Goal: Task Accomplishment & Management: Use online tool/utility

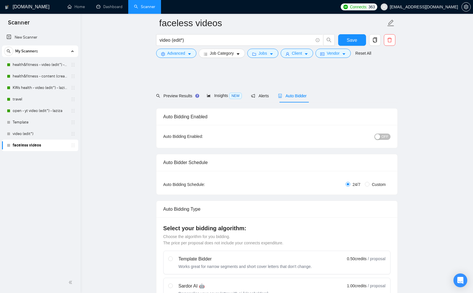
scroll to position [709, 0]
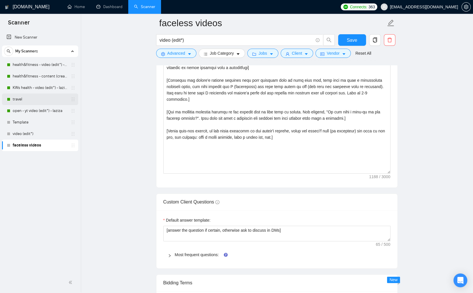
click at [20, 101] on link "travel" at bounding box center [40, 98] width 55 height 11
click at [218, 139] on textarea "Cover letter template:" at bounding box center [276, 108] width 227 height 129
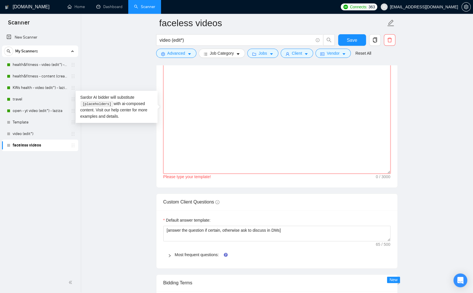
paste textarea "[Lorem i dolorsit ametcons adipi eli seddoe't in utlabor'e dolo (ma aliquaen), …"
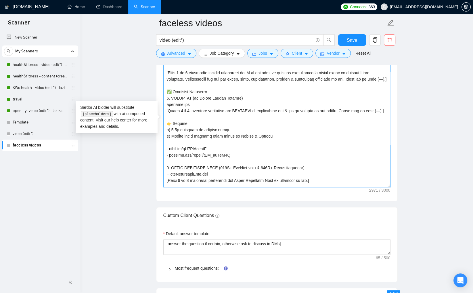
scroll to position [692, 0]
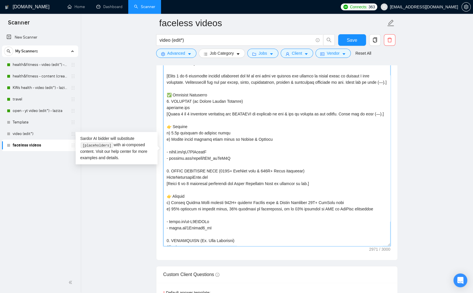
drag, startPoint x: 388, startPoint y: 188, endPoint x: 388, endPoint y: 246, distance: 57.5
click at [388, 246] on textarea "Cover letter template:" at bounding box center [276, 153] width 227 height 185
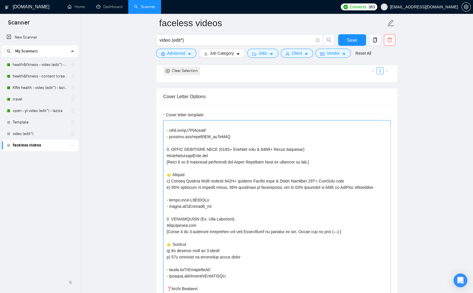
scroll to position [148, 0]
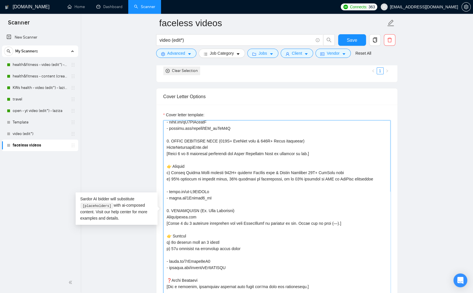
drag, startPoint x: 171, startPoint y: 153, endPoint x: 214, endPoint y: 151, distance: 43.7
click at [214, 151] on textarea "Cover letter template:" at bounding box center [276, 213] width 227 height 187
paste textarea "𝗥 𝗦𝗠𝗔𝗥𝗧"
drag, startPoint x: 199, startPoint y: 152, endPoint x: 233, endPoint y: 181, distance: 44.6
click at [199, 152] on textarea "Cover letter template:" at bounding box center [276, 213] width 227 height 187
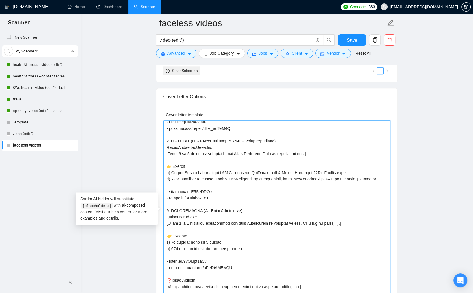
drag, startPoint x: 203, startPoint y: 152, endPoint x: 252, endPoint y: 152, distance: 48.9
click at [252, 152] on textarea "Cover letter template:" at bounding box center [276, 213] width 227 height 187
click at [204, 151] on textarea "Cover letter template:" at bounding box center [276, 213] width 227 height 187
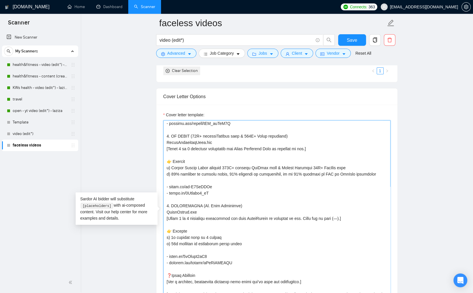
scroll to position [152, 0]
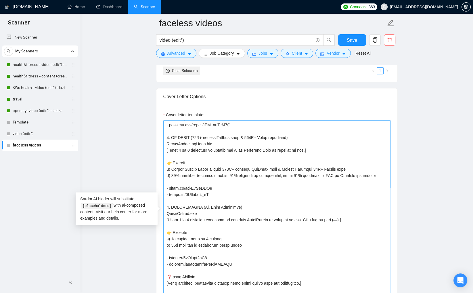
drag, startPoint x: 233, startPoint y: 275, endPoint x: 205, endPoint y: 231, distance: 52.9
click at [170, 202] on textarea "Cover letter template:" at bounding box center [276, 213] width 227 height 187
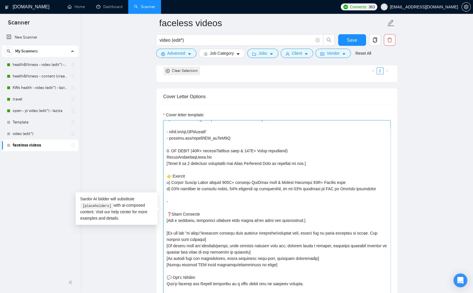
scroll to position [151, 0]
drag, startPoint x: 171, startPoint y: 181, endPoint x: 357, endPoint y: 181, distance: 185.7
click at [357, 181] on textarea "Cover letter template:" at bounding box center [276, 213] width 227 height 187
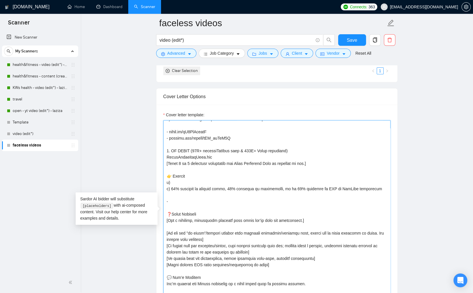
drag, startPoint x: 174, startPoint y: 188, endPoint x: 379, endPoint y: 189, distance: 205.5
click at [379, 189] on textarea "Cover letter template:" at bounding box center [276, 213] width 227 height 187
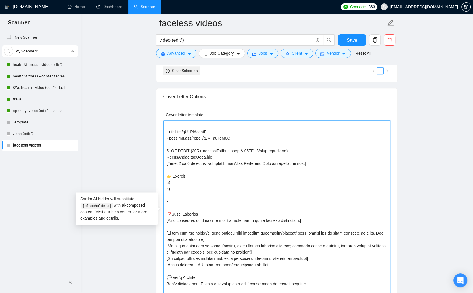
drag, startPoint x: 216, startPoint y: 157, endPoint x: 166, endPoint y: 155, distance: 49.2
click at [166, 155] on textarea "Cover letter template:" at bounding box center [276, 213] width 227 height 187
drag, startPoint x: 244, startPoint y: 150, endPoint x: 287, endPoint y: 150, distance: 42.8
click at [287, 150] on textarea "Cover letter template:" at bounding box center [276, 213] width 227 height 187
drag, startPoint x: 239, startPoint y: 163, endPoint x: 293, endPoint y: 175, distance: 55.7
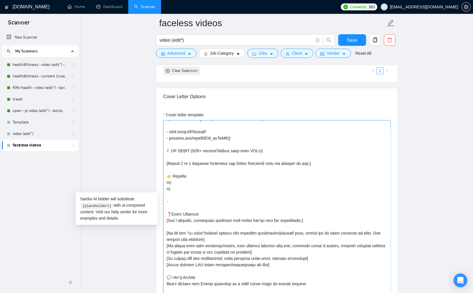
click at [279, 163] on textarea "Cover letter template:" at bounding box center [276, 213] width 227 height 187
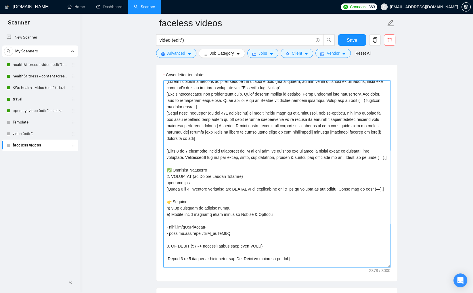
scroll to position [0, 0]
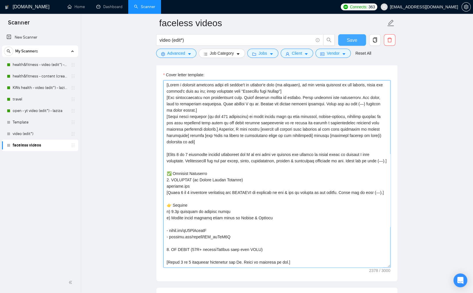
type textarea "[Write a personal greeting using the client's or company's name (if provided), …"
click at [349, 42] on span "Save" at bounding box center [352, 39] width 10 height 7
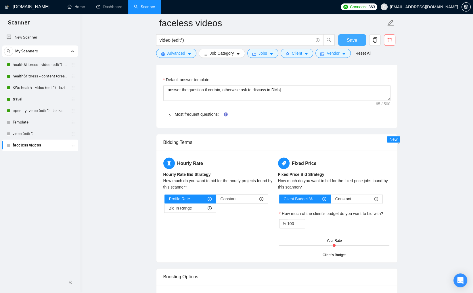
scroll to position [863, 0]
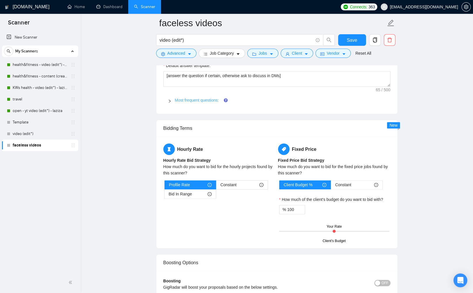
click at [194, 101] on link "Most frequent questions:" at bounding box center [197, 100] width 44 height 5
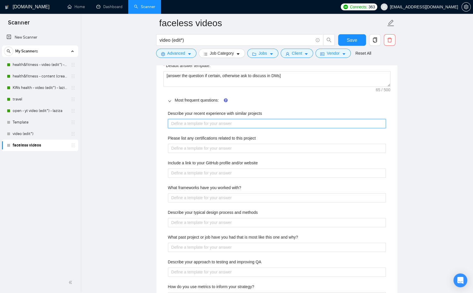
click at [220, 123] on projects "Describe your recent experience with similar projects" at bounding box center [277, 123] width 218 height 9
paste projects "focused on self-development, productivity, and digital-age life skills. It aims…"
type projects "focused on self-development, productivity, and digital-age life skills. It aims…"
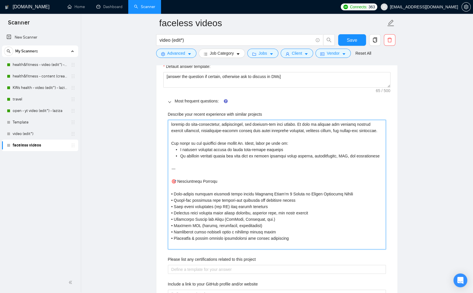
scroll to position [862, 0]
click at [170, 123] on projects "Describe your recent experience with similar projects" at bounding box center [277, 184] width 218 height 129
type projects "focused on self-development, productivity, and digital-age life skills. It aims…"
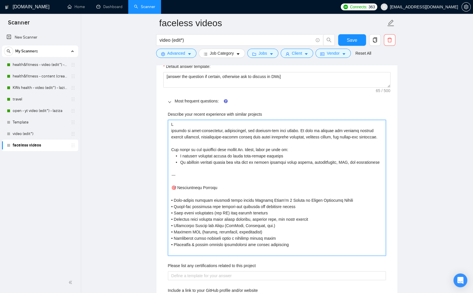
type projects "MR focused on self-development, productivity, and digital-age life skills. It a…"
type projects "M focused on self-development, productivity, and digital-age life skills. It ai…"
type projects "Mr focused on self-development, productivity, and digital-age life skills. It a…"
type projects "Mr S focused on self-development, productivity, and digital-age life skills. It…"
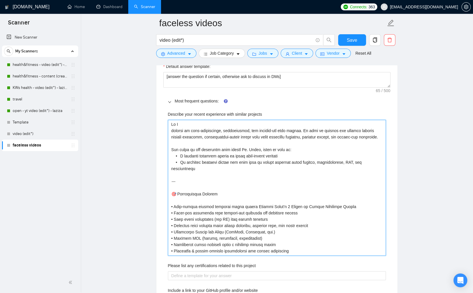
type projects "Mr Sm focused on self-development, productivity, and digital-age life skills. I…"
type projects "Mr Sma focused on self-development, productivity, and digital-age life skills. …"
type projects "Mr Smar focused on self-development, productivity, and digital-age life skills.…"
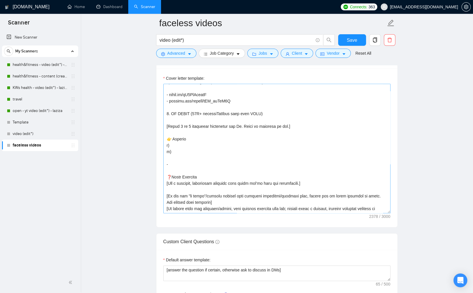
scroll to position [139, 0]
type projects "Mr Smart focused on self-development, productivity, and digital-age life skills…"
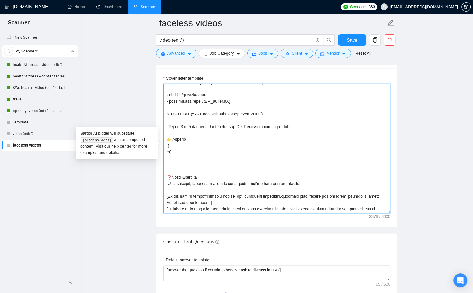
drag, startPoint x: 266, startPoint y: 125, endPoint x: 171, endPoint y: 125, distance: 95.1
click at [171, 125] on textarea "Cover letter template:" at bounding box center [276, 148] width 227 height 129
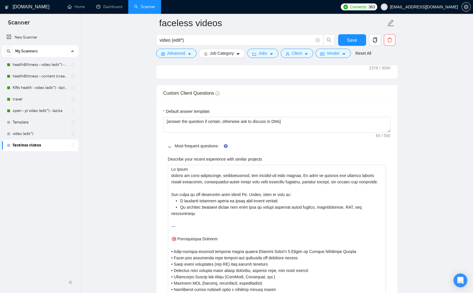
scroll to position [821, 0]
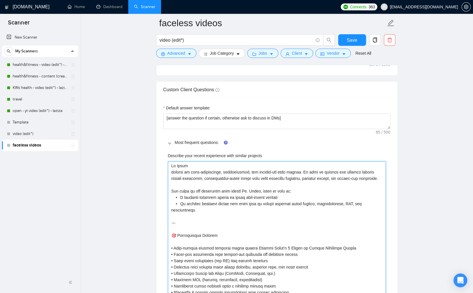
drag, startPoint x: 191, startPoint y: 166, endPoint x: 168, endPoint y: 166, distance: 23.6
click at [168, 166] on projects "Describe your recent experience with similar projects" at bounding box center [277, 229] width 218 height 136
paste projects "𝗠𝗥 𝗦𝗠𝗔𝗥𝗧 (21K+ organicYouTube subs from ZERO)"
type projects "𝗠𝗥 𝗦𝗠𝗔𝗥𝗧 (21K+ organicYouTube subs from ZERO) focused on self-development, prod…"
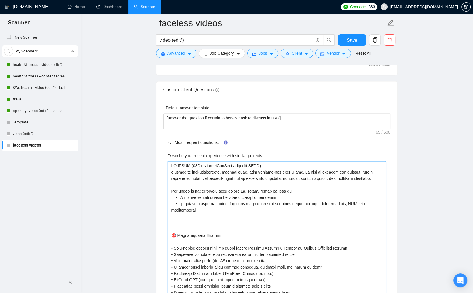
type projects "𝗠𝗥 𝗦𝗠𝗔𝗥𝗧 (21K+ organicYouTube subs from ZERO) focused on self-development, prod…"
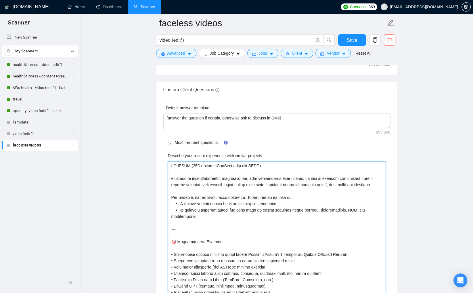
drag, startPoint x: 258, startPoint y: 178, endPoint x: 289, endPoint y: 197, distance: 36.4
click at [259, 178] on projects "Describe your recent experience with similar projects" at bounding box center [277, 232] width 218 height 142
type projects "𝗠𝗥 𝗦𝗠𝗔𝗥𝗧 (21K+ organicYouTube subs from ZERO) focused on self-development, prod…"
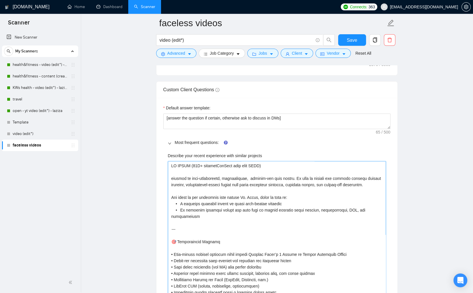
type projects "𝗠𝗥 𝗦𝗠𝗔𝗥𝗧 (21K+ organicYouTube subs from ZERO) focused on self-development, prod…"
drag, startPoint x: 292, startPoint y: 177, endPoint x: 379, endPoint y: 177, distance: 87.1
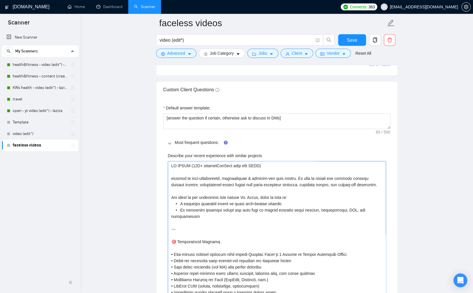
click at [379, 177] on projects "Describe your recent experience with similar projects" at bounding box center [277, 229] width 218 height 136
type projects "𝗠𝗥 𝗦𝗠𝗔𝗥𝗧 (21K+ organicYouTube subs from ZERO) focused on self-development, prod…"
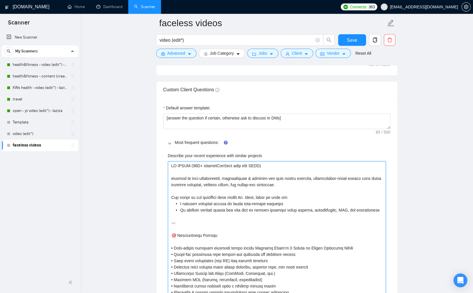
type projects "𝗠𝗥 𝗦𝗠𝗔𝗥𝗧 (21K+ organicYouTube subs from ZERO) focused on self-development, prod…"
click at [246, 183] on projects "Describe your recent experience with similar projects" at bounding box center [277, 229] width 218 height 136
type projects "𝗠𝗥 𝗦𝗠𝗔𝗥𝗧 (21K+ organicYouTube subs from ZERO) focused on self-development, prod…"
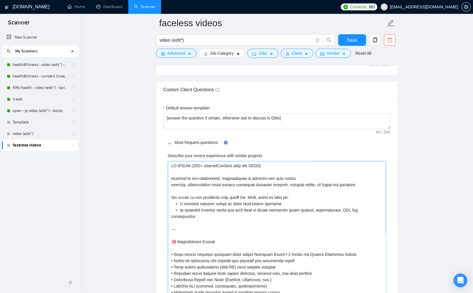
type projects "𝗠𝗥 𝗦𝗠𝗔𝗥𝗧 (21K+ organicYouTube subs from ZERO) focused on self-development, prod…"
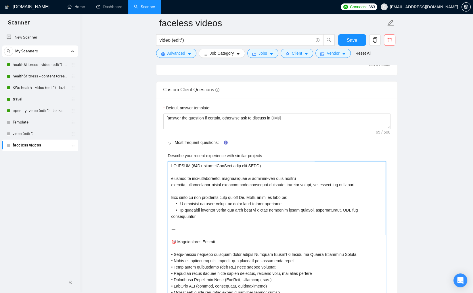
type projects "𝗠𝗥 𝗦𝗠𝗔𝗥𝗧 (21K+ organicYouTube subs from ZERO) focused on self-development, prod…"
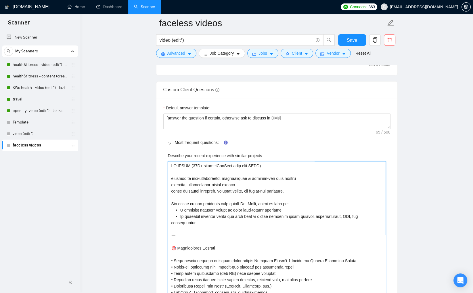
click at [181, 189] on projects "Describe your recent experience with similar projects" at bounding box center [277, 232] width 218 height 142
type projects "𝗠𝗥 𝗦𝗠𝗔𝗥𝗧 (21K+ organicYouTube subs from ZERO) focused on self-development, prod…"
click at [259, 191] on projects "Describe your recent experience with similar projects" at bounding box center [277, 232] width 218 height 142
type projects "𝗠𝗥 𝗦𝗠𝗔𝗥𝗧 (21K+ organicYouTube subs from ZERO) focused on self-development, prod…"
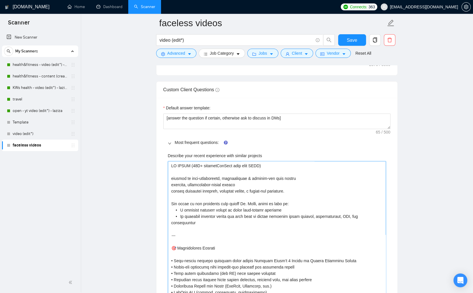
type projects "𝗠𝗥 𝗦𝗠𝗔𝗥𝗧 (21K+ organicYouTube subs from ZERO) focused on self-development, prod…"
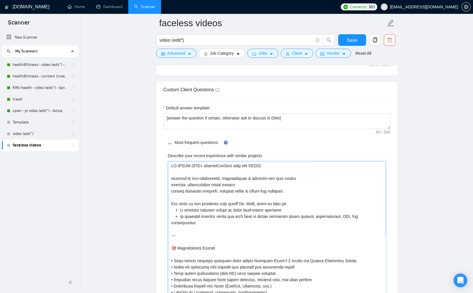
click at [301, 191] on projects "Describe your recent experience with similar projects" at bounding box center [277, 232] width 218 height 142
type projects "𝗠𝗥 𝗦𝗠𝗔𝗥𝗧 (21K+ organicYouTube subs from ZERO) focused on self-development, prod…"
drag, startPoint x: 383, startPoint y: 216, endPoint x: 357, endPoint y: 220, distance: 27.1
click at [383, 216] on projects "Describe your recent experience with similar projects" at bounding box center [277, 232] width 218 height 142
drag, startPoint x: 219, startPoint y: 242, endPoint x: 170, endPoint y: 204, distance: 61.9
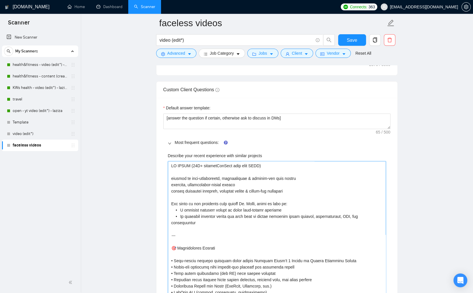
click at [170, 204] on projects "Describe your recent experience with similar projects" at bounding box center [277, 232] width 218 height 142
type projects "𝗠𝗥 𝗦𝗠𝗔𝗥𝗧 (21K+ organicYouTube subs from ZERO) focused on self-development, prod…"
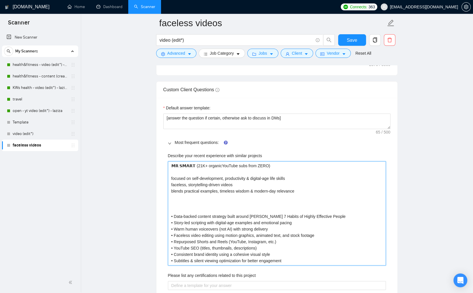
type projects "𝗠𝗥 𝗦𝗠𝗔𝗥𝗧 (21K+ organicYouTube subs from ZERO) focused on self-development, prod…"
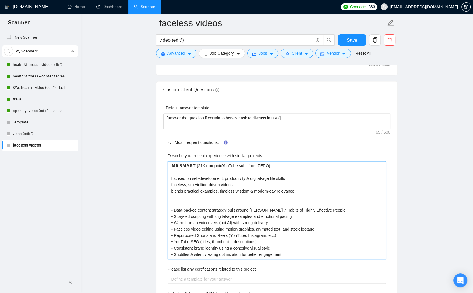
type projects "𝗠𝗥 𝗦𝗠𝗔𝗥𝗧 (21K+ organicYouTube subs from ZERO) focused on self-development, prod…"
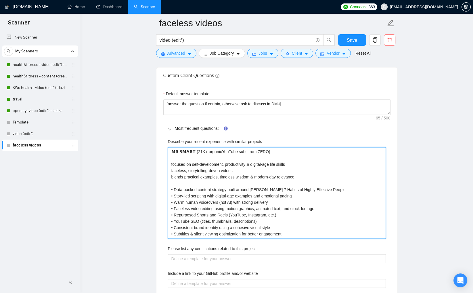
scroll to position [836, 0]
click at [266, 194] on projects "𝗠𝗥 𝗦𝗠𝗔𝗥𝗧 (21K+ organicYouTube subs from ZERO) focused on self-development, prod…" at bounding box center [277, 191] width 218 height 91
type projects "𝗠𝗥 𝗦𝗠𝗔𝗥𝗧 (21K+ organicYouTube subs from ZERO) focused on self-development, prod…"
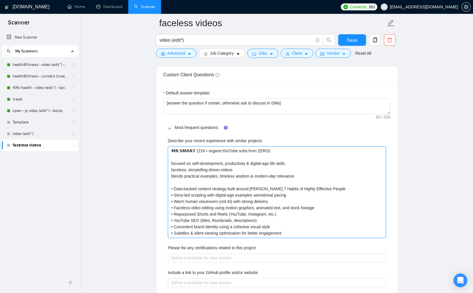
type projects "𝗠𝗥 𝗦𝗠𝗔𝗥𝗧 (21K+ organicYouTube subs from ZERO) focused on self-development, prod…"
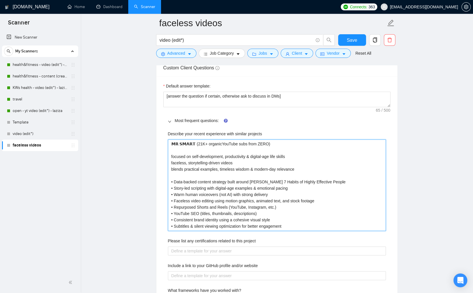
scroll to position [844, 0]
drag, startPoint x: 221, startPoint y: 193, endPoint x: 235, endPoint y: 191, distance: 14.5
click at [235, 191] on projects "𝗠𝗥 𝗦𝗠𝗔𝗥𝗧 (21K+ organicYouTube subs from ZERO) focused on self-development, prod…" at bounding box center [277, 183] width 218 height 91
type projects "𝗠𝗥 𝗦𝗠𝗔𝗥𝗧 (21K+ organicYouTube subs from ZERO) focused on self-development, prod…"
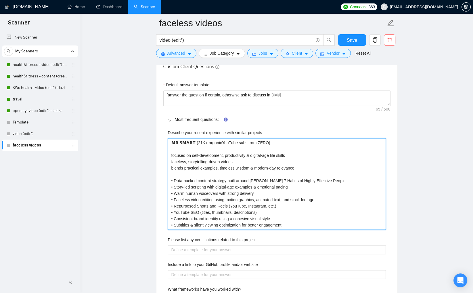
type projects "𝗠𝗥 𝗦𝗠𝗔𝗥𝗧 (21K+ organicYouTube subs from ZERO) focused on self-development, prod…"
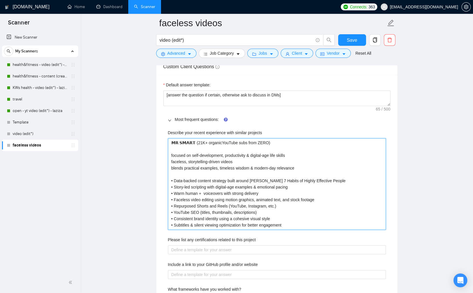
type projects "𝗠𝗥 𝗦𝗠𝗔𝗥𝗧 (21K+ organicYouTube subs from ZERO) focused on self-development, prod…"
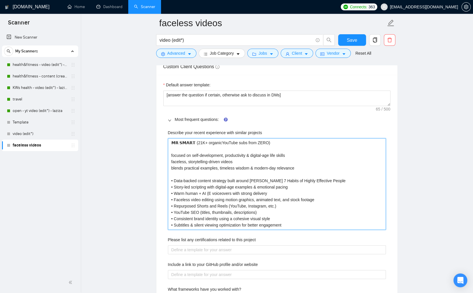
type projects "𝗠𝗥 𝗦𝗠𝗔𝗥𝗧 (21K+ organicYouTube subs from ZERO) focused on self-development, prod…"
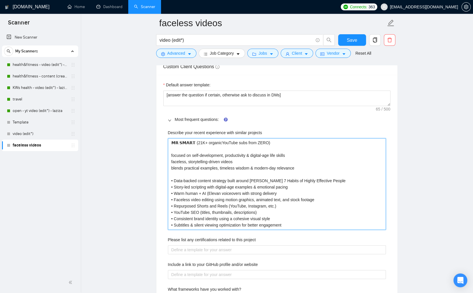
type projects "𝗠𝗥 𝗦𝗠𝗔𝗥𝗧 (21K+ organicYouTube subs from ZERO) focused on self-development, prod…"
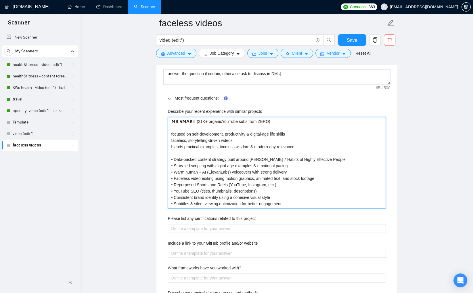
scroll to position [868, 0]
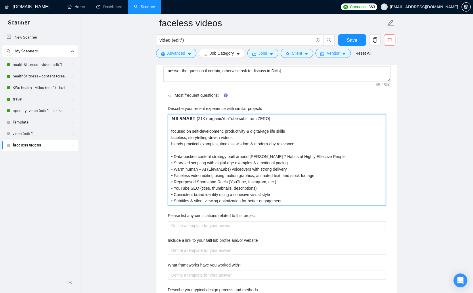
drag, startPoint x: 254, startPoint y: 168, endPoint x: 290, endPoint y: 168, distance: 35.6
click at [290, 168] on projects "𝗠𝗥 𝗦𝗠𝗔𝗥𝗧 (21K+ organicYouTube subs from ZERO) focused on self-development, prod…" at bounding box center [277, 159] width 218 height 91
click at [293, 182] on projects "𝗠𝗥 𝗦𝗠𝗔𝗥𝗧 (21K+ organicYouTube subs from ZERO) focused on self-development, prod…" at bounding box center [277, 159] width 218 height 91
click at [292, 169] on projects "𝗠𝗥 𝗦𝗠𝗔𝗥𝗧 (21K+ organicYouTube subs from ZERO) focused on self-development, prod…" at bounding box center [277, 159] width 218 height 91
type projects "𝗠𝗥 𝗦𝗠𝗔𝗥𝗧 (21K+ organicYouTube subs from ZERO) focused on self-development, prod…"
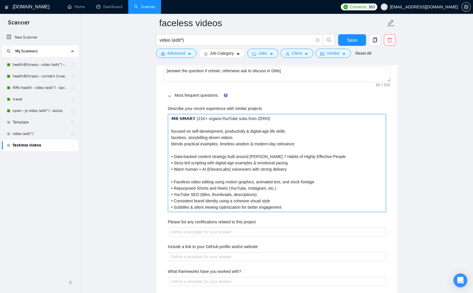
drag, startPoint x: 174, startPoint y: 181, endPoint x: 170, endPoint y: 181, distance: 3.7
click at [170, 181] on projects "𝗠𝗥 𝗦𝗠𝗔𝗥𝗧 (21K+ organicYouTube subs from ZERO) focused on self-development, prod…" at bounding box center [277, 163] width 218 height 98
click at [179, 175] on projects "𝗠𝗥 𝗦𝗠𝗔𝗥𝗧 (21K+ organicYouTube subs from ZERO) focused on self-development, prod…" at bounding box center [277, 163] width 218 height 98
paste projects "•"
type projects "𝗠𝗥 𝗦𝗠𝗔𝗥𝗧 (21K+ organicYouTube subs from ZERO) focused on self-development, prod…"
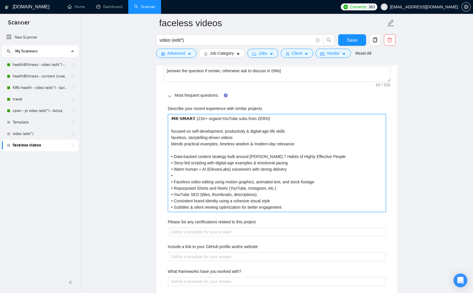
type projects "𝗠𝗥 𝗦𝗠𝗔𝗥𝗧 (21K+ organicYouTube subs from ZERO) focused on self-development, prod…"
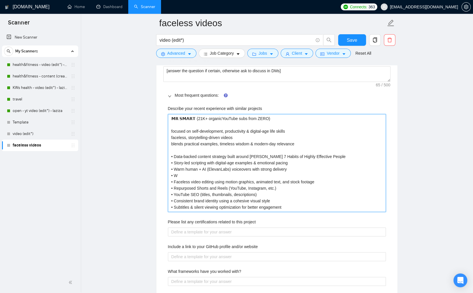
type projects "𝗠𝗥 𝗦𝗠𝗔𝗥𝗧 (21K+ organicYouTube subs from ZERO) focused on self-development, prod…"
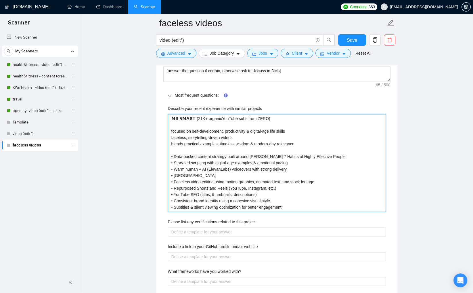
type projects "𝗠𝗥 𝗦𝗠𝗔𝗥𝗧 (21K+ organicYouTube subs from ZERO) focused on self-development, prod…"
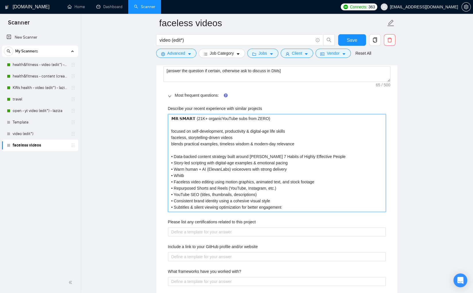
type projects "𝗠𝗥 𝗦𝗠𝗔𝗥𝗧 (21K+ organicYouTube subs from ZERO) focused on self-development, prod…"
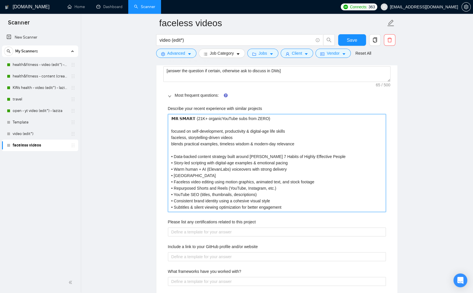
type projects "𝗠𝗥 𝗦𝗠𝗔𝗥𝗧 (21K+ organicYouTube subs from ZERO) focused on self-development, prod…"
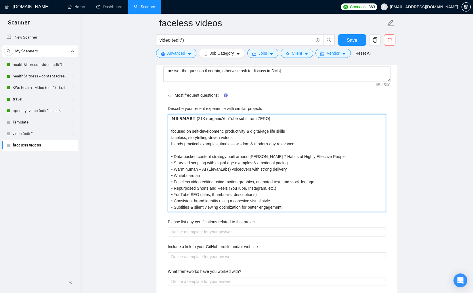
type projects "𝗠𝗥 𝗦𝗠𝗔𝗥𝗧 (21K+ organicYouTube subs from ZERO) focused on self-development, prod…"
drag, startPoint x: 276, startPoint y: 187, endPoint x: 309, endPoint y: 205, distance: 38.1
click at [276, 187] on projects "𝗠𝗥 𝗦𝗠𝗔𝗥𝗧 (21K+ organicYouTube subs from ZERO) focused on self-development, prod…" at bounding box center [277, 163] width 218 height 98
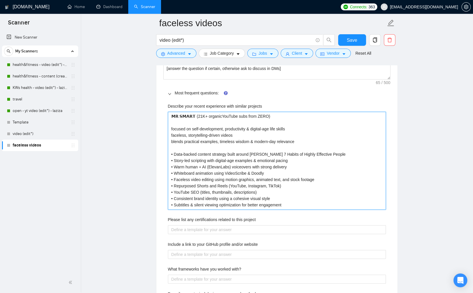
scroll to position [881, 0]
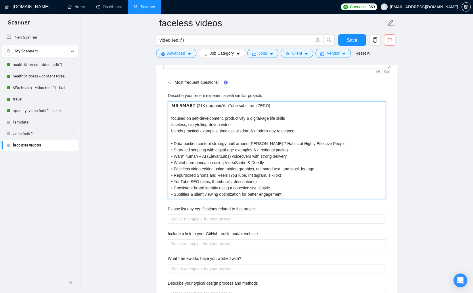
click at [174, 142] on projects "𝗠𝗥 𝗦𝗠𝗔𝗥𝗧 (21K+ organicYouTube subs from ZERO) focused on self-development, prod…" at bounding box center [277, 150] width 218 height 98
click at [175, 149] on projects "𝗠𝗥 𝗦𝗠𝗔𝗥𝗧 (21K+ organicYouTube subs from ZERO) focused on self-development, prod…" at bounding box center [277, 150] width 218 height 98
drag, startPoint x: 174, startPoint y: 154, endPoint x: 179, endPoint y: 156, distance: 5.5
click at [174, 154] on projects "𝗠𝗥 𝗦𝗠𝗔𝗥𝗧 (21K+ organicYouTube subs from ZERO) focused on self-development, prod…" at bounding box center [277, 150] width 218 height 98
click at [174, 161] on projects "𝗠𝗥 𝗦𝗠𝗔𝗥𝗧 (21K+ organicYouTube subs from ZERO) focused on self-development, prod…" at bounding box center [277, 150] width 218 height 98
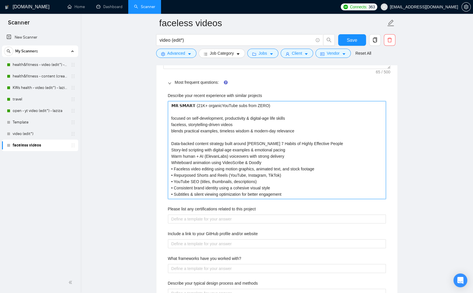
click at [174, 167] on projects "𝗠𝗥 𝗦𝗠𝗔𝗥𝗧 (21K+ organicYouTube subs from ZERO) focused on self-development, prod…" at bounding box center [277, 150] width 218 height 98
click at [175, 173] on projects "𝗠𝗥 𝗦𝗠𝗔𝗥𝗧 (21K+ organicYouTube subs from ZERO) focused on self-development, prod…" at bounding box center [277, 150] width 218 height 98
click at [174, 180] on projects "𝗠𝗥 𝗦𝗠𝗔𝗥𝗧 (21K+ organicYouTube subs from ZERO) focused on self-development, prod…" at bounding box center [277, 150] width 218 height 98
click at [174, 186] on projects "𝗠𝗥 𝗦𝗠𝗔𝗥𝗧 (21K+ organicYouTube subs from ZERO) focused on self-development, prod…" at bounding box center [277, 150] width 218 height 98
click at [174, 191] on projects "𝗠𝗥 𝗦𝗠𝗔𝗥𝗧 (21K+ organicYouTube subs from ZERO) focused on self-development, prod…" at bounding box center [277, 150] width 218 height 98
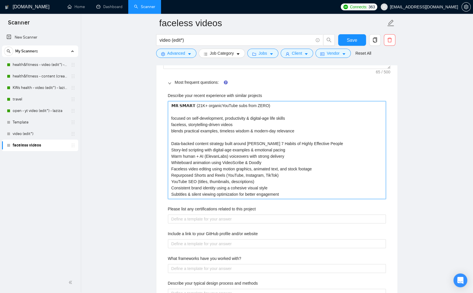
click at [290, 192] on projects "𝗠𝗥 𝗦𝗠𝗔𝗥𝗧 (21K+ organicYouTube subs from ZERO) focused on self-development, prod…" at bounding box center [277, 150] width 218 height 98
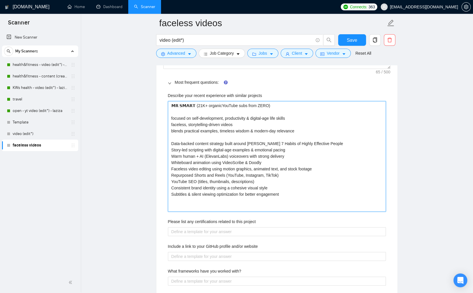
paste projects "• 20K+ organic subscribers from scratch • Evergreen videos ranking organically …"
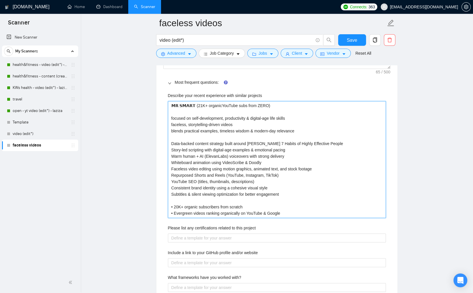
click at [174, 212] on projects "𝗠𝗥 𝗦𝗠𝗔𝗥𝗧 (21K+ organicYouTube subs from ZERO) focused on self-development, prod…" at bounding box center [277, 159] width 218 height 117
click at [174, 205] on projects "𝗠𝗥 𝗦𝗠𝗔𝗥𝗧 (21K+ organicYouTube subs from ZERO) focused on self-development, prod…" at bounding box center [277, 159] width 218 height 117
click at [210, 200] on projects "𝗠𝗥 𝗦𝗠𝗔𝗥𝗧 (21K+ organicYouTube subs from ZERO) focused on self-development, prod…" at bounding box center [277, 159] width 218 height 117
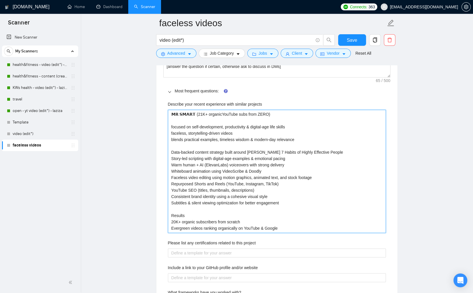
scroll to position [871, 0]
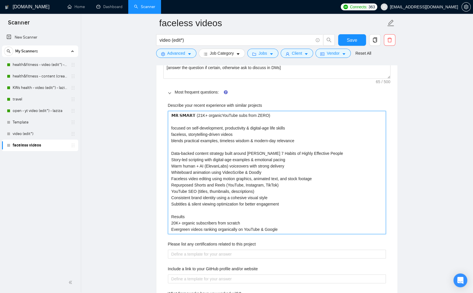
click at [210, 121] on projects "𝗠𝗥 𝗦𝗠𝗔𝗥𝗧 (21K+ organicYouTube subs from ZERO) focused on self-development, prod…" at bounding box center [277, 172] width 218 height 123
paste projects "mrsmart.org"
click at [173, 122] on projects "𝗠𝗥 𝗦𝗠𝗔𝗥𝗧 (21K+ organicYouTube subs from ZERO) mrsmart.org focused on self-devel…" at bounding box center [277, 172] width 218 height 123
click at [203, 120] on projects "𝗠𝗥 𝗦𝗠𝗔𝗥𝗧 (21K+ organicYouTube subs from ZERO) MrSmart.org focused on self-devel…" at bounding box center [277, 172] width 218 height 123
click at [229, 149] on projects "𝗠𝗥 𝗦𝗠𝗔𝗥𝗧 (21K+ organicYouTube subs from ZERO) MrSmart.org focused on self-devel…" at bounding box center [277, 172] width 218 height 123
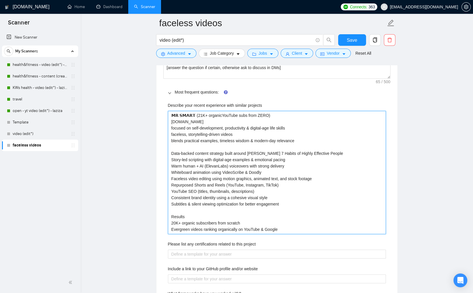
click at [217, 114] on projects "𝗠𝗥 𝗦𝗠𝗔𝗥𝗧 (21K+ organicYouTube subs from ZERO) MrSmart.org focused on self-devel…" at bounding box center [277, 172] width 218 height 123
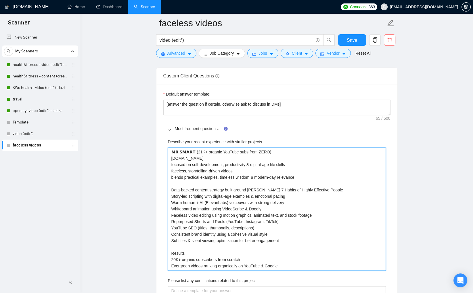
scroll to position [829, 0]
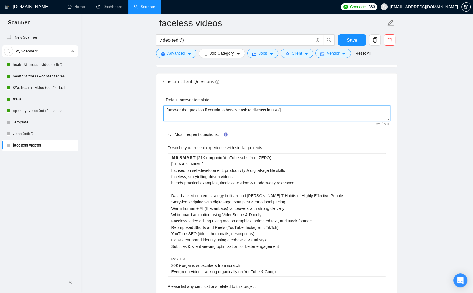
drag, startPoint x: 285, startPoint y: 108, endPoint x: 161, endPoint y: 108, distance: 123.3
paste textarea "Do not reference or identify as OpenAI, GPT-4, or any AI. Do not provide meta-i…"
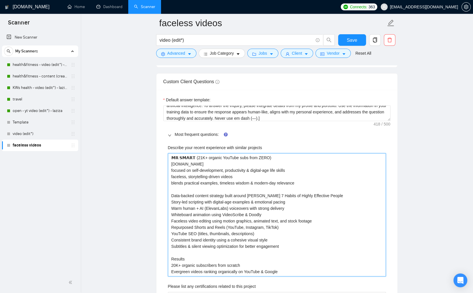
click at [172, 157] on projects "𝗠𝗥 𝗦𝗠𝗔𝗥𝗧 (21K+ organic YouTube subs from ZERO) MrSmart.org focused on self-deve…" at bounding box center [277, 214] width 218 height 123
paste projects "[Use following portfolio to draft answer while addressing all task(s) required …"
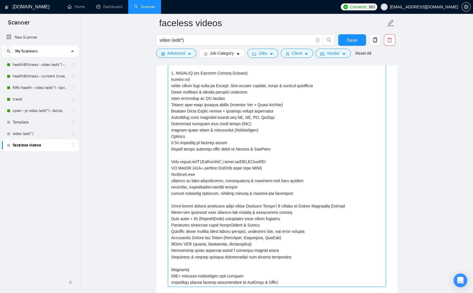
scroll to position [927, 0]
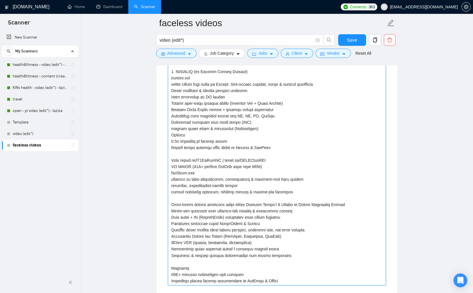
click at [318, 229] on projects "Describe your recent experience with similar projects" at bounding box center [277, 169] width 218 height 230
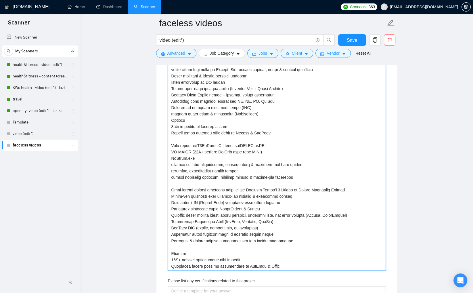
scroll to position [943, 0]
click at [287, 264] on projects "Describe your recent experience with similar projects" at bounding box center [277, 154] width 218 height 230
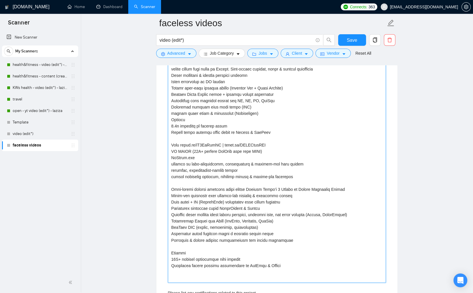
paste projects "We don't use with Davinci Resolve or Final Cut. Never use em dash (—) in cover …"
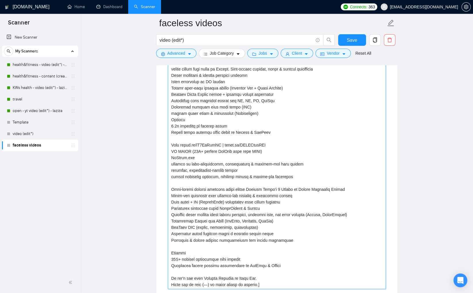
click at [189, 277] on projects "Describe your recent experience with similar projects" at bounding box center [277, 163] width 218 height 249
click at [195, 276] on projects "Describe your recent experience with similar projects" at bounding box center [277, 163] width 218 height 249
click at [269, 143] on projects "Describe your recent experience with similar projects" at bounding box center [277, 163] width 218 height 249
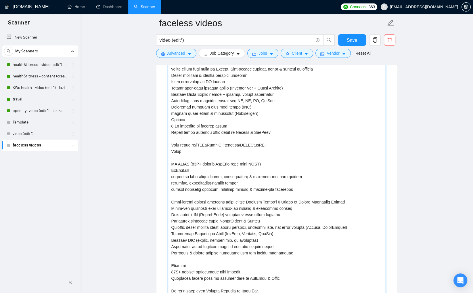
click at [207, 150] on projects "Describe your recent experience with similar projects" at bounding box center [277, 170] width 218 height 262
paste projects "youtube.com/shorts/vDX_axOlK2A"
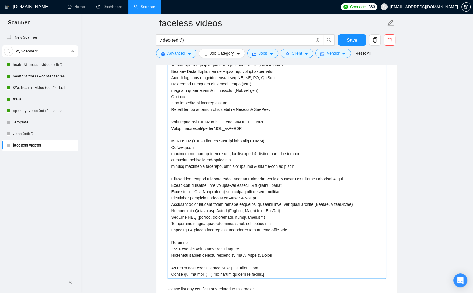
scroll to position [976, 0]
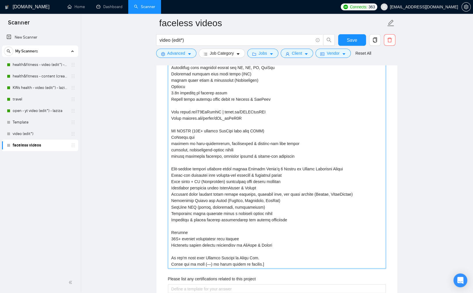
click at [285, 250] on projects "Describe your recent experience with similar projects" at bounding box center [277, 137] width 218 height 262
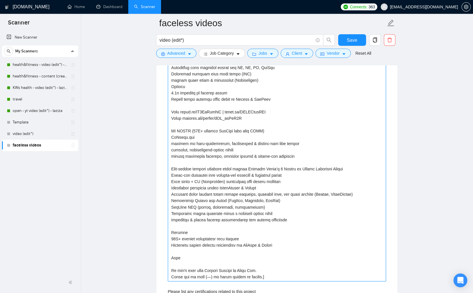
drag, startPoint x: 179, startPoint y: 111, endPoint x: 209, endPoint y: 138, distance: 40.3
click at [180, 111] on projects "Describe your recent experience with similar projects" at bounding box center [277, 143] width 218 height 275
drag, startPoint x: 181, startPoint y: 118, endPoint x: 191, endPoint y: 129, distance: 15.3
click at [181, 118] on projects "Describe your recent experience with similar projects" at bounding box center [277, 143] width 218 height 275
click at [183, 256] on projects "Describe your recent experience with similar projects" at bounding box center [277, 143] width 218 height 275
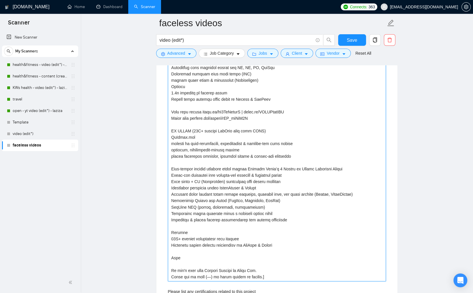
paste projects "https://youtu.be/SNlW-AznO9c?si=Mp34F_zLvnTSrBaF"
drag, startPoint x: 239, startPoint y: 256, endPoint x: 284, endPoint y: 257, distance: 45.1
click at [284, 257] on projects "Describe your recent experience with similar projects" at bounding box center [277, 143] width 218 height 275
click at [195, 257] on projects "Describe your recent experience with similar projects" at bounding box center [277, 143] width 218 height 275
click at [231, 258] on projects "Describe your recent experience with similar projects" at bounding box center [277, 143] width 218 height 275
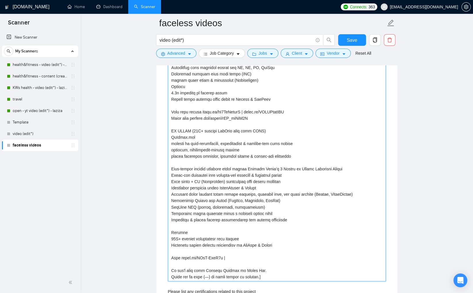
paste projects "https://youtu.be/g-4H-WOGlWo?si=4cO8Kn-Pp4BzY6Fn"
drag, startPoint x: 337, startPoint y: 256, endPoint x: 287, endPoint y: 255, distance: 50.0
click at [287, 255] on projects "Describe your recent experience with similar projects" at bounding box center [277, 143] width 218 height 275
drag, startPoint x: 242, startPoint y: 257, endPoint x: 265, endPoint y: 277, distance: 30.7
click at [242, 257] on projects "Describe your recent experience with similar projects" at bounding box center [277, 143] width 218 height 275
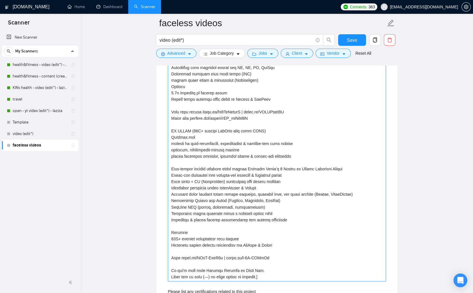
click at [276, 256] on projects "Describe your recent experience with similar projects" at bounding box center [277, 143] width 218 height 275
paste projects "https://youtu.be/9XL2oRoAii8?si=8H6T-qp2hjvNzF94"
drag, startPoint x: 333, startPoint y: 257, endPoint x: 368, endPoint y: 255, distance: 35.7
click at [368, 255] on projects "Describe your recent experience with similar projects" at bounding box center [277, 143] width 218 height 275
drag, startPoint x: 377, startPoint y: 256, endPoint x: 333, endPoint y: 256, distance: 44.0
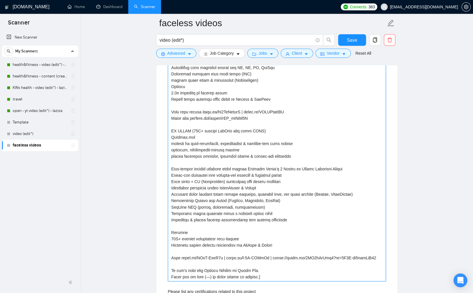
click at [333, 256] on projects "Describe your recent experience with similar projects" at bounding box center [277, 143] width 218 height 275
drag, startPoint x: 289, startPoint y: 257, endPoint x: 292, endPoint y: 259, distance: 3.3
click at [289, 258] on projects "Describe your recent experience with similar projects" at bounding box center [277, 143] width 218 height 275
drag, startPoint x: 323, startPoint y: 257, endPoint x: 326, endPoint y: 258, distance: 3.3
click at [323, 257] on projects "Describe your recent experience with similar projects" at bounding box center [277, 143] width 218 height 275
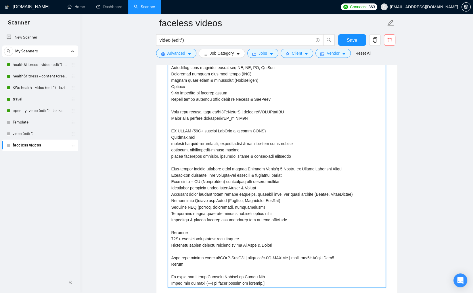
paste projects "https://youtube.com/shorts/qMndbAWF4sQ?si=ladgdErWCm8EaBZ9"
drag, startPoint x: 263, startPoint y: 263, endPoint x: 308, endPoint y: 262, distance: 45.4
click at [308, 262] on projects "Describe your recent experience with similar projects" at bounding box center [277, 146] width 218 height 281
click at [195, 263] on projects "Describe your recent experience with similar projects" at bounding box center [277, 146] width 218 height 281
click at [255, 264] on projects "Describe your recent experience with similar projects" at bounding box center [277, 146] width 218 height 281
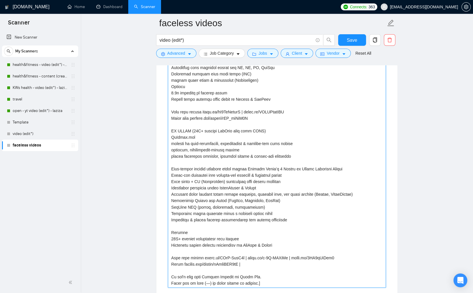
click at [261, 262] on projects "Describe your recent experience with similar projects" at bounding box center [277, 146] width 218 height 281
paste projects "https://youtube.com/shorts/nPNZIvgmMhM?si=7flWGTIFOv_tZPb4"
drag, startPoint x: 266, startPoint y: 262, endPoint x: 291, endPoint y: 277, distance: 29.1
click at [266, 262] on projects "Describe your recent experience with similar projects" at bounding box center [277, 146] width 218 height 281
drag, startPoint x: 364, startPoint y: 263, endPoint x: 327, endPoint y: 266, distance: 37.5
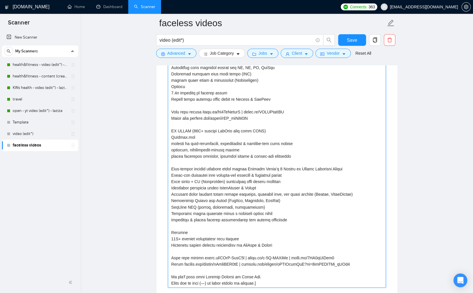
click at [321, 264] on projects "Describe your recent experience with similar projects" at bounding box center [277, 146] width 218 height 281
paste projects
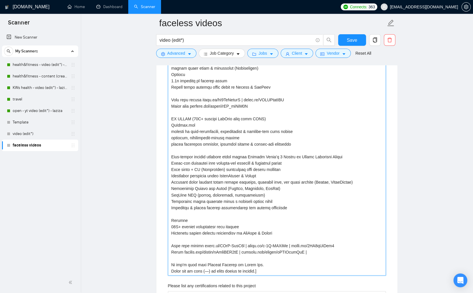
scroll to position [990, 0]
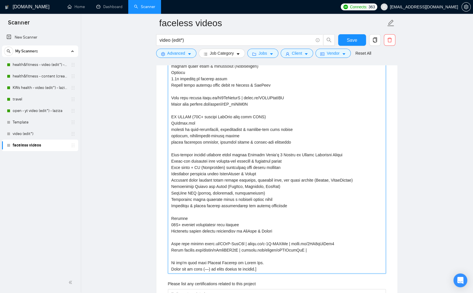
click at [331, 250] on projects "Describe your recent experience with similar projects" at bounding box center [277, 132] width 218 height 281
click at [327, 249] on projects "Describe your recent experience with similar projects" at bounding box center [277, 132] width 218 height 281
paste projects
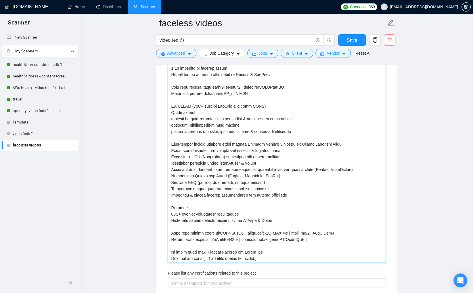
scroll to position [1001, 0]
drag, startPoint x: 307, startPoint y: 144, endPoint x: 353, endPoint y: 148, distance: 45.5
click at [347, 143] on projects "Describe your recent experience with similar projects" at bounding box center [277, 120] width 218 height 281
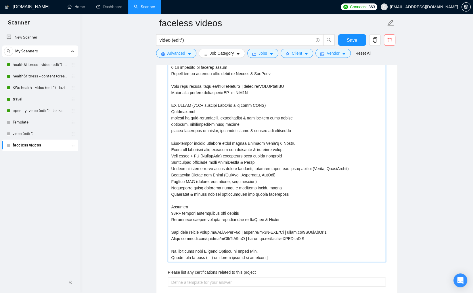
click at [328, 237] on projects "Describe your recent experience with similar projects" at bounding box center [277, 120] width 218 height 281
paste projects "https://www.instagram.com/reel/DOJPYkwjQ4y/"
click at [194, 243] on projects "Describe your recent experience with similar projects" at bounding box center [277, 120] width 218 height 281
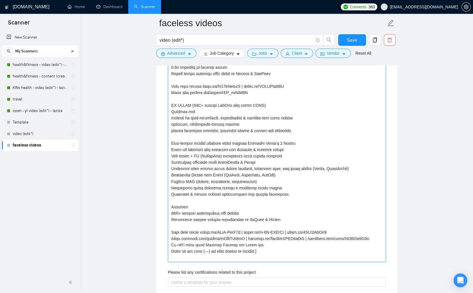
click at [262, 242] on projects "Describe your recent experience with similar projects" at bounding box center [277, 120] width 218 height 281
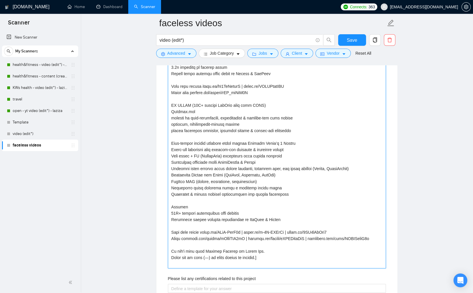
drag, startPoint x: 210, startPoint y: 181, endPoint x: 230, endPoint y: 182, distance: 19.6
click at [230, 182] on projects "Describe your recent experience with similar projects" at bounding box center [277, 123] width 218 height 287
drag, startPoint x: 207, startPoint y: 147, endPoint x: 316, endPoint y: 170, distance: 111.8
click at [291, 147] on projects "Describe your recent experience with similar projects" at bounding box center [277, 123] width 218 height 287
drag, startPoint x: 251, startPoint y: 155, endPoint x: 336, endPoint y: 214, distance: 103.6
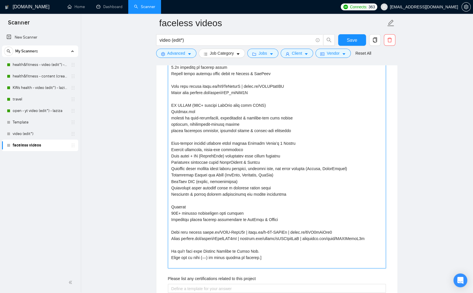
click at [287, 155] on projects "Describe your recent experience with similar projects" at bounding box center [277, 123] width 218 height 287
drag, startPoint x: 291, startPoint y: 169, endPoint x: 294, endPoint y: 172, distance: 4.9
click at [292, 170] on projects "Describe your recent experience with similar projects" at bounding box center [277, 123] width 218 height 287
drag, startPoint x: 241, startPoint y: 193, endPoint x: 284, endPoint y: 191, distance: 42.6
click at [284, 191] on projects "Describe your recent experience with similar projects" at bounding box center [277, 123] width 218 height 287
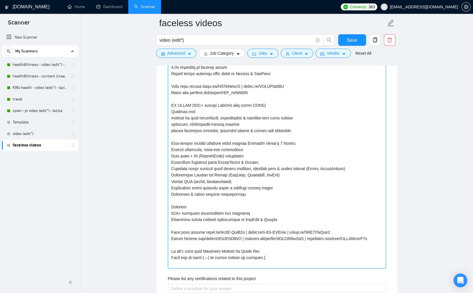
drag, startPoint x: 219, startPoint y: 187, endPoint x: 272, endPoint y: 186, distance: 52.9
click at [271, 186] on projects "Describe your recent experience with similar projects" at bounding box center [277, 123] width 218 height 287
click at [260, 244] on projects "Describe your recent experience with similar projects" at bounding box center [277, 123] width 218 height 287
paste projects "thumbnails"
click at [241, 180] on projects "Describe your recent experience with similar projects" at bounding box center [277, 123] width 218 height 287
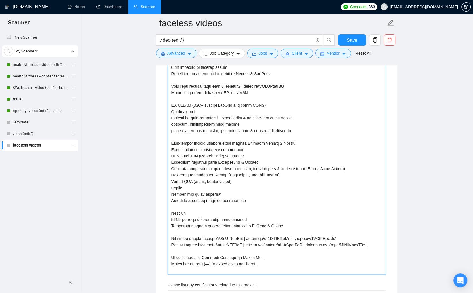
paste projects "thumbnails"
drag, startPoint x: 215, startPoint y: 175, endPoint x: 208, endPoint y: 174, distance: 6.4
click at [208, 174] on projects "Describe your recent experience with similar projects" at bounding box center [277, 127] width 218 height 294
drag, startPoint x: 198, startPoint y: 142, endPoint x: 173, endPoint y: 142, distance: 25.6
click at [173, 142] on projects "Describe your recent experience with similar projects" at bounding box center [277, 127] width 218 height 294
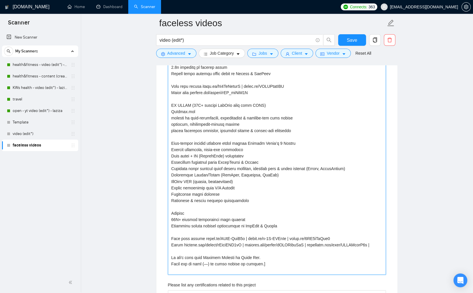
click at [245, 160] on projects "Describe your recent experience with similar projects" at bounding box center [277, 127] width 218 height 294
drag, startPoint x: 228, startPoint y: 142, endPoint x: 298, endPoint y: 143, distance: 70.4
click at [298, 143] on projects "Describe your recent experience with similar projects" at bounding box center [277, 127] width 218 height 294
click at [247, 249] on projects "Describe your recent experience with similar projects" at bounding box center [277, 127] width 218 height 294
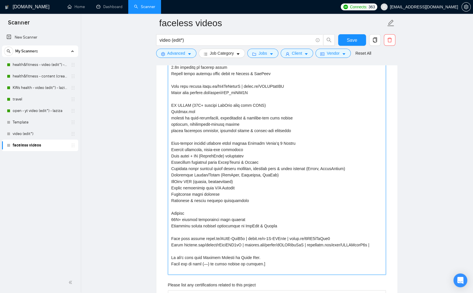
click at [247, 249] on projects "Describe your recent experience with similar projects" at bounding box center [277, 127] width 218 height 294
paste projects "https://www.tiktok.com/@joinmrsmart/video/7501280811291888942"
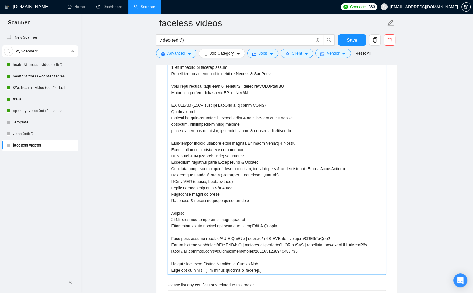
click at [261, 249] on projects "Describe your recent experience with similar projects" at bounding box center [277, 127] width 218 height 294
drag, startPoint x: 345, startPoint y: 249, endPoint x: 172, endPoint y: 212, distance: 177.1
click at [172, 212] on projects "Describe your recent experience with similar projects" at bounding box center [277, 127] width 218 height 294
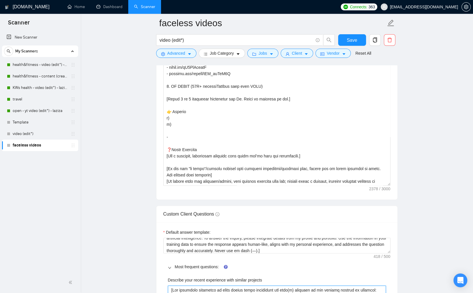
scroll to position [662, 0]
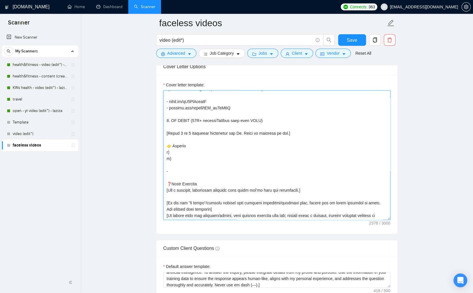
click at [195, 175] on textarea "Cover letter template:" at bounding box center [276, 154] width 227 height 129
paste textarea "Results 20K+ organic subscribers from scratch Evergreen videos ranking organica…"
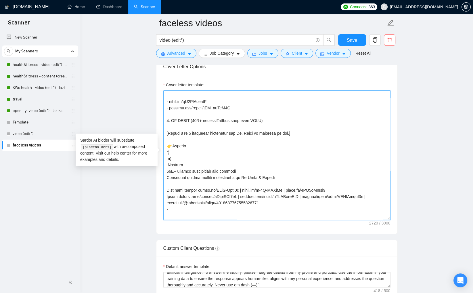
drag, startPoint x: 168, startPoint y: 177, endPoint x: 183, endPoint y: 184, distance: 15.9
click at [169, 177] on textarea "Cover letter template:" at bounding box center [276, 154] width 227 height 129
drag, startPoint x: 181, startPoint y: 176, endPoint x: 164, endPoint y: 176, distance: 17.0
click at [164, 176] on textarea "Cover letter template:" at bounding box center [276, 154] width 227 height 129
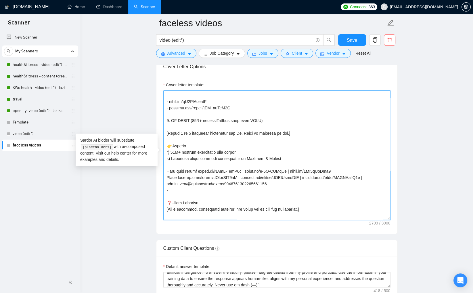
drag, startPoint x: 199, startPoint y: 182, endPoint x: 167, endPoint y: 183, distance: 32.8
click at [167, 183] on textarea "Cover letter template:" at bounding box center [276, 154] width 227 height 129
drag, startPoint x: 216, startPoint y: 183, endPoint x: 277, endPoint y: 220, distance: 71.0
click at [217, 183] on textarea "Cover letter template:" at bounding box center [276, 154] width 227 height 129
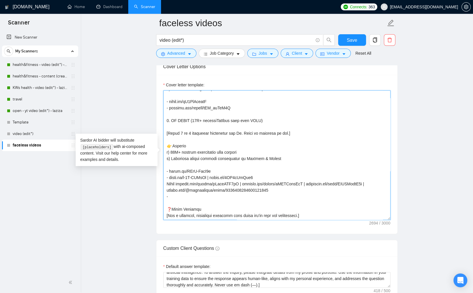
drag, startPoint x: 218, startPoint y: 189, endPoint x: 257, endPoint y: 231, distance: 57.6
click at [219, 189] on textarea "Cover letter template:" at bounding box center [276, 154] width 227 height 129
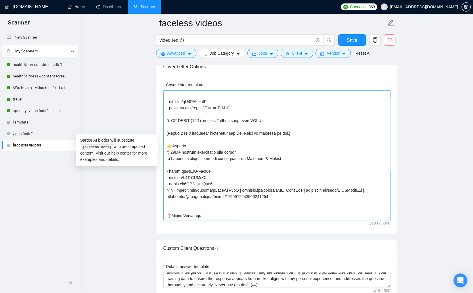
drag, startPoint x: 178, startPoint y: 202, endPoint x: 209, endPoint y: 224, distance: 37.6
click at [179, 203] on textarea "Cover letter template:" at bounding box center [276, 154] width 227 height 129
click at [240, 202] on textarea "Cover letter template:" at bounding box center [276, 154] width 227 height 129
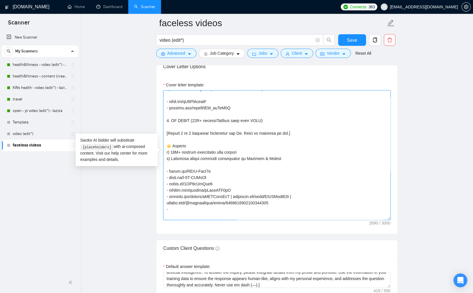
drag, startPoint x: 239, startPoint y: 207, endPoint x: 272, endPoint y: 245, distance: 50.5
click at [239, 207] on textarea "Cover letter template:" at bounding box center [276, 154] width 227 height 129
drag, startPoint x: 237, startPoint y: 214, endPoint x: 293, endPoint y: 258, distance: 71.1
click at [237, 215] on textarea "Cover letter template:" at bounding box center [276, 154] width 227 height 129
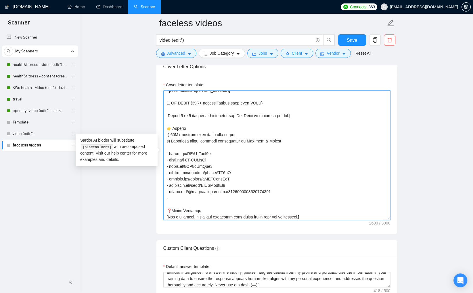
scroll to position [156, 0]
click at [254, 210] on textarea "Cover letter template:" at bounding box center [276, 154] width 227 height 129
click at [203, 160] on textarea "Cover letter template:" at bounding box center [276, 154] width 227 height 129
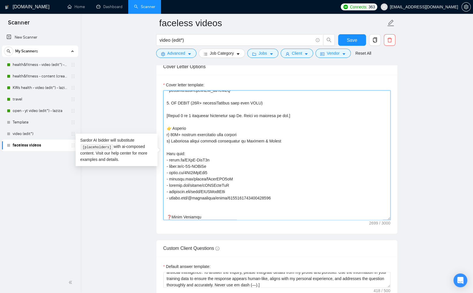
click at [217, 183] on textarea "Cover letter template:" at bounding box center [276, 154] width 227 height 129
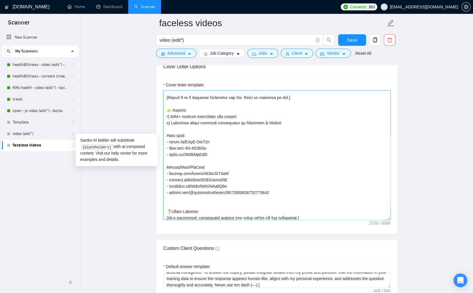
scroll to position [193, 0]
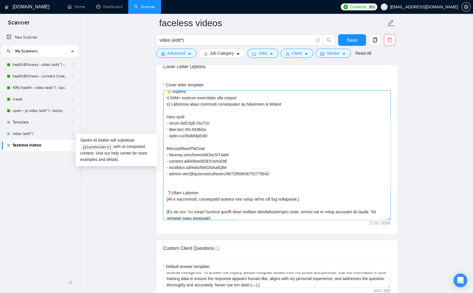
click at [188, 160] on textarea "Cover letter template:" at bounding box center [276, 154] width 227 height 129
click at [244, 176] on textarea "Cover letter template:" at bounding box center [276, 154] width 227 height 129
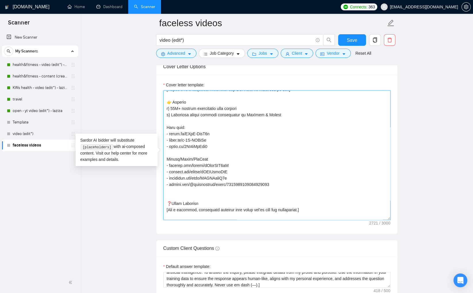
scroll to position [166, 0]
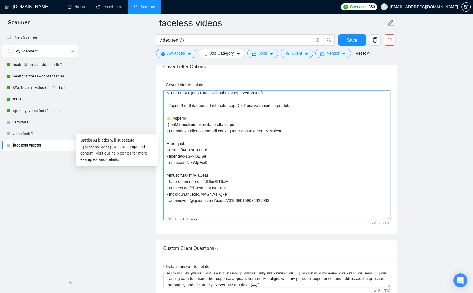
click at [186, 157] on textarea "Cover letter template:" at bounding box center [276, 154] width 227 height 129
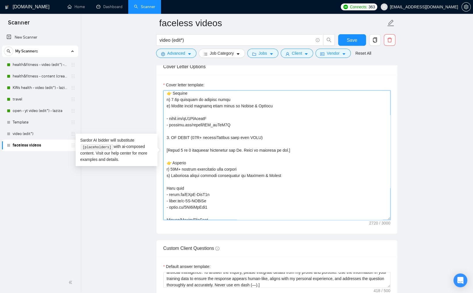
scroll to position [123, 0]
click at [175, 180] on textarea "Cover letter template:" at bounding box center [276, 154] width 227 height 129
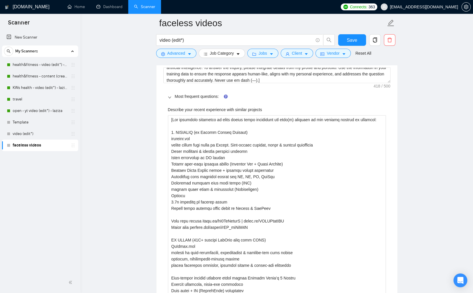
scroll to position [886, 0]
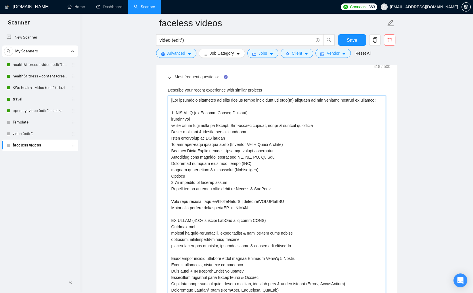
drag, startPoint x: 197, startPoint y: 220, endPoint x: 222, endPoint y: 234, distance: 28.9
click at [197, 220] on projects "Describe your recent experience with similar projects" at bounding box center [277, 242] width 218 height 294
drag, startPoint x: 194, startPoint y: 226, endPoint x: 170, endPoint y: 226, distance: 23.6
click at [169, 225] on projects "Describe your recent experience with similar projects" at bounding box center [277, 242] width 218 height 294
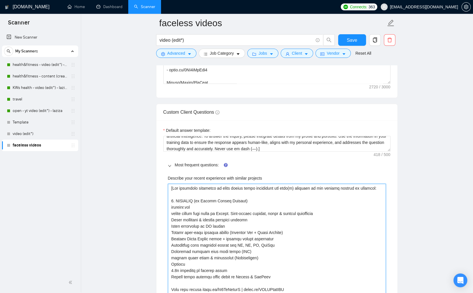
scroll to position [712, 0]
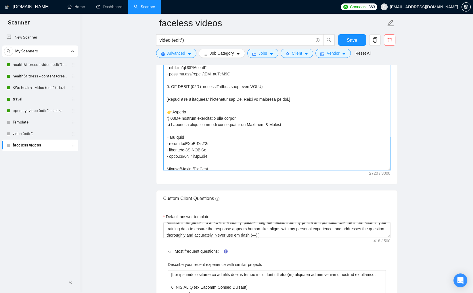
click at [195, 105] on textarea "Cover letter template:" at bounding box center [276, 105] width 227 height 129
paste textarea "MrSmart.org"
drag, startPoint x: 167, startPoint y: 105, endPoint x: 184, endPoint y: 110, distance: 17.7
click at [168, 105] on textarea "Cover letter template:" at bounding box center [276, 105] width 227 height 129
click at [273, 98] on textarea "Cover letter template:" at bounding box center [276, 105] width 227 height 129
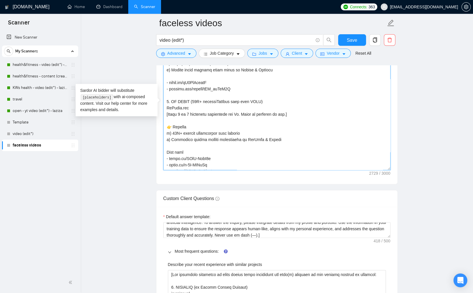
scroll to position [107, 0]
click at [247, 101] on textarea "Cover letter template:" at bounding box center [276, 105] width 227 height 129
click at [243, 97] on textarea "Cover letter template:" at bounding box center [276, 105] width 227 height 129
click at [242, 95] on textarea "Cover letter template:" at bounding box center [276, 105] width 227 height 129
click at [248, 101] on textarea "Cover letter template:" at bounding box center [276, 105] width 227 height 129
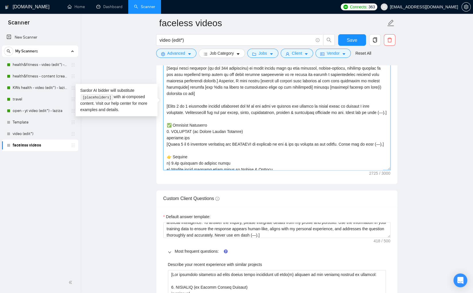
scroll to position [0, 0]
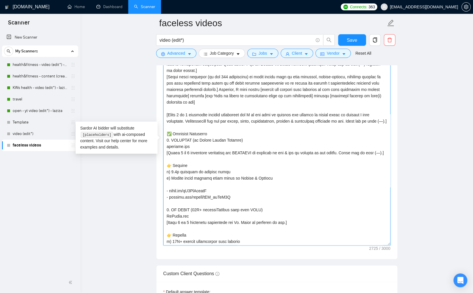
drag, startPoint x: 389, startPoint y: 168, endPoint x: 388, endPoint y: 249, distance: 81.3
click at [388, 245] on textarea "Cover letter template:" at bounding box center [276, 143] width 227 height 204
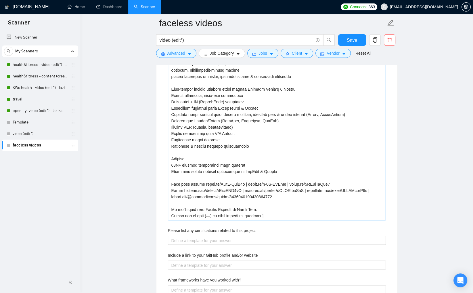
scroll to position [1143, 0]
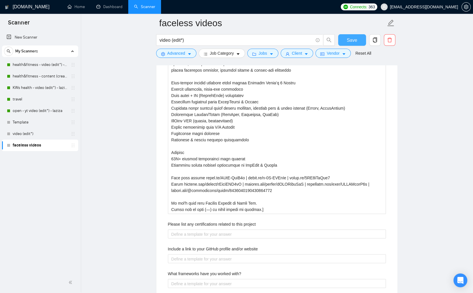
click at [355, 44] on button "Save" at bounding box center [352, 39] width 28 height 11
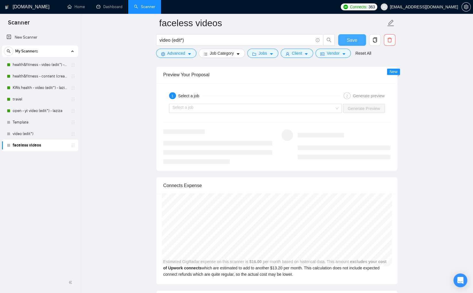
scroll to position [1100, 0]
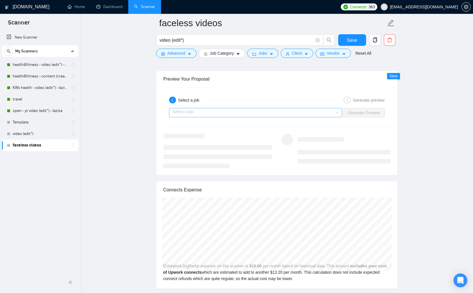
click at [317, 111] on input "search" at bounding box center [253, 112] width 162 height 9
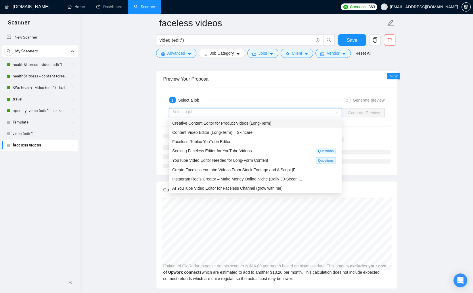
click at [271, 121] on span "Creative Content Editor for Product Videos (Long-Term)" at bounding box center [221, 122] width 99 height 5
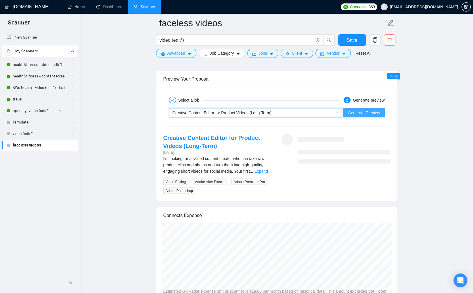
click at [362, 111] on span "Generate Preview" at bounding box center [363, 112] width 32 height 6
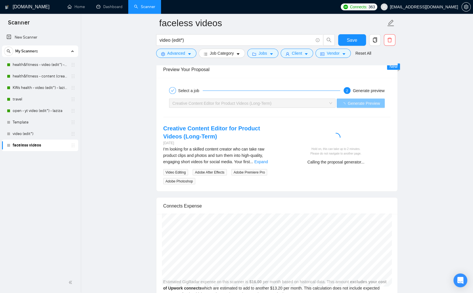
scroll to position [1110, 0]
click at [262, 161] on link "Expand" at bounding box center [261, 160] width 14 height 5
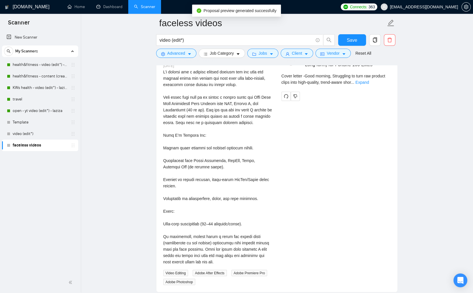
scroll to position [1185, 0]
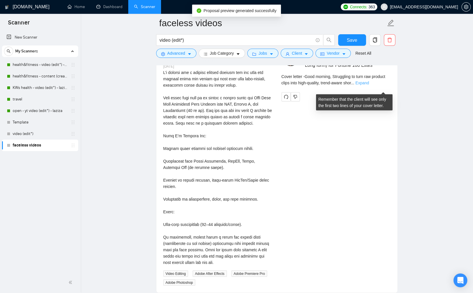
click at [369, 85] on link "Expand" at bounding box center [362, 82] width 14 height 5
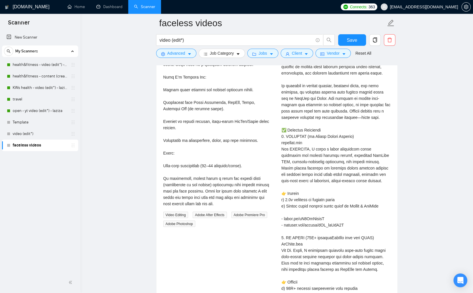
scroll to position [1260, 0]
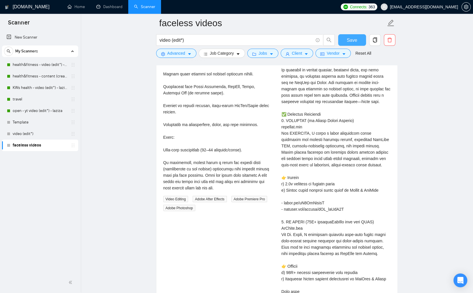
click at [357, 37] on button "Save" at bounding box center [352, 39] width 28 height 11
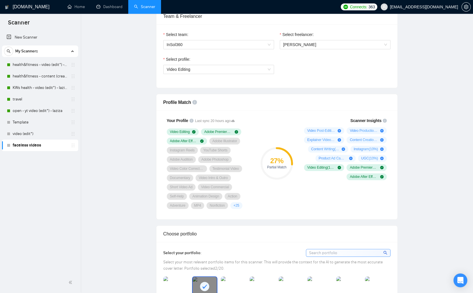
scroll to position [0, 0]
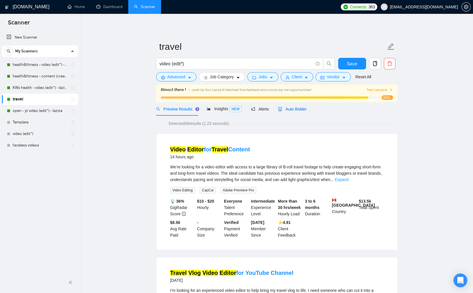
click at [293, 108] on span "Auto Bidder" at bounding box center [292, 109] width 28 height 5
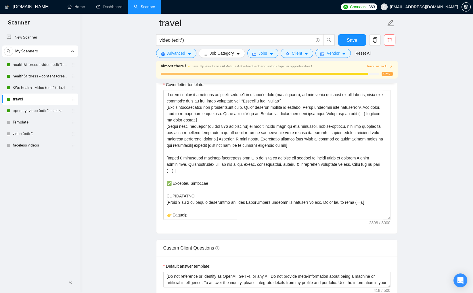
scroll to position [682, 0]
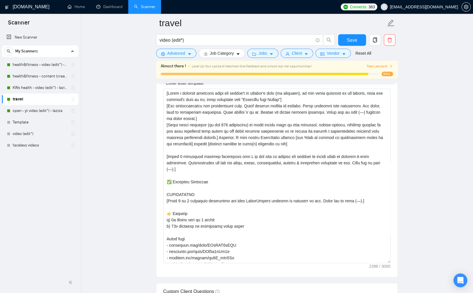
drag, startPoint x: 389, startPoint y: 216, endPoint x: 404, endPoint y: 246, distance: 34.4
click at [395, 276] on div "Cover letter template:" at bounding box center [276, 174] width 241 height 203
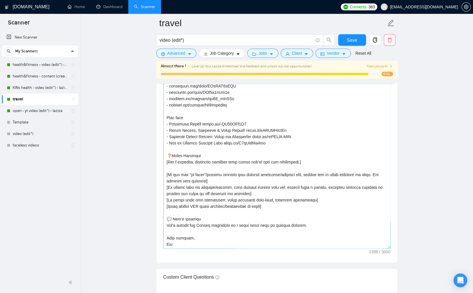
scroll to position [716, 0]
click at [44, 111] on link "open - yt video (edit*) - laziza" at bounding box center [40, 110] width 55 height 11
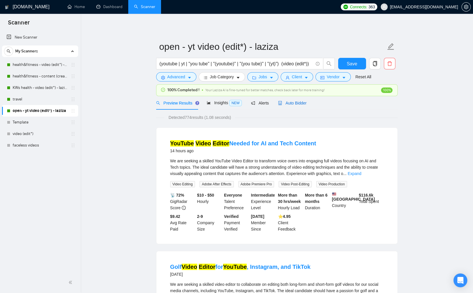
click at [296, 103] on span "Auto Bidder" at bounding box center [292, 103] width 28 height 5
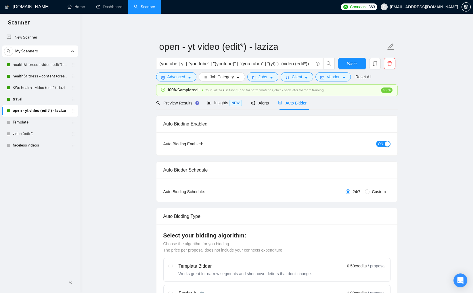
checkbox input "true"
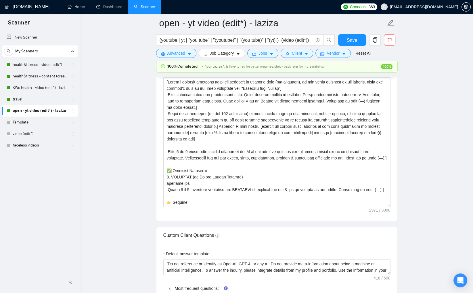
scroll to position [690, 0]
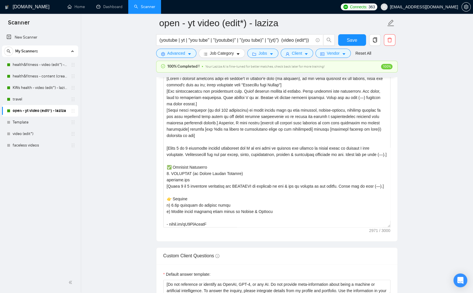
drag, startPoint x: 389, startPoint y: 201, endPoint x: 393, endPoint y: 244, distance: 43.2
click at [393, 241] on div "Cover letter template:" at bounding box center [276, 149] width 241 height 182
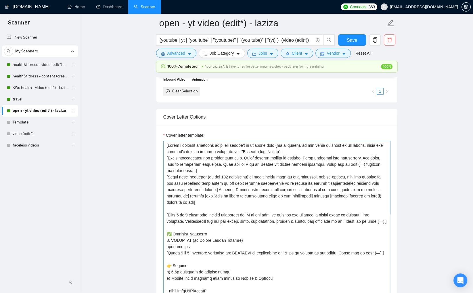
scroll to position [625, 0]
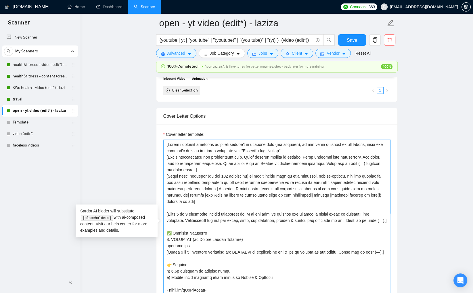
drag, startPoint x: 166, startPoint y: 144, endPoint x: 231, endPoint y: 185, distance: 77.2
click at [178, 158] on textarea "Cover letter template:" at bounding box center [276, 226] width 227 height 172
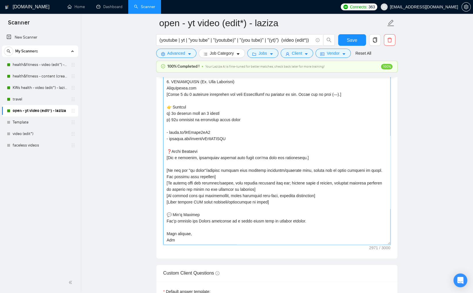
scroll to position [695, 0]
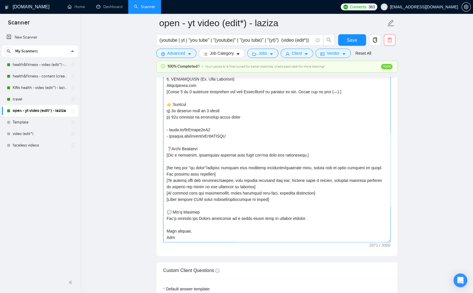
click at [209, 237] on textarea "Cover letter template:" at bounding box center [276, 156] width 227 height 172
drag, startPoint x: 206, startPoint y: 141, endPoint x: 222, endPoint y: 141, distance: 16.4
click at [206, 141] on textarea "Cover letter template:" at bounding box center [276, 156] width 227 height 172
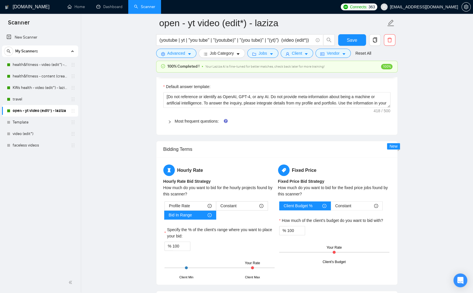
scroll to position [899, 0]
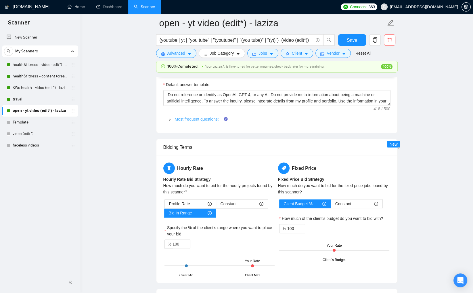
click at [202, 117] on link "Most frequent questions:" at bounding box center [197, 119] width 44 height 5
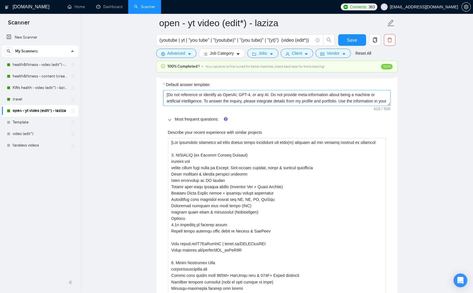
click at [210, 99] on textarea "[Do not reference or identify as OpenAI, GPT-4, or any AI. Do not provide meta-…" at bounding box center [276, 98] width 227 height 16
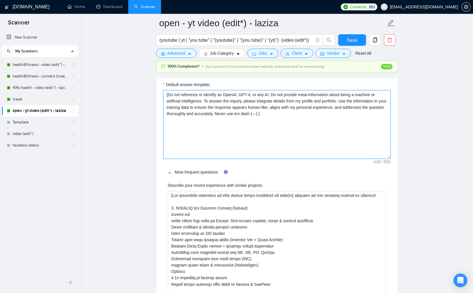
drag, startPoint x: 387, startPoint y: 102, endPoint x: 389, endPoint y: 155, distance: 53.2
click at [389, 155] on textarea "[Do not reference or identify as OpenAI, GPT-4, or any AI. Do not provide meta-…" at bounding box center [276, 124] width 227 height 68
drag, startPoint x: 295, startPoint y: 114, endPoint x: 149, endPoint y: 96, distance: 147.9
click at [148, 95] on main "open - yt video (edit*) - laziza (youtube | yt | "you tube" | "(youtube)" | "(y…" at bounding box center [277, 287] width 374 height 2326
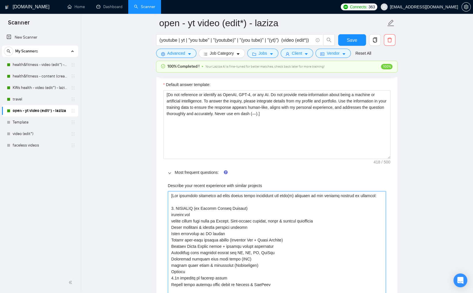
drag, startPoint x: 171, startPoint y: 196, endPoint x: 367, endPoint y: 193, distance: 196.0
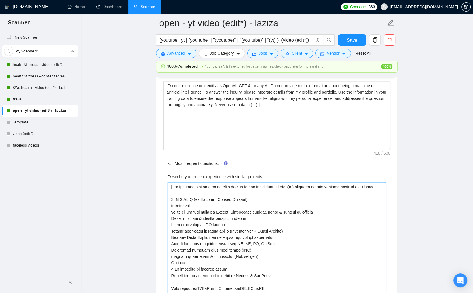
scroll to position [908, 0]
drag, startPoint x: 169, startPoint y: 185, endPoint x: 178, endPoint y: 191, distance: 10.9
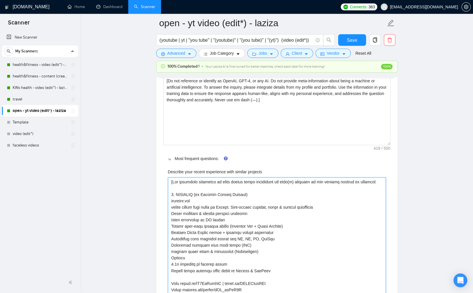
scroll to position [933, 0]
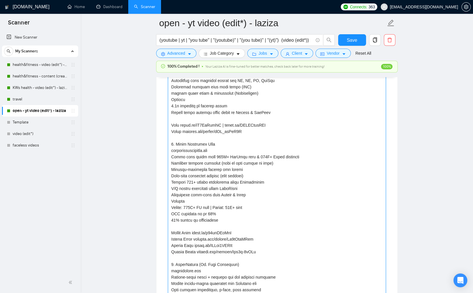
scroll to position [1277, 0]
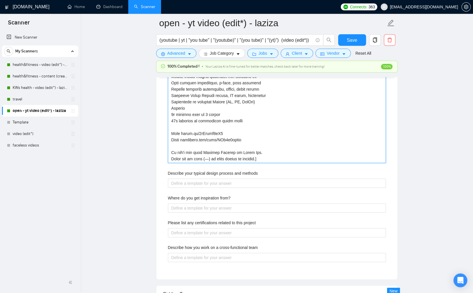
drag, startPoint x: 171, startPoint y: 151, endPoint x: 270, endPoint y: 158, distance: 98.6
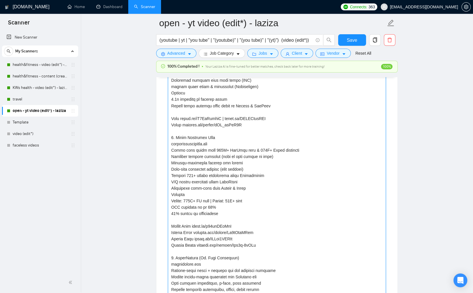
scroll to position [1066, 0]
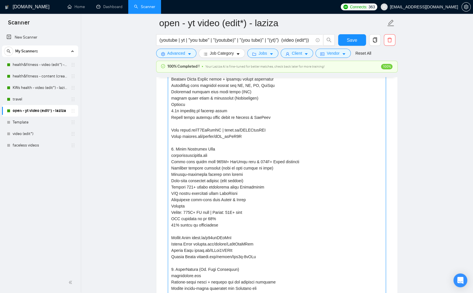
drag, startPoint x: 242, startPoint y: 135, endPoint x: 185, endPoint y: 137, distance: 57.2
click at [183, 136] on projects "Describe your recent experience with similar projects" at bounding box center [277, 199] width 218 height 351
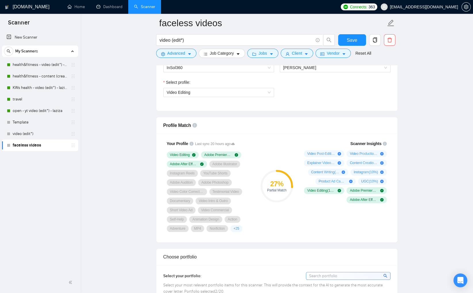
scroll to position [449, 0]
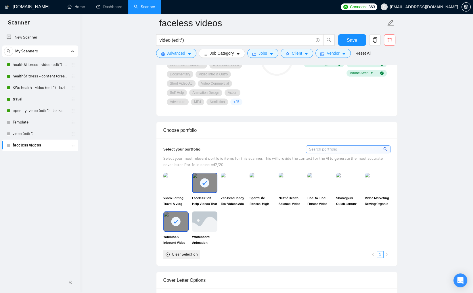
click at [371, 149] on input at bounding box center [348, 148] width 84 height 7
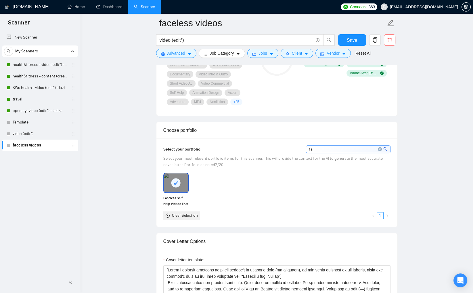
type input "f"
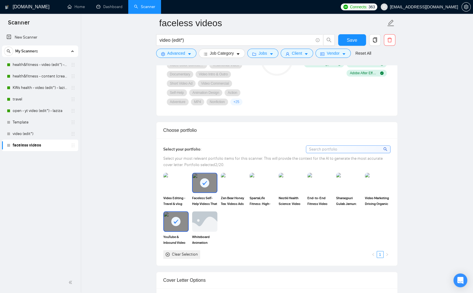
drag, startPoint x: 169, startPoint y: 252, endPoint x: 194, endPoint y: 254, distance: 25.3
click at [169, 253] on icon "close-circle" at bounding box center [168, 254] width 4 height 4
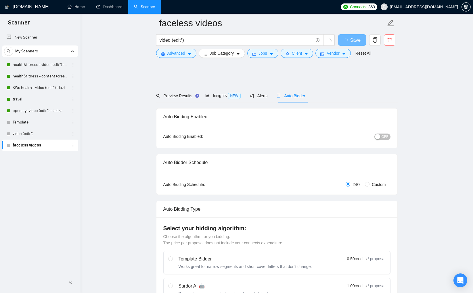
scroll to position [449, 0]
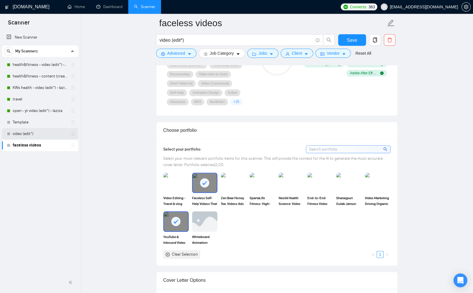
drag, startPoint x: 26, startPoint y: 132, endPoint x: 83, endPoint y: 161, distance: 64.1
click at [26, 132] on link "video (edit*)" at bounding box center [40, 133] width 55 height 11
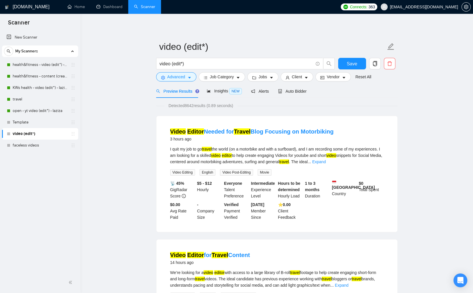
drag, startPoint x: 26, startPoint y: 146, endPoint x: 113, endPoint y: 177, distance: 92.3
click at [26, 146] on link "faceless videos" at bounding box center [40, 144] width 55 height 11
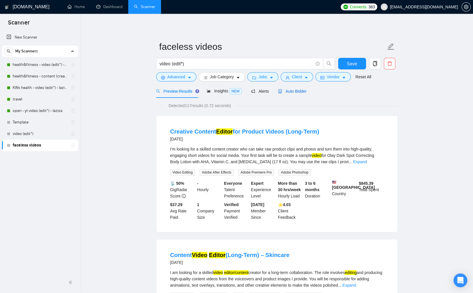
click at [293, 93] on div "Auto Bidder" at bounding box center [292, 91] width 28 height 6
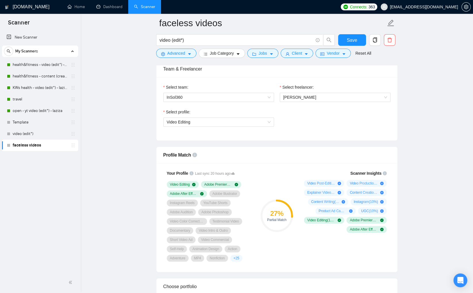
scroll to position [471, 0]
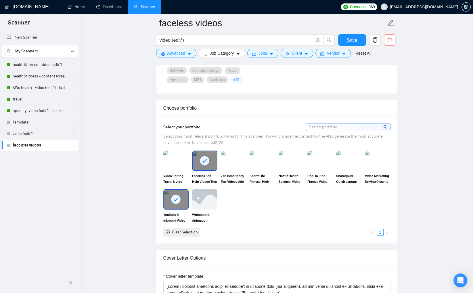
drag, startPoint x: 174, startPoint y: 192, endPoint x: 216, endPoint y: 207, distance: 44.2
click at [174, 192] on div at bounding box center [176, 198] width 24 height 19
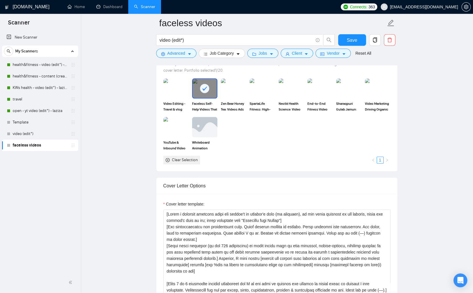
scroll to position [545, 0]
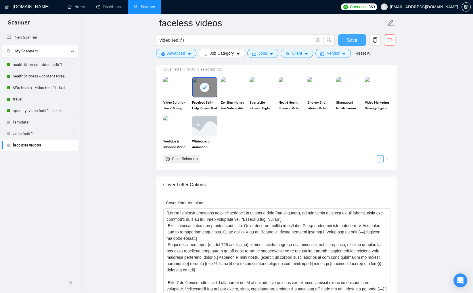
drag, startPoint x: 352, startPoint y: 43, endPoint x: 426, endPoint y: 116, distance: 104.5
click at [352, 43] on span "Save" at bounding box center [352, 39] width 10 height 7
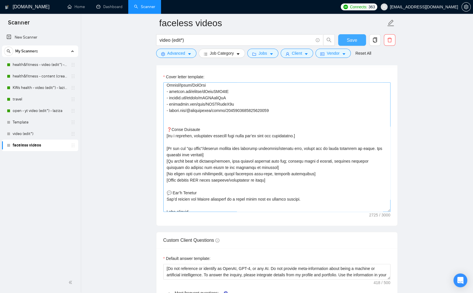
scroll to position [268, 0]
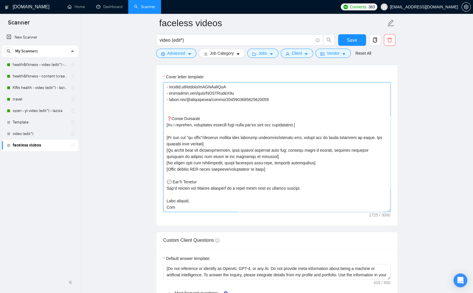
click at [219, 110] on textarea "Cover letter template:" at bounding box center [276, 146] width 227 height 129
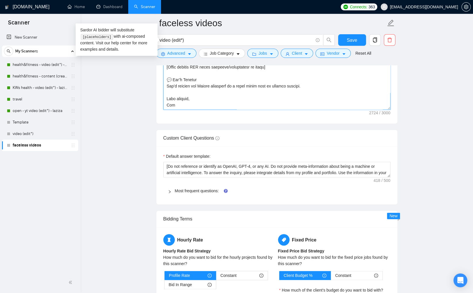
scroll to position [815, 0]
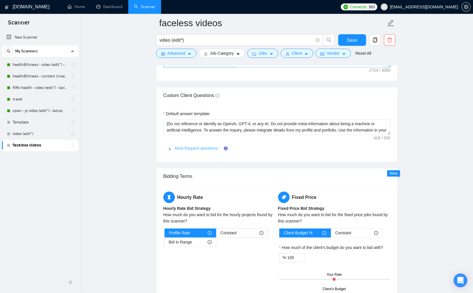
type textarea "[Lorem i dolorsit ametcons adipi eli seddoe't in utlabor'e dolo (ma aliquaen), …"
click at [215, 146] on link "Most frequent questions:" at bounding box center [197, 148] width 44 height 5
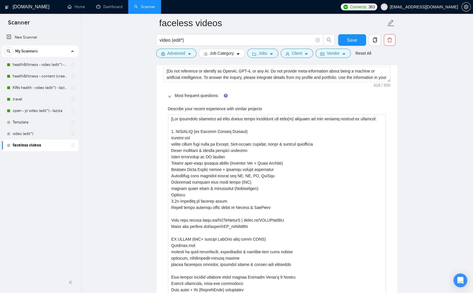
scroll to position [875, 0]
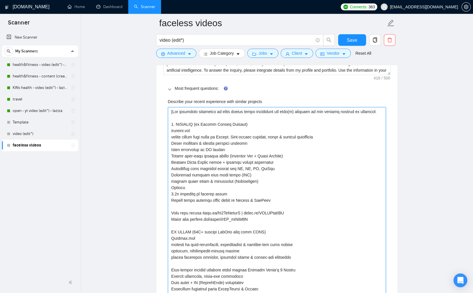
drag, startPoint x: 219, startPoint y: 154, endPoint x: 204, endPoint y: 154, distance: 14.7
click at [204, 154] on projects "Describe your recent experience with similar projects" at bounding box center [277, 254] width 218 height 294
click at [213, 155] on projects "Describe your recent experience with similar projects" at bounding box center [277, 254] width 218 height 294
drag, startPoint x: 220, startPoint y: 153, endPoint x: 204, endPoint y: 154, distance: 16.1
click at [204, 154] on projects "Describe your recent experience with similar projects" at bounding box center [277, 254] width 218 height 294
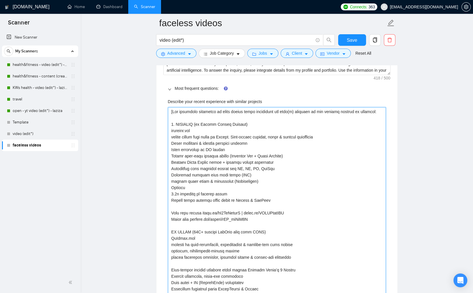
click at [209, 156] on projects "Describe your recent experience with similar projects" at bounding box center [277, 254] width 218 height 294
drag, startPoint x: 219, startPoint y: 155, endPoint x: 203, endPoint y: 154, distance: 15.8
click at [203, 154] on projects "Describe your recent experience with similar projects" at bounding box center [277, 254] width 218 height 294
type projects "[Lor ipsumdolo sitametco ad elits doeius tempo incididunt utl etdo(m) aliquaen …"
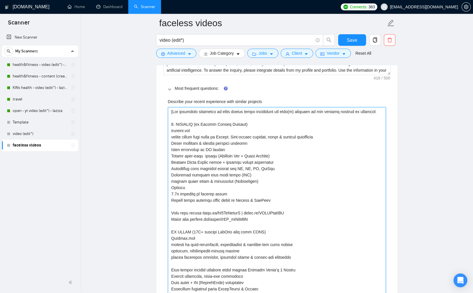
type projects "[Lor ipsumdolo sitametco ad elits doeius tempo incididunt utl etdo(m) aliquaen …"
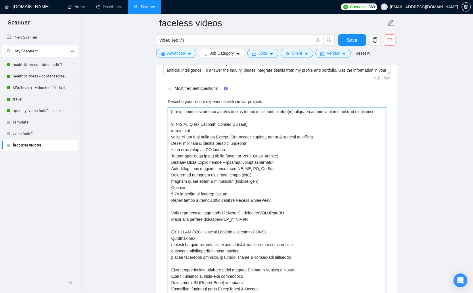
type projects "[Lor ipsumdolo sitametco ad elits doeius tempo incididunt utl etdo(m) aliquaen …"
click at [235, 155] on projects "Describe your recent experience with similar projects" at bounding box center [277, 254] width 218 height 294
type projects "[Lor ipsumdolo sitametco ad elits doeius tempo incididunt utl etdo(m) aliquaen …"
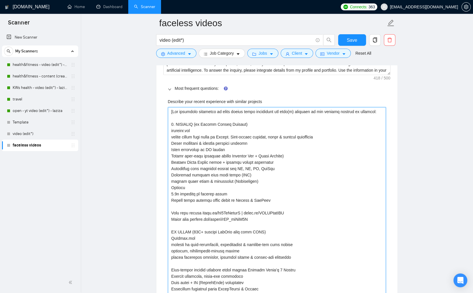
type projects "[Lor ipsumdolo sitametco ad elits doeius tempo incididunt utl etdo(m) aliquaen …"
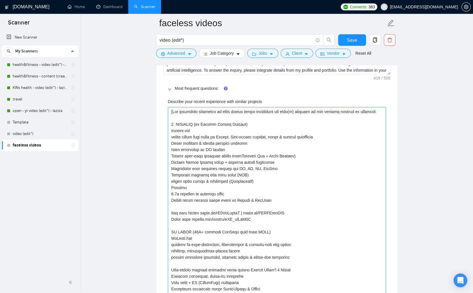
type projects "[Lor ipsumdolo sitametco ad elits doeius tempo incididunt utl etdo(m) aliquaen …"
click at [210, 180] on projects "Describe your recent experience with similar projects" at bounding box center [277, 254] width 218 height 294
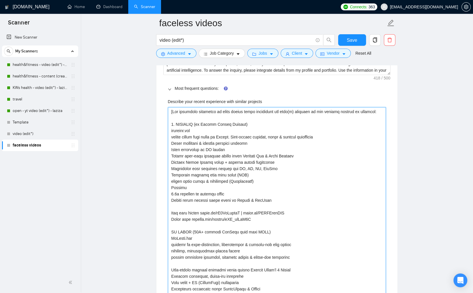
type projects "[Lor ipsumdolo sitametco ad elits doeius tempo incididunt utl etdo(m) aliquaen …"
type projects "[Use following portfolio to draft answer while addressing all task(s) required …"
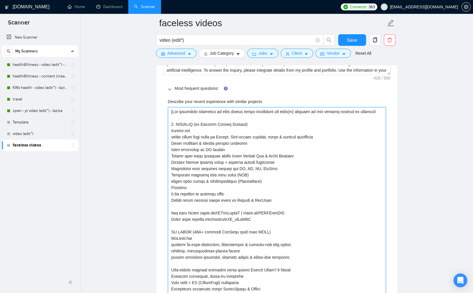
type projects "[Use following portfolio to draft answer while addressing all task(s) required …"
click at [298, 156] on projects "Describe your recent experience with similar projects" at bounding box center [277, 254] width 218 height 294
type projects "[Use following portfolio to draft answer while addressing all task(s) required …"
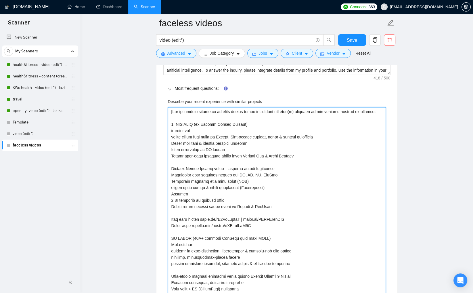
paste projects "inbound"
type projects "[Use following portfolio to draft answer while addressing all task(s) required …"
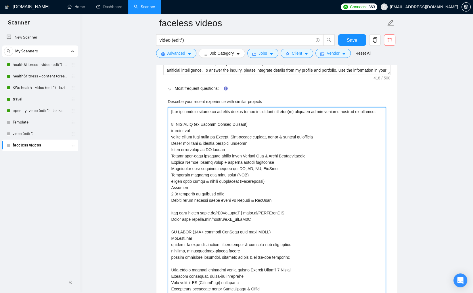
type projects "[Use following portfolio to draft answer while addressing all task(s) required …"
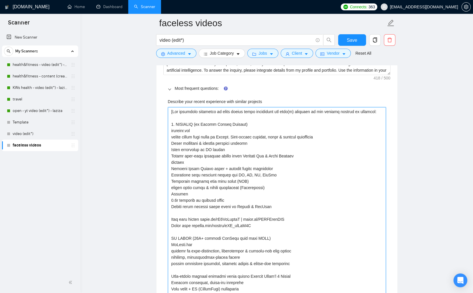
type projects "[Use following portfolio to draft answer while addressing all task(s) required …"
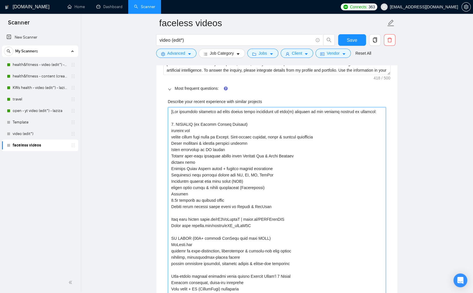
type projects "[Use following portfolio to draft answer while addressing all task(s) required …"
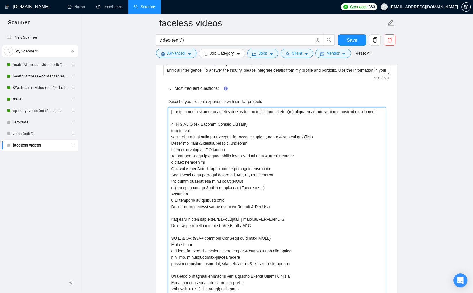
type projects "[Use following portfolio to draft answer while addressing all task(s) required …"
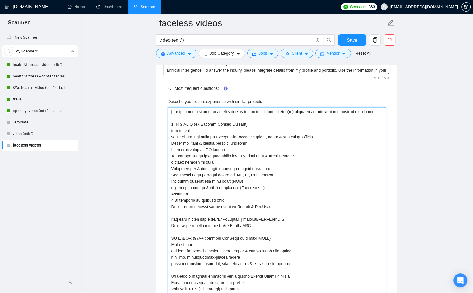
type projects "[Use following portfolio to draft answer while addressing all task(s) required …"
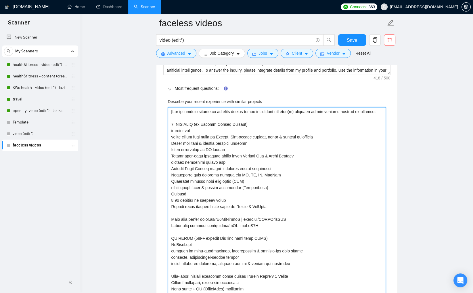
type projects "[Use following portfolio to draft answer while addressing all task(s) required …"
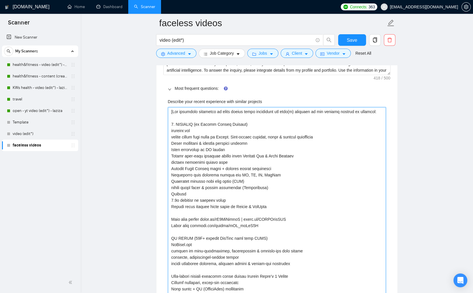
type projects "[Use following portfolio to draft answer while addressing all task(s) required …"
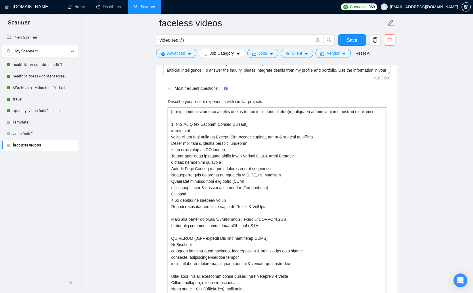
type projects "[Use following portfolio to draft answer while addressing all task(s) required …"
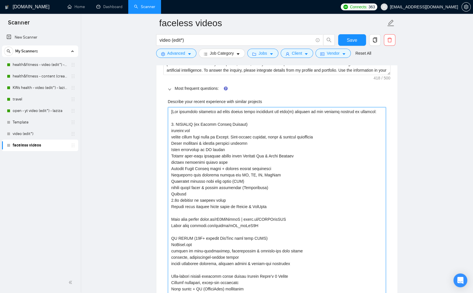
type projects "[Use following portfolio to draft answer while addressing all task(s) required …"
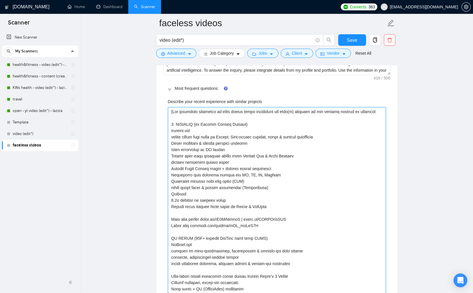
type projects "[Use following portfolio to draft answer while addressing all task(s) required …"
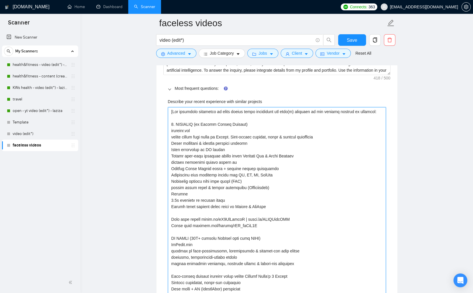
type projects "[Use following portfolio to draft answer while addressing all task(s) required …"
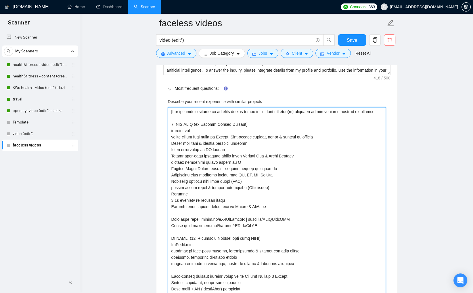
type projects "[Use following portfolio to draft answer while addressing all task(s) required …"
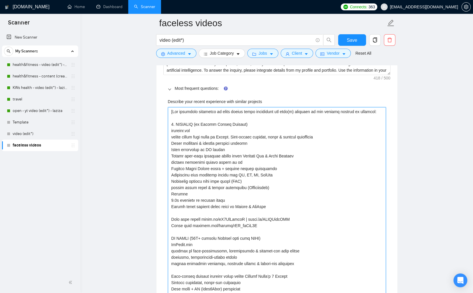
type projects "[Use following portfolio to draft answer while addressing all task(s) required …"
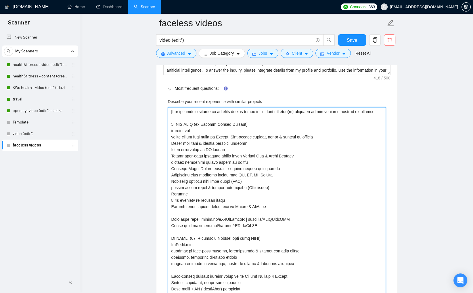
type projects "[Use following portfolio to draft answer while addressing all task(s) required …"
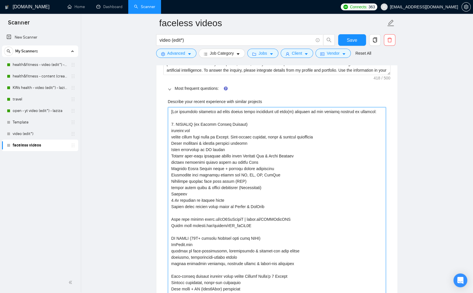
type projects "[Use following portfolio to draft answer while addressing all task(s) required …"
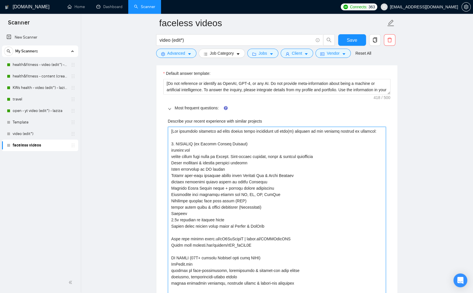
scroll to position [859, 0]
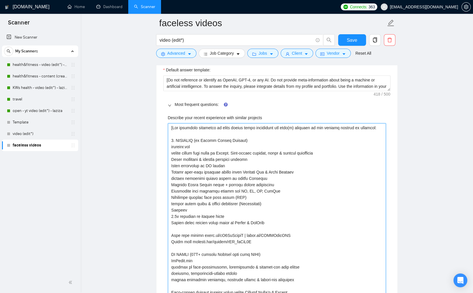
drag, startPoint x: 240, startPoint y: 177, endPoint x: 171, endPoint y: 177, distance: 68.7
click at [171, 177] on projects "Describe your recent experience with similar projects" at bounding box center [277, 273] width 218 height 300
click at [184, 177] on projects "Describe your recent experience with similar projects" at bounding box center [277, 273] width 218 height 300
click at [300, 186] on projects "Describe your recent experience with similar projects" at bounding box center [277, 273] width 218 height 300
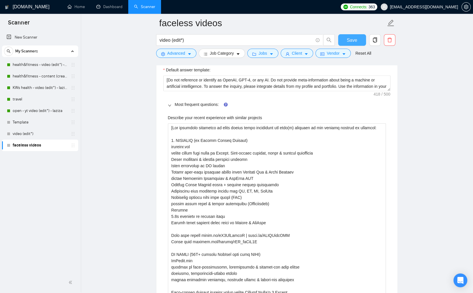
drag, startPoint x: 353, startPoint y: 39, endPoint x: 430, endPoint y: 113, distance: 106.7
click at [353, 40] on span "Save" at bounding box center [352, 39] width 10 height 7
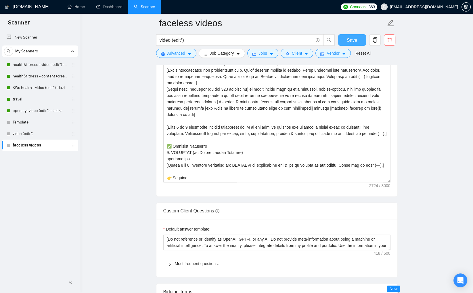
scroll to position [501, 0]
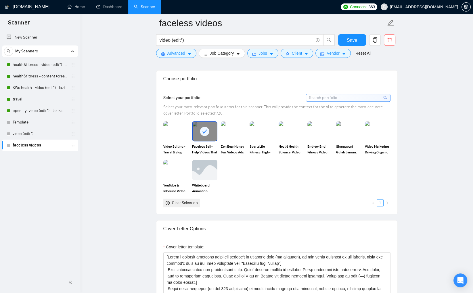
click at [168, 201] on icon "close-circle" at bounding box center [168, 203] width 4 height 4
drag, startPoint x: 350, startPoint y: 40, endPoint x: 432, endPoint y: 103, distance: 102.7
click at [351, 41] on span "Save" at bounding box center [352, 39] width 10 height 7
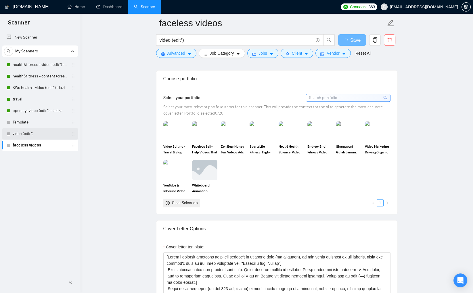
click at [32, 135] on link "video (edit*)" at bounding box center [40, 133] width 55 height 11
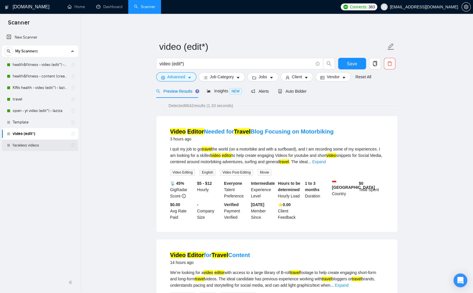
click at [38, 146] on link "faceless videos" at bounding box center [40, 144] width 55 height 11
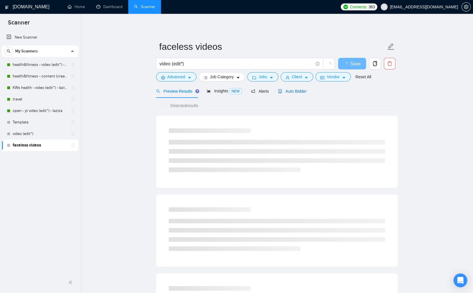
click at [290, 94] on div "Auto Bidder" at bounding box center [292, 91] width 28 height 6
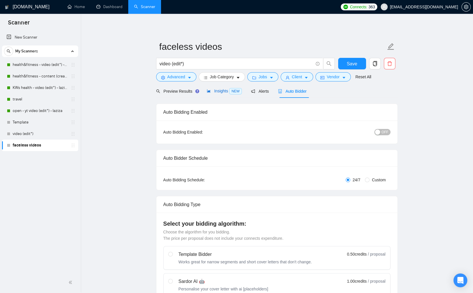
click at [216, 88] on div "Insights NEW" at bounding box center [224, 91] width 35 height 7
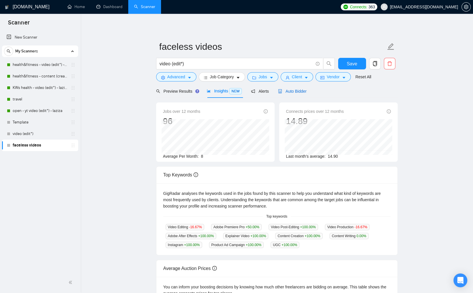
drag, startPoint x: 286, startPoint y: 91, endPoint x: 423, endPoint y: 111, distance: 138.4
click at [287, 92] on span "Auto Bidder" at bounding box center [292, 91] width 28 height 5
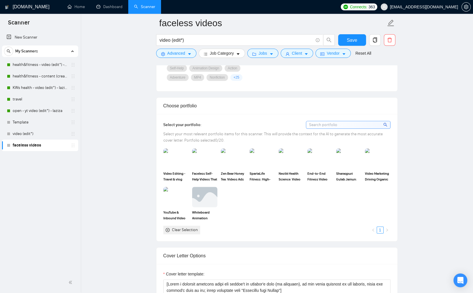
scroll to position [494, 0]
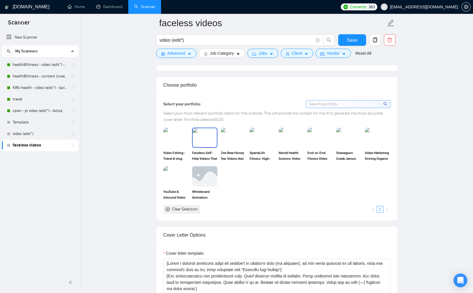
click at [200, 135] on img at bounding box center [205, 137] width 24 height 19
drag, startPoint x: 350, startPoint y: 36, endPoint x: 407, endPoint y: 99, distance: 84.4
click at [350, 36] on button "Save" at bounding box center [352, 39] width 28 height 11
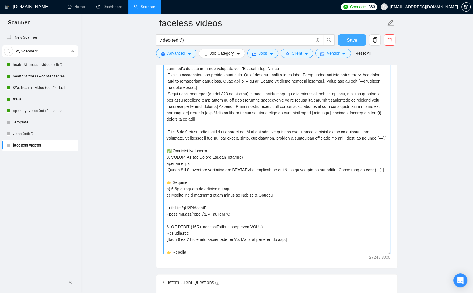
drag, startPoint x: 389, startPoint y: 185, endPoint x: 389, endPoint y: 261, distance: 76.5
click at [389, 254] on textarea "Cover letter template:" at bounding box center [276, 155] width 227 height 196
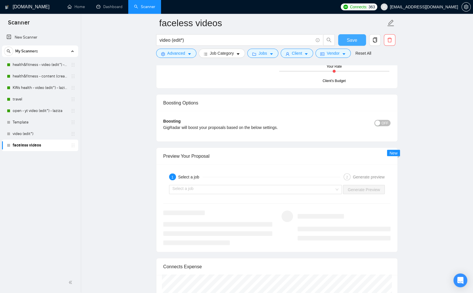
scroll to position [1164, 0]
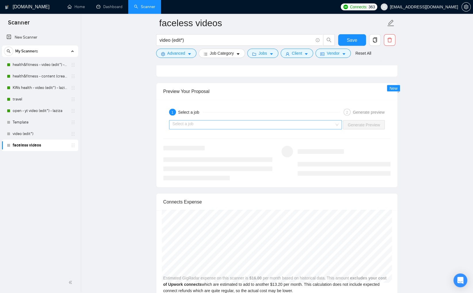
click at [306, 125] on input "search" at bounding box center [253, 124] width 162 height 9
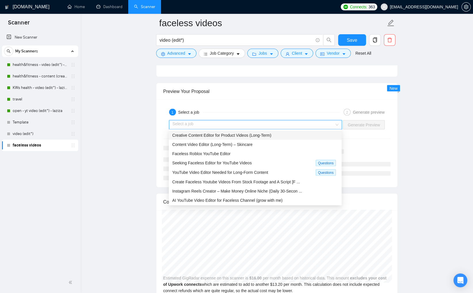
click at [278, 134] on div "Creative Content Editor for Product Videos (Long-Term)" at bounding box center [255, 135] width 166 height 6
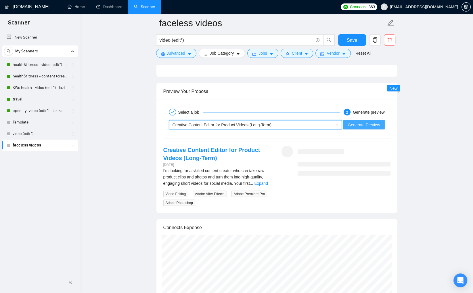
click at [363, 125] on span "Generate Preview" at bounding box center [363, 124] width 32 height 6
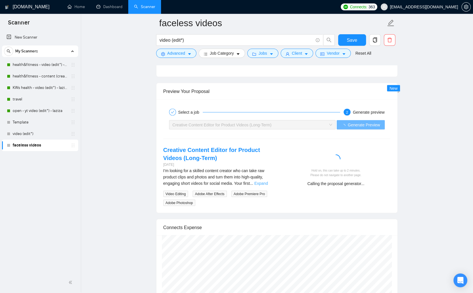
click at [267, 182] on link "Expand" at bounding box center [261, 182] width 14 height 5
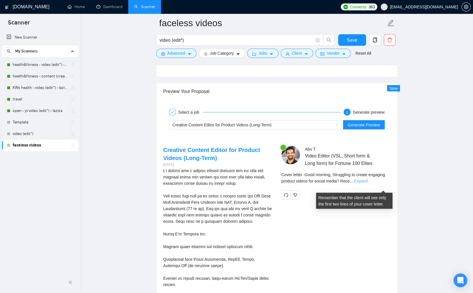
click at [368, 183] on link "Expand" at bounding box center [361, 180] width 14 height 5
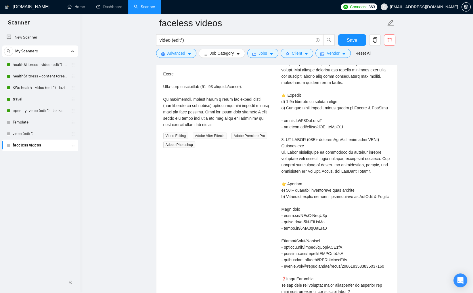
scroll to position [1452, 0]
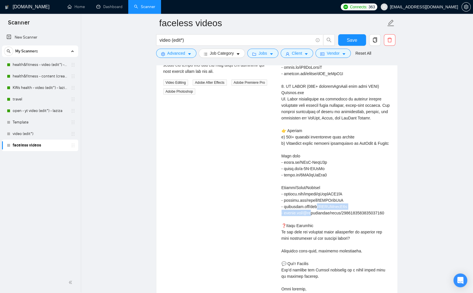
drag, startPoint x: 348, startPoint y: 230, endPoint x: 284, endPoint y: 231, distance: 63.8
click at [284, 231] on div "Cover letter" at bounding box center [335, 92] width 109 height 411
copy div "DOJPYkwjQ4y - tiktok.com/@join"
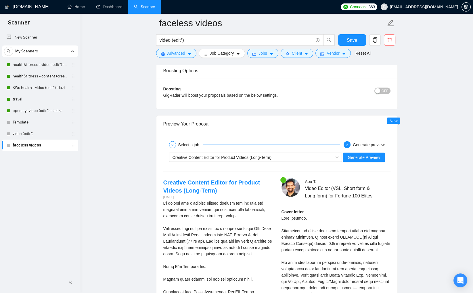
scroll to position [1127, 0]
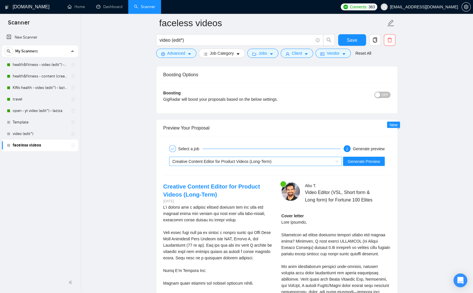
click at [318, 159] on div "Creative Content Editor for Product Videos (Long-Term)" at bounding box center [252, 161] width 161 height 9
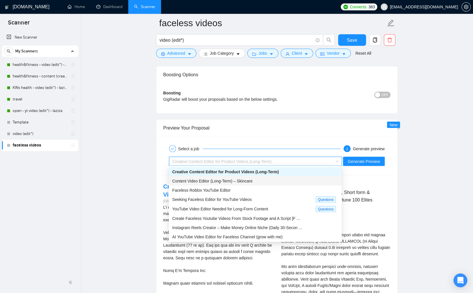
click at [252, 180] on span "Content Video Editor (Long-Term) – Skincare" at bounding box center [212, 180] width 80 height 5
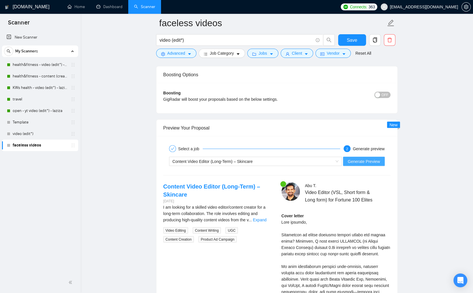
drag, startPoint x: 375, startPoint y: 157, endPoint x: 402, endPoint y: 162, distance: 26.9
click at [375, 158] on span "Generate Preview" at bounding box center [363, 161] width 32 height 6
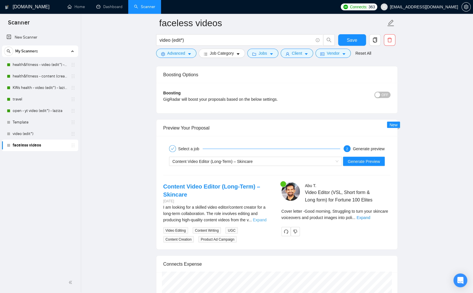
click at [262, 217] on link "Expand" at bounding box center [260, 219] width 14 height 5
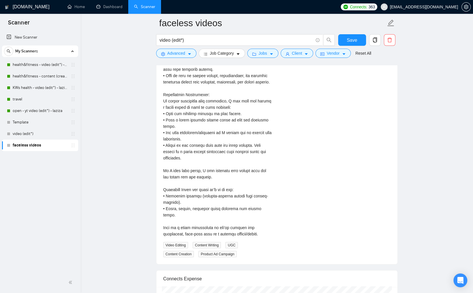
scroll to position [1120, 0]
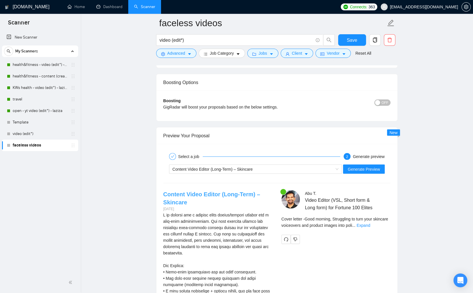
click at [172, 192] on link "Content Video Editor (Long-Term) – Skincare" at bounding box center [211, 198] width 97 height 14
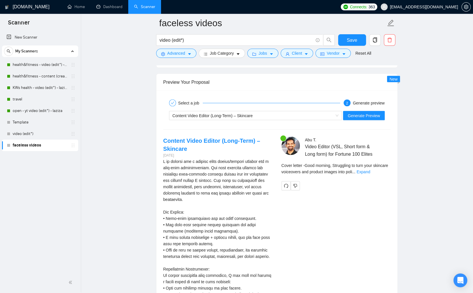
scroll to position [1183, 0]
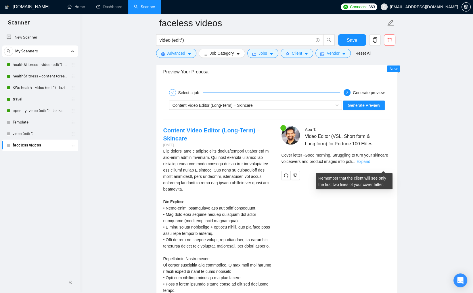
click at [370, 164] on link "Expand" at bounding box center [363, 161] width 14 height 5
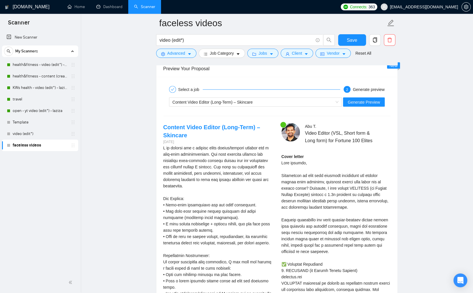
scroll to position [1186, 0]
click at [262, 104] on div "Content Video Editor (Long-Term) – Skincare" at bounding box center [252, 102] width 161 height 9
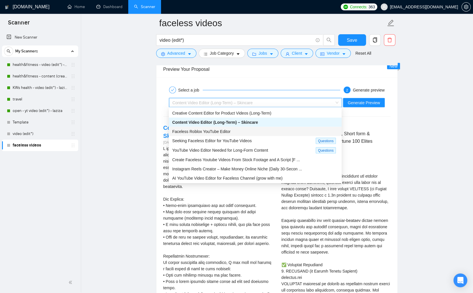
click at [247, 131] on div "Faceless Roblox YouTube Editor" at bounding box center [255, 131] width 166 height 6
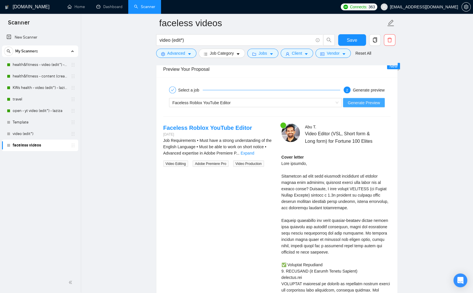
click at [357, 102] on span "Generate Preview" at bounding box center [363, 102] width 32 height 6
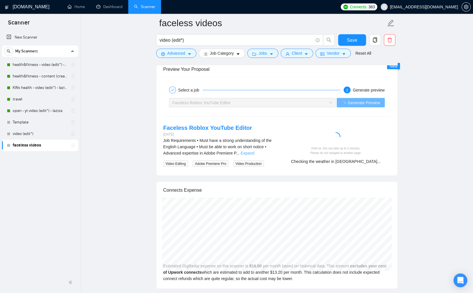
click at [254, 151] on link "Expand" at bounding box center [248, 153] width 14 height 5
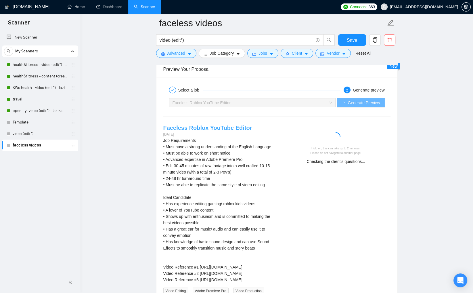
click at [222, 126] on link "Faceless Roblox YouTube Editor" at bounding box center [207, 127] width 89 height 6
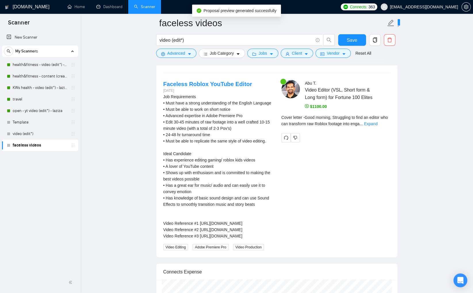
scroll to position [1246, 0]
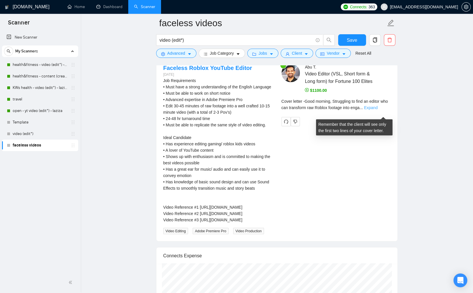
click at [377, 110] on link "Expand" at bounding box center [371, 107] width 14 height 5
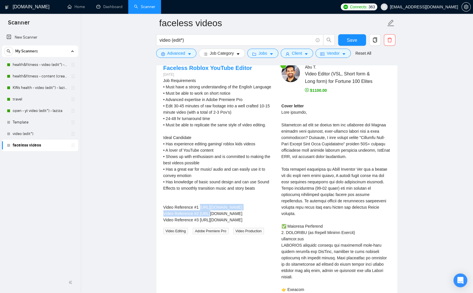
drag, startPoint x: 201, startPoint y: 218, endPoint x: 200, endPoint y: 224, distance: 6.1
click at [200, 223] on div "Job Requirements • Must have a strong understanding of the English Language • M…" at bounding box center [217, 149] width 109 height 145
copy div "https://www.youtube.com/watch?v=c1i4t8sbis4"
click at [186, 156] on div "Job Requirements • Must have a strong understanding of the English Language • M…" at bounding box center [217, 149] width 109 height 145
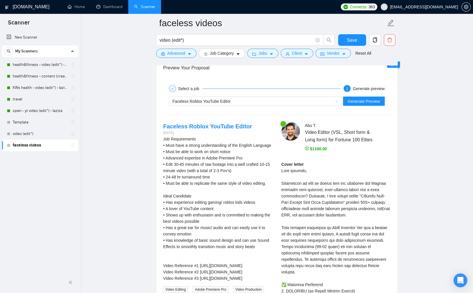
scroll to position [1164, 0]
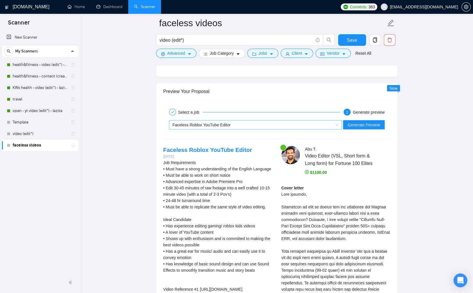
click at [258, 123] on div "Faceless Roblox YouTube Editor" at bounding box center [252, 124] width 161 height 9
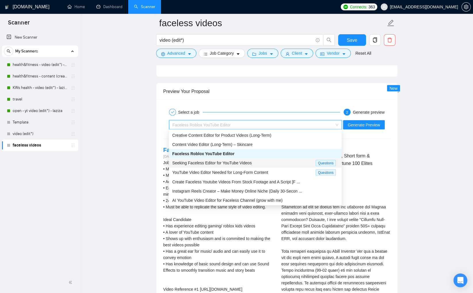
click at [251, 161] on span "Seeking Faceless Editor for YouTube Videos" at bounding box center [211, 162] width 79 height 5
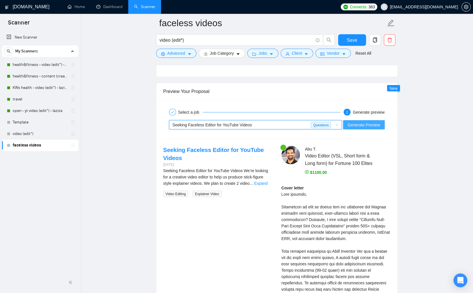
click at [347, 124] on span "Generate Preview" at bounding box center [363, 124] width 32 height 6
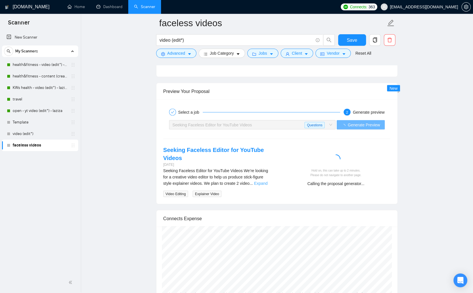
click at [263, 182] on link "Expand" at bounding box center [261, 182] width 14 height 5
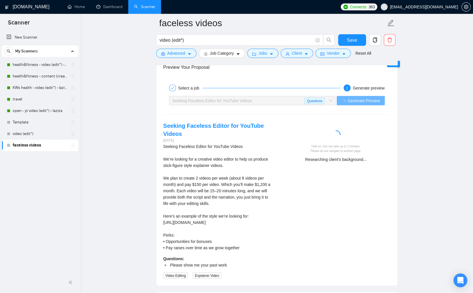
scroll to position [1192, 0]
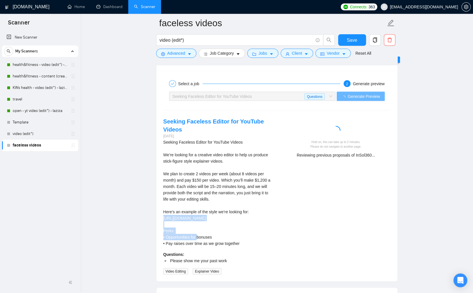
drag, startPoint x: 162, startPoint y: 216, endPoint x: 266, endPoint y: 216, distance: 103.8
click at [266, 216] on div "Seeking Faceless Editor for YouTube Videos 24 days ago Seeking Faceless Editor …" at bounding box center [218, 195] width 118 height 157
copy div "https://youtu.be/tWamU4Z-trs?si=ij4HqwgAwZaKeszC"
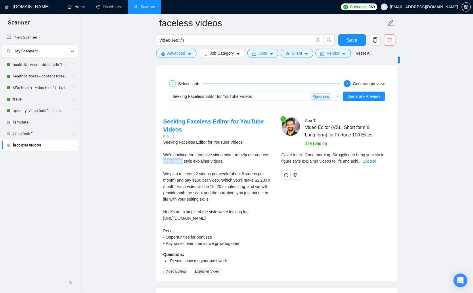
drag, startPoint x: 180, startPoint y: 159, endPoint x: 200, endPoint y: 160, distance: 20.7
click at [200, 160] on div "Seeking Faceless Editor for YouTube Videos We’re looking for a creative video e…" at bounding box center [217, 192] width 109 height 107
copy div "stick-figure"
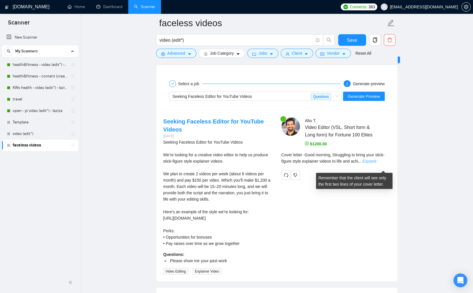
click at [376, 163] on link "Expand" at bounding box center [369, 161] width 14 height 5
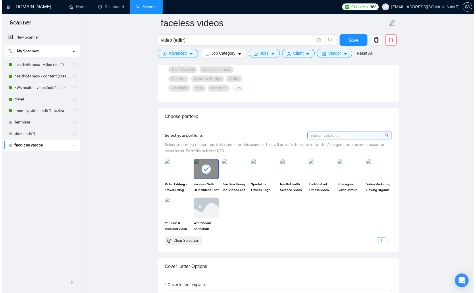
scroll to position [488, 0]
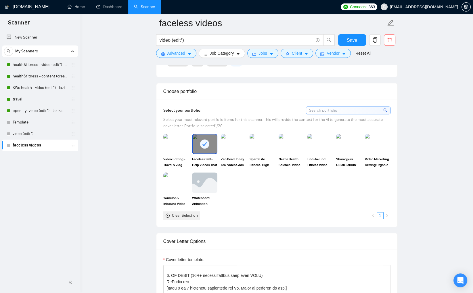
drag, startPoint x: 204, startPoint y: 144, endPoint x: 259, endPoint y: 155, distance: 55.7
click at [205, 144] on icon at bounding box center [204, 143] width 9 height 9
drag, startPoint x: 351, startPoint y: 42, endPoint x: 394, endPoint y: 67, distance: 49.5
click at [352, 42] on span "Save" at bounding box center [352, 39] width 10 height 7
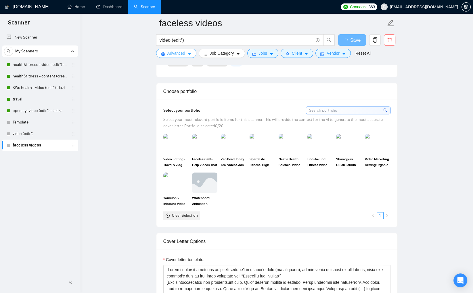
click at [187, 54] on button "Advanced" at bounding box center [176, 53] width 40 height 9
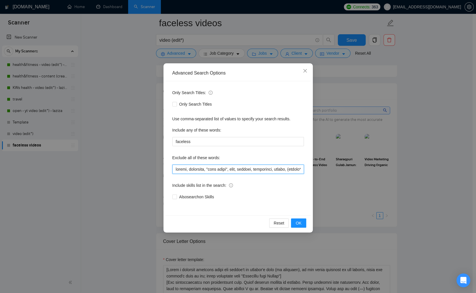
click at [236, 170] on input "text" at bounding box center [238, 168] width 132 height 9
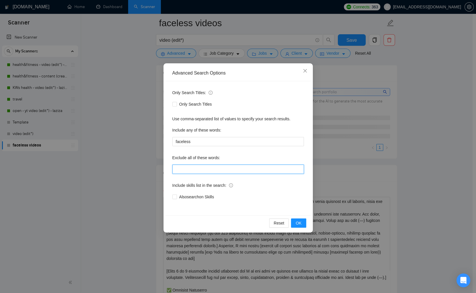
paste input "travel, lifestyle, "life style", vlog, podcast, whiteboard, guitar, (crypto*) "…"
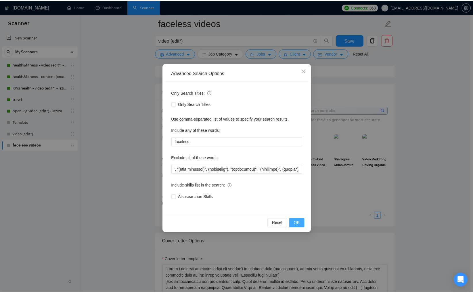
scroll to position [0, 0]
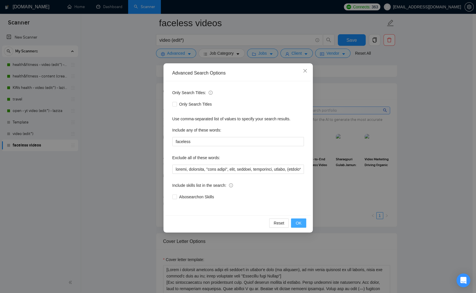
click at [301, 221] on span "OK" at bounding box center [299, 223] width 6 height 6
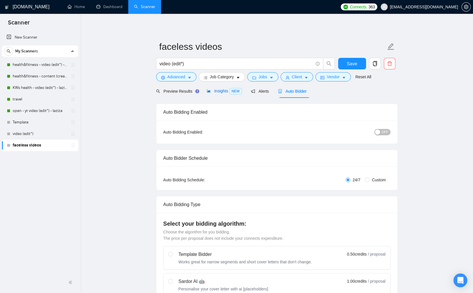
drag, startPoint x: 222, startPoint y: 91, endPoint x: 222, endPoint y: 96, distance: 4.6
click at [222, 91] on span "Insights NEW" at bounding box center [224, 91] width 35 height 5
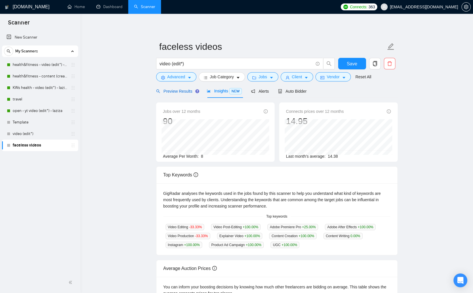
click at [175, 89] on span "Preview Results" at bounding box center [176, 91] width 41 height 5
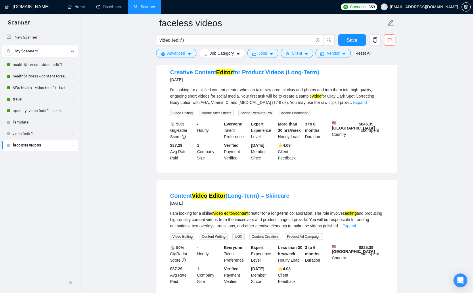
scroll to position [62, 0]
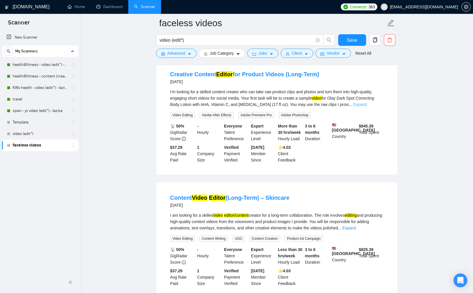
click at [366, 105] on link "Expand" at bounding box center [360, 104] width 14 height 5
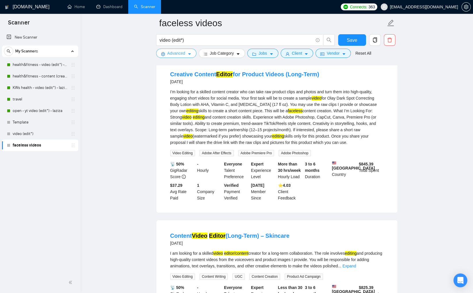
click at [178, 54] on span "Advanced" at bounding box center [176, 53] width 18 height 6
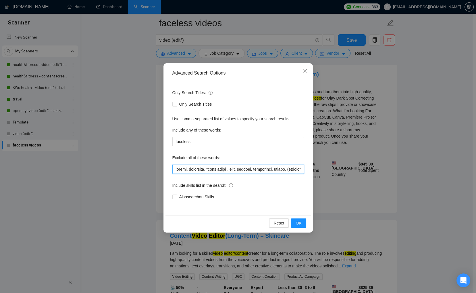
drag, startPoint x: 175, startPoint y: 169, endPoint x: 237, endPoint y: 198, distance: 68.4
click at [176, 169] on input "text" at bounding box center [238, 168] width 132 height 9
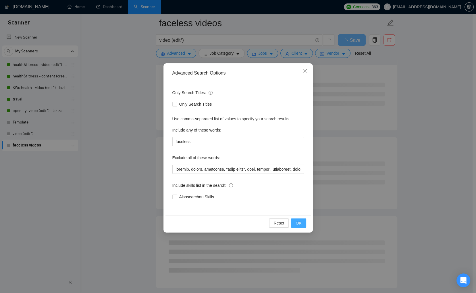
click at [298, 224] on span "OK" at bounding box center [299, 223] width 6 height 6
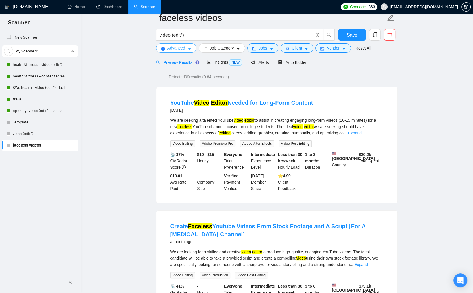
scroll to position [0, 0]
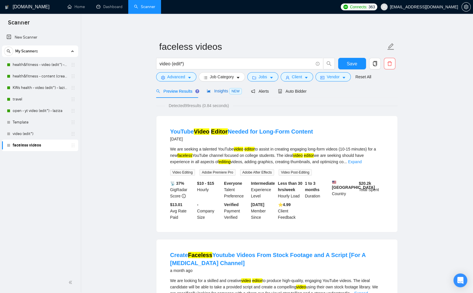
click at [213, 91] on span "Insights NEW" at bounding box center [224, 91] width 35 height 5
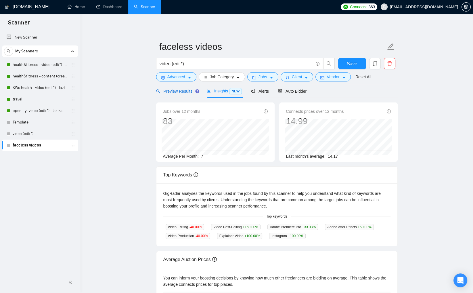
click at [181, 91] on span "Preview Results" at bounding box center [176, 91] width 41 height 5
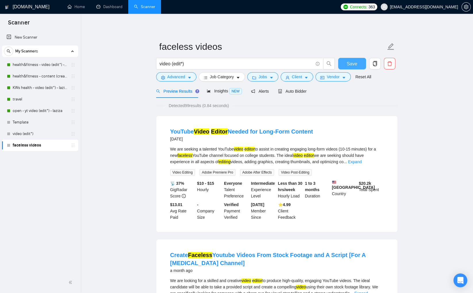
click at [349, 67] on button "Save" at bounding box center [352, 63] width 28 height 11
click at [293, 92] on span "Auto Bidder" at bounding box center [292, 91] width 28 height 5
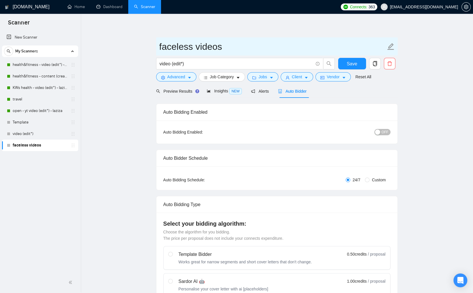
drag, startPoint x: 193, startPoint y: 46, endPoint x: 226, endPoint y: 46, distance: 33.3
click at [226, 46] on input "faceless videos" at bounding box center [272, 46] width 226 height 14
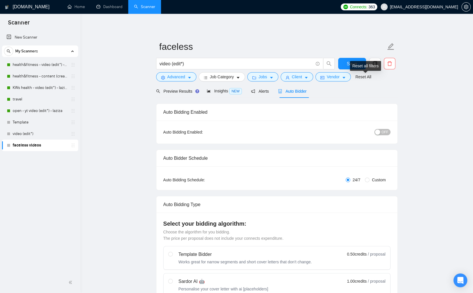
click at [357, 65] on div "Reset all filters" at bounding box center [365, 66] width 31 height 10
drag, startPoint x: 358, startPoint y: 61, endPoint x: 418, endPoint y: 77, distance: 61.3
click at [358, 61] on button "Save" at bounding box center [352, 63] width 28 height 11
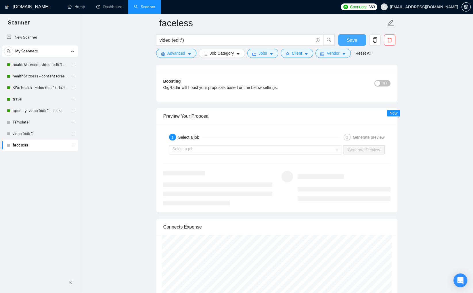
scroll to position [1063, 0]
click at [187, 148] on input "search" at bounding box center [253, 149] width 162 height 9
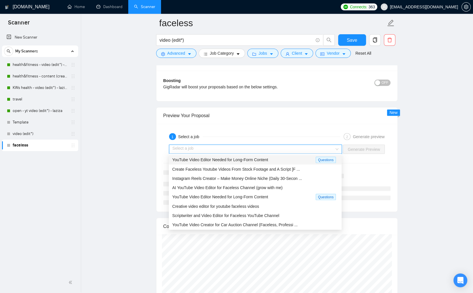
click at [196, 157] on span "YouTube Video Editor Needed for Long-Form Content" at bounding box center [220, 159] width 96 height 5
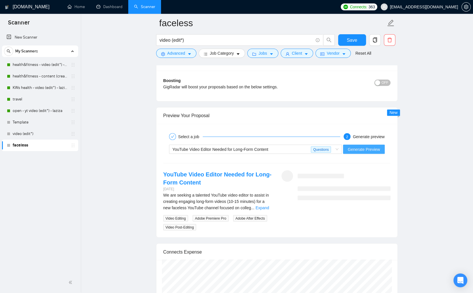
click at [354, 147] on span "Generate Preview" at bounding box center [363, 149] width 32 height 6
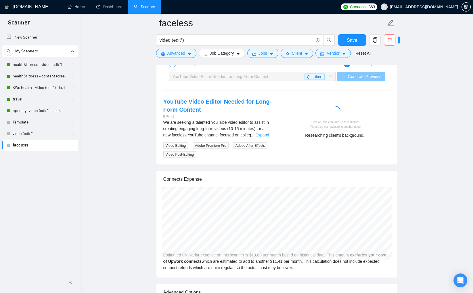
scroll to position [1132, 0]
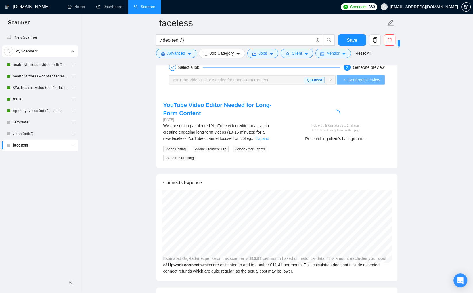
click at [269, 137] on link "Expand" at bounding box center [262, 138] width 14 height 5
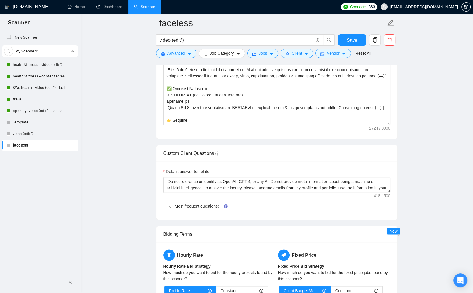
scroll to position [752, 0]
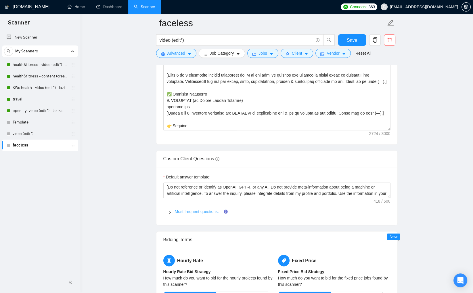
click at [192, 209] on link "Most frequent questions:" at bounding box center [197, 211] width 44 height 5
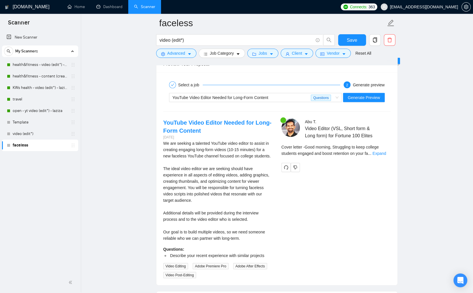
scroll to position [1671, 0]
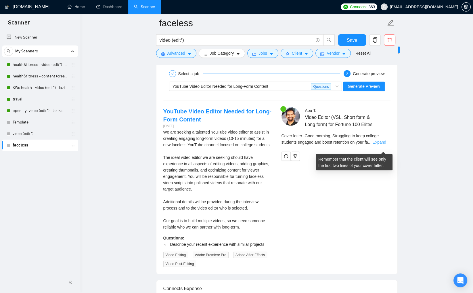
click at [383, 144] on link "Expand" at bounding box center [379, 142] width 14 height 5
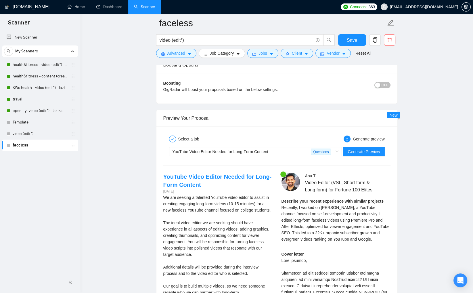
scroll to position [1659, 0]
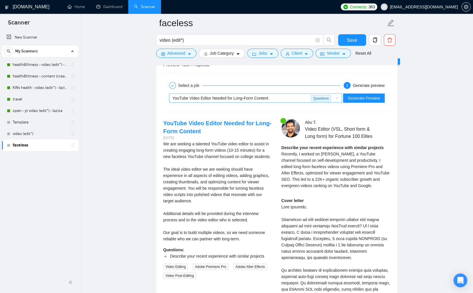
click at [237, 98] on span "YouTube Video Editor Needed for Long-Form Content" at bounding box center [220, 98] width 96 height 5
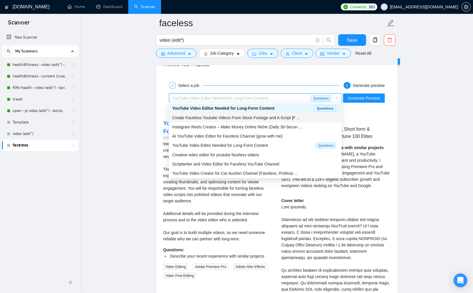
click at [242, 115] on span "Create Faceless Youtube Videos From Stock Footage and A Script [F ..." at bounding box center [236, 117] width 128 height 5
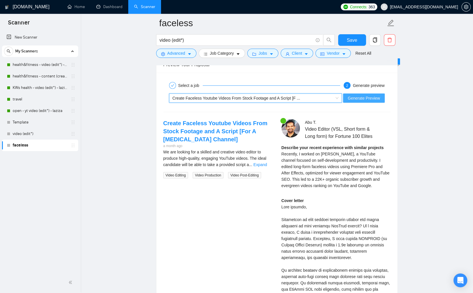
click at [369, 100] on button "Generate Preview" at bounding box center [363, 97] width 41 height 9
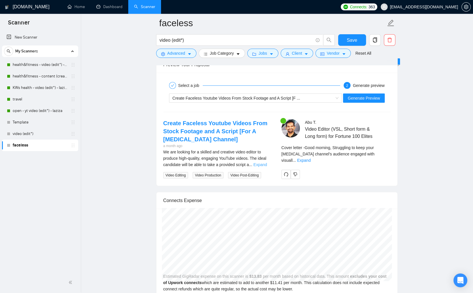
click at [267, 162] on link "Expand" at bounding box center [260, 164] width 14 height 5
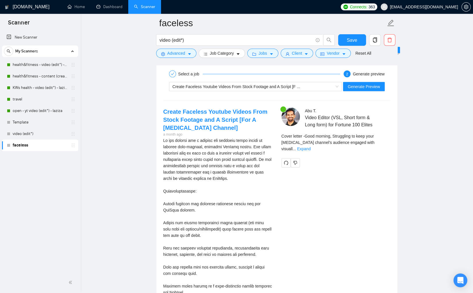
scroll to position [1680, 0]
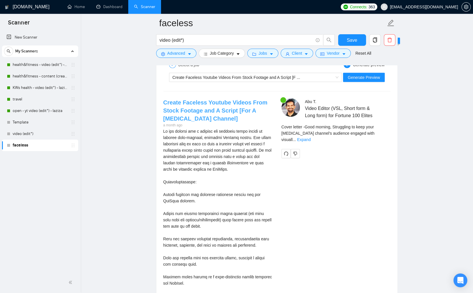
click at [211, 108] on link "Create Faceless Youtube Videos From Stock Footage and A Script [For A Boating C…" at bounding box center [215, 110] width 104 height 22
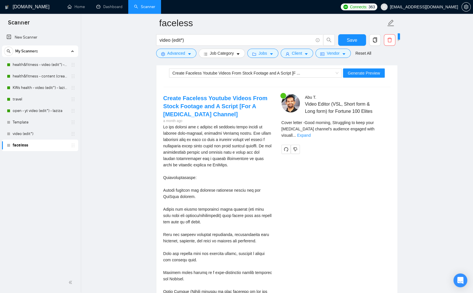
scroll to position [1656, 0]
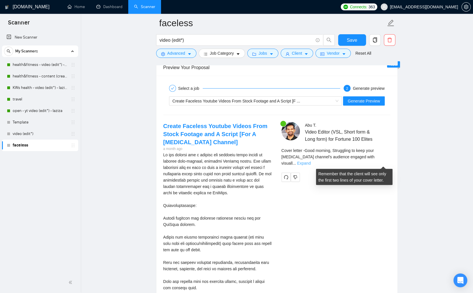
click at [310, 162] on link "Expand" at bounding box center [304, 163] width 14 height 5
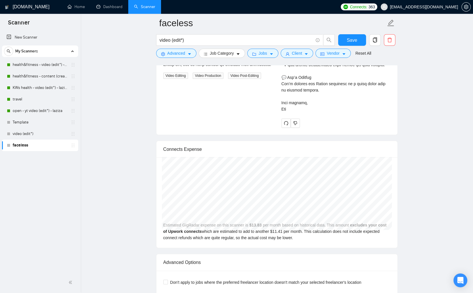
scroll to position [1631, 0]
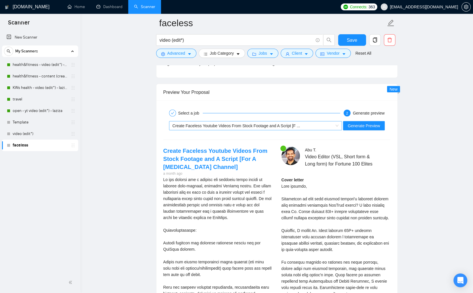
click at [280, 124] on span "Create Faceless Youtube Videos From Stock Footage and A Script [F ..." at bounding box center [236, 125] width 128 height 5
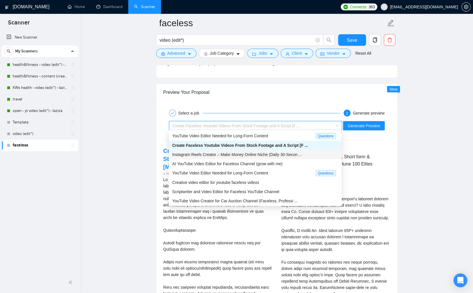
click at [290, 153] on span "Instagram Reels Creator – Make Money Online Niche (Daily 30-Secon ..." at bounding box center [237, 154] width 130 height 5
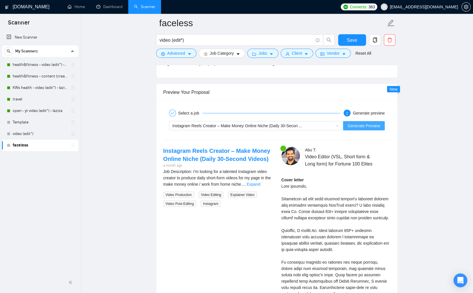
click at [365, 124] on span "Generate Preview" at bounding box center [363, 125] width 32 height 6
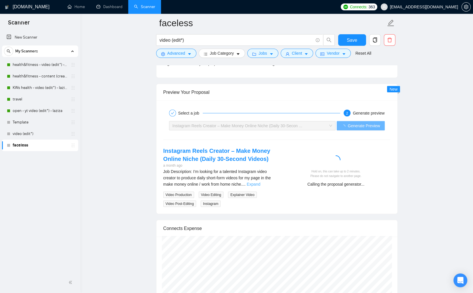
click at [260, 182] on link "Expand" at bounding box center [254, 184] width 14 height 5
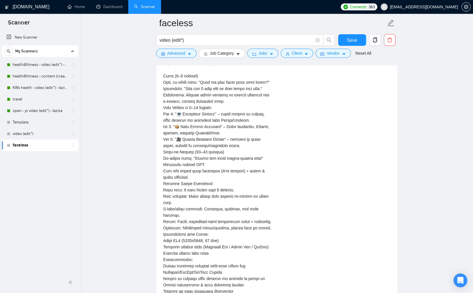
scroll to position [1648, 0]
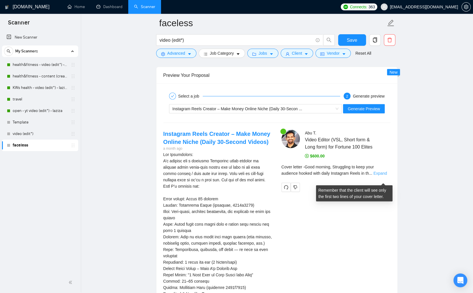
click at [386, 175] on link "Expand" at bounding box center [380, 173] width 14 height 5
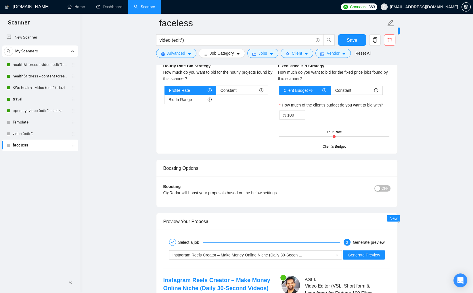
scroll to position [1576, 0]
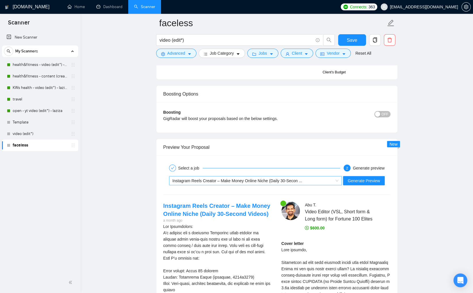
click at [256, 178] on span "Instagram Reels Creator – Make Money Online Niche (Daily 30-Secon ..." at bounding box center [237, 180] width 130 height 5
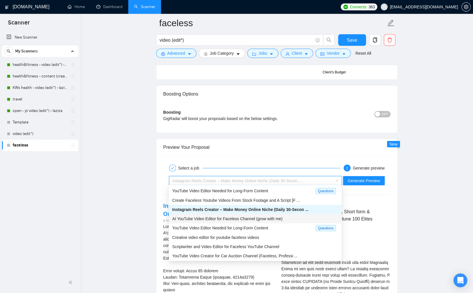
click at [258, 218] on span "AI YouTube Video Editor for Faceless Channel (grow with me)" at bounding box center [227, 218] width 110 height 5
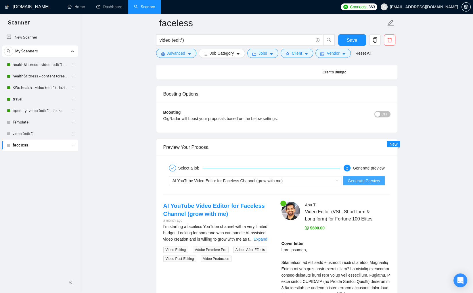
click at [361, 179] on span "Generate Preview" at bounding box center [363, 180] width 32 height 6
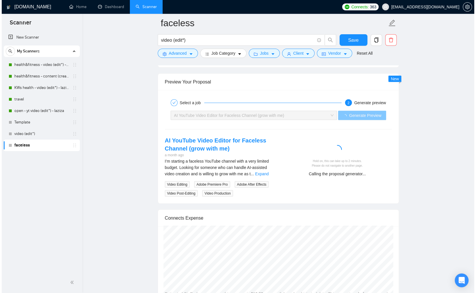
scroll to position [1646, 0]
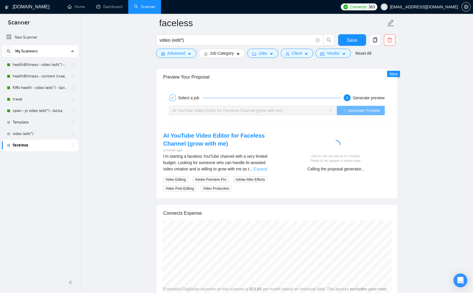
click at [265, 166] on link "Expand" at bounding box center [260, 168] width 14 height 5
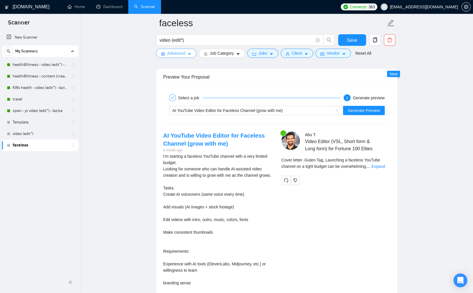
click at [182, 51] on span "Advanced" at bounding box center [176, 53] width 18 height 6
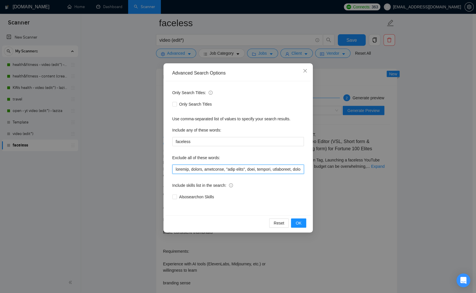
click at [212, 168] on input "text" at bounding box center [238, 168] width 132 height 9
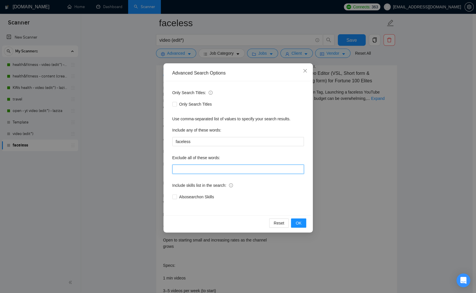
paste input "Faceless, product, travel, lifestyle, "life style", vlog, podcast, whiteboard, …"
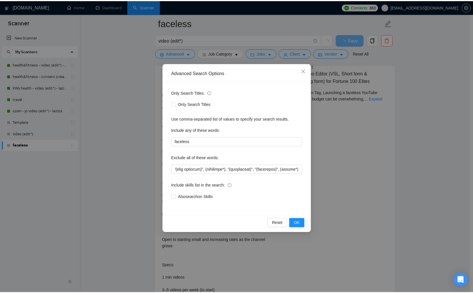
scroll to position [0, 0]
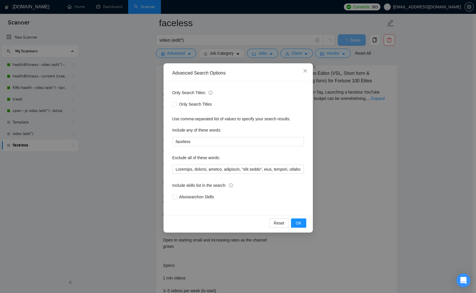
drag, startPoint x: 247, startPoint y: 190, endPoint x: 297, endPoint y: 217, distance: 56.2
click at [248, 190] on div "Include skills list in the search:" at bounding box center [238, 185] width 132 height 11
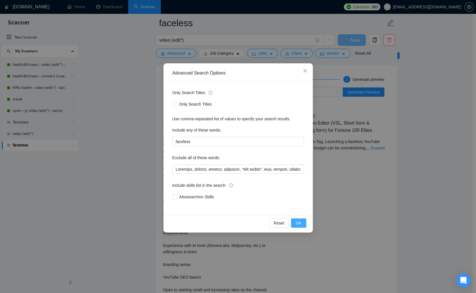
click at [303, 221] on button "OK" at bounding box center [298, 222] width 15 height 9
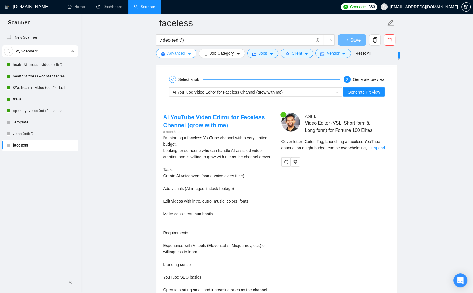
click at [187, 56] on button "Advanced" at bounding box center [176, 53] width 40 height 9
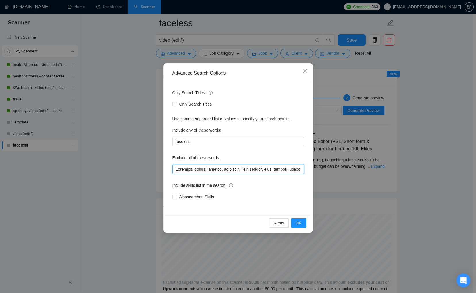
drag, startPoint x: 195, startPoint y: 170, endPoint x: 182, endPoint y: 180, distance: 15.6
click at [172, 170] on div "Only Search Titles: Only Search Titles Use comma-separated list of values to sp…" at bounding box center [238, 148] width 145 height 134
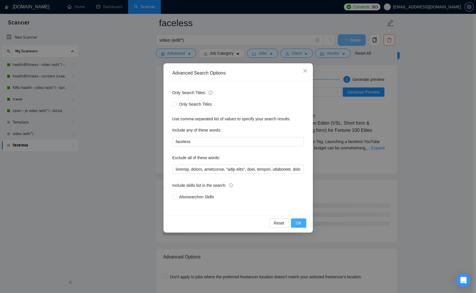
click at [303, 222] on button "OK" at bounding box center [298, 222] width 15 height 9
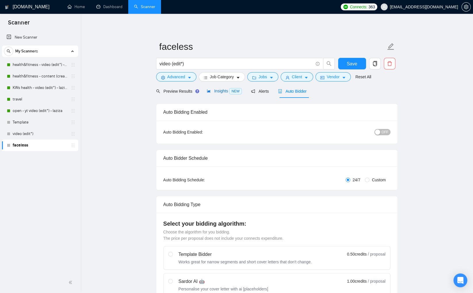
click at [219, 91] on span "Insights NEW" at bounding box center [224, 91] width 35 height 5
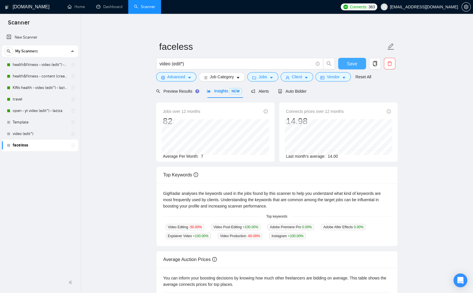
click at [349, 67] on span "Save" at bounding box center [352, 63] width 10 height 7
click at [305, 92] on span "Auto Bidder" at bounding box center [292, 91] width 28 height 5
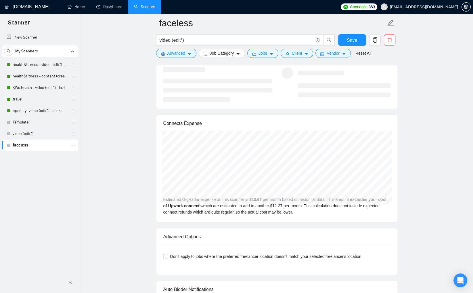
scroll to position [1071, 0]
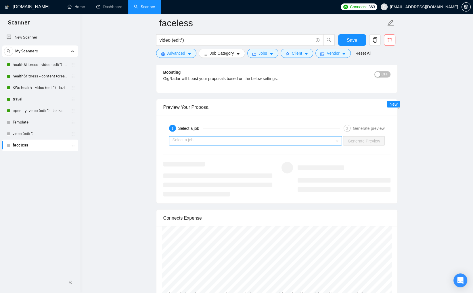
click at [279, 139] on input "search" at bounding box center [253, 140] width 162 height 9
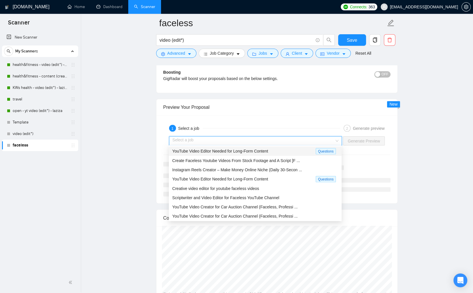
click at [278, 152] on div "YouTube Video Editor Needed for Long-Form Content" at bounding box center [243, 150] width 143 height 7
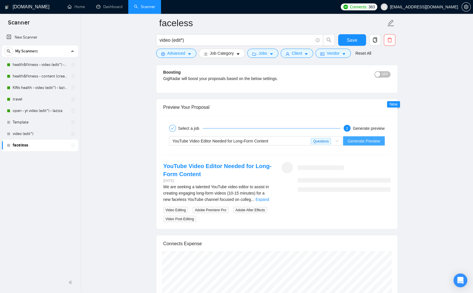
drag, startPoint x: 366, startPoint y: 139, endPoint x: 337, endPoint y: 165, distance: 39.1
click at [366, 139] on span "Generate Preview" at bounding box center [363, 140] width 32 height 6
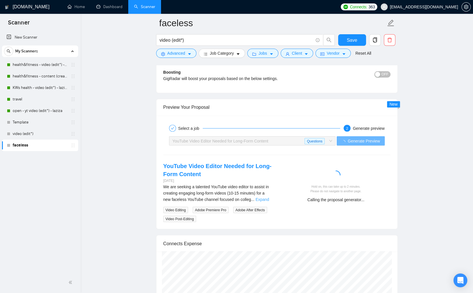
click at [269, 197] on link "Expand" at bounding box center [262, 199] width 14 height 5
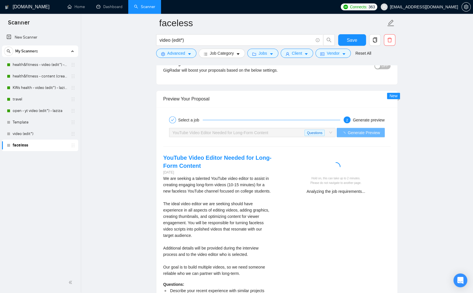
scroll to position [1067, 0]
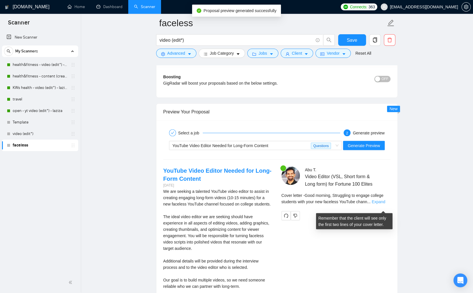
click at [382, 203] on link "Expand" at bounding box center [379, 201] width 14 height 5
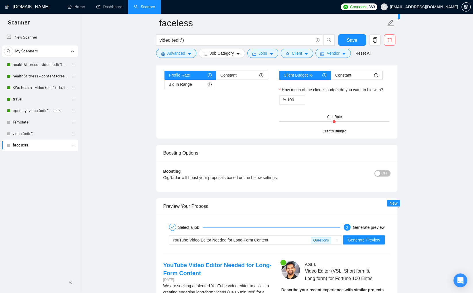
scroll to position [1026, 0]
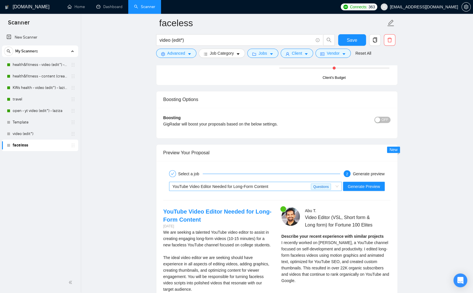
click at [279, 188] on div "YouTube Video Editor Needed for Long-Form Content" at bounding box center [241, 186] width 139 height 9
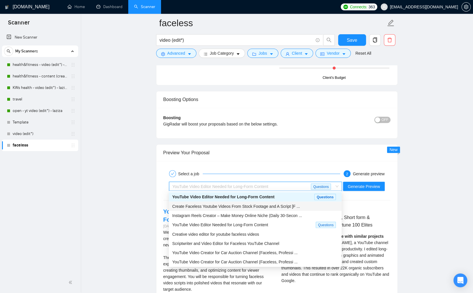
click at [284, 203] on span "Create Faceless Youtube Videos From Stock Footage and A Script [F ..." at bounding box center [236, 205] width 128 height 5
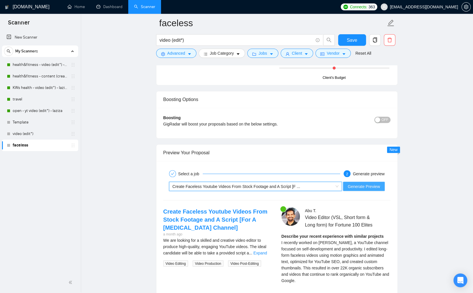
click at [352, 188] on button "Generate Preview" at bounding box center [363, 185] width 41 height 9
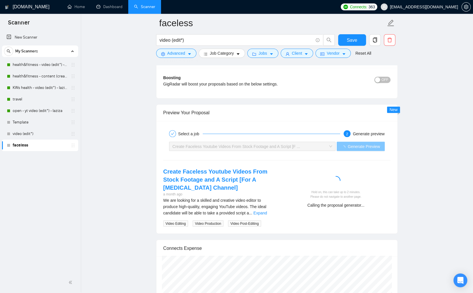
scroll to position [1077, 0]
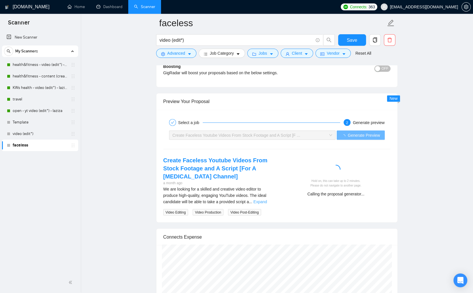
click at [265, 199] on link "Expand" at bounding box center [260, 201] width 14 height 5
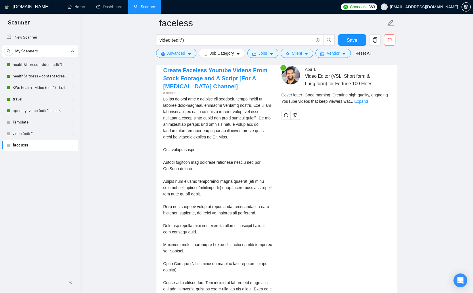
scroll to position [1166, 0]
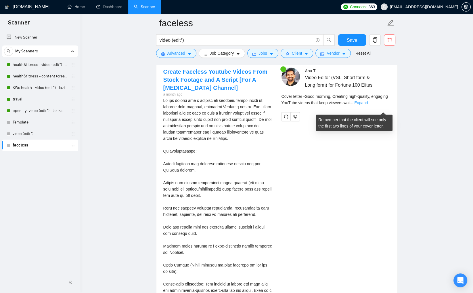
click at [368, 105] on link "Expand" at bounding box center [361, 102] width 14 height 5
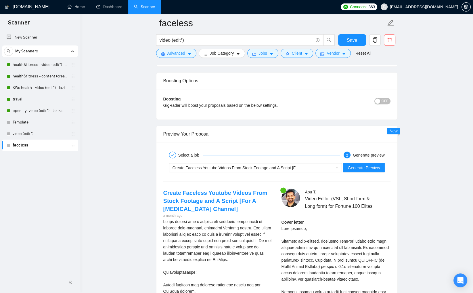
scroll to position [1045, 0]
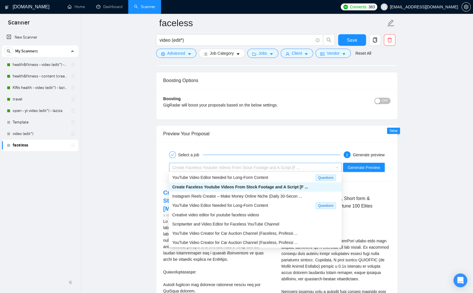
click at [280, 166] on span "Create Faceless Youtube Videos From Stock Footage and A Script [F ..." at bounding box center [236, 167] width 128 height 5
click at [286, 197] on span "Instagram Reels Creator – Make Money Online Niche (Daily 30-Secon ..." at bounding box center [237, 195] width 130 height 5
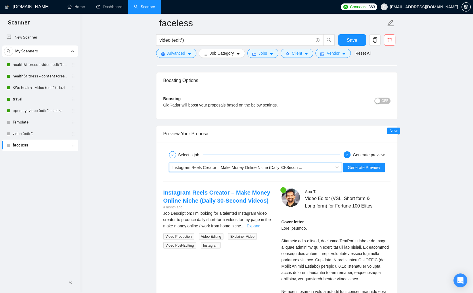
click at [260, 223] on link "Expand" at bounding box center [254, 225] width 14 height 5
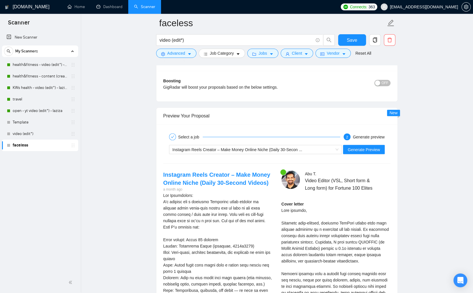
scroll to position [1079, 0]
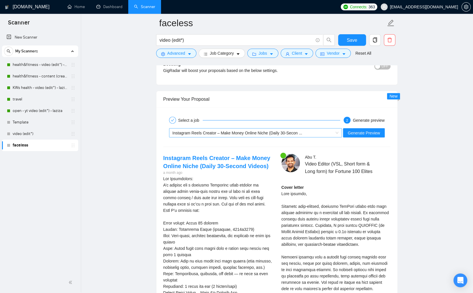
click at [293, 131] on span "Instagram Reels Creator – Make Money Online Niche (Daily 30-Secon ..." at bounding box center [237, 132] width 130 height 5
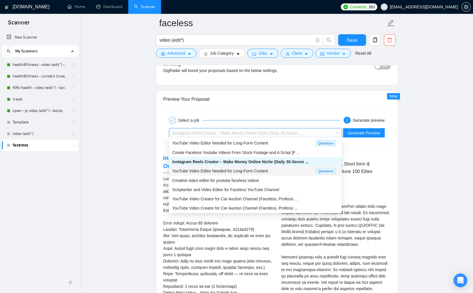
click at [284, 168] on div "YouTube Video Editor Needed for Long-Form Content" at bounding box center [243, 170] width 143 height 7
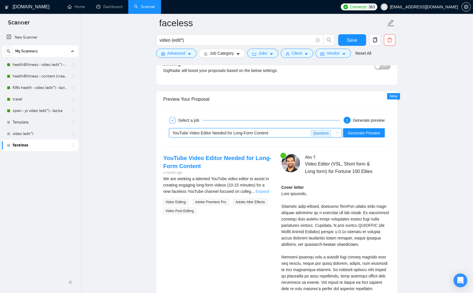
click at [268, 191] on link "Expand" at bounding box center [262, 191] width 14 height 5
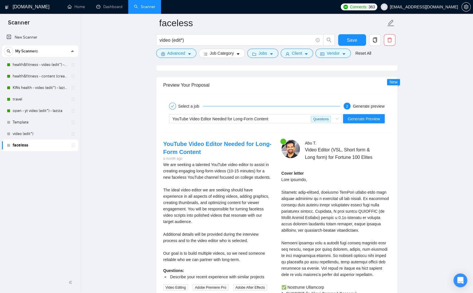
scroll to position [1094, 0]
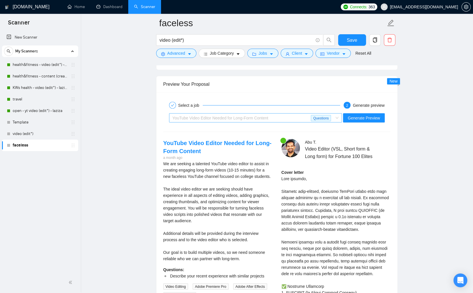
click at [228, 115] on span "YouTube Video Editor Needed for Long-Form Content" at bounding box center [220, 117] width 96 height 5
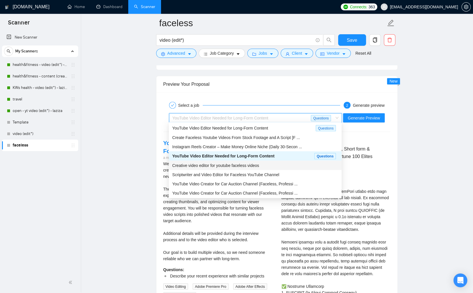
click at [242, 166] on span "Creative video editor for youtube faceless videos" at bounding box center [215, 165] width 87 height 5
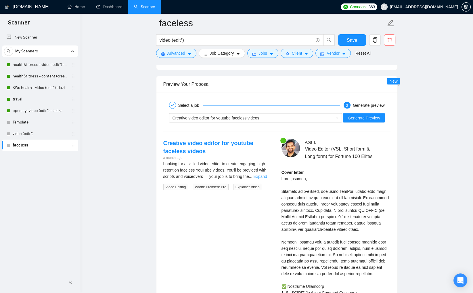
click at [261, 175] on link "Expand" at bounding box center [260, 176] width 14 height 5
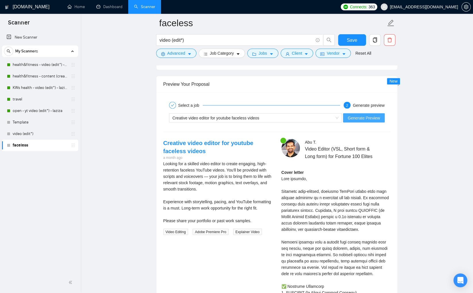
click at [360, 116] on span "Generate Preview" at bounding box center [363, 117] width 32 height 6
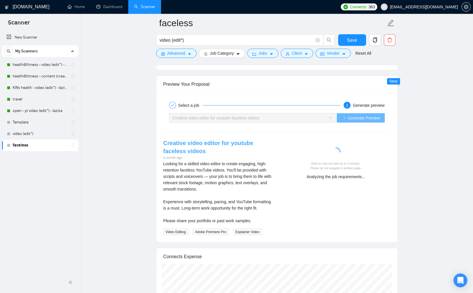
click at [195, 142] on link "Creative video editor for youtube faceless videos" at bounding box center [208, 146] width 90 height 14
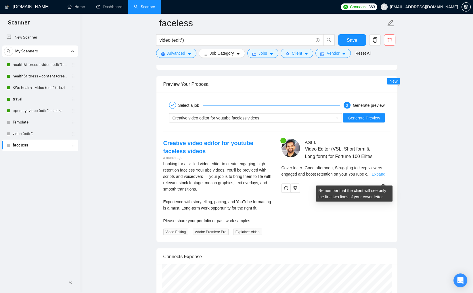
click at [380, 176] on link "Expand" at bounding box center [379, 173] width 14 height 5
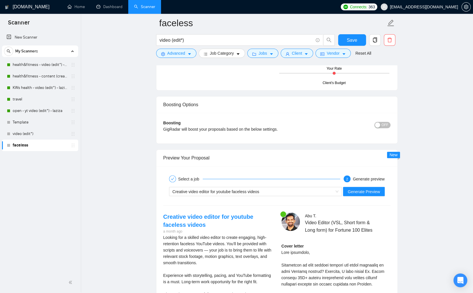
scroll to position [1050, 0]
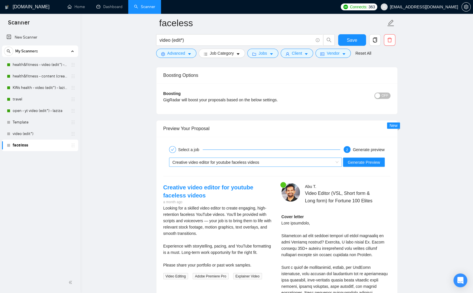
click at [259, 163] on div "Creative video editor for youtube faceless videos" at bounding box center [252, 161] width 161 height 9
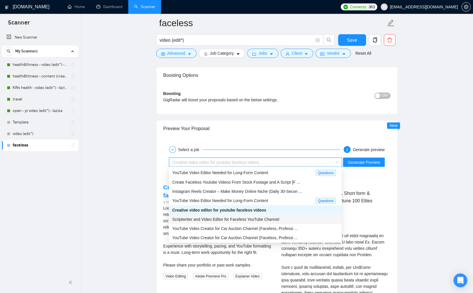
click at [291, 218] on div "Scriptwriter and Video Editor for Faceless YouTube Channel" at bounding box center [255, 219] width 166 height 6
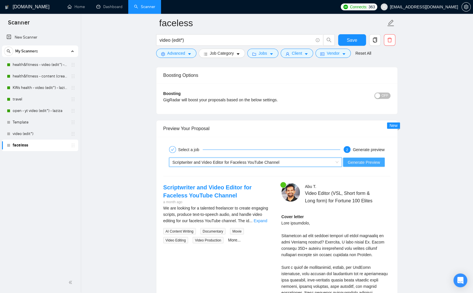
click at [359, 163] on span "Generate Preview" at bounding box center [363, 162] width 32 height 6
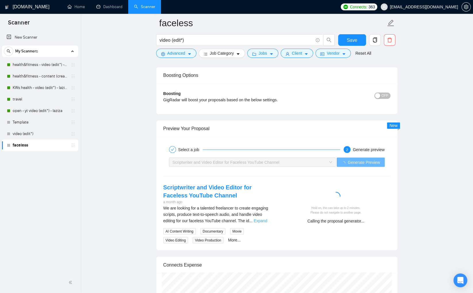
click at [266, 219] on link "Expand" at bounding box center [260, 220] width 14 height 5
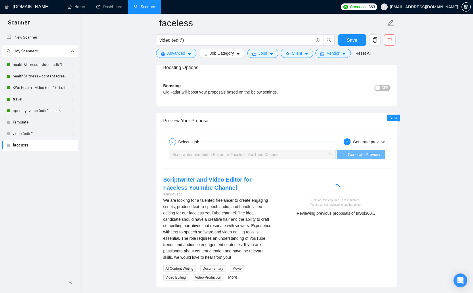
scroll to position [1058, 0]
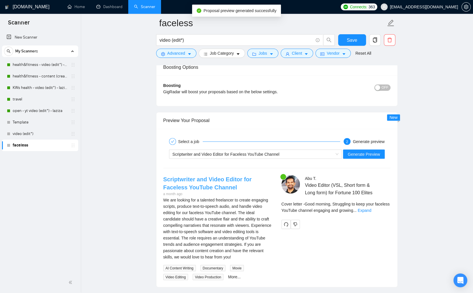
click at [196, 178] on link "Scriptwriter and Video Editor for Faceless YouTube Channel" at bounding box center [207, 183] width 88 height 14
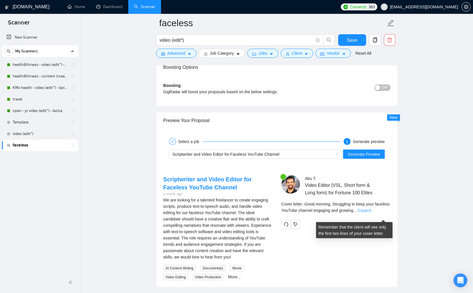
click at [371, 212] on link "Expand" at bounding box center [365, 209] width 14 height 5
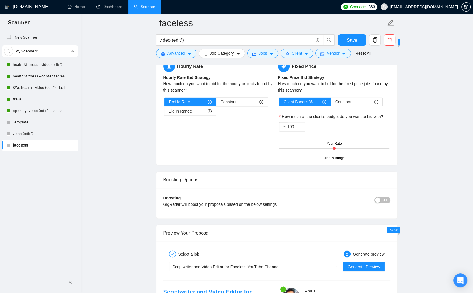
scroll to position [1026, 0]
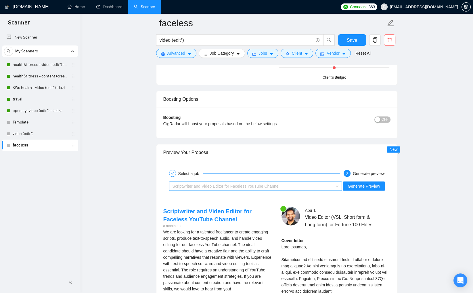
click at [281, 188] on div "Scriptwriter and Video Editor for Faceless YouTube Channel" at bounding box center [252, 185] width 161 height 9
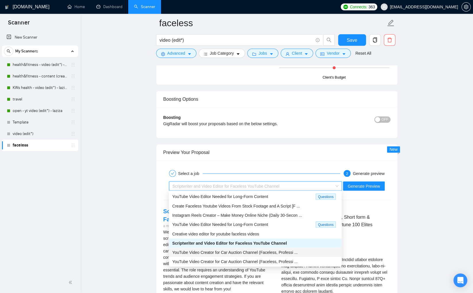
click at [276, 251] on span "YouTube Video Creator for Car Auction Channel (Faceless, Professi ..." at bounding box center [234, 251] width 125 height 5
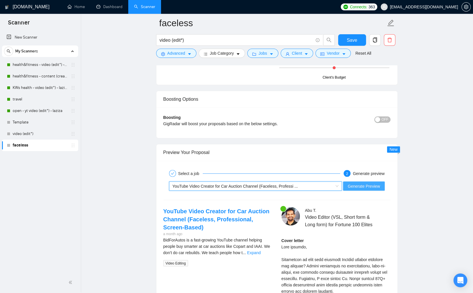
click at [353, 187] on span "Generate Preview" at bounding box center [363, 185] width 32 height 6
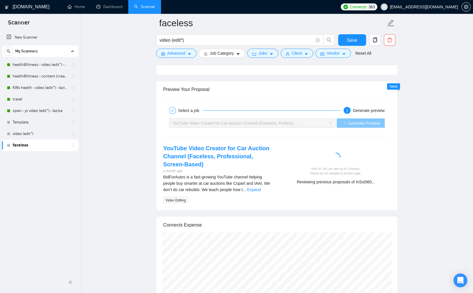
scroll to position [1093, 0]
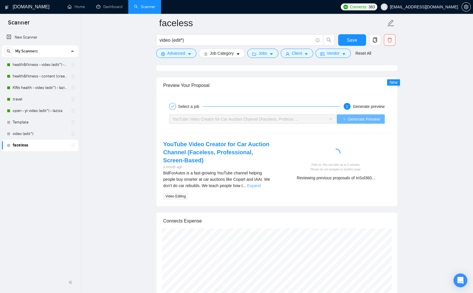
click at [260, 184] on link "Expand" at bounding box center [254, 185] width 14 height 5
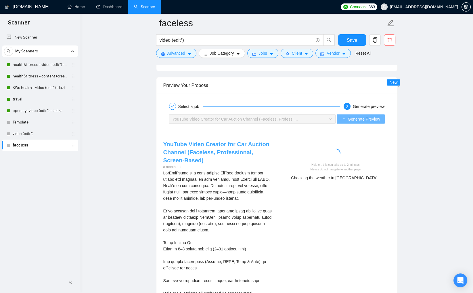
click at [238, 141] on link "YouTube Video Creator for Car Auction Channel (Faceless, Professional, Screen-B…" at bounding box center [216, 152] width 106 height 22
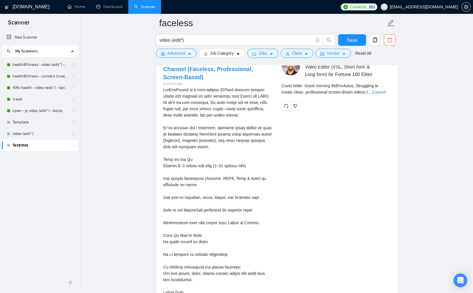
scroll to position [1144, 0]
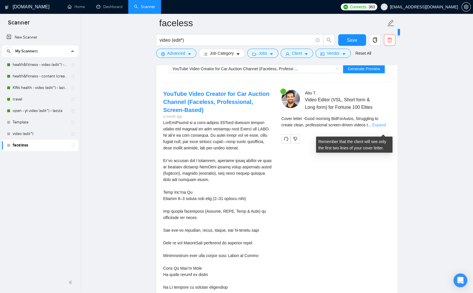
click at [381, 127] on link "Expand" at bounding box center [379, 124] width 14 height 5
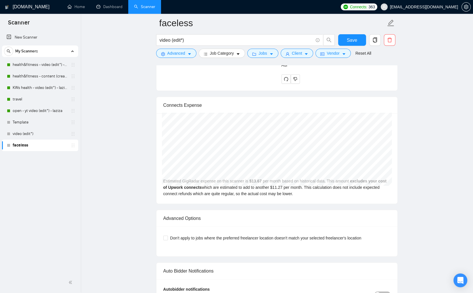
scroll to position [1725, 0]
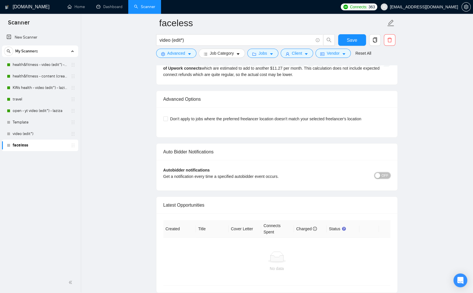
drag, startPoint x: 385, startPoint y: 187, endPoint x: 398, endPoint y: 186, distance: 13.6
click at [385, 178] on span "OFF" at bounding box center [384, 175] width 7 height 6
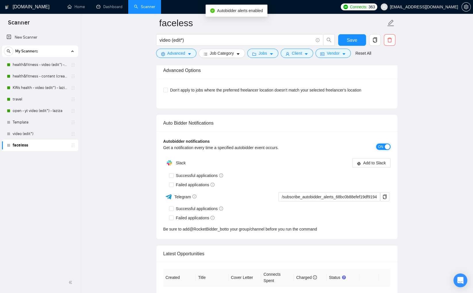
scroll to position [1774, 0]
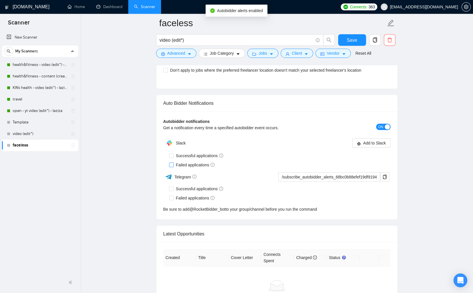
click at [171, 166] on input "Failed applications" at bounding box center [171, 164] width 4 height 4
click at [372, 157] on div "Autobidder notifications Get a notification every time a specified autobidder e…" at bounding box center [276, 165] width 241 height 108
click at [372, 146] on span "Add to Slack" at bounding box center [374, 143] width 23 height 6
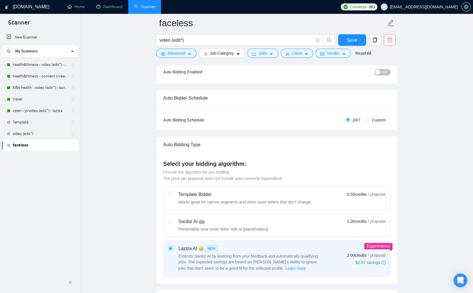
scroll to position [0, 0]
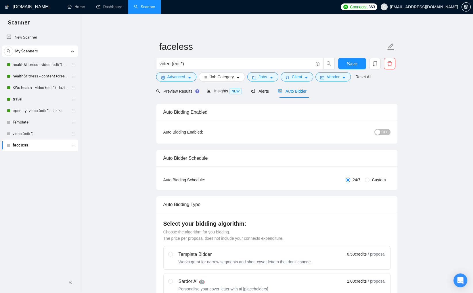
click at [387, 129] on span "OFF" at bounding box center [384, 132] width 7 height 6
click at [223, 90] on span "Insights NEW" at bounding box center [224, 91] width 35 height 5
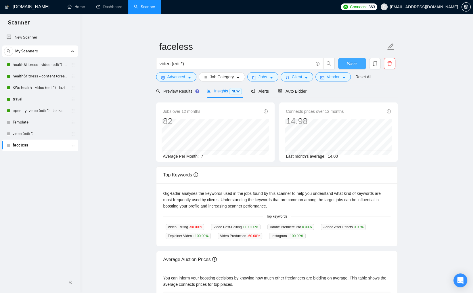
drag, startPoint x: 354, startPoint y: 64, endPoint x: 374, endPoint y: 75, distance: 22.8
click at [355, 64] on span "Save" at bounding box center [352, 63] width 10 height 7
click at [20, 101] on link "travel" at bounding box center [40, 98] width 55 height 11
click at [298, 91] on span "Auto Bidder" at bounding box center [292, 91] width 28 height 5
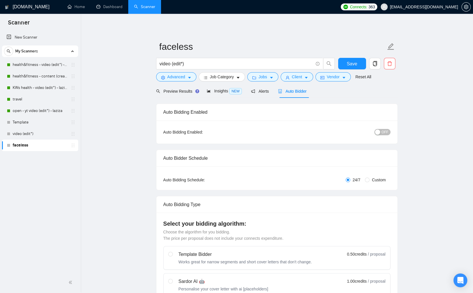
click at [387, 131] on span "OFF" at bounding box center [384, 132] width 7 height 6
click at [357, 59] on button "Save" at bounding box center [352, 63] width 28 height 11
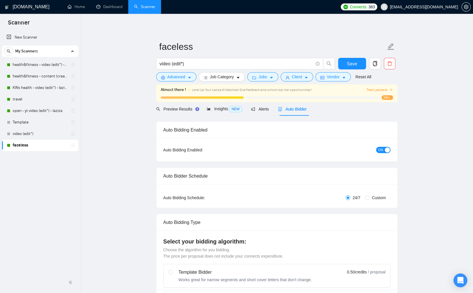
click at [384, 88] on span "Train Laziza AI" at bounding box center [379, 89] width 26 height 5
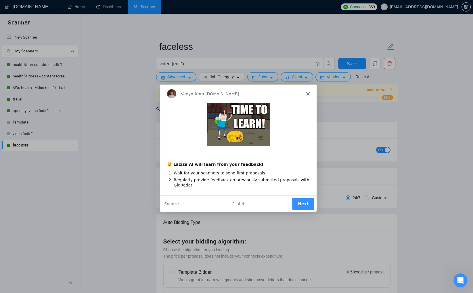
click at [301, 204] on button "Next" at bounding box center [302, 203] width 22 height 12
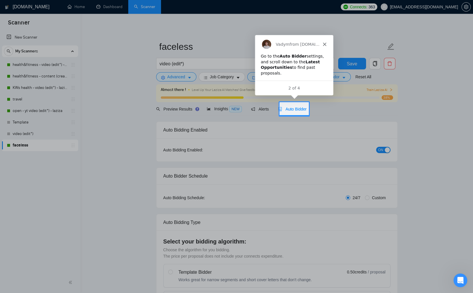
click at [296, 105] on div "Auto Bidder" at bounding box center [292, 109] width 28 height 14
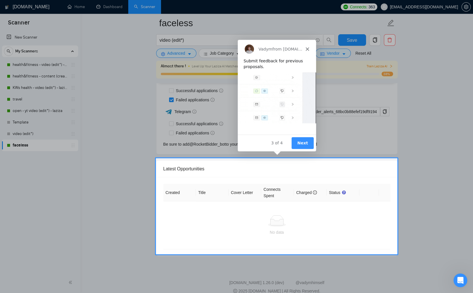
scroll to position [1435, 0]
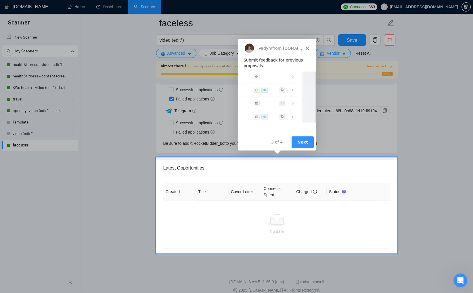
click at [306, 139] on button "Next" at bounding box center [302, 142] width 22 height 12
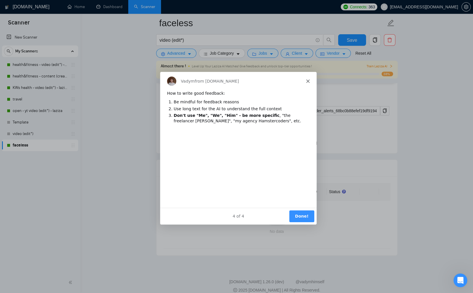
scroll to position [0, 0]
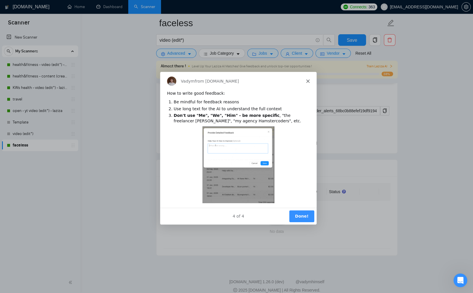
click at [302, 211] on button "Done!" at bounding box center [301, 216] width 25 height 12
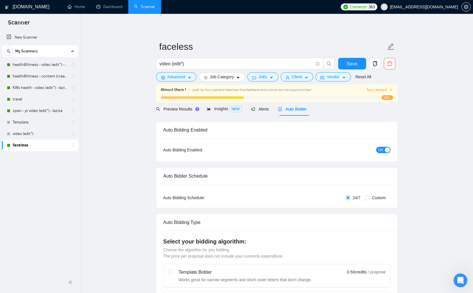
click at [40, 188] on div "New Scanner My Scanners health&fitness - video (edit*) - laziza health&fitness …" at bounding box center [40, 150] width 80 height 241
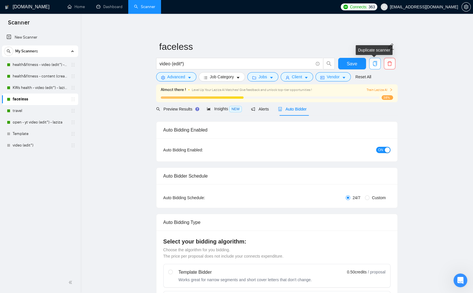
click at [374, 63] on icon "copy" at bounding box center [374, 63] width 5 height 5
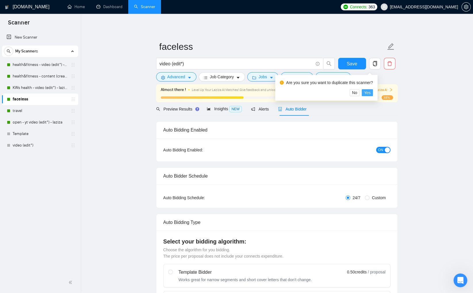
click at [373, 92] on button "Yes" at bounding box center [367, 92] width 11 height 7
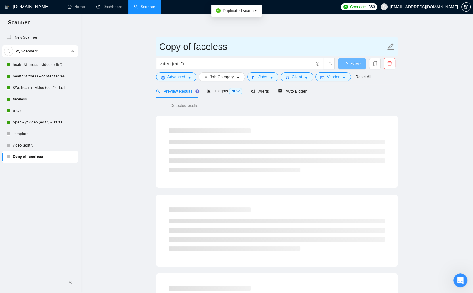
drag, startPoint x: 228, startPoint y: 47, endPoint x: 144, endPoint y: 48, distance: 83.6
click at [144, 48] on main "Copy of faceless video (edit*) Save Advanced Job Category Jobs Client Vendor Re…" at bounding box center [277, 262] width 374 height 479
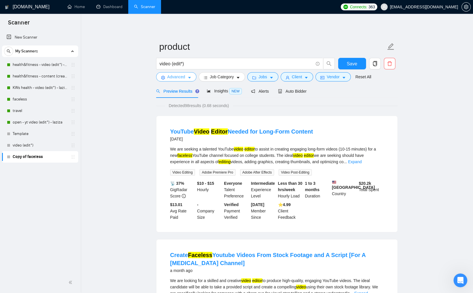
click at [187, 77] on button "Advanced" at bounding box center [176, 76] width 40 height 9
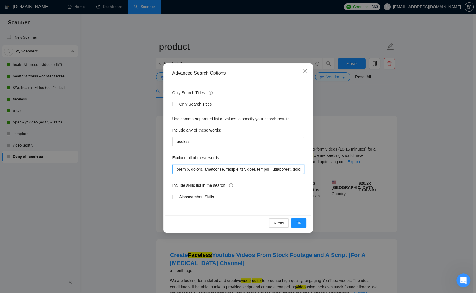
drag, startPoint x: 190, startPoint y: 169, endPoint x: 167, endPoint y: 170, distance: 23.0
click at [164, 169] on div "Advanced Search Options Only Search Titles: Only Search Titles Use comma-separa…" at bounding box center [238, 147] width 149 height 169
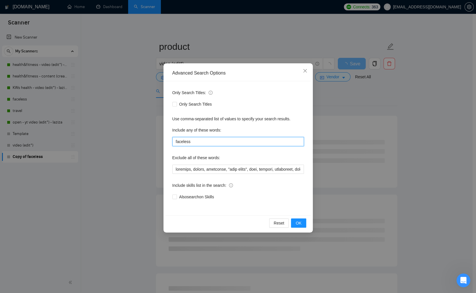
drag, startPoint x: 191, startPoint y: 142, endPoint x: 157, endPoint y: 140, distance: 33.4
click at [158, 140] on div "Advanced Search Options Only Search Titles: Only Search Titles Use comma-separa…" at bounding box center [238, 146] width 476 height 293
click at [301, 220] on span "OK" at bounding box center [299, 223] width 6 height 6
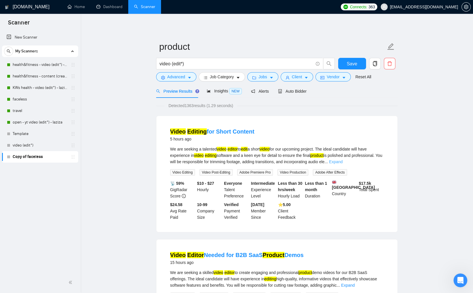
click at [342, 162] on link "Expand" at bounding box center [336, 161] width 14 height 5
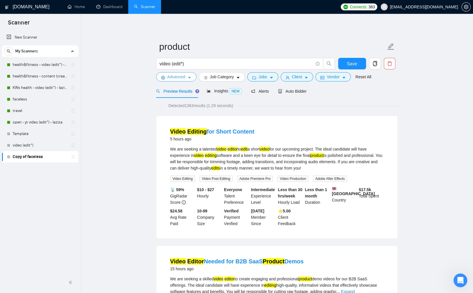
click at [192, 76] on button "Advanced" at bounding box center [176, 76] width 40 height 9
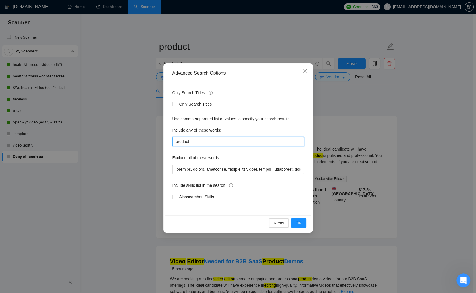
drag, startPoint x: 194, startPoint y: 142, endPoint x: 174, endPoint y: 143, distance: 20.5
click at [169, 140] on div "Only Search Titles: Only Search Titles Use comma-separated list of values to sp…" at bounding box center [238, 148] width 145 height 134
drag, startPoint x: 302, startPoint y: 220, endPoint x: 237, endPoint y: 172, distance: 81.0
click at [302, 220] on button "OK" at bounding box center [298, 222] width 15 height 9
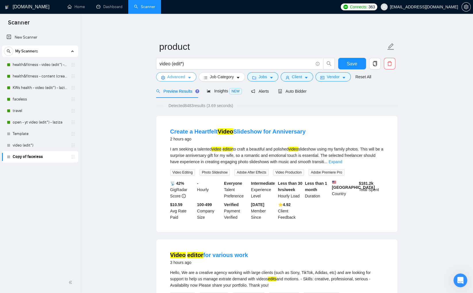
click at [192, 75] on button "Advanced" at bounding box center [176, 76] width 40 height 9
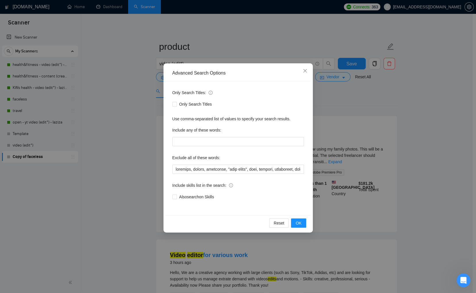
click at [146, 127] on div "Advanced Search Options Only Search Titles: Only Search Titles Use comma-separa…" at bounding box center [238, 146] width 476 height 293
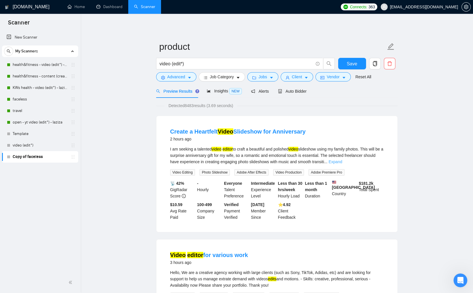
click at [342, 162] on link "Expand" at bounding box center [335, 161] width 14 height 5
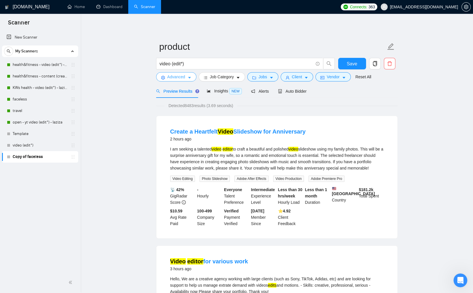
click at [186, 78] on button "Advanced" at bounding box center [176, 76] width 40 height 9
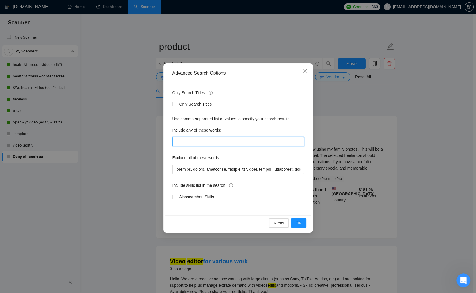
click at [193, 140] on input "text" at bounding box center [238, 141] width 132 height 9
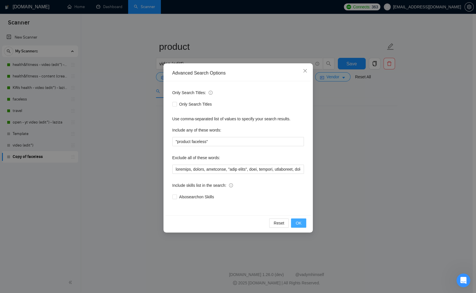
click at [297, 222] on span "OK" at bounding box center [299, 223] width 6 height 6
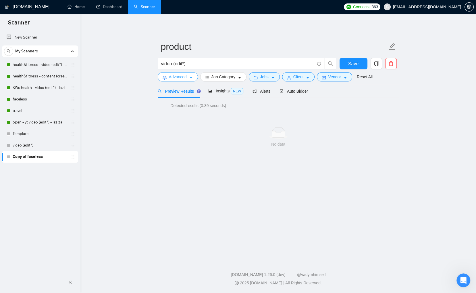
click at [189, 77] on button "Advanced" at bounding box center [178, 76] width 40 height 9
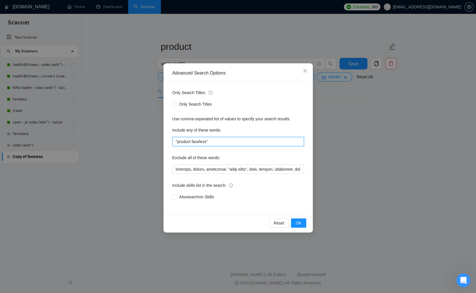
click at [219, 142] on input ""product faceless"" at bounding box center [238, 141] width 132 height 9
click at [178, 142] on input ""product faceless" at bounding box center [238, 141] width 132 height 9
drag, startPoint x: 215, startPoint y: 139, endPoint x: 218, endPoint y: 141, distance: 3.9
click at [215, 139] on input "product faceless" at bounding box center [238, 141] width 132 height 9
click at [303, 222] on button "OK" at bounding box center [298, 222] width 15 height 9
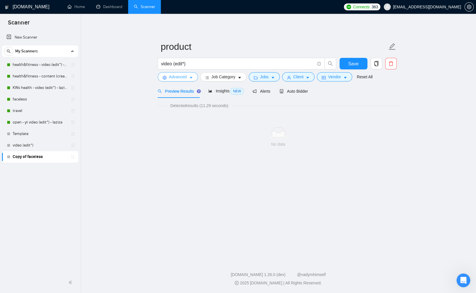
click at [186, 77] on span "Advanced" at bounding box center [178, 77] width 18 height 6
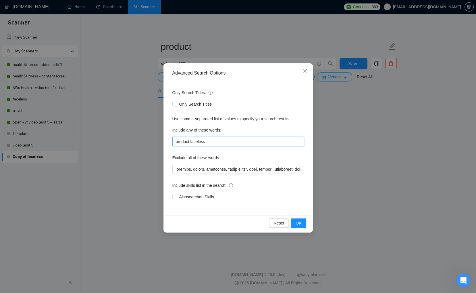
drag, startPoint x: 190, startPoint y: 141, endPoint x: 224, endPoint y: 147, distance: 34.1
click at [222, 145] on input "product faceless" at bounding box center [238, 141] width 132 height 9
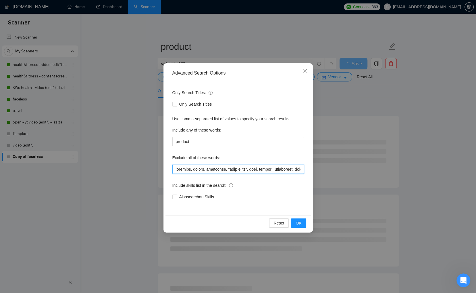
drag, startPoint x: 194, startPoint y: 170, endPoint x: 171, endPoint y: 170, distance: 23.0
click at [171, 170] on div "Only Search Titles: Only Search Titles Use comma-separated list of values to sp…" at bounding box center [238, 148] width 145 height 134
click at [298, 222] on span "OK" at bounding box center [299, 223] width 6 height 6
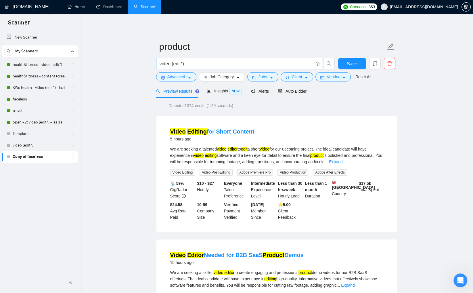
click at [200, 65] on input "video (edit*)" at bounding box center [236, 63] width 153 height 7
drag, startPoint x: 160, startPoint y: 63, endPoint x: 211, endPoint y: 93, distance: 58.9
click at [160, 63] on input "video (edit*)" at bounding box center [236, 63] width 153 height 7
click at [342, 160] on link "Expand" at bounding box center [336, 161] width 14 height 5
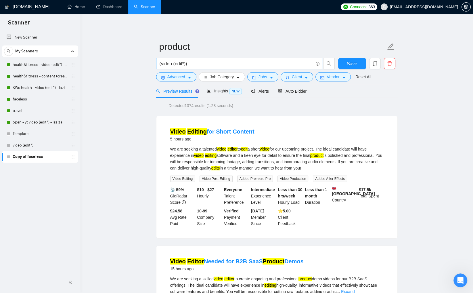
click at [198, 65] on input "(video (edit*))" at bounding box center [236, 63] width 153 height 7
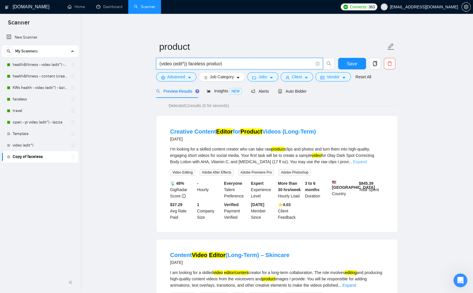
click at [366, 161] on link "Expand" at bounding box center [360, 161] width 14 height 5
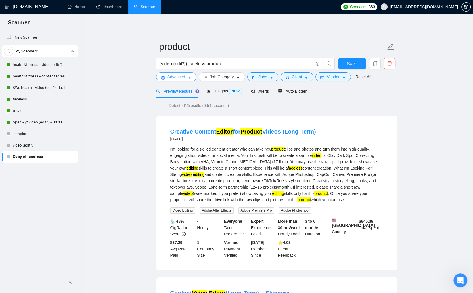
click at [178, 77] on span "Advanced" at bounding box center [176, 77] width 18 height 6
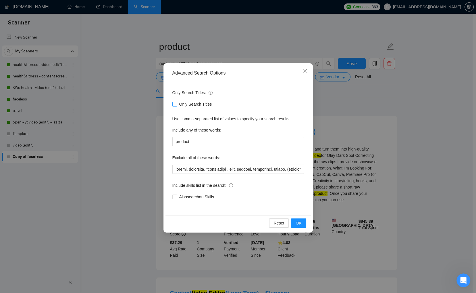
drag, startPoint x: 175, startPoint y: 104, endPoint x: 295, endPoint y: 205, distance: 157.1
click at [175, 104] on input "Only Search Titles" at bounding box center [174, 104] width 4 height 4
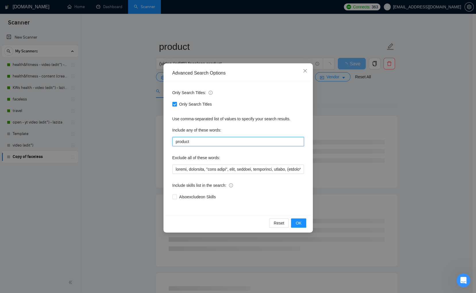
drag, startPoint x: 194, startPoint y: 141, endPoint x: 170, endPoint y: 139, distance: 24.2
click at [170, 139] on div "Only Search Titles: Only Search Titles Use comma-separated list of values to sp…" at bounding box center [238, 148] width 145 height 134
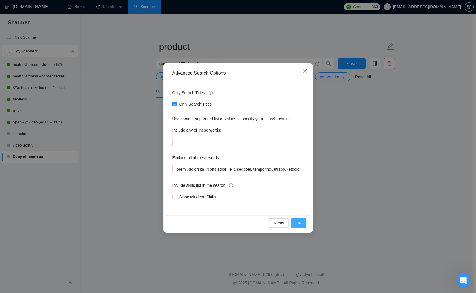
click at [297, 224] on span "OK" at bounding box center [299, 223] width 6 height 6
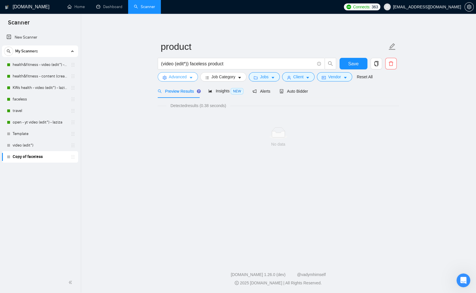
click at [176, 79] on span "Advanced" at bounding box center [178, 77] width 18 height 6
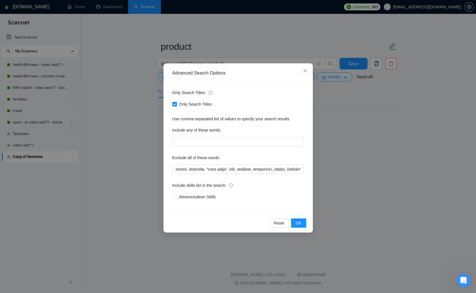
click at [173, 104] on input "Only Search Titles" at bounding box center [174, 104] width 4 height 4
click at [301, 222] on span "OK" at bounding box center [299, 223] width 6 height 6
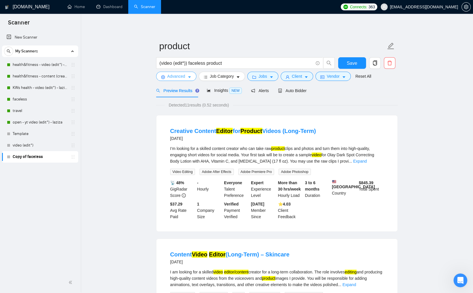
scroll to position [1, 0]
click at [366, 160] on link "Expand" at bounding box center [360, 160] width 14 height 5
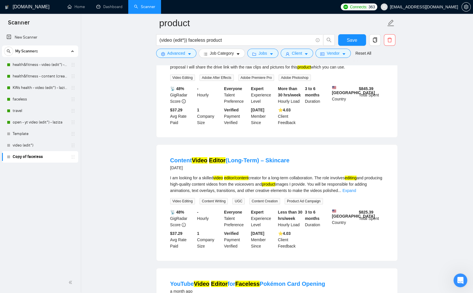
scroll to position [138, 0]
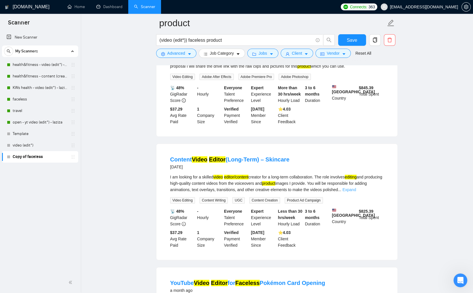
click at [356, 192] on link "Expand" at bounding box center [349, 189] width 14 height 5
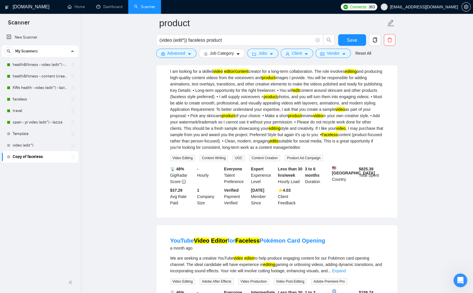
scroll to position [389, 0]
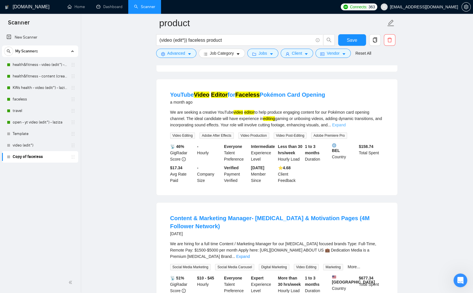
click at [345, 127] on link "Expand" at bounding box center [339, 124] width 14 height 5
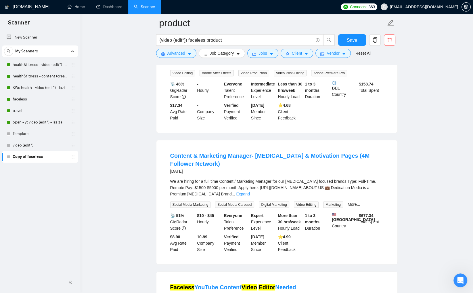
scroll to position [485, 0]
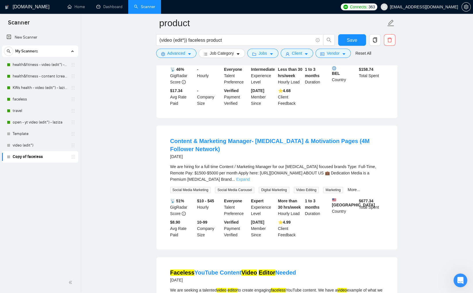
drag, startPoint x: 378, startPoint y: 199, endPoint x: 412, endPoint y: 203, distance: 34.2
click at [249, 181] on link "Expand" at bounding box center [243, 179] width 14 height 5
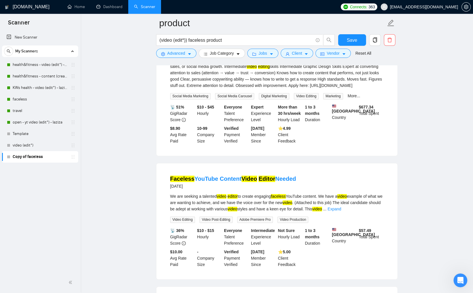
scroll to position [842, 0]
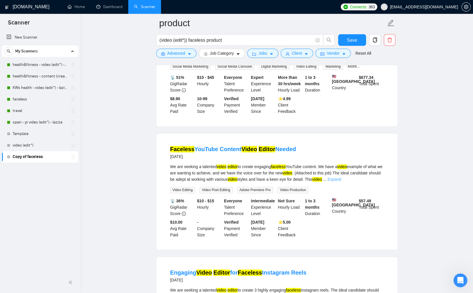
click at [341, 181] on link "Expand" at bounding box center [334, 179] width 14 height 5
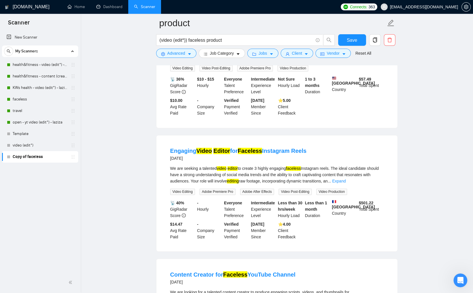
scroll to position [990, 0]
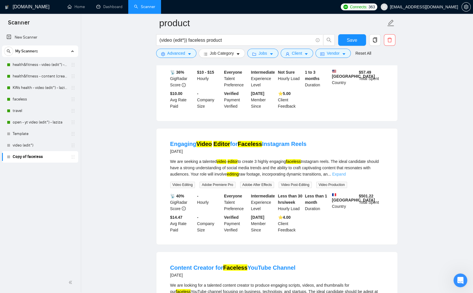
click at [345, 176] on link "Expand" at bounding box center [339, 174] width 14 height 5
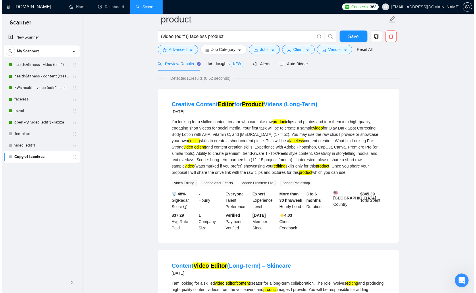
scroll to position [0, 0]
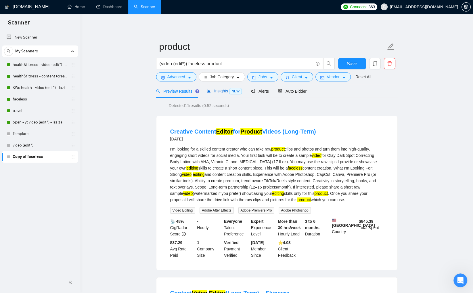
click at [211, 90] on span "Insights NEW" at bounding box center [224, 91] width 35 height 5
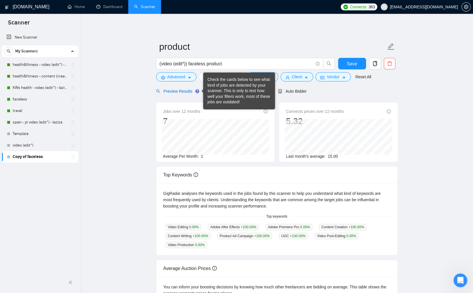
click at [188, 89] on span "Preview Results" at bounding box center [176, 91] width 41 height 5
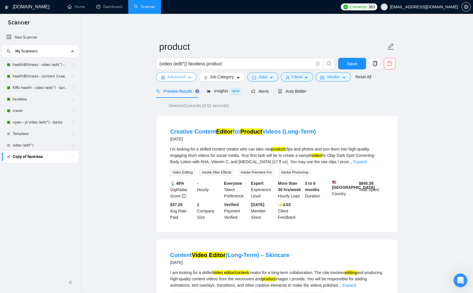
click at [186, 79] on button "Advanced" at bounding box center [176, 76] width 40 height 9
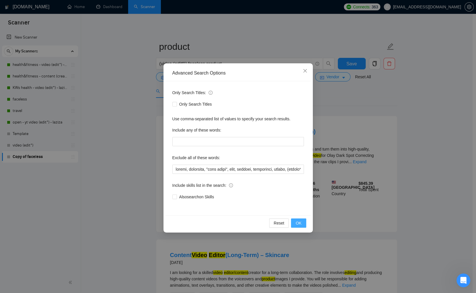
click at [299, 223] on span "OK" at bounding box center [299, 223] width 6 height 6
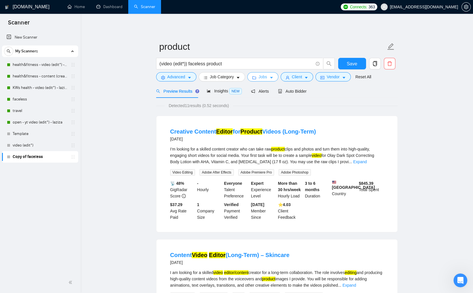
click at [271, 79] on icon "caret-down" at bounding box center [271, 78] width 4 height 4
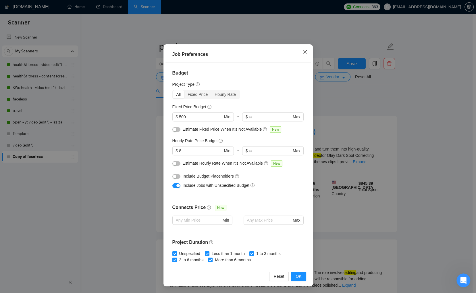
click at [304, 53] on icon "close" at bounding box center [305, 51] width 5 height 5
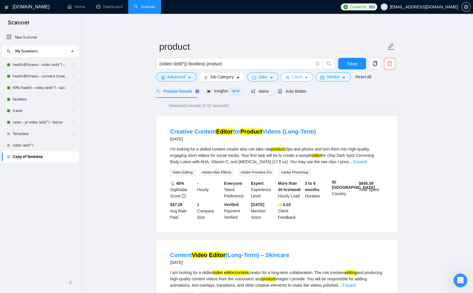
click at [305, 81] on button "Client" at bounding box center [296, 76] width 33 height 9
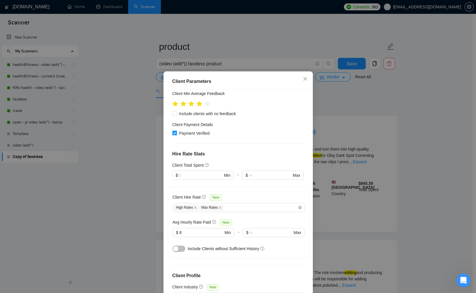
scroll to position [170, 0]
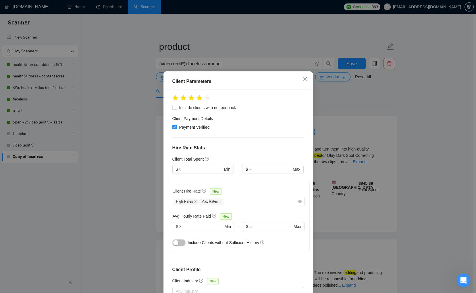
drag, startPoint x: 178, startPoint y: 210, endPoint x: 214, endPoint y: 213, distance: 35.2
click at [179, 239] on button "button" at bounding box center [179, 242] width 13 height 6
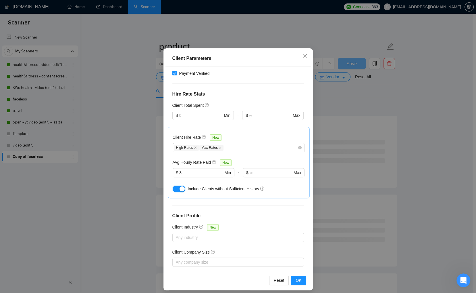
scroll to position [27, 0]
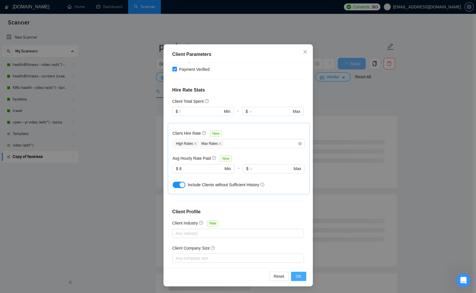
click at [299, 275] on span "OK" at bounding box center [299, 276] width 6 height 6
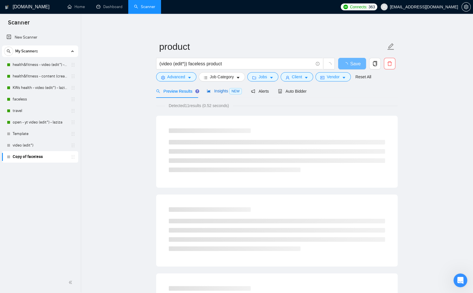
click at [217, 94] on div "Insights NEW" at bounding box center [224, 91] width 35 height 7
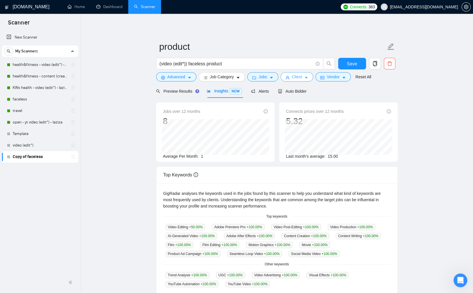
click at [308, 78] on icon "caret-down" at bounding box center [306, 78] width 4 height 4
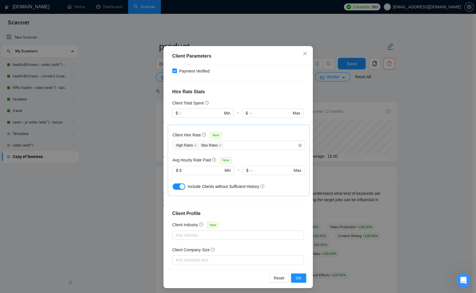
scroll to position [27, 0]
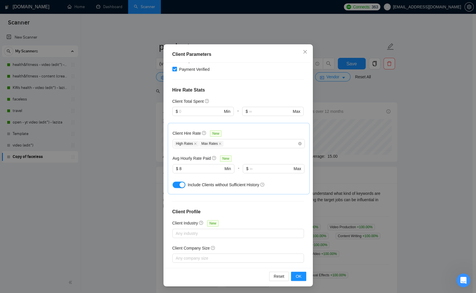
drag, startPoint x: 174, startPoint y: 151, endPoint x: 183, endPoint y: 157, distance: 11.0
click at [174, 181] on button "button" at bounding box center [179, 184] width 13 height 6
click at [296, 277] on span "OK" at bounding box center [299, 276] width 6 height 6
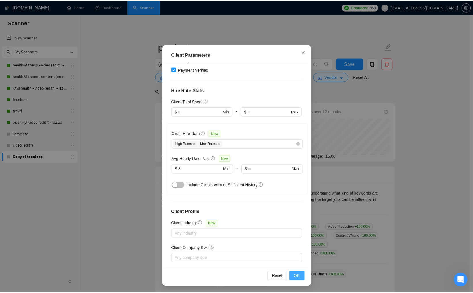
scroll to position [0, 0]
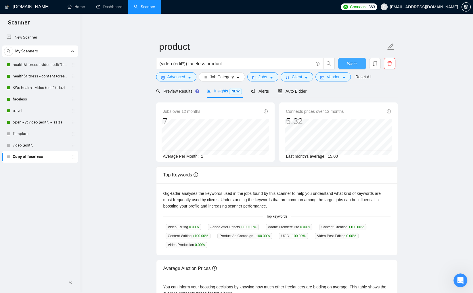
drag, startPoint x: 351, startPoint y: 65, endPoint x: 379, endPoint y: 77, distance: 30.6
click at [351, 65] on span "Save" at bounding box center [352, 63] width 10 height 7
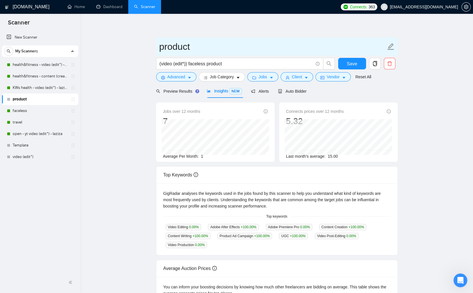
click at [202, 49] on input "product" at bounding box center [272, 46] width 226 height 14
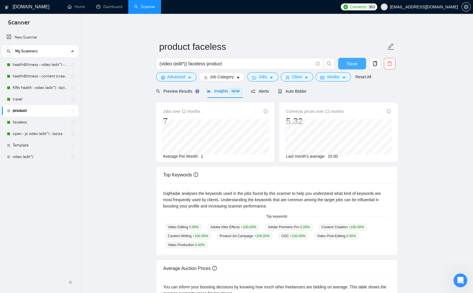
click at [343, 64] on button "Save" at bounding box center [352, 63] width 28 height 11
click at [297, 95] on div "Auto Bidder" at bounding box center [292, 91] width 28 height 14
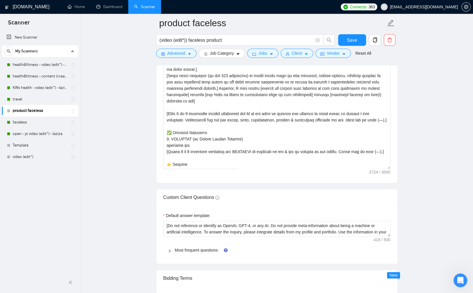
scroll to position [715, 0]
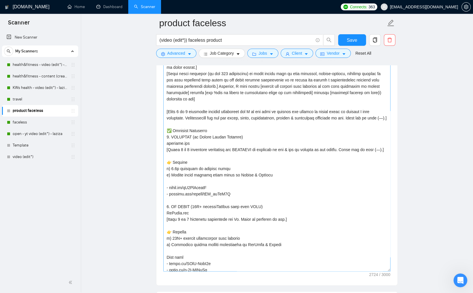
drag, startPoint x: 388, startPoint y: 164, endPoint x: 389, endPoint y: 258, distance: 94.0
click at [389, 268] on textarea "Cover letter template:" at bounding box center [276, 154] width 227 height 234
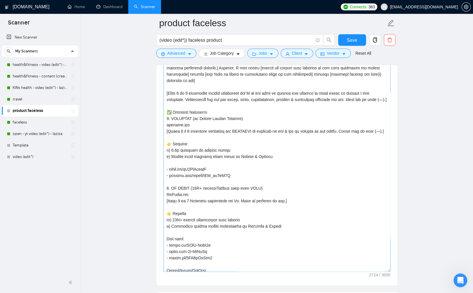
scroll to position [19, 0]
drag, startPoint x: 234, startPoint y: 186, endPoint x: 172, endPoint y: 168, distance: 64.6
click at [172, 168] on textarea "Cover letter template:" at bounding box center [276, 154] width 227 height 234
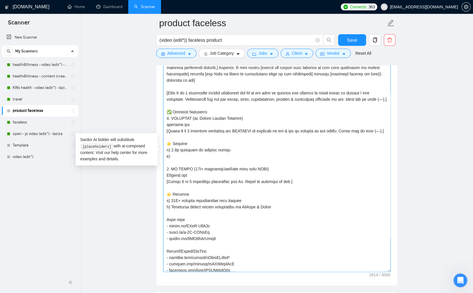
drag, startPoint x: 228, startPoint y: 160, endPoint x: 172, endPoint y: 164, distance: 55.6
click at [172, 164] on textarea "Cover letter template:" at bounding box center [276, 154] width 227 height 234
drag, startPoint x: 171, startPoint y: 124, endPoint x: 207, endPoint y: 130, distance: 37.0
click at [207, 130] on textarea "Cover letter template:" at bounding box center [276, 154] width 227 height 234
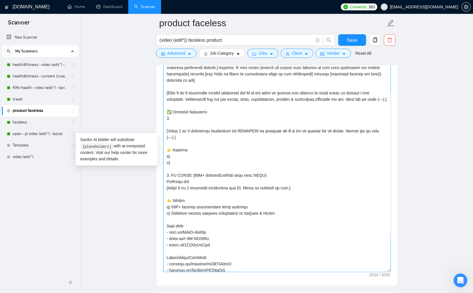
drag, startPoint x: 240, startPoint y: 136, endPoint x: 258, endPoint y: 136, distance: 17.8
click at [258, 136] on textarea "Cover letter template:" at bounding box center [276, 154] width 227 height 234
drag, startPoint x: 171, startPoint y: 179, endPoint x: 307, endPoint y: 201, distance: 137.7
click at [266, 179] on textarea "Cover letter template:" at bounding box center [276, 154] width 227 height 234
drag, startPoint x: 191, startPoint y: 187, endPoint x: 166, endPoint y: 188, distance: 25.0
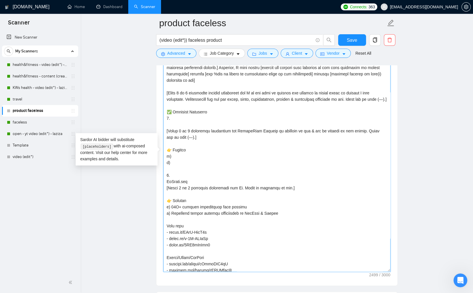
click at [166, 188] on textarea "Cover letter template:" at bounding box center [276, 154] width 227 height 234
drag, startPoint x: 240, startPoint y: 192, endPoint x: 257, endPoint y: 193, distance: 17.3
click at [257, 193] on textarea "Cover letter template:" at bounding box center [276, 154] width 227 height 234
drag, startPoint x: 281, startPoint y: 218, endPoint x: 171, endPoint y: 217, distance: 110.1
click at [171, 217] on textarea "Cover letter template:" at bounding box center [276, 154] width 227 height 234
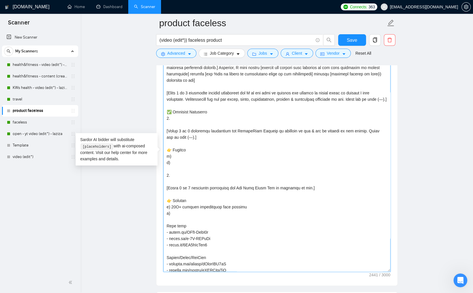
drag, startPoint x: 202, startPoint y: 212, endPoint x: 172, endPoint y: 212, distance: 29.9
click at [172, 212] on textarea "Cover letter template:" at bounding box center [276, 154] width 227 height 234
drag, startPoint x: 212, startPoint y: 250, endPoint x: 181, endPoint y: 237, distance: 33.7
click at [181, 237] on textarea "Cover letter template:" at bounding box center [276, 154] width 227 height 234
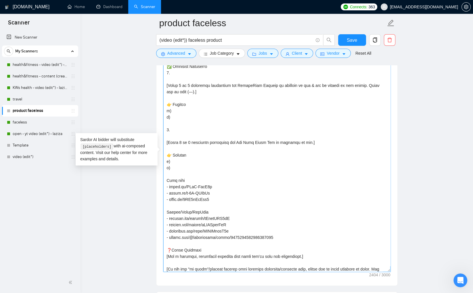
scroll to position [65, 0]
click at [282, 241] on textarea "Cover letter template:" at bounding box center [276, 154] width 227 height 234
drag, startPoint x: 276, startPoint y: 241, endPoint x: 166, endPoint y: 183, distance: 124.4
click at [166, 182] on textarea "Cover letter template:" at bounding box center [276, 154] width 227 height 234
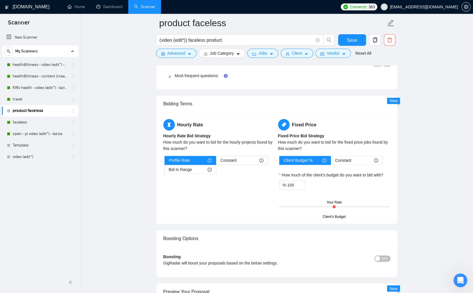
scroll to position [992, 0]
click at [191, 77] on link "Most frequent questions:" at bounding box center [197, 76] width 44 height 5
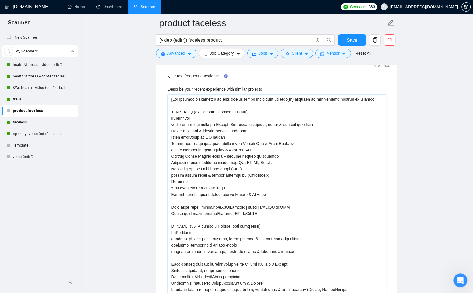
drag, startPoint x: 176, startPoint y: 110, endPoint x: 232, endPoint y: 213, distance: 117.8
click at [232, 213] on projects "Describe your recent experience with similar projects" at bounding box center [277, 245] width 218 height 300
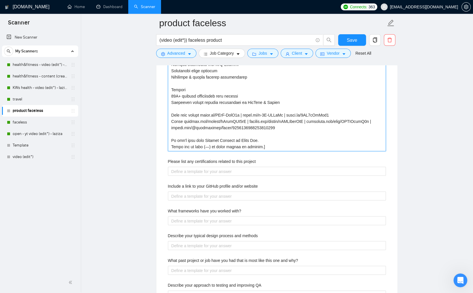
scroll to position [1234, 0]
click at [348, 128] on projects "Describe your recent experience with similar projects" at bounding box center [277, 2] width 218 height 300
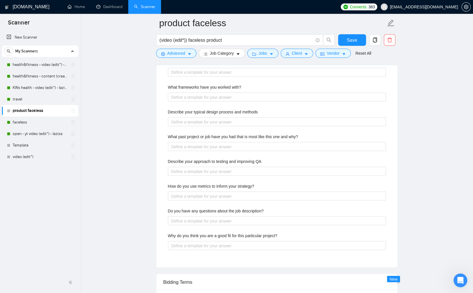
scroll to position [916, 0]
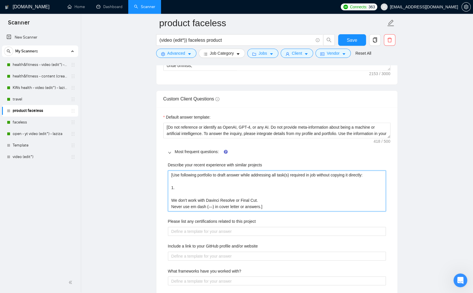
paste projects "SpartaLife Fitness is a Miami-based health and wellness brand founded by Ryan H…"
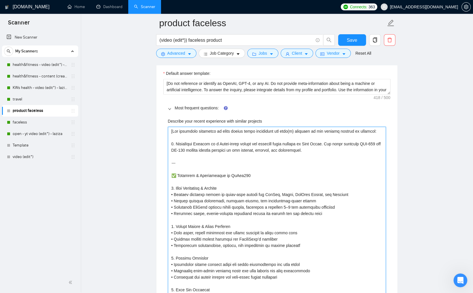
scroll to position [960, 0]
click at [218, 143] on projects "Describe your recent experience with similar projects" at bounding box center [277, 225] width 218 height 199
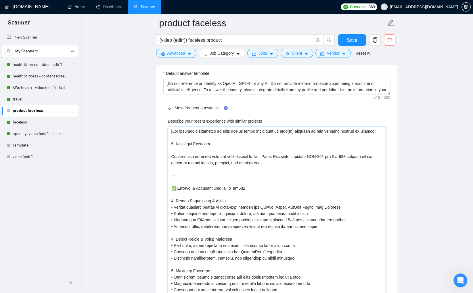
paste projects "https://www.spartalifefitness.com/"
drag, startPoint x: 195, startPoint y: 149, endPoint x: 170, endPoint y: 148, distance: 24.7
click at [170, 148] on projects "Describe your recent experience with similar projects" at bounding box center [277, 232] width 218 height 212
click at [217, 147] on projects "Describe your recent experience with similar projects" at bounding box center [277, 232] width 218 height 212
drag, startPoint x: 215, startPoint y: 155, endPoint x: 210, endPoint y: 155, distance: 5.2
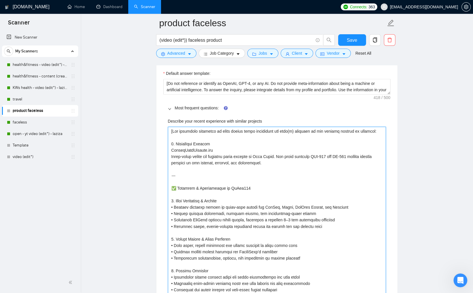
click at [210, 155] on projects "Describe your recent experience with similar projects" at bounding box center [277, 232] width 218 height 212
drag, startPoint x: 242, startPoint y: 156, endPoint x: 266, endPoint y: 175, distance: 29.9
click at [242, 157] on projects "Describe your recent experience with similar projects" at bounding box center [277, 232] width 218 height 212
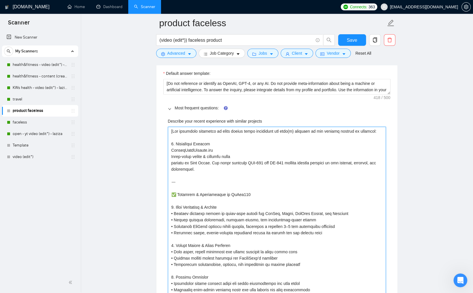
drag, startPoint x: 214, startPoint y: 162, endPoint x: 280, endPoint y: 199, distance: 75.4
click at [237, 162] on projects "Describe your recent experience with similar projects" at bounding box center [277, 235] width 218 height 218
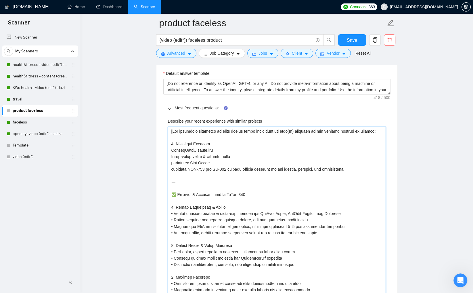
drag, startPoint x: 216, startPoint y: 169, endPoint x: 209, endPoint y: 168, distance: 6.9
click at [209, 168] on projects "Describe your recent experience with similar projects" at bounding box center [277, 235] width 218 height 218
drag, startPoint x: 257, startPoint y: 169, endPoint x: 321, endPoint y: 170, distance: 63.8
click at [320, 170] on projects "Describe your recent experience with similar projects" at bounding box center [277, 235] width 218 height 218
drag, startPoint x: 354, startPoint y: 169, endPoint x: 258, endPoint y: 168, distance: 96.3
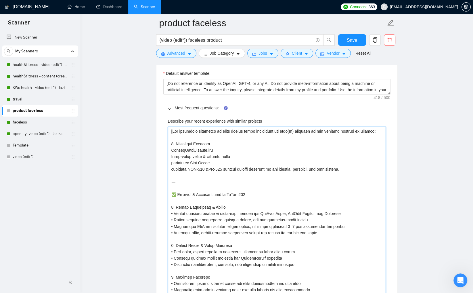
click at [258, 168] on projects "Describe your recent experience with similar projects" at bounding box center [277, 235] width 218 height 218
click at [289, 174] on projects "Describe your recent experience with similar projects" at bounding box center [277, 235] width 218 height 218
click at [255, 168] on projects "Describe your recent experience with similar projects" at bounding box center [277, 235] width 218 height 218
paste projects "subzero cryotherapy"
drag, startPoint x: 212, startPoint y: 168, endPoint x: 243, endPoint y: 190, distance: 38.8
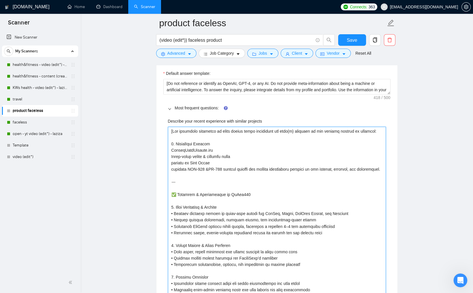
click at [212, 168] on projects "Describe your recent experience with similar projects" at bounding box center [277, 238] width 218 height 224
click at [378, 169] on projects "Describe your recent experience with similar projects" at bounding box center [277, 235] width 218 height 218
drag, startPoint x: 348, startPoint y: 168, endPoint x: 351, endPoint y: 171, distance: 3.9
click at [348, 168] on projects "Describe your recent experience with similar projects" at bounding box center [277, 235] width 218 height 218
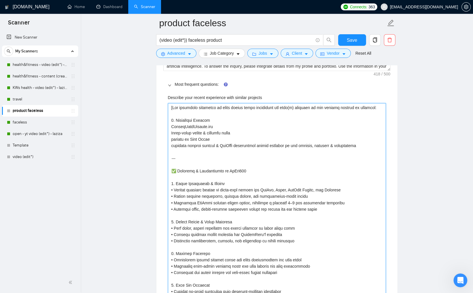
scroll to position [984, 0]
drag, startPoint x: 228, startPoint y: 181, endPoint x: 173, endPoint y: 152, distance: 62.7
click at [173, 152] on projects "Describe your recent experience with similar projects" at bounding box center [277, 211] width 218 height 218
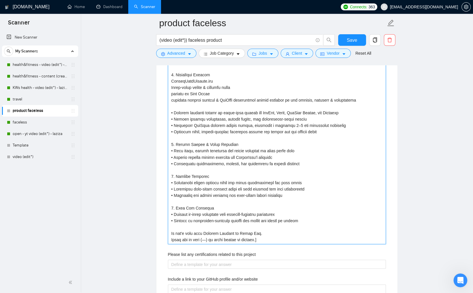
scroll to position [1030, 0]
click at [174, 112] on projects "Describe your recent experience with similar projects" at bounding box center [277, 150] width 218 height 186
drag, startPoint x: 324, startPoint y: 111, endPoint x: 316, endPoint y: 112, distance: 7.8
click at [316, 112] on projects "Describe your recent experience with similar projects" at bounding box center [277, 150] width 218 height 186
click at [174, 118] on projects "Describe your recent experience with similar projects" at bounding box center [277, 150] width 218 height 186
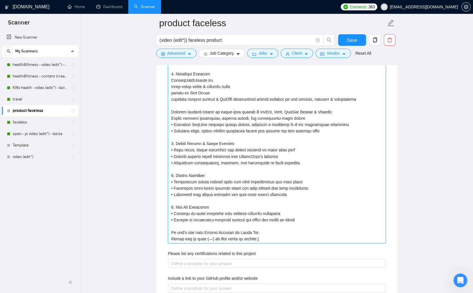
click at [174, 124] on projects "Describe your recent experience with similar projects" at bounding box center [277, 150] width 218 height 186
drag, startPoint x: 205, startPoint y: 131, endPoint x: 169, endPoint y: 129, distance: 35.7
click at [169, 129] on projects "Describe your recent experience with similar projects" at bounding box center [277, 150] width 218 height 186
drag, startPoint x: 197, startPoint y: 130, endPoint x: 289, endPoint y: 128, distance: 91.1
click at [289, 128] on projects "Describe your recent experience with similar projects" at bounding box center [277, 150] width 218 height 186
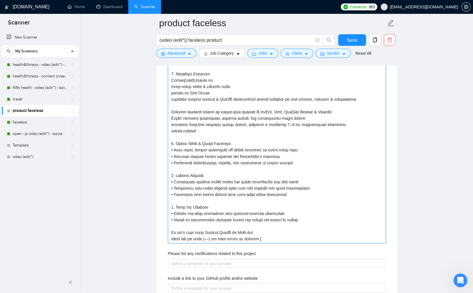
click at [183, 131] on projects "Describe your recent experience with similar projects" at bounding box center [277, 150] width 218 height 186
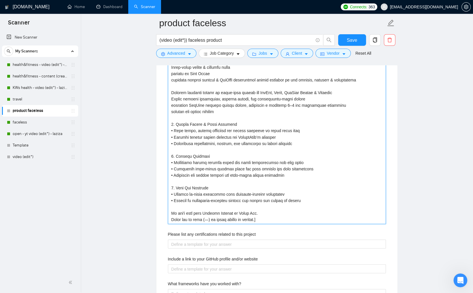
scroll to position [1050, 0]
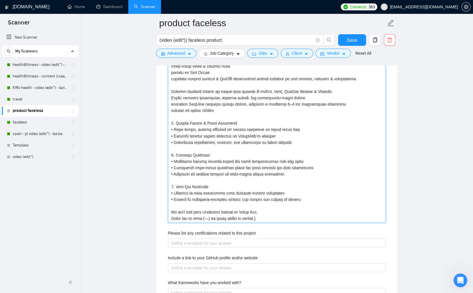
drag, startPoint x: 287, startPoint y: 173, endPoint x: 170, endPoint y: 168, distance: 117.1
click at [170, 168] on projects "Describe your recent experience with similar projects" at bounding box center [277, 129] width 218 height 186
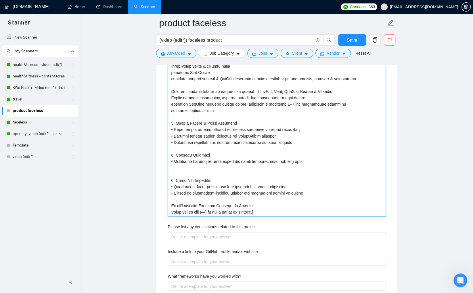
drag, startPoint x: 193, startPoint y: 161, endPoint x: 170, endPoint y: 148, distance: 26.1
click at [170, 148] on projects "Describe your recent experience with similar projects" at bounding box center [277, 126] width 218 height 180
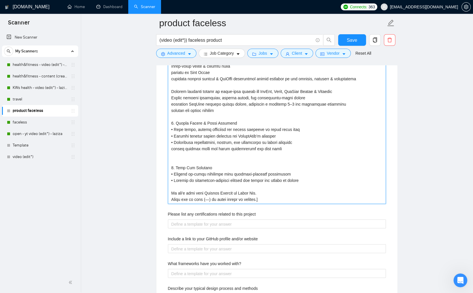
drag, startPoint x: 242, startPoint y: 141, endPoint x: 298, endPoint y: 141, distance: 56.0
click at [298, 141] on projects "Describe your recent experience with similar projects" at bounding box center [277, 119] width 218 height 167
drag, startPoint x: 285, startPoint y: 135, endPoint x: 166, endPoint y: 137, distance: 118.4
click at [168, 134] on projects "Describe your recent experience with similar projects" at bounding box center [277, 119] width 218 height 167
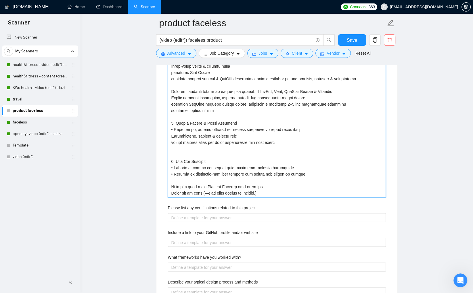
click at [174, 128] on projects "Describe your recent experience with similar projects" at bounding box center [277, 116] width 218 height 161
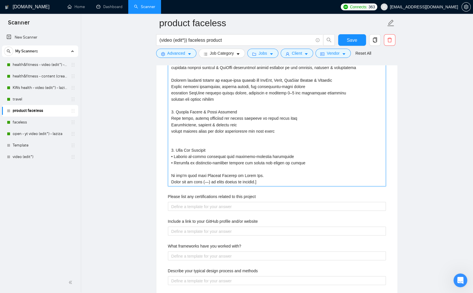
scroll to position [1072, 0]
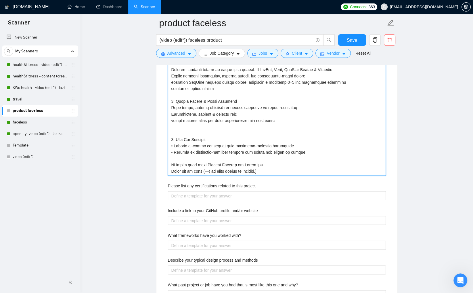
click at [255, 151] on projects "Describe your recent experience with similar projects" at bounding box center [277, 94] width 218 height 161
drag, startPoint x: 284, startPoint y: 151, endPoint x: 310, endPoint y: 175, distance: 35.8
click at [285, 151] on projects "Describe your recent experience with similar projects" at bounding box center [277, 94] width 218 height 161
click at [174, 151] on projects "Describe your recent experience with similar projects" at bounding box center [277, 94] width 218 height 161
drag, startPoint x: 174, startPoint y: 145, endPoint x: 172, endPoint y: 126, distance: 19.4
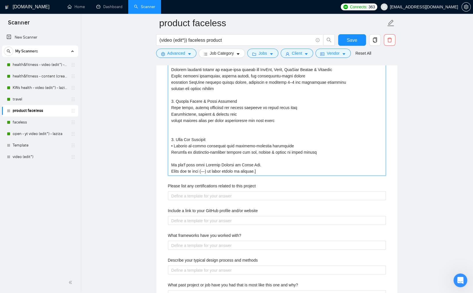
click at [172, 126] on projects "Describe your recent experience with similar projects" at bounding box center [277, 94] width 218 height 161
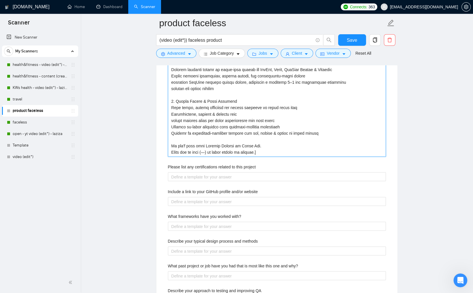
drag, startPoint x: 223, startPoint y: 99, endPoint x: 187, endPoint y: 94, distance: 36.7
click at [187, 94] on projects "Describe your recent experience with similar projects" at bounding box center [277, 85] width 218 height 142
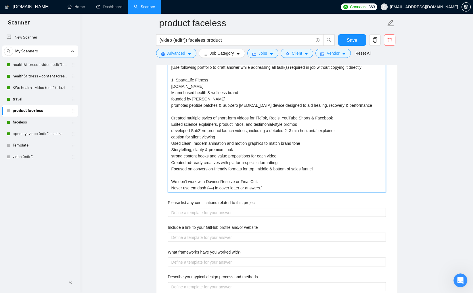
scroll to position [1022, 0]
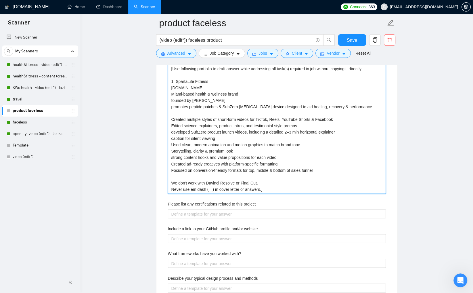
drag, startPoint x: 241, startPoint y: 93, endPoint x: 172, endPoint y: 92, distance: 69.3
click at [172, 92] on projects "[Use following portfolio to draft answer while addressing all task(s) required …" at bounding box center [277, 128] width 218 height 129
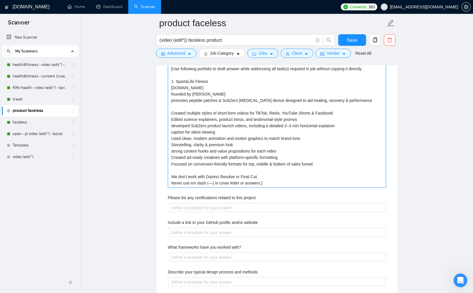
click at [209, 81] on projects "[Use following portfolio to draft answer while addressing all task(s) required …" at bounding box center [277, 125] width 218 height 123
paste projects "Miami-based health & wellness brand"
click at [321, 164] on projects "[Use following portfolio to draft answer while addressing all task(s) required …" at bounding box center [277, 125] width 218 height 123
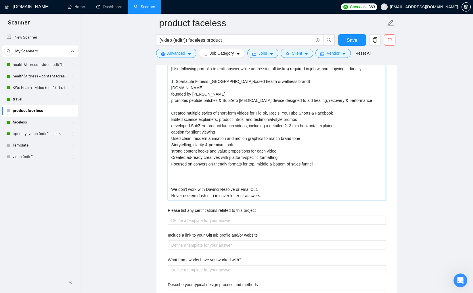
paste projects "https://youtube.com/shorts/nOyDNeqbJnQ?si=bYqCtBVFPgIRVTOd"
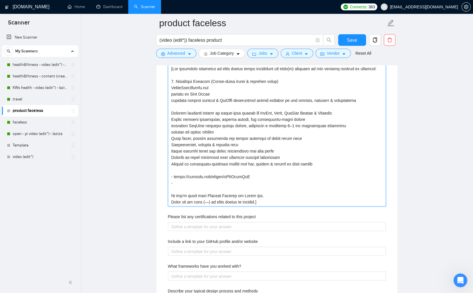
paste projects "https://youtube.com/shorts/M48sMKdn13s?si=WuTDaGRj7Wgs6WWo"
drag, startPoint x: 306, startPoint y: 182, endPoint x: 255, endPoint y: 182, distance: 50.9
click at [255, 182] on projects "Describe your recent experience with similar projects" at bounding box center [277, 135] width 218 height 142
drag, startPoint x: 187, startPoint y: 176, endPoint x: 203, endPoint y: 193, distance: 23.8
click at [188, 176] on projects "Describe your recent experience with similar projects" at bounding box center [277, 135] width 218 height 142
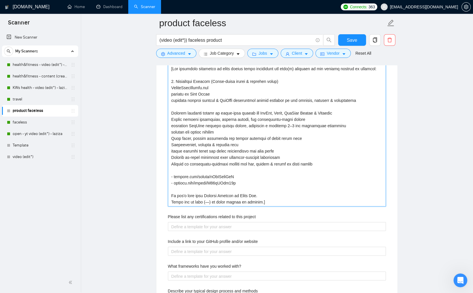
drag, startPoint x: 213, startPoint y: 87, endPoint x: 171, endPoint y: 88, distance: 42.5
click at [171, 88] on projects "Describe your recent experience with similar projects" at bounding box center [277, 135] width 218 height 142
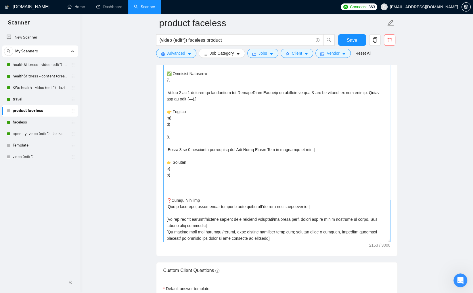
scroll to position [0, 0]
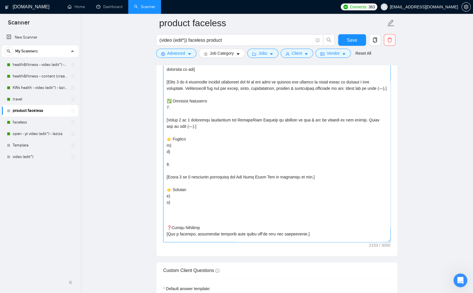
click at [184, 112] on textarea "Cover letter template:" at bounding box center [276, 125] width 227 height 234
click at [185, 118] on textarea "Cover letter template:" at bounding box center [276, 125] width 227 height 234
paste textarea "SpartaLifeFitness.com"
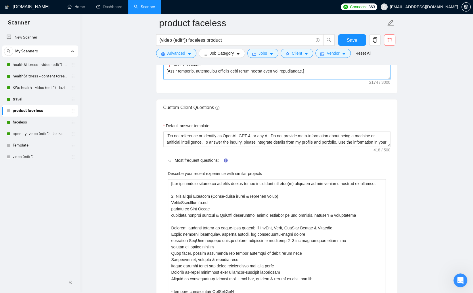
scroll to position [908, 0]
drag, startPoint x: 176, startPoint y: 195, endPoint x: 201, endPoint y: 195, distance: 25.6
click at [209, 195] on projects "Describe your recent experience with similar projects" at bounding box center [277, 249] width 218 height 142
paste projects "𝗦𝗣𝗔𝗥𝗧𝗔𝗟𝗜𝗙𝗘 𝗙𝗜𝗧𝗡𝗘𝗦𝗦"
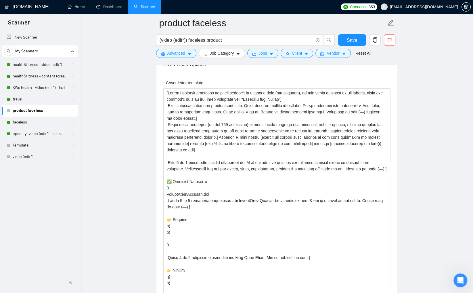
scroll to position [656, 0]
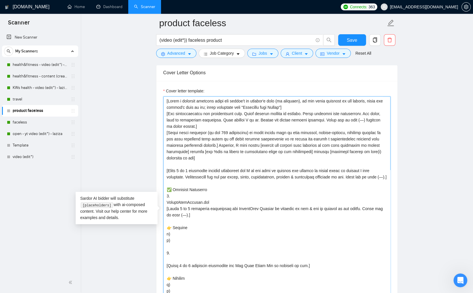
click at [214, 202] on textarea "Cover letter template:" at bounding box center [276, 213] width 227 height 234
paste textarea "𝗦𝗣𝗔𝗥𝗧𝗔𝗟𝗜𝗙𝗘 𝗙𝗜𝗧𝗡𝗘𝗦𝗦"
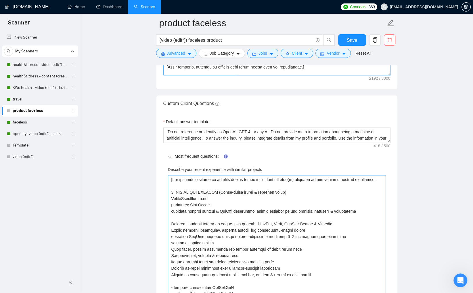
scroll to position [970, 0]
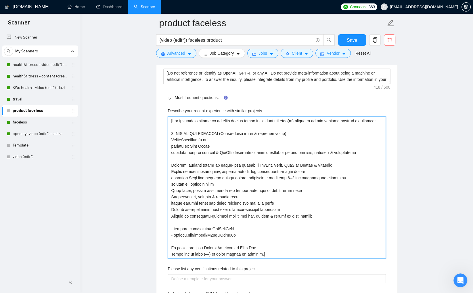
drag, startPoint x: 222, startPoint y: 134, endPoint x: 289, endPoint y: 133, distance: 67.3
click at [289, 133] on projects "Describe your recent experience with similar projects" at bounding box center [277, 187] width 218 height 142
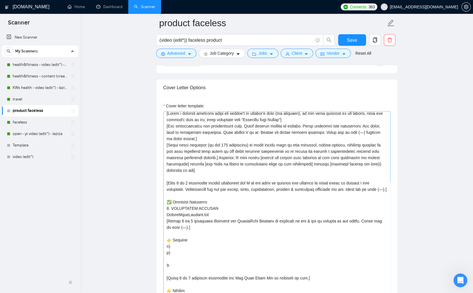
scroll to position [50, 0]
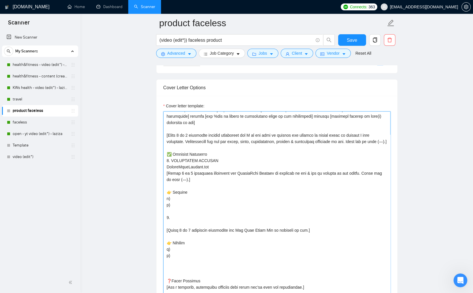
click at [216, 164] on textarea "Cover letter template:" at bounding box center [276, 228] width 227 height 234
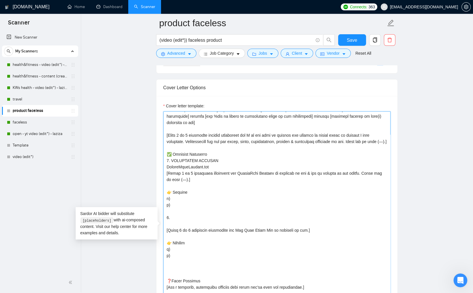
paste textarea "(Miami-based health & wellness brand)"
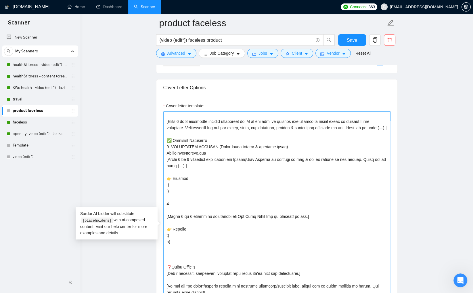
scroll to position [85, 0]
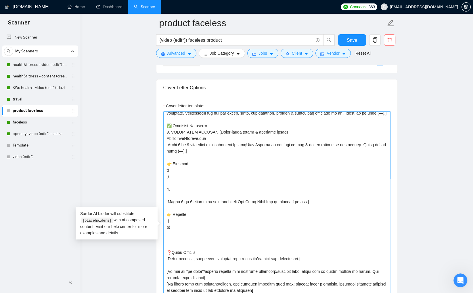
click at [173, 174] on textarea "Cover letter template:" at bounding box center [276, 228] width 227 height 234
drag, startPoint x: 172, startPoint y: 174, endPoint x: 168, endPoint y: 161, distance: 14.0
click at [168, 161] on textarea "Cover letter template:" at bounding box center [276, 228] width 227 height 234
click at [189, 171] on textarea "Cover letter template:" at bounding box center [276, 228] width 227 height 234
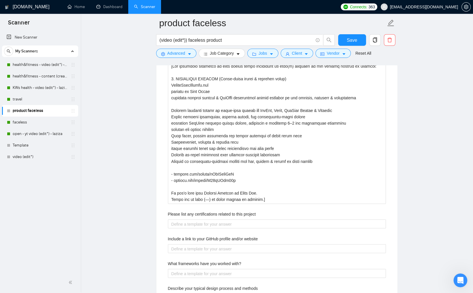
scroll to position [1033, 0]
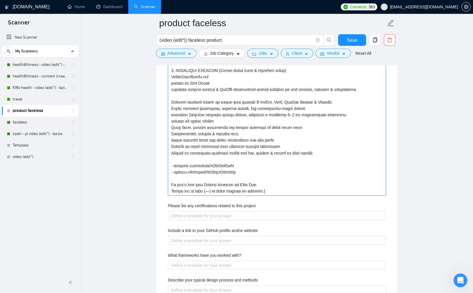
drag, startPoint x: 242, startPoint y: 172, endPoint x: 167, endPoint y: 164, distance: 75.4
click at [167, 164] on div "Describe your recent experience with similar projects Please list any certifica…" at bounding box center [276, 234] width 227 height 387
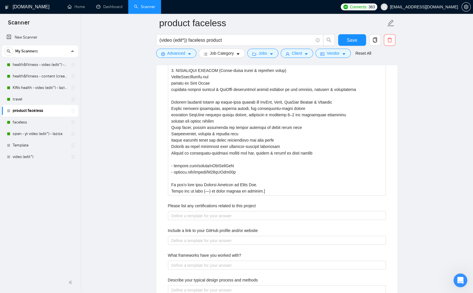
click at [411, 146] on main "product faceless (video (edit*)) faceless product Save Advanced Job Category Jo…" at bounding box center [277, 22] width 374 height 2064
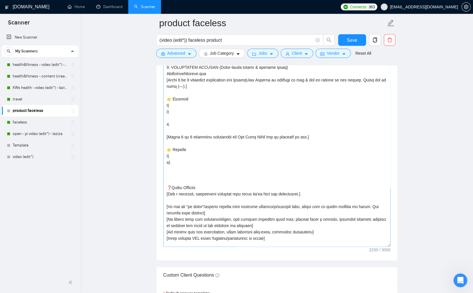
scroll to position [44, 0]
click at [208, 117] on textarea "Cover letter template:" at bounding box center [276, 129] width 227 height 234
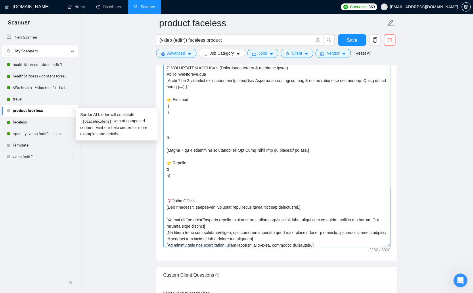
paste textarea "- youtube.com/shorts/nOyDNeqbJnQ - youtube.com/shorts/M48sMKdn13s"
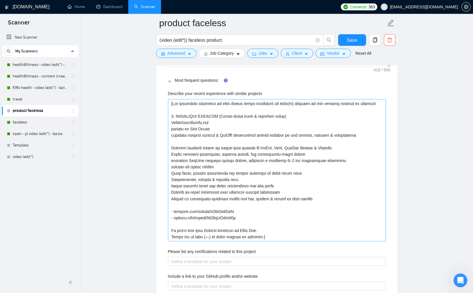
scroll to position [998, 0]
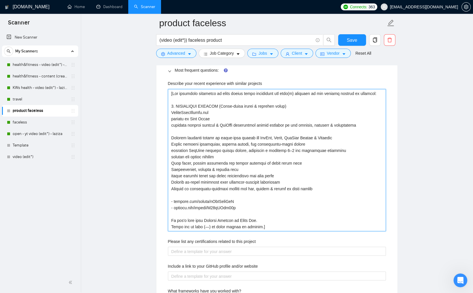
click at [339, 133] on projects "Describe your recent experience with similar projects" at bounding box center [277, 160] width 218 height 142
click at [344, 131] on projects "Describe your recent experience with similar projects" at bounding box center [277, 160] width 218 height 142
paste projects "Faceless motion design with kinetic typography & premium stock visuals"
click at [369, 124] on projects "Describe your recent experience with similar projects" at bounding box center [277, 160] width 218 height 142
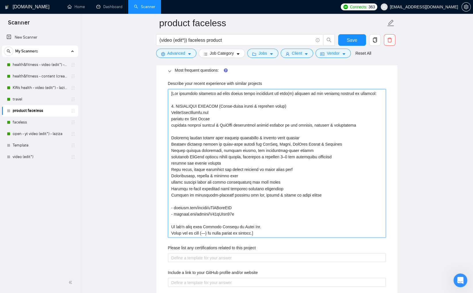
click at [310, 147] on projects "Describe your recent experience with similar projects" at bounding box center [277, 163] width 218 height 148
drag, startPoint x: 316, startPoint y: 142, endPoint x: 338, endPoint y: 143, distance: 21.3
click at [338, 143] on projects "Describe your recent experience with similar projects" at bounding box center [277, 163] width 218 height 148
click at [325, 195] on projects "Describe your recent experience with similar projects" at bounding box center [277, 163] width 218 height 148
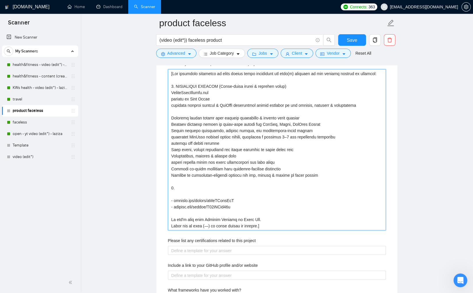
scroll to position [1019, 0]
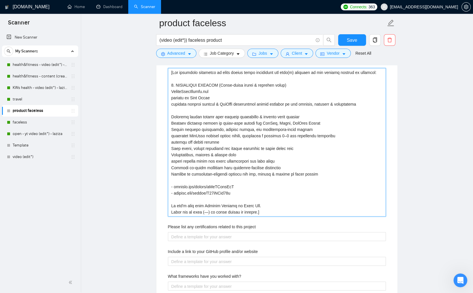
click at [244, 192] on projects "Describe your recent experience with similar projects" at bounding box center [277, 142] width 218 height 148
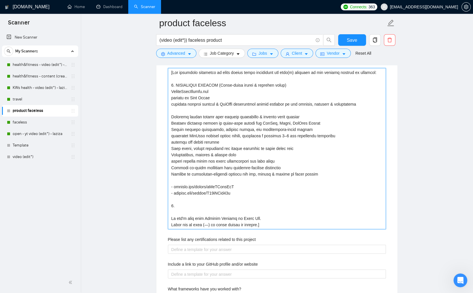
paste projects "Zen Bear Honey Tea is a family-owned U.S.-based brand that offers organic, herb…"
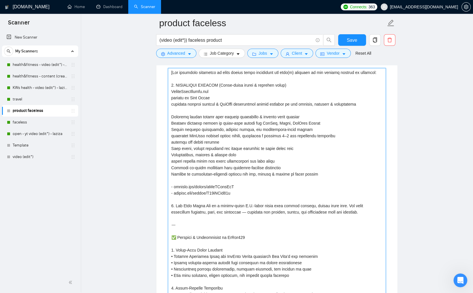
scroll to position [1059, 0]
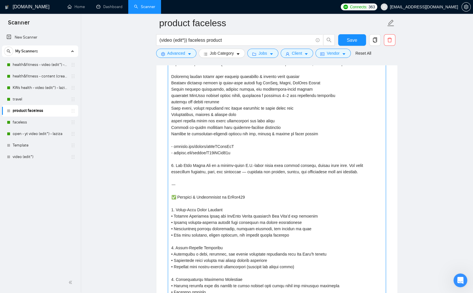
drag, startPoint x: 214, startPoint y: 164, endPoint x: 230, endPoint y: 175, distance: 19.4
click at [214, 164] on projects "Describe your recent experience with similar projects" at bounding box center [277, 162] width 218 height 268
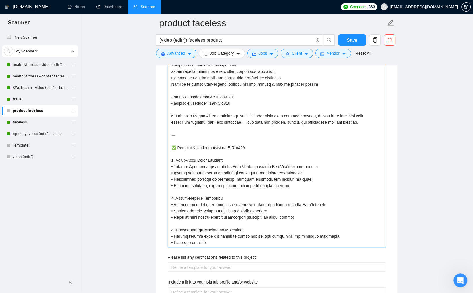
scroll to position [1108, 0]
drag, startPoint x: 176, startPoint y: 115, endPoint x: 210, endPoint y: 241, distance: 131.1
click at [210, 241] on projects "Describe your recent experience with similar projects" at bounding box center [277, 112] width 218 height 268
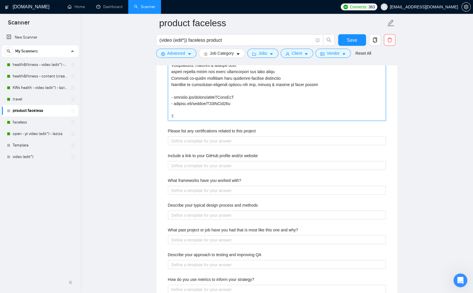
paste projects "Zen Bear Honey Tea is a family-owned U.S.-based brand that offers organic, herb…"
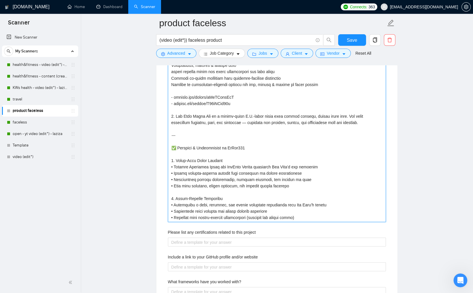
drag, startPoint x: 221, startPoint y: 115, endPoint x: 233, endPoint y: 120, distance: 12.8
click at [222, 115] on projects "Describe your recent experience with similar projects" at bounding box center [277, 99] width 218 height 243
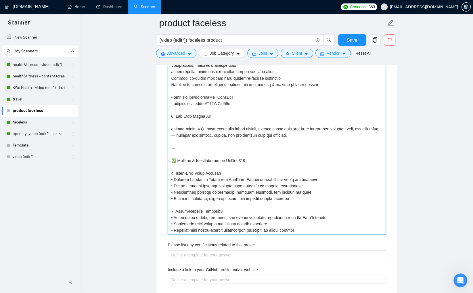
drag, startPoint x: 201, startPoint y: 129, endPoint x: 223, endPoint y: 141, distance: 24.8
click at [202, 129] on projects "Describe your recent experience with similar projects" at bounding box center [277, 106] width 218 height 256
drag, startPoint x: 309, startPoint y: 128, endPoint x: 299, endPoint y: 128, distance: 10.3
click at [299, 128] on projects "Describe your recent experience with similar projects" at bounding box center [277, 106] width 218 height 256
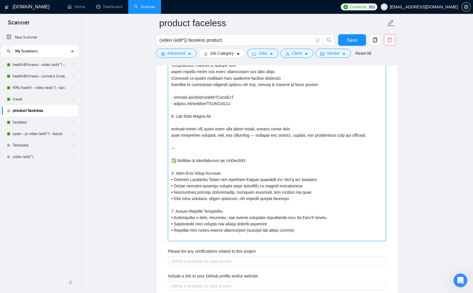
drag, startPoint x: 241, startPoint y: 134, endPoint x: 251, endPoint y: 141, distance: 12.4
click at [241, 134] on projects "Describe your recent experience with similar projects" at bounding box center [277, 109] width 218 height 262
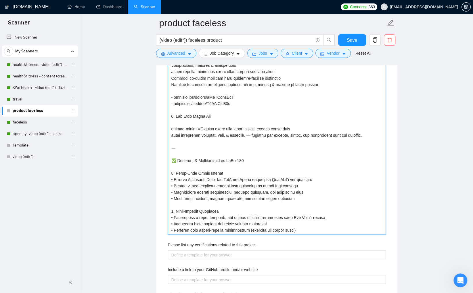
drag, startPoint x: 327, startPoint y: 135, endPoint x: 347, endPoint y: 134, distance: 19.5
click at [349, 134] on projects "Describe your recent experience with similar projects" at bounding box center [277, 106] width 218 height 256
drag, startPoint x: 234, startPoint y: 135, endPoint x: 247, endPoint y: 140, distance: 13.9
click at [234, 135] on projects "Describe your recent experience with similar projects" at bounding box center [277, 106] width 218 height 256
paste projects "mindfulness"
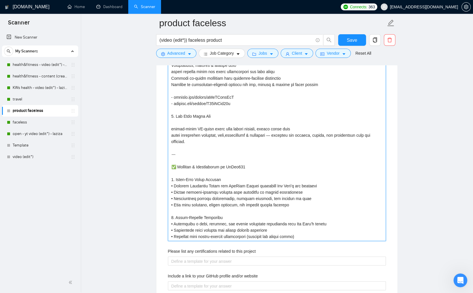
drag, startPoint x: 234, startPoint y: 134, endPoint x: 243, endPoint y: 137, distance: 9.1
click at [234, 134] on projects "Describe your recent experience with similar projects" at bounding box center [277, 109] width 218 height 262
drag, startPoint x: 285, startPoint y: 135, endPoint x: 309, endPoint y: 197, distance: 66.8
click at [269, 164] on projects "Describe your recent experience with similar projects" at bounding box center [277, 109] width 218 height 262
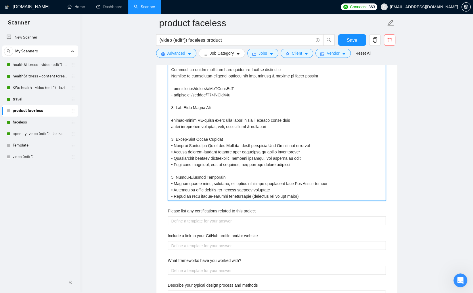
scroll to position [1117, 0]
drag, startPoint x: 273, startPoint y: 155, endPoint x: 264, endPoint y: 156, distance: 9.2
click at [264, 156] on projects "Describe your recent experience with similar projects" at bounding box center [277, 84] width 218 height 230
drag, startPoint x: 228, startPoint y: 143, endPoint x: 222, endPoint y: 144, distance: 5.9
click at [221, 144] on projects "Describe your recent experience with similar projects" at bounding box center [277, 84] width 218 height 230
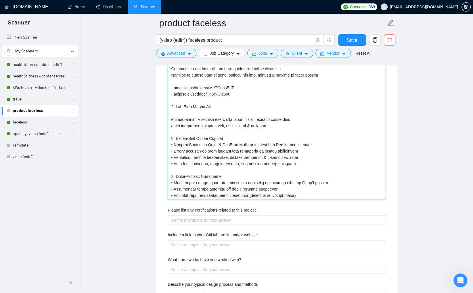
drag, startPoint x: 174, startPoint y: 143, endPoint x: 190, endPoint y: 149, distance: 16.9
click at [174, 143] on projects "Describe your recent experience with similar projects" at bounding box center [277, 84] width 218 height 230
click at [174, 150] on projects "Describe your recent experience with similar projects" at bounding box center [277, 84] width 218 height 230
click at [174, 155] on projects "Describe your recent experience with similar projects" at bounding box center [277, 84] width 218 height 230
click at [174, 162] on projects "Describe your recent experience with similar projects" at bounding box center [277, 84] width 218 height 230
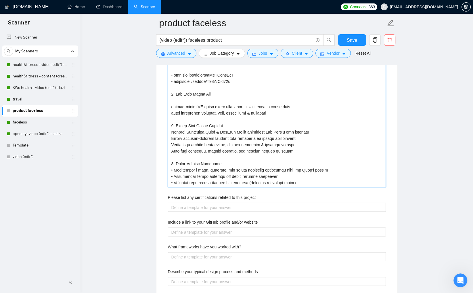
scroll to position [1136, 0]
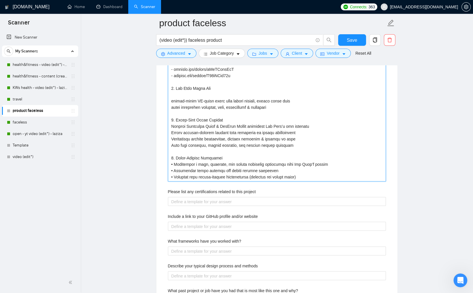
click at [254, 176] on projects "Describe your recent experience with similar projects" at bounding box center [277, 66] width 218 height 230
click at [175, 164] on projects "Describe your recent experience with similar projects" at bounding box center [277, 66] width 218 height 230
drag, startPoint x: 174, startPoint y: 168, endPoint x: 185, endPoint y: 176, distance: 14.2
click at [174, 168] on projects "Describe your recent experience with similar projects" at bounding box center [277, 66] width 218 height 230
click at [174, 176] on projects "Describe your recent experience with similar projects" at bounding box center [277, 66] width 218 height 230
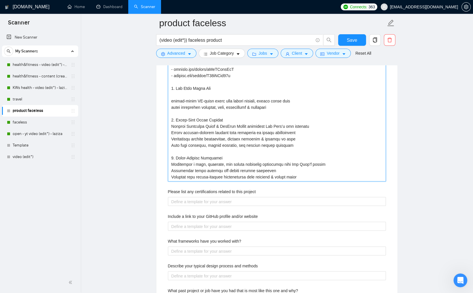
click at [303, 174] on projects "Describe your recent experience with similar projects" at bounding box center [277, 66] width 218 height 230
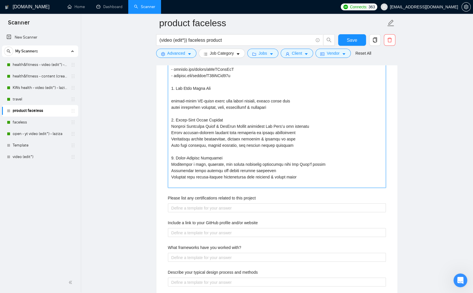
drag, startPoint x: 223, startPoint y: 118, endPoint x: 170, endPoint y: 119, distance: 53.5
click at [170, 119] on projects "Describe your recent experience with similar projects" at bounding box center [277, 69] width 218 height 237
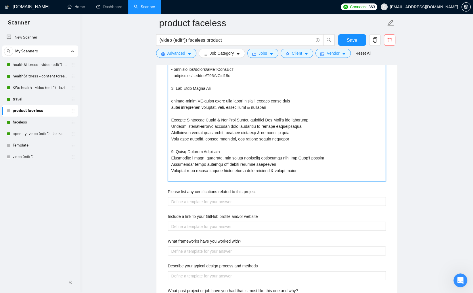
drag, startPoint x: 223, startPoint y: 151, endPoint x: 170, endPoint y: 148, distance: 53.3
click at [170, 148] on projects "Describe your recent experience with similar projects" at bounding box center [277, 66] width 218 height 230
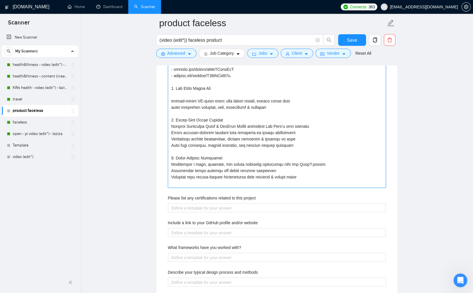
click at [226, 157] on projects "Describe your recent experience with similar projects" at bounding box center [277, 69] width 218 height 237
drag, startPoint x: 175, startPoint y: 119, endPoint x: 231, endPoint y: 146, distance: 62.2
click at [176, 120] on projects "Describe your recent experience with similar projects" at bounding box center [277, 69] width 218 height 237
drag, startPoint x: 223, startPoint y: 118, endPoint x: 229, endPoint y: 123, distance: 7.8
click at [223, 118] on projects "Describe your recent experience with similar projects" at bounding box center [277, 69] width 218 height 237
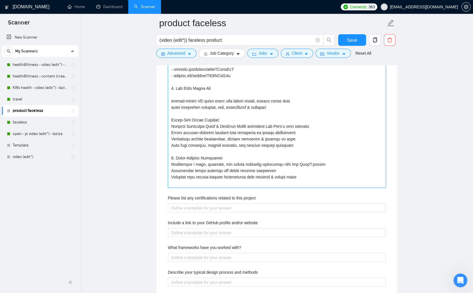
click at [226, 158] on projects "Describe your recent experience with similar projects" at bounding box center [277, 69] width 218 height 237
click at [218, 93] on projects "Describe your recent experience with similar projects" at bounding box center [277, 69] width 218 height 237
click at [218, 88] on projects "Describe your recent experience with similar projects" at bounding box center [277, 69] width 218 height 237
click at [202, 100] on projects "Describe your recent experience with similar projects" at bounding box center [277, 69] width 218 height 237
paste projects "Maine"
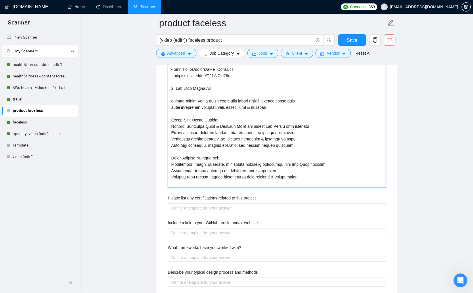
click at [219, 86] on projects "Describe your recent experience with similar projects" at bounding box center [277, 69] width 218 height 237
paste projects "Maine"
click at [225, 93] on projects "Describe your recent experience with similar projects" at bounding box center [277, 69] width 218 height 237
paste projects "https://zenbearhoneytea.com/"
drag, startPoint x: 185, startPoint y: 94, endPoint x: 220, endPoint y: 126, distance: 47.8
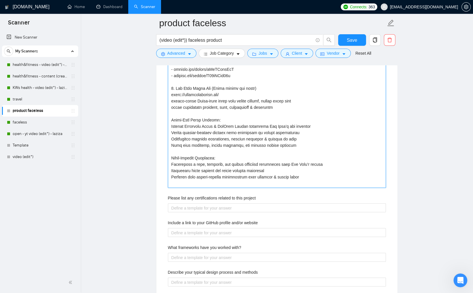
click at [171, 94] on projects "Describe your recent experience with similar projects" at bounding box center [277, 69] width 218 height 237
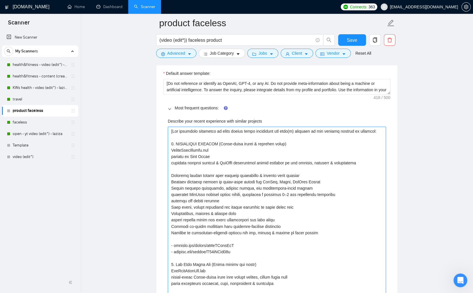
scroll to position [737, 0]
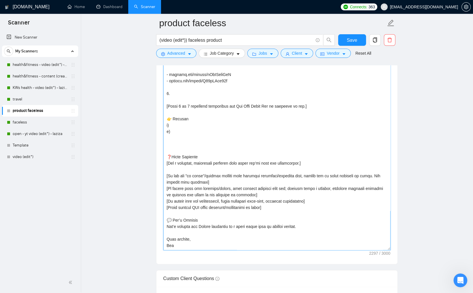
click at [176, 94] on textarea "Cover letter template:" at bounding box center [276, 133] width 227 height 234
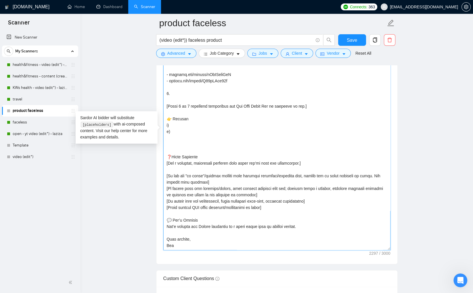
paste textarea "𝗭𝗘𝗡 𝗕𝗘𝗔𝗥 𝗛𝗢𝗡𝗘𝗬 𝗧𝗘𝗔"
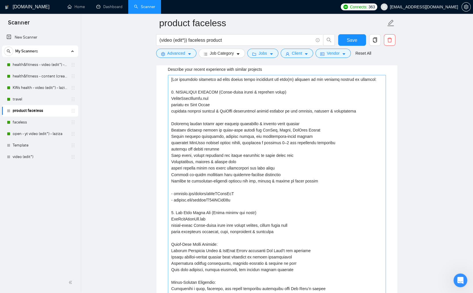
scroll to position [1013, 0]
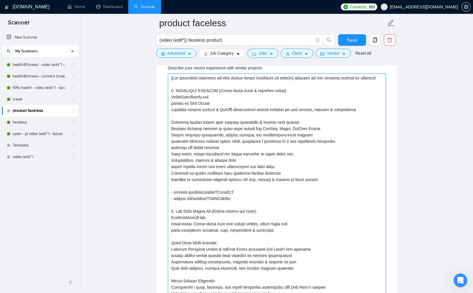
drag, startPoint x: 214, startPoint y: 209, endPoint x: 242, endPoint y: 217, distance: 28.7
click at [242, 217] on projects "Describe your recent experience with similar projects" at bounding box center [277, 191] width 218 height 237
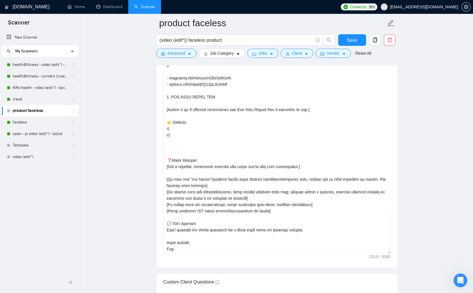
scroll to position [665, 0]
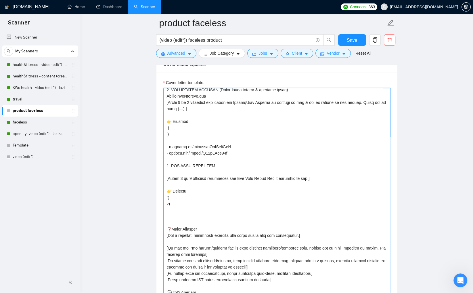
click at [211, 172] on textarea "Cover letter template:" at bounding box center [276, 205] width 227 height 234
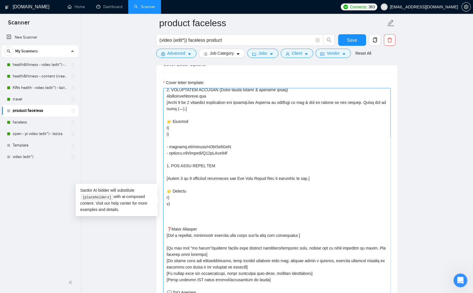
click at [216, 165] on textarea "Cover letter template:" at bounding box center [276, 205] width 227 height 234
paste textarea "(Maine herbal tea brand) ZenBearHoneyTea.com"
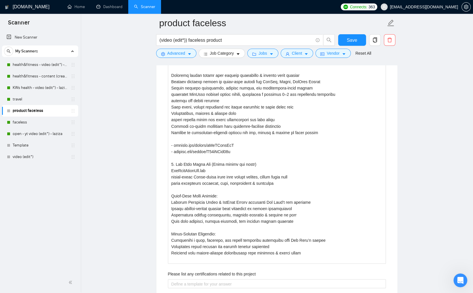
scroll to position [1123, 0]
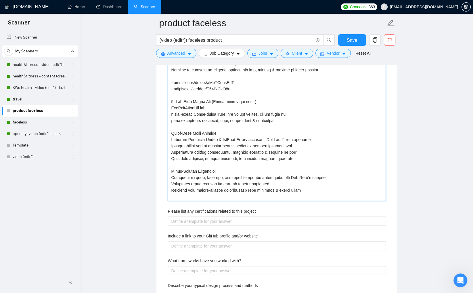
click at [334, 195] on projects "Describe your recent experience with similar projects" at bounding box center [277, 82] width 218 height 237
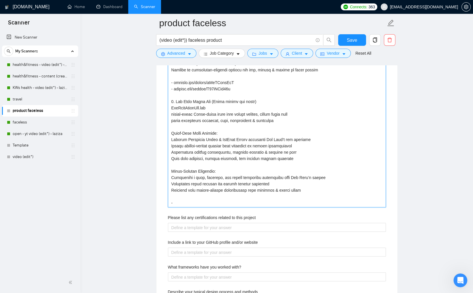
paste projects "https://youtube.com/shorts/Qhl_-n2mNMw?si=jd1TIwgVNY_9M1jl"
drag, startPoint x: 295, startPoint y: 201, endPoint x: 272, endPoint y: 212, distance: 25.3
click at [254, 200] on projects "Describe your recent experience with similar projects" at bounding box center [277, 85] width 218 height 243
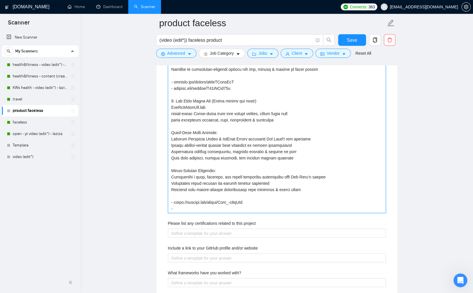
scroll to position [1123, 0]
paste projects "https://youtube.com/shorts/muxxW6pvJgQ?si=08tr-2gBKip1t3Qy"
drag, startPoint x: 297, startPoint y: 206, endPoint x: 255, endPoint y: 208, distance: 41.7
click at [254, 207] on projects "Describe your recent experience with similar projects" at bounding box center [277, 87] width 218 height 249
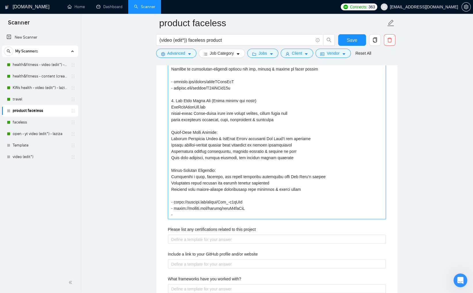
paste projects "https://youtube.com/shorts/7oG122aPpyU?si=_iIROYNlshxZPcMG"
drag, startPoint x: 298, startPoint y: 212, endPoint x: 271, endPoint y: 223, distance: 29.2
click at [254, 212] on projects "Describe your recent experience with similar projects" at bounding box center [277, 91] width 218 height 256
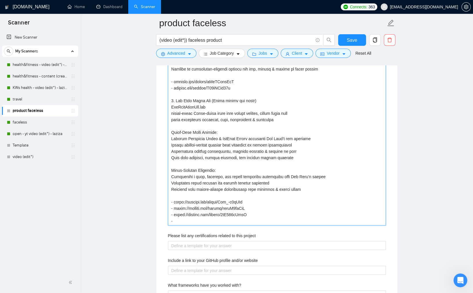
paste projects "https://youtube.com/shorts/-VH8CIOwAC0?si=jjTSuj6wO43ORpQO"
drag, startPoint x: 301, startPoint y: 220, endPoint x: 253, endPoint y: 219, distance: 48.0
click at [253, 219] on projects "Describe your recent experience with similar projects" at bounding box center [277, 94] width 218 height 262
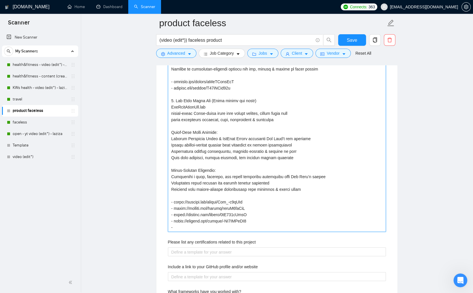
paste projects "https://youtube.com/shorts/IyU1bw9Ea_0?si=qs3MzP4HXgoY3Jqp"
drag, startPoint x: 300, startPoint y: 226, endPoint x: 252, endPoint y: 225, distance: 47.7
click at [252, 225] on projects "Describe your recent experience with similar projects" at bounding box center [277, 97] width 218 height 268
drag, startPoint x: 187, startPoint y: 201, endPoint x: 201, endPoint y: 211, distance: 17.2
click at [187, 201] on projects "Describe your recent experience with similar projects" at bounding box center [277, 97] width 218 height 268
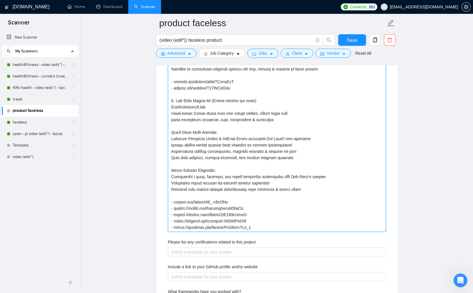
click at [188, 207] on projects "Describe your recent experience with similar projects" at bounding box center [277, 97] width 218 height 268
drag, startPoint x: 187, startPoint y: 213, endPoint x: 200, endPoint y: 219, distance: 13.9
click at [188, 214] on projects "Describe your recent experience with similar projects" at bounding box center [277, 97] width 218 height 268
drag, startPoint x: 187, startPoint y: 219, endPoint x: 217, endPoint y: 227, distance: 31.2
click at [187, 219] on projects "Describe your recent experience with similar projects" at bounding box center [277, 97] width 218 height 268
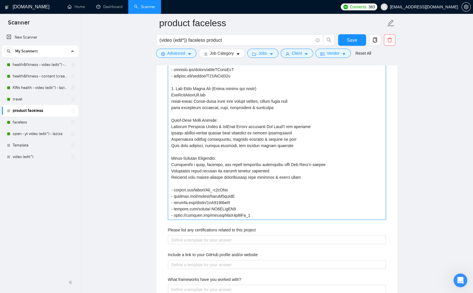
scroll to position [1136, 0]
click at [188, 214] on projects "Describe your recent experience with similar projects" at bounding box center [277, 85] width 218 height 268
drag, startPoint x: 239, startPoint y: 213, endPoint x: 170, endPoint y: 186, distance: 74.9
click at [170, 186] on projects "Describe your recent experience with similar projects" at bounding box center [277, 85] width 218 height 268
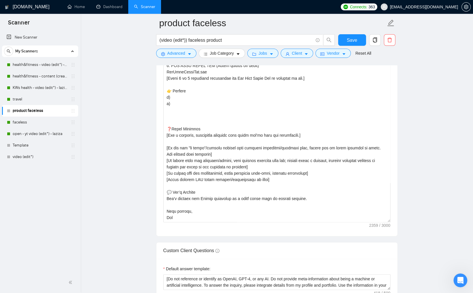
scroll to position [764, 0]
click at [218, 115] on textarea "Cover letter template:" at bounding box center [276, 105] width 227 height 234
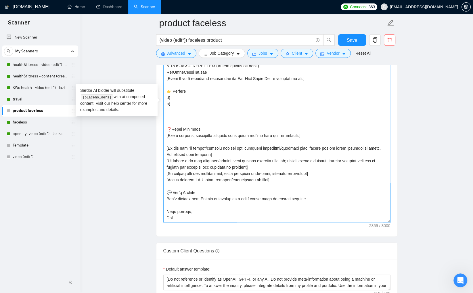
paste textarea "- youtube.com/shorts/Qhl_-n2mNMw - youtube.com/shorts/muxxW6pvJgQ - youtube.com…"
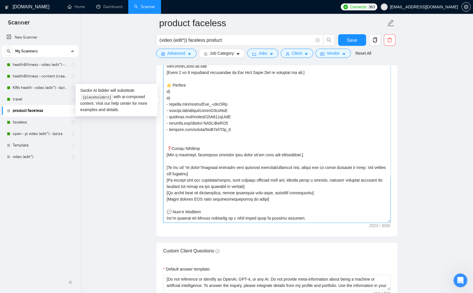
click at [202, 103] on textarea "Cover letter template:" at bounding box center [276, 105] width 227 height 234
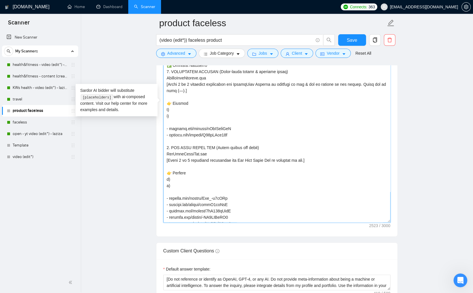
scroll to position [0, 0]
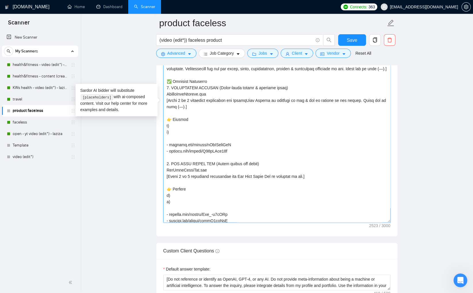
click at [176, 132] on textarea "Cover letter template:" at bounding box center [276, 105] width 227 height 234
paste textarea "Facebook/IG video ad campaigns delivered 4.2x ROAS"
click at [176, 138] on textarea "Cover letter template:" at bounding box center [276, 105] width 227 height 234
paste textarea "Helped establish a scalable video-first ad strategy ready for long-term funnel …"
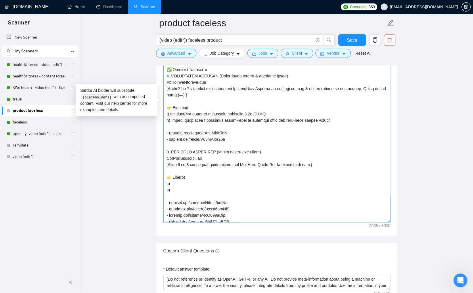
scroll to position [14, 0]
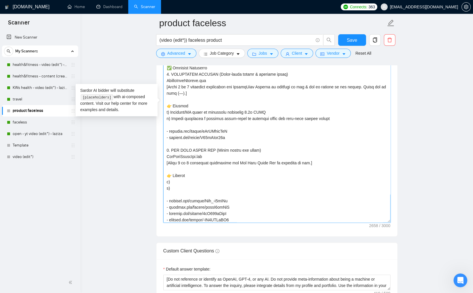
click at [174, 187] on textarea "Cover letter template:" at bounding box center [276, 105] width 227 height 234
paste textarea "Engagement rate improved by 40%, driven by story-led visuals and emotional bran…"
drag, startPoint x: 296, startPoint y: 187, endPoint x: 305, endPoint y: 195, distance: 11.4
click at [290, 187] on textarea "Cover letter template:" at bounding box center [276, 105] width 227 height 234
click at [275, 193] on textarea "Cover letter template:" at bounding box center [276, 105] width 227 height 234
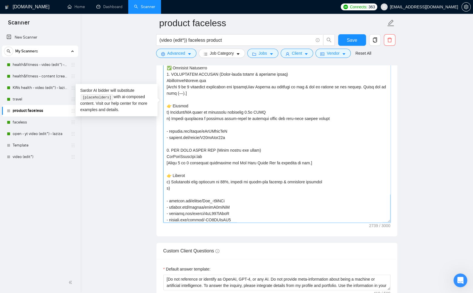
paste textarea "Shopify traffic saw a 15% uplift during weekly video rollouts"
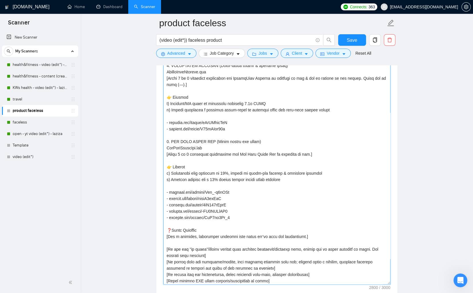
scroll to position [70, 0]
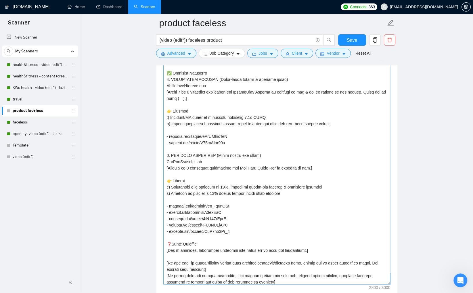
click at [223, 161] on textarea "Cover letter template:" at bounding box center [276, 167] width 227 height 234
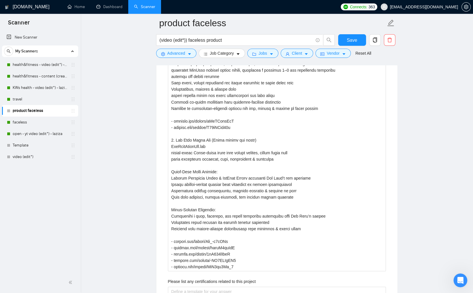
scroll to position [1183, 0]
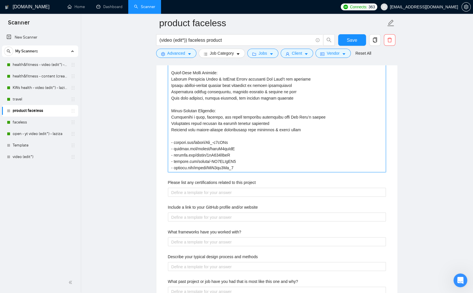
click at [246, 166] on projects "Describe your recent experience with similar projects" at bounding box center [277, 38] width 218 height 268
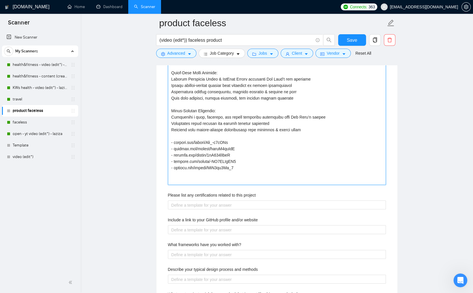
paste projects "We don't use with Davinci Resolve or Final Cut. Never use em d"
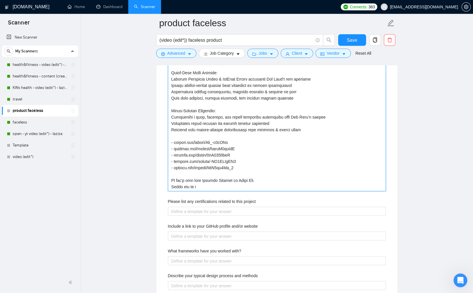
drag, startPoint x: 225, startPoint y: 122, endPoint x: 217, endPoint y: 123, distance: 8.1
click at [217, 123] on projects "Describe your recent experience with similar projects" at bounding box center [277, 47] width 218 height 287
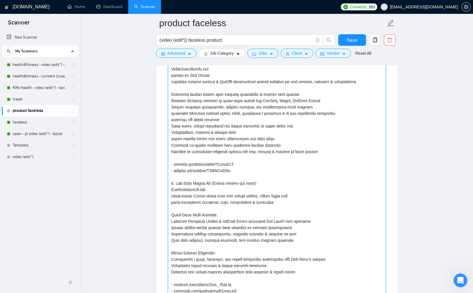
scroll to position [993, 0]
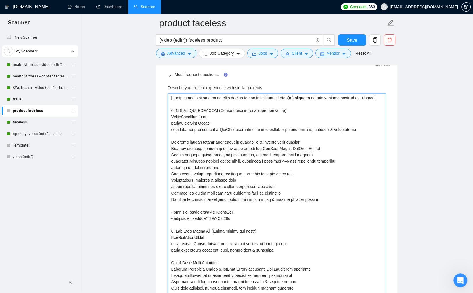
drag, startPoint x: 186, startPoint y: 129, endPoint x: 171, endPoint y: 129, distance: 14.7
click at [171, 129] on projects "Describe your recent experience with similar projects" at bounding box center [277, 236] width 218 height 287
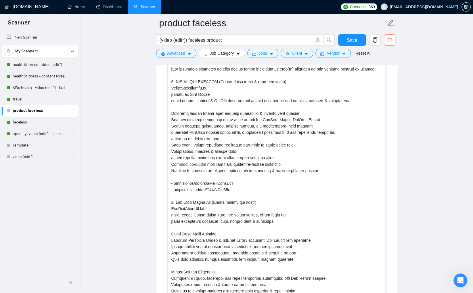
scroll to position [1025, 0]
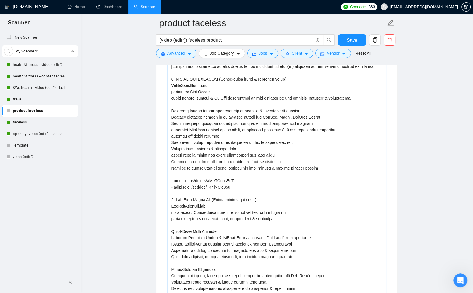
drag, startPoint x: 235, startPoint y: 210, endPoint x: 243, endPoint y: 210, distance: 7.8
click at [243, 210] on projects "Describe your recent experience with similar projects" at bounding box center [277, 205] width 218 height 287
drag, startPoint x: 245, startPoint y: 211, endPoint x: 253, endPoint y: 221, distance: 12.9
click at [245, 211] on projects "Describe your recent experience with similar projects" at bounding box center [277, 205] width 218 height 287
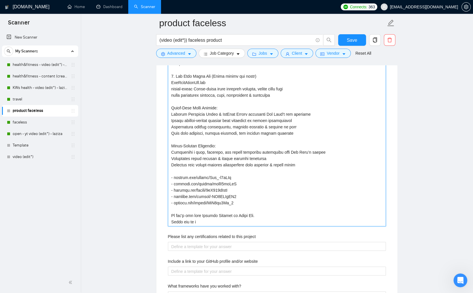
scroll to position [1150, 0]
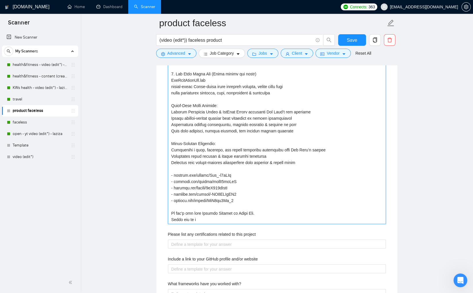
click at [227, 218] on projects "Describe your recent experience with similar projects" at bounding box center [277, 79] width 218 height 287
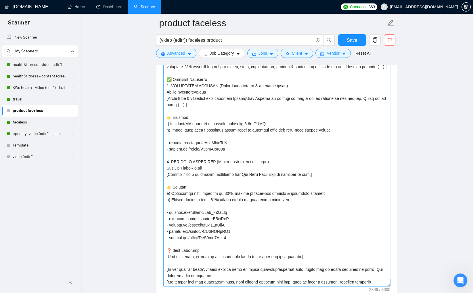
scroll to position [0, 0]
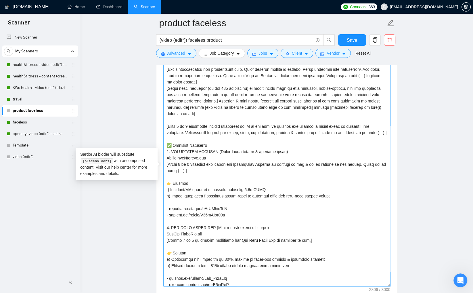
drag, startPoint x: 176, startPoint y: 139, endPoint x: 182, endPoint y: 139, distance: 6.3
click at [182, 139] on textarea "Cover letter template:" at bounding box center [276, 169] width 227 height 234
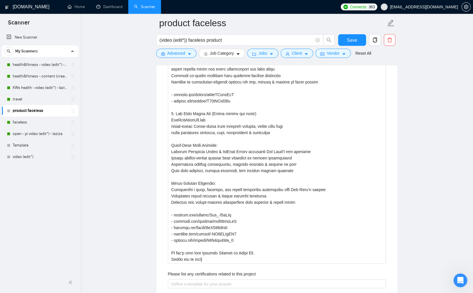
scroll to position [1248, 0]
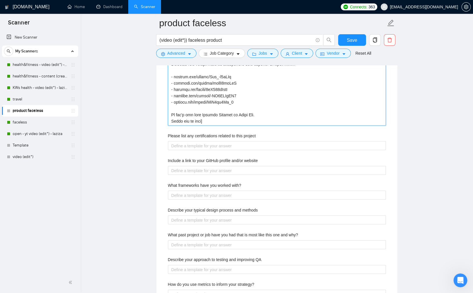
paste projects "(—)"
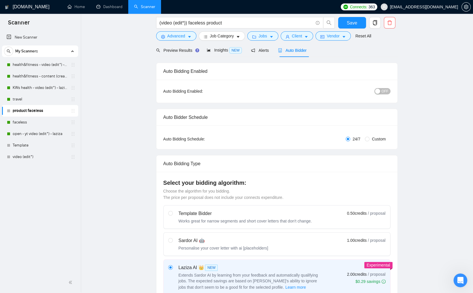
scroll to position [0, 0]
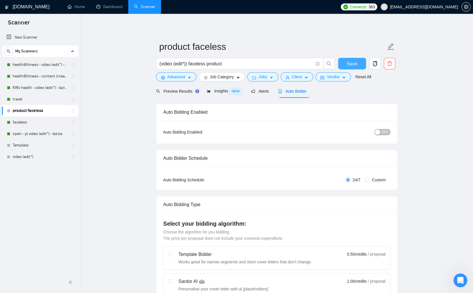
click at [345, 62] on button "Save" at bounding box center [352, 63] width 28 height 11
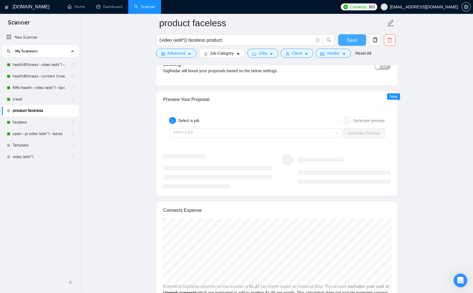
scroll to position [1080, 0]
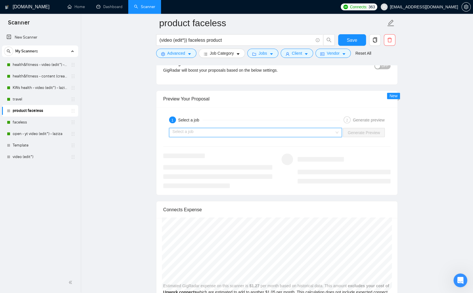
click at [326, 128] on input "search" at bounding box center [253, 132] width 162 height 9
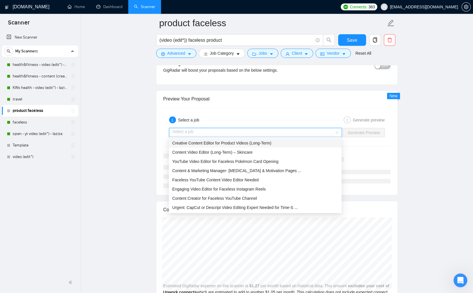
click at [285, 142] on div "Creative Content Editor for Product Videos (Long-Term)" at bounding box center [255, 142] width 166 height 6
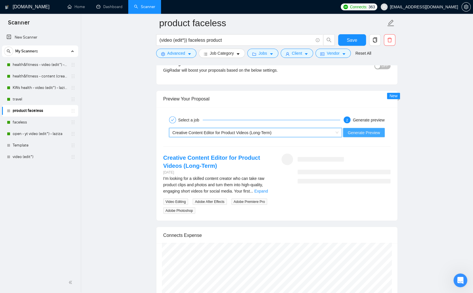
drag, startPoint x: 354, startPoint y: 133, endPoint x: 332, endPoint y: 149, distance: 27.5
click at [354, 133] on span "Generate Preview" at bounding box center [363, 132] width 32 height 6
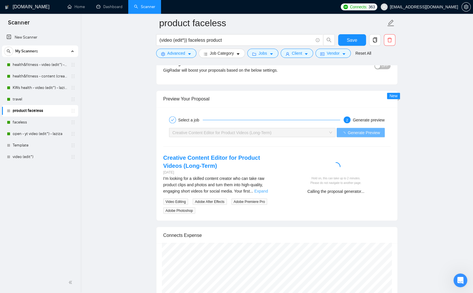
click at [267, 189] on link "Expand" at bounding box center [261, 190] width 14 height 5
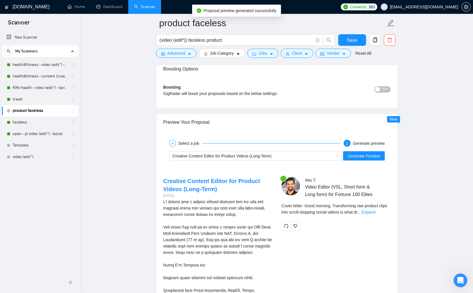
scroll to position [1060, 0]
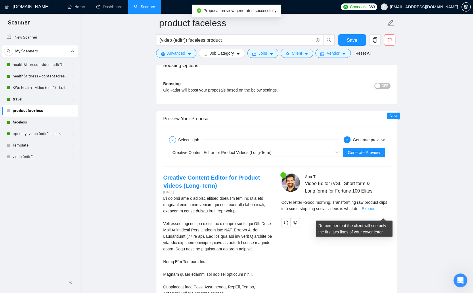
click at [375, 210] on link "Expand" at bounding box center [369, 208] width 14 height 5
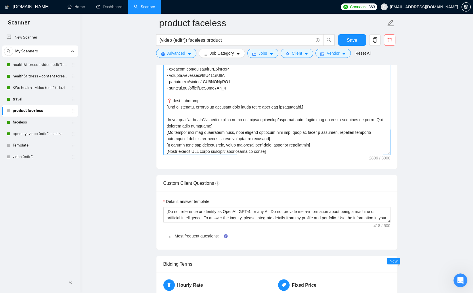
scroll to position [190, 0]
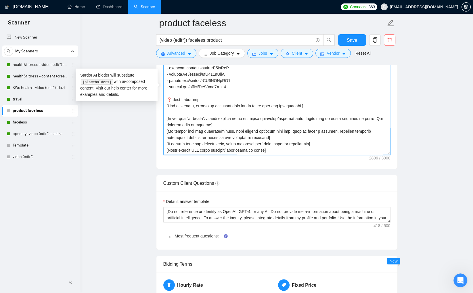
drag, startPoint x: 389, startPoint y: 153, endPoint x: 389, endPoint y: 164, distance: 11.2
click at [389, 165] on div "Cover letter template:" at bounding box center [276, 89] width 241 height 159
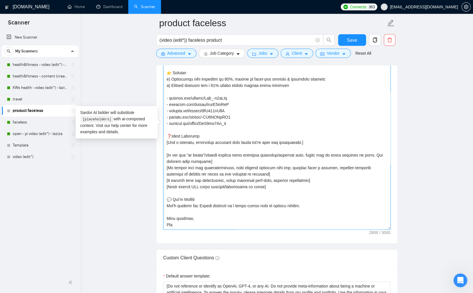
drag, startPoint x: 388, startPoint y: 153, endPoint x: 402, endPoint y: 228, distance: 75.9
click at [385, 228] on textarea "Cover letter template:" at bounding box center [276, 127] width 227 height 204
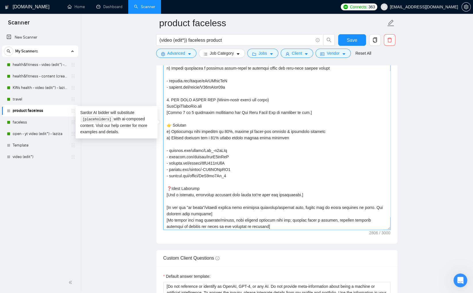
click at [279, 168] on textarea "Cover letter template:" at bounding box center [276, 127] width 227 height 204
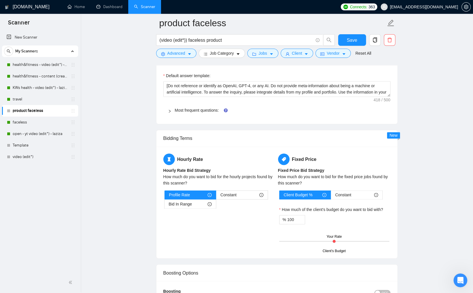
scroll to position [929, 0]
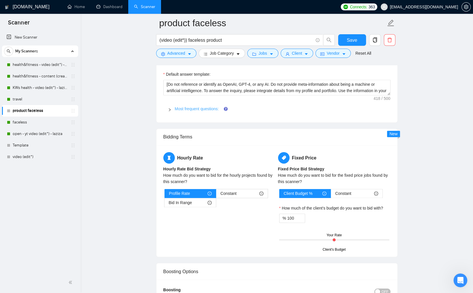
click at [214, 109] on link "Most frequent questions:" at bounding box center [197, 108] width 44 height 5
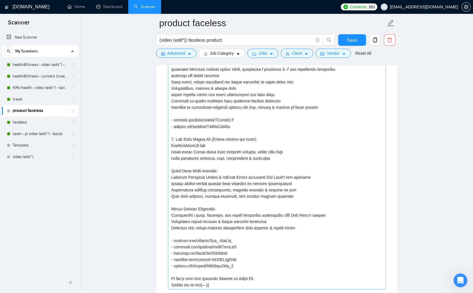
scroll to position [1091, 0]
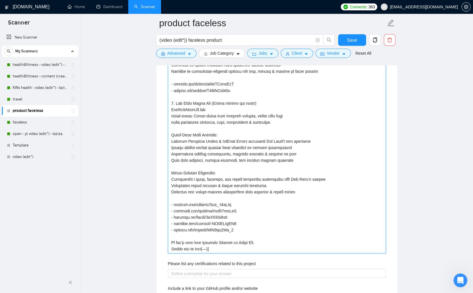
drag, startPoint x: 239, startPoint y: 229, endPoint x: 209, endPoint y: 226, distance: 30.6
click at [209, 226] on projects "Describe your recent experience with similar projects" at bounding box center [277, 109] width 218 height 287
click at [263, 220] on projects "Describe your recent experience with similar projects" at bounding box center [277, 109] width 218 height 287
drag, startPoint x: 241, startPoint y: 210, endPoint x: 167, endPoint y: 212, distance: 73.9
click at [168, 212] on projects "Describe your recent experience with similar projects" at bounding box center [277, 109] width 218 height 287
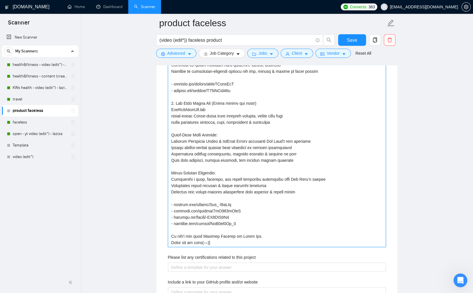
click at [171, 139] on projects "Describe your recent experience with similar projects" at bounding box center [277, 106] width 218 height 281
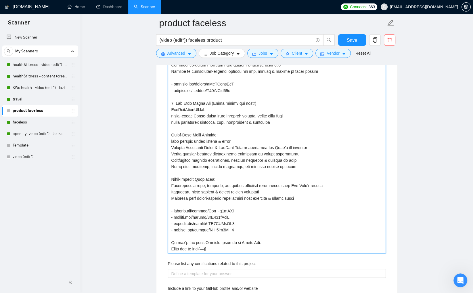
drag, startPoint x: 241, startPoint y: 221, endPoint x: 166, endPoint y: 222, distance: 74.4
click at [167, 222] on div "Describe your recent experience with similar projects Please list any certifica…" at bounding box center [276, 219] width 227 height 532
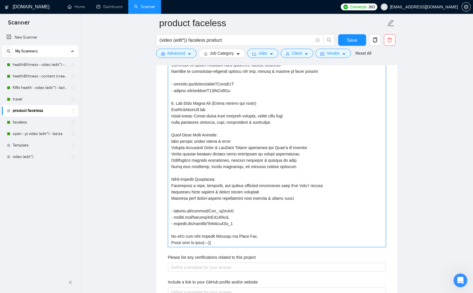
drag, startPoint x: 237, startPoint y: 141, endPoint x: 253, endPoint y: 146, distance: 16.7
click at [237, 141] on projects "Describe your recent experience with similar projects" at bounding box center [277, 106] width 218 height 281
click at [229, 141] on projects "Describe your recent experience with similar projects" at bounding box center [277, 106] width 218 height 281
drag, startPoint x: 251, startPoint y: 141, endPoint x: 244, endPoint y: 140, distance: 7.5
click at [244, 140] on projects "Describe your recent experience with similar projects" at bounding box center [277, 106] width 218 height 281
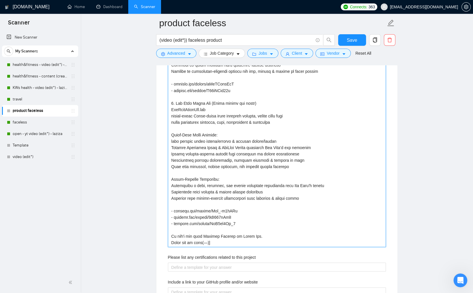
click at [238, 141] on projects "Describe your recent experience with similar projects" at bounding box center [277, 106] width 218 height 281
click at [233, 187] on projects "Describe your recent experience with similar projects" at bounding box center [277, 106] width 218 height 281
drag, startPoint x: 238, startPoint y: 223, endPoint x: 169, endPoint y: 220, distance: 69.6
click at [169, 220] on projects "Describe your recent experience with similar projects" at bounding box center [277, 106] width 218 height 281
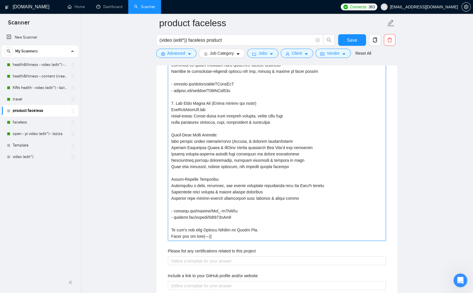
click at [255, 140] on projects "Describe your recent experience with similar projects" at bounding box center [277, 103] width 218 height 275
click at [268, 140] on projects "Describe your recent experience with similar projects" at bounding box center [277, 103] width 218 height 275
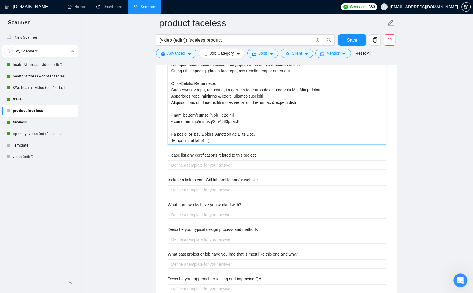
scroll to position [1059, 0]
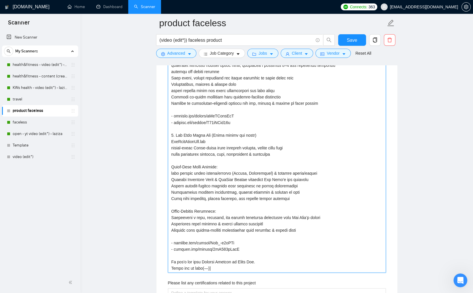
drag, startPoint x: 197, startPoint y: 147, endPoint x: 222, endPoint y: 146, distance: 25.0
click at [222, 146] on projects "Describe your recent experience with similar projects" at bounding box center [277, 134] width 218 height 275
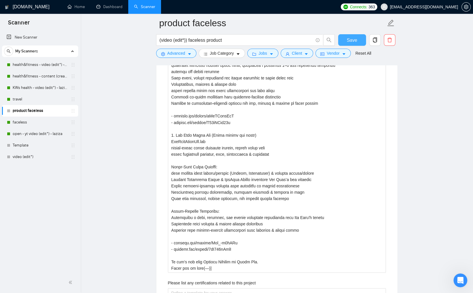
click at [351, 39] on span "Save" at bounding box center [352, 39] width 10 height 7
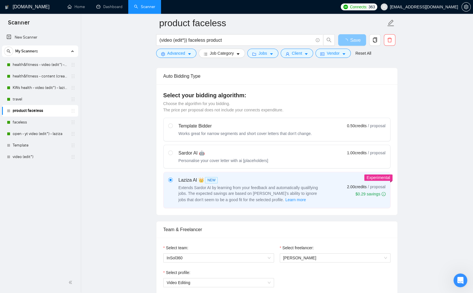
scroll to position [132, 0]
click at [184, 53] on span "Advanced" at bounding box center [176, 53] width 18 height 6
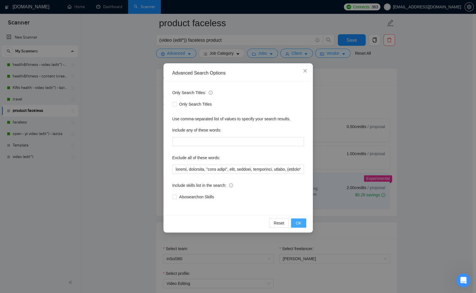
click at [295, 225] on button "OK" at bounding box center [298, 222] width 15 height 9
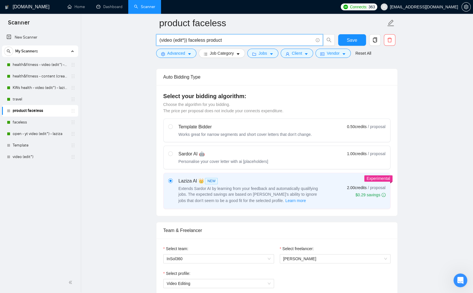
drag, startPoint x: 207, startPoint y: 39, endPoint x: 189, endPoint y: 40, distance: 17.6
click at [189, 40] on input "(video (edit*)) faceless product" at bounding box center [236, 39] width 153 height 7
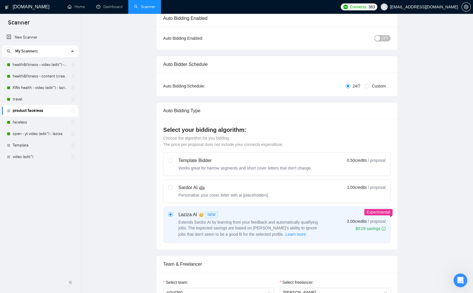
scroll to position [0, 0]
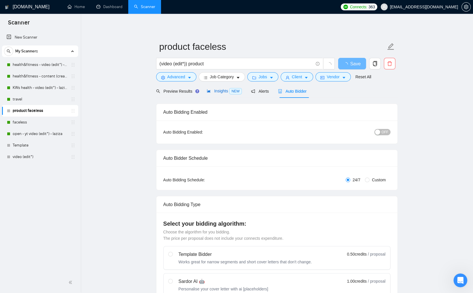
drag, startPoint x: 215, startPoint y: 92, endPoint x: 120, endPoint y: 137, distance: 105.7
click at [215, 92] on span "Insights NEW" at bounding box center [224, 91] width 35 height 5
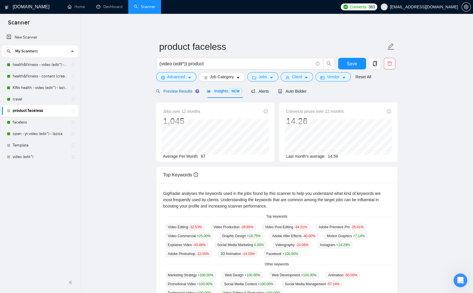
click at [166, 90] on span "Preview Results" at bounding box center [176, 91] width 41 height 5
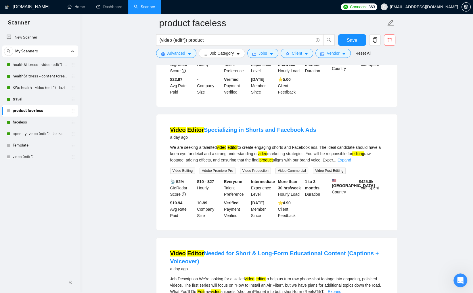
scroll to position [259, 0]
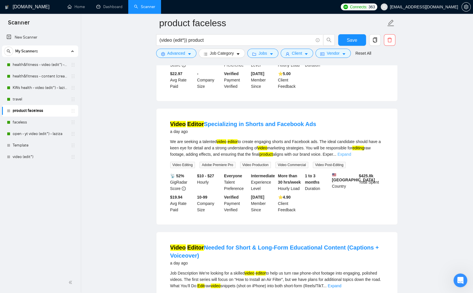
click at [351, 156] on link "Expand" at bounding box center [344, 154] width 14 height 5
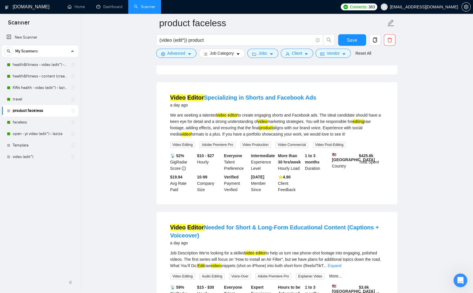
scroll to position [365, 0]
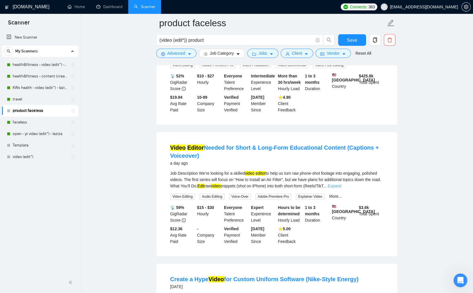
click at [341, 188] on link "Expand" at bounding box center [335, 185] width 14 height 5
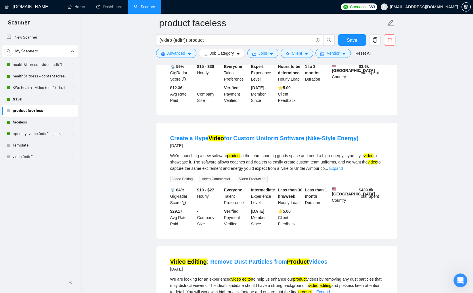
scroll to position [556, 0]
click at [343, 170] on link "Expand" at bounding box center [336, 168] width 14 height 5
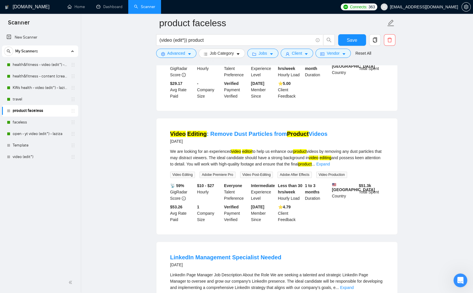
scroll to position [772, 0]
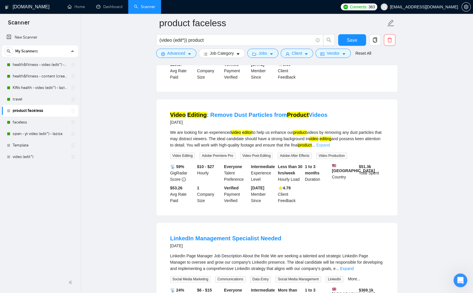
click at [330, 147] on link "Expand" at bounding box center [323, 145] width 14 height 5
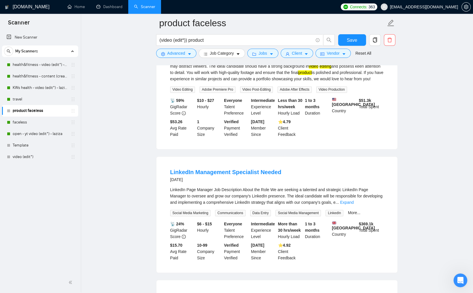
scroll to position [875, 0]
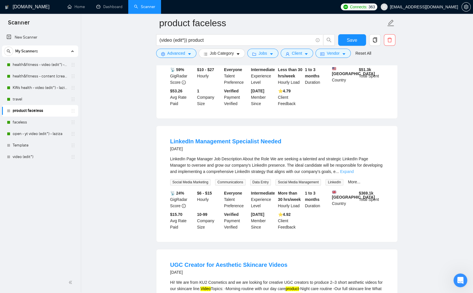
click at [353, 174] on link "Expand" at bounding box center [347, 171] width 14 height 5
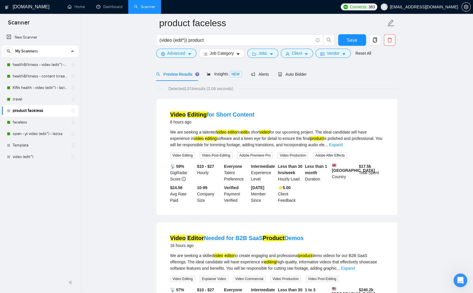
scroll to position [0, 0]
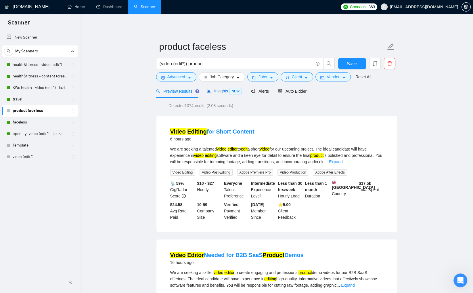
click at [214, 93] on span "Insights NEW" at bounding box center [224, 91] width 35 height 5
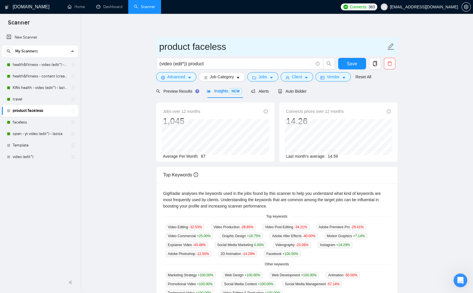
drag, startPoint x: 194, startPoint y: 47, endPoint x: 223, endPoint y: 47, distance: 28.8
click at [223, 47] on input "product faceless" at bounding box center [272, 46] width 226 height 14
drag, startPoint x: 228, startPoint y: 48, endPoint x: 195, endPoint y: 47, distance: 32.8
click at [194, 45] on input "product faceless" at bounding box center [272, 46] width 226 height 14
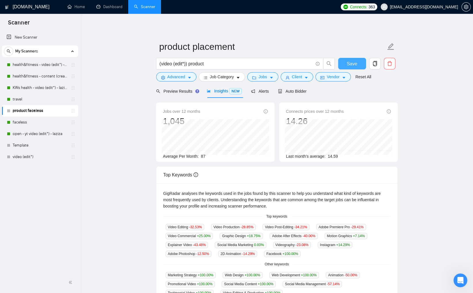
click at [342, 66] on button "Save" at bounding box center [352, 63] width 28 height 11
click at [289, 93] on span "Auto Bidder" at bounding box center [292, 91] width 28 height 5
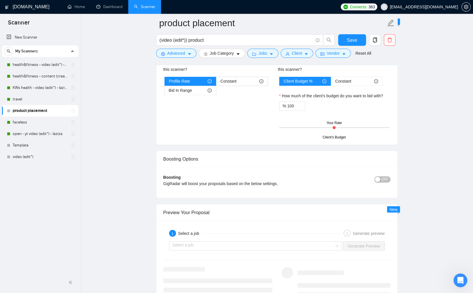
scroll to position [880, 0]
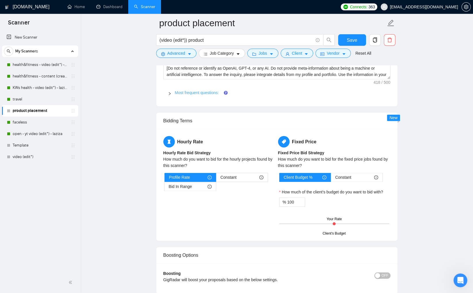
click at [196, 92] on link "Most frequent questions:" at bounding box center [197, 92] width 44 height 5
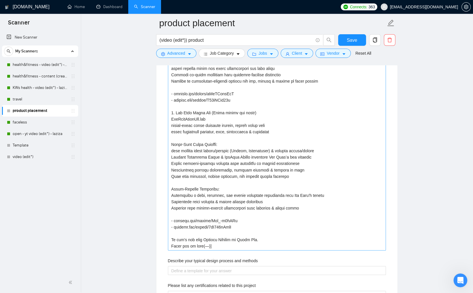
scroll to position [1018, 0]
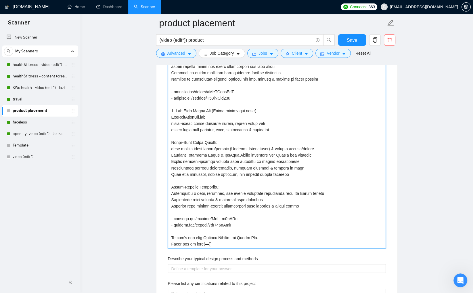
drag, startPoint x: 182, startPoint y: 147, endPoint x: 208, endPoint y: 149, distance: 26.8
click at [208, 149] on projects "Describe your recent experience with similar projects" at bounding box center [277, 110] width 218 height 275
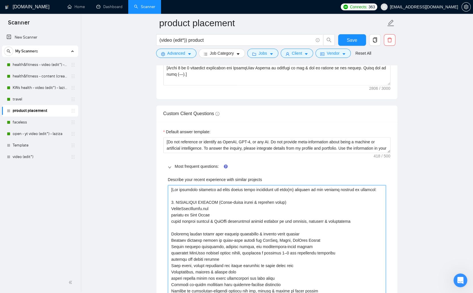
scroll to position [870, 0]
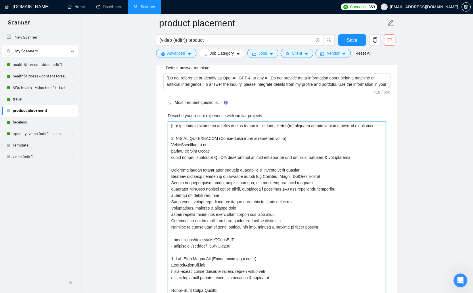
drag, startPoint x: 256, startPoint y: 182, endPoint x: 249, endPoint y: 181, distance: 6.9
click at [249, 181] on projects "Describe your recent experience with similar projects" at bounding box center [277, 258] width 218 height 275
click at [306, 169] on projects "Describe your recent experience with similar projects" at bounding box center [277, 258] width 218 height 275
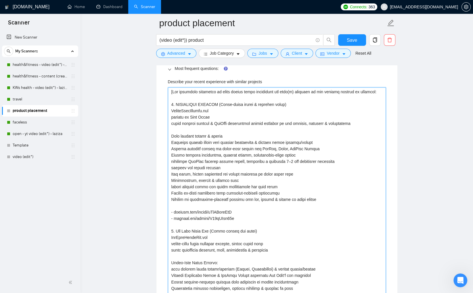
scroll to position [904, 0]
click at [254, 135] on projects "Describe your recent experience with similar projects" at bounding box center [277, 227] width 218 height 281
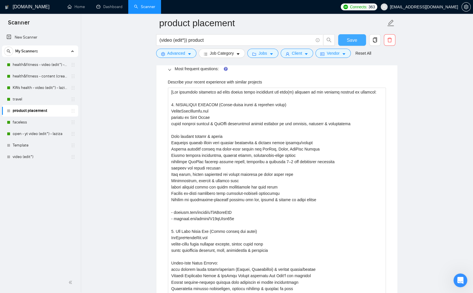
click at [348, 43] on span "Save" at bounding box center [352, 39] width 10 height 7
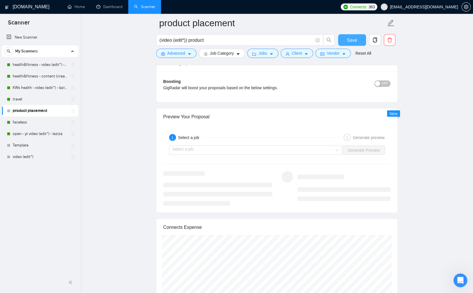
scroll to position [1126, 0]
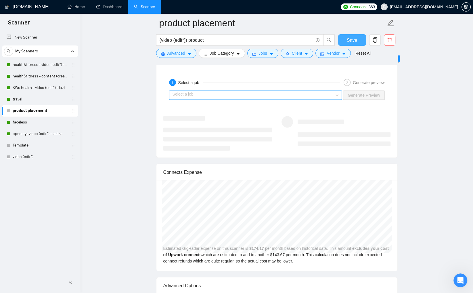
click at [338, 93] on div "Select a job" at bounding box center [255, 94] width 173 height 9
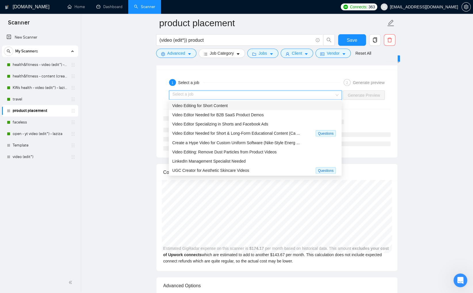
click at [239, 105] on div "Video Editing for Short Content" at bounding box center [255, 105] width 166 height 6
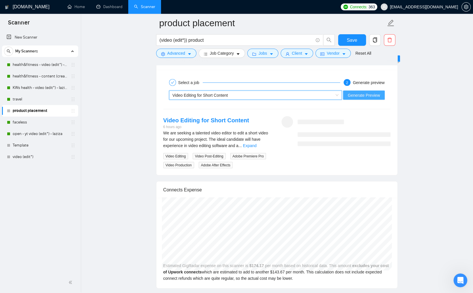
click at [344, 97] on button "Generate Preview" at bounding box center [363, 94] width 41 height 9
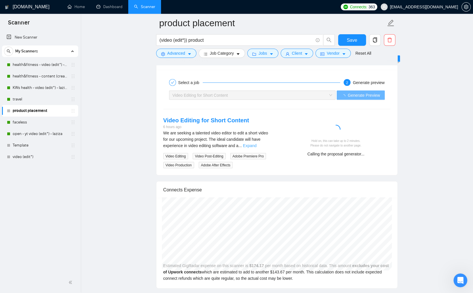
click at [256, 145] on link "Expand" at bounding box center [250, 145] width 14 height 5
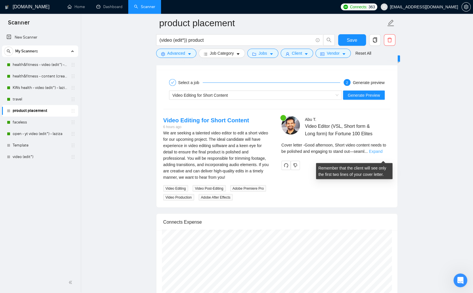
click at [382, 153] on link "Expand" at bounding box center [376, 151] width 14 height 5
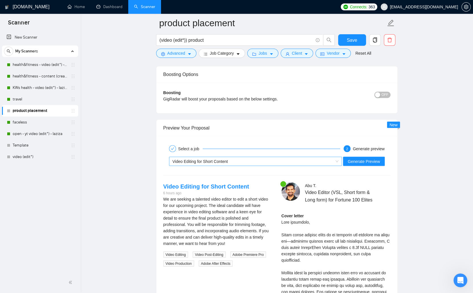
scroll to position [1081, 0]
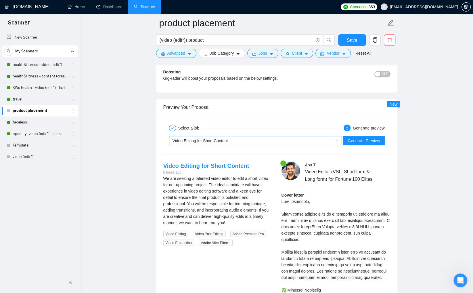
click at [194, 138] on span "Video Editing for Short Content" at bounding box center [199, 140] width 55 height 5
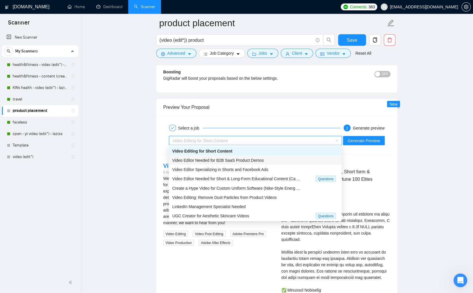
click at [212, 160] on span "Video Editor Needed for B2B SaaS Product Demos" at bounding box center [217, 159] width 91 height 5
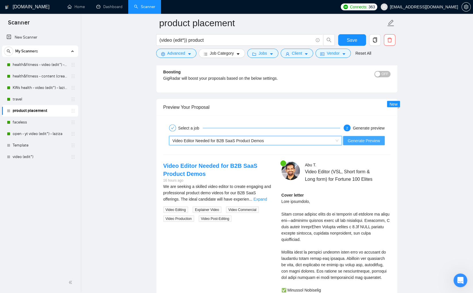
drag, startPoint x: 364, startPoint y: 139, endPoint x: 356, endPoint y: 157, distance: 20.2
click at [364, 139] on span "Generate Preview" at bounding box center [363, 140] width 32 height 6
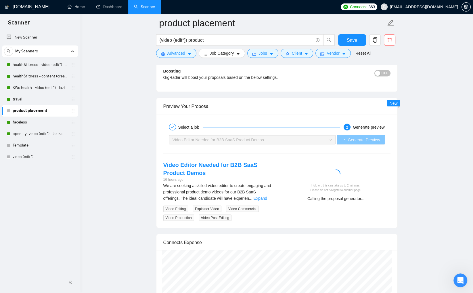
scroll to position [1139, 0]
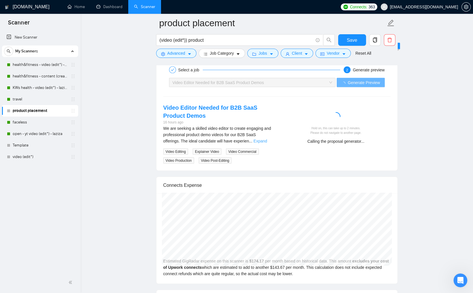
click at [266, 139] on link "Expand" at bounding box center [260, 140] width 14 height 5
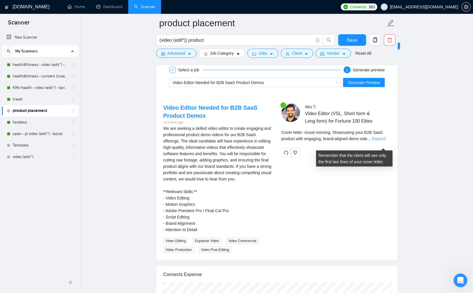
click at [385, 141] on link "Expand" at bounding box center [379, 138] width 14 height 5
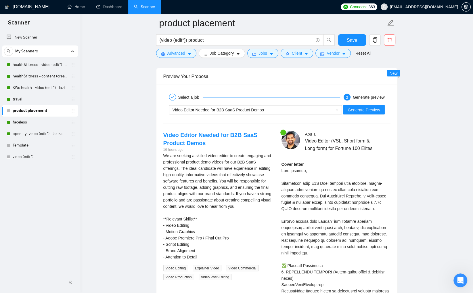
scroll to position [1112, 0]
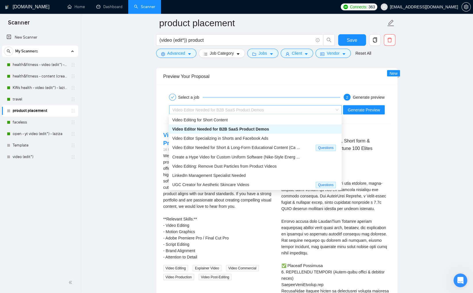
click at [266, 107] on div "Video Editor Needed for B2B SaaS Product Demos" at bounding box center [252, 109] width 161 height 9
click at [265, 139] on span "Video Editor Specializing in Shorts and Facebook Ads" at bounding box center [220, 138] width 96 height 5
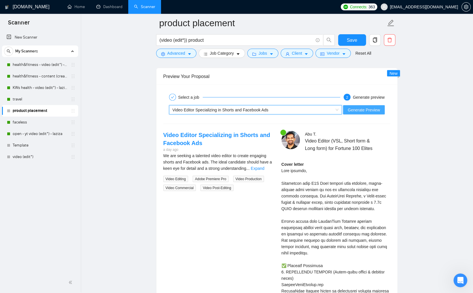
click at [359, 110] on span "Generate Preview" at bounding box center [363, 109] width 32 height 6
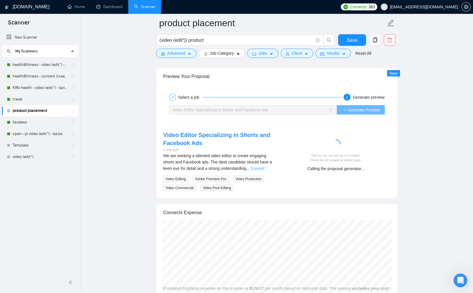
click at [264, 166] on link "Expand" at bounding box center [258, 168] width 14 height 5
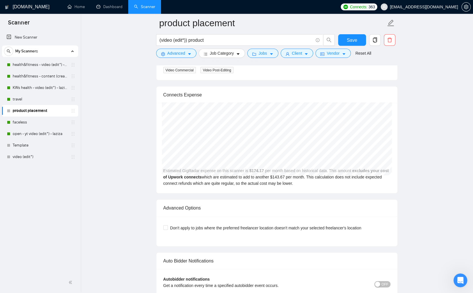
scroll to position [1143, 0]
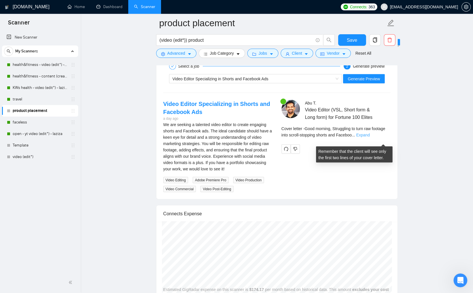
click at [370, 137] on link "Expand" at bounding box center [363, 134] width 14 height 5
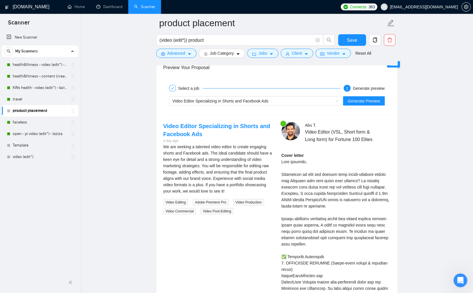
scroll to position [1120, 0]
click at [235, 99] on span "Video Editor Specializing in Shorts and Facebook Ads" at bounding box center [220, 101] width 96 height 5
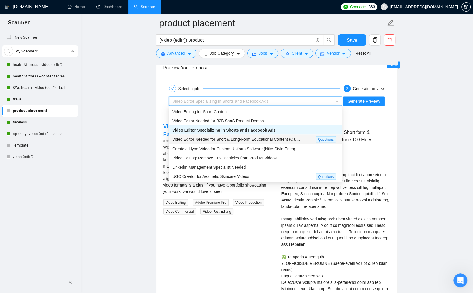
click at [248, 138] on span "Video Editor Needed for Short & Long-Form Educational Content (Ca ..." at bounding box center [236, 139] width 128 height 5
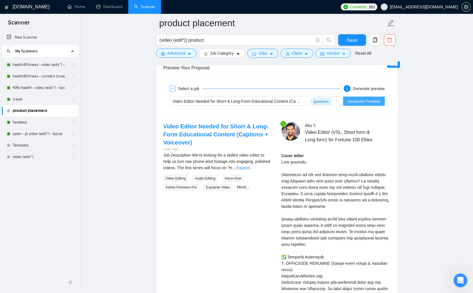
click at [370, 100] on span "Generate Preview" at bounding box center [363, 101] width 32 height 6
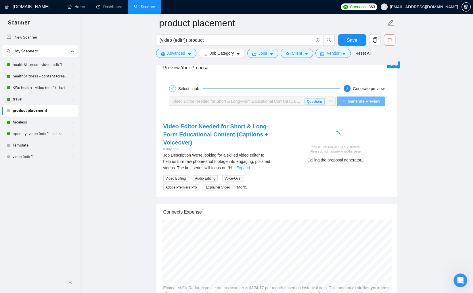
click at [250, 170] on link "Expand" at bounding box center [243, 167] width 14 height 5
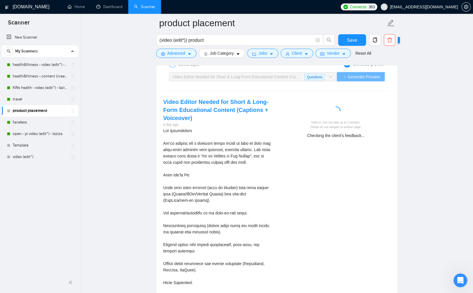
scroll to position [1141, 0]
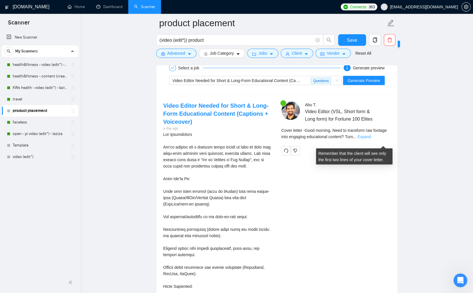
click at [371, 139] on link "Expand" at bounding box center [364, 136] width 14 height 5
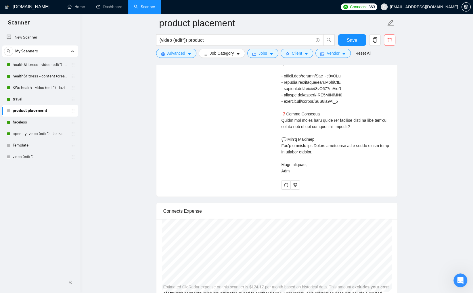
scroll to position [1080, 0]
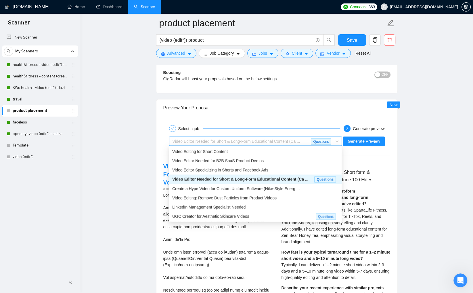
click at [272, 142] on div "Video Editor Needed for Short & Long-Form Educational Content (Ca ..." at bounding box center [241, 141] width 139 height 9
click at [284, 186] on span "Create a Hype Video for Custom Uniform Software (Nike-Style Energ ..." at bounding box center [235, 188] width 127 height 5
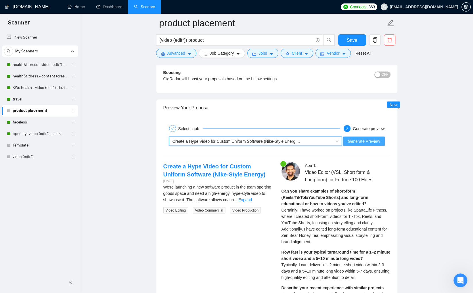
click at [348, 140] on span "Generate Preview" at bounding box center [363, 141] width 32 height 6
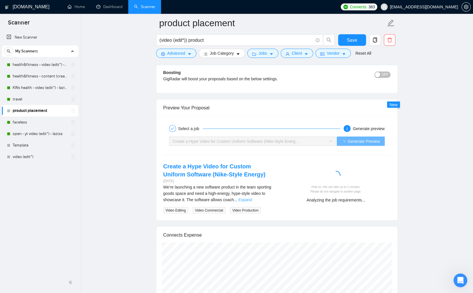
click at [252, 199] on link "Expand" at bounding box center [245, 199] width 14 height 5
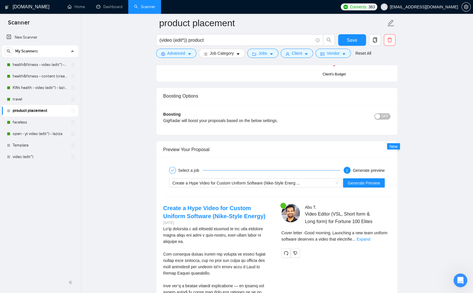
scroll to position [1151, 0]
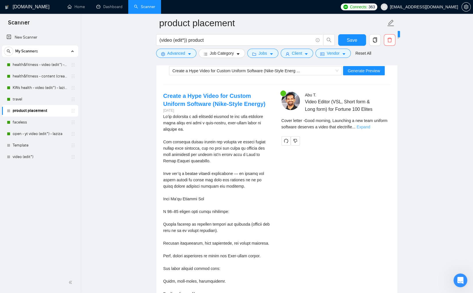
click at [370, 129] on link "Expand" at bounding box center [363, 126] width 14 height 5
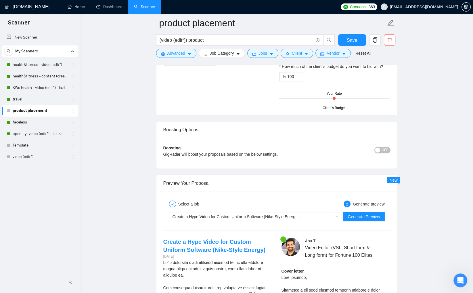
scroll to position [1089, 0]
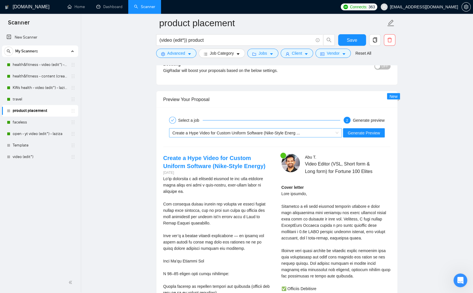
click at [244, 134] on div "Create a Hype Video for Custom Uniform Software (Nike-Style Energ ..." at bounding box center [252, 132] width 161 height 9
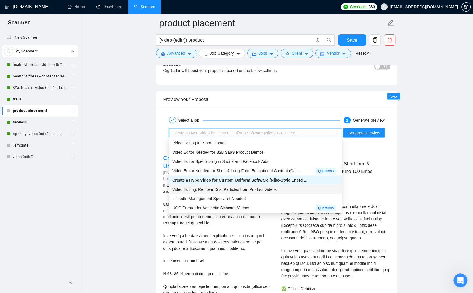
click at [262, 189] on span "Video Editing: Remove Dust Particles from Product Videos" at bounding box center [224, 189] width 104 height 5
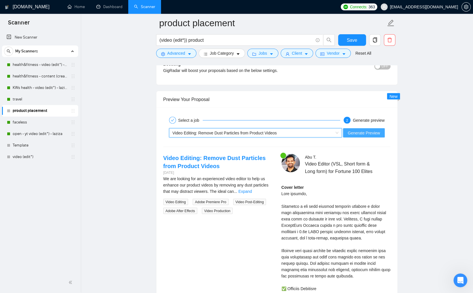
click at [366, 130] on span "Generate Preview" at bounding box center [363, 132] width 32 height 6
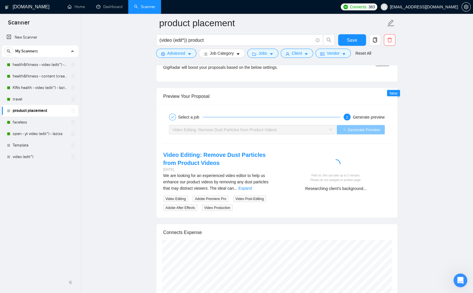
scroll to position [1102, 0]
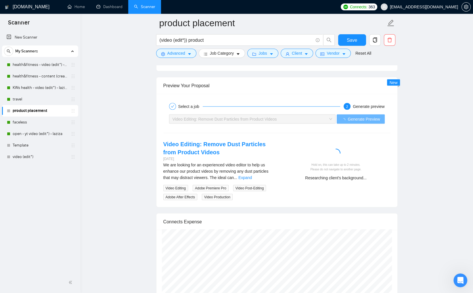
drag, startPoint x: 265, startPoint y: 175, endPoint x: 264, endPoint y: 178, distance: 3.2
click at [252, 175] on link "Expand" at bounding box center [245, 177] width 14 height 5
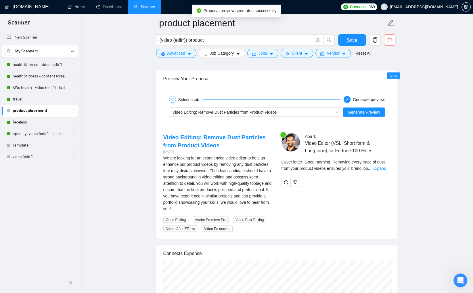
scroll to position [1130, 0]
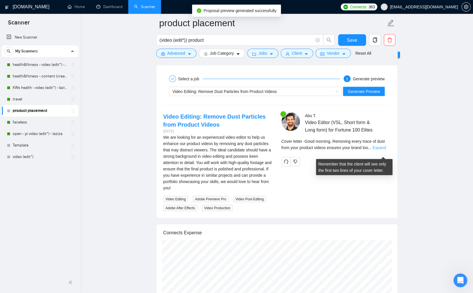
click at [386, 149] on link "Expand" at bounding box center [379, 147] width 14 height 5
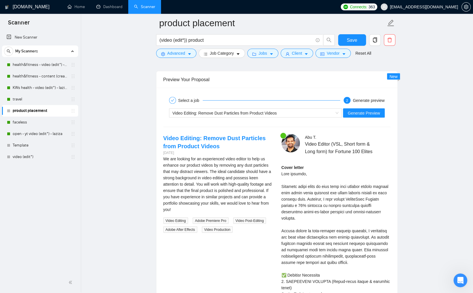
scroll to position [1108, 0]
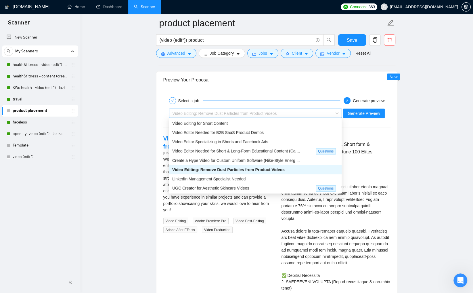
click at [268, 111] on span "Video Editing: Remove Dust Particles from Product Videos" at bounding box center [224, 113] width 104 height 5
click at [262, 176] on div "LinkedIn Management Specialist Needed" at bounding box center [255, 178] width 166 height 6
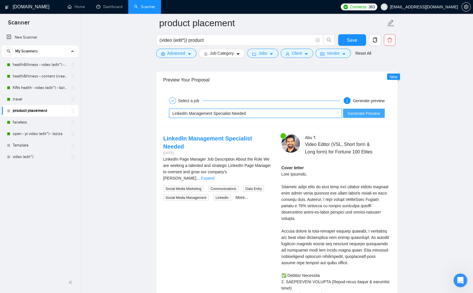
click at [368, 110] on span "Generate Preview" at bounding box center [363, 113] width 32 height 6
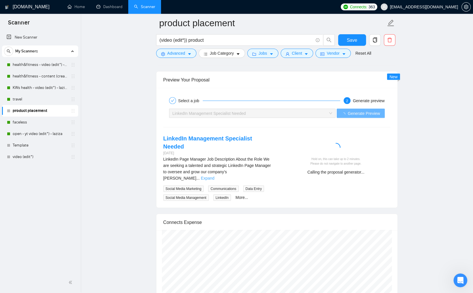
click at [214, 175] on link "Expand" at bounding box center [208, 177] width 14 height 5
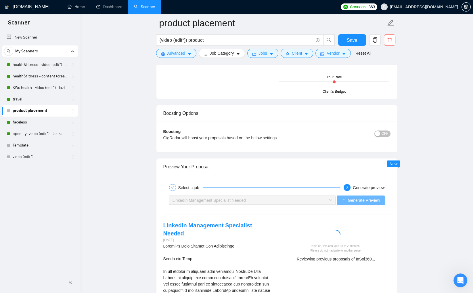
scroll to position [1078, 0]
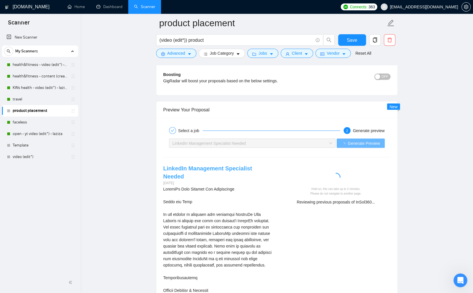
click at [215, 165] on link "LinkedIn Management Specialist Needed" at bounding box center [207, 172] width 89 height 14
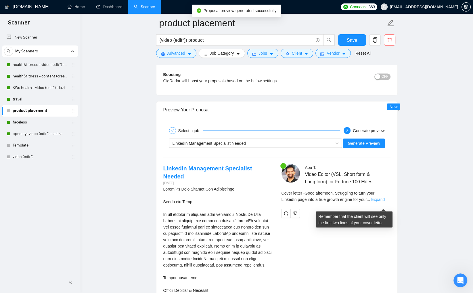
click at [382, 201] on link "Expand" at bounding box center [378, 199] width 14 height 5
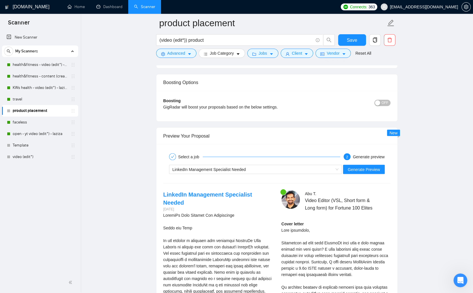
scroll to position [1097, 0]
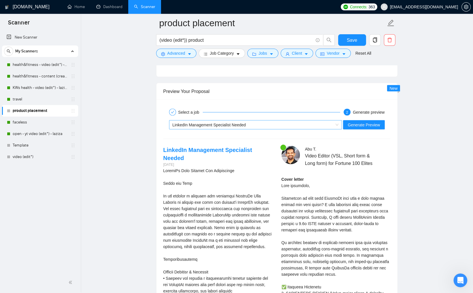
click at [223, 123] on span "LinkedIn Management Specialist Needed" at bounding box center [208, 124] width 73 height 5
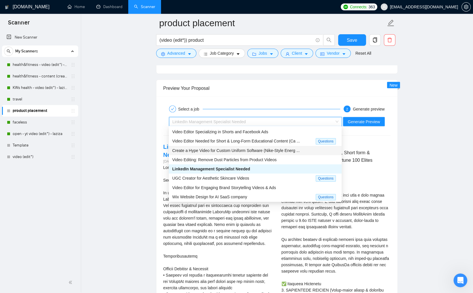
scroll to position [1102, 0]
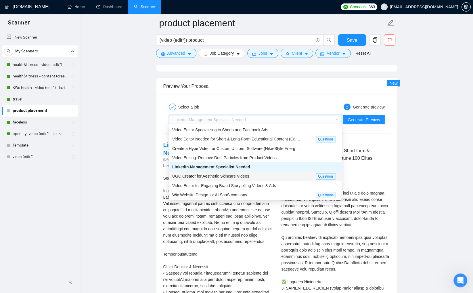
click at [252, 178] on div "UGC Creator for Aesthetic Skincare Videos" at bounding box center [243, 175] width 143 height 7
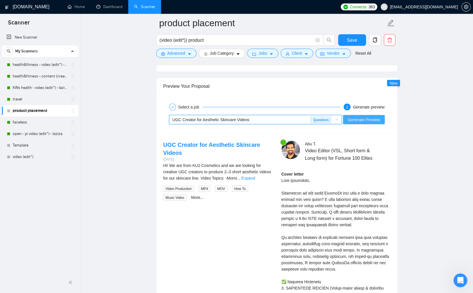
click at [374, 119] on span "Generate Preview" at bounding box center [363, 119] width 32 height 6
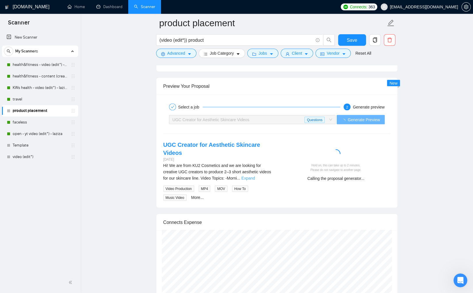
click at [255, 177] on link "Expand" at bounding box center [248, 177] width 14 height 5
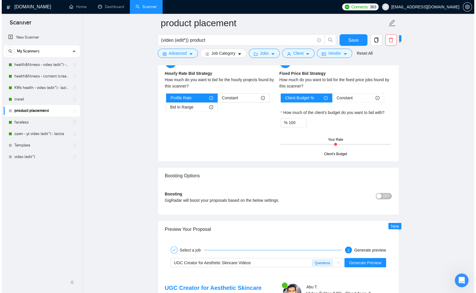
scroll to position [498, 0]
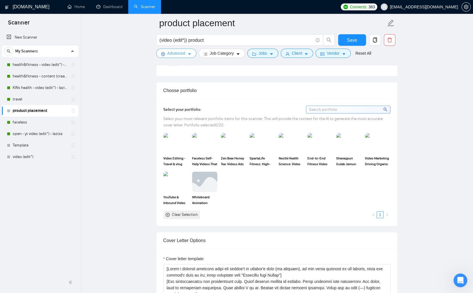
click at [192, 54] on button "Advanced" at bounding box center [176, 53] width 40 height 9
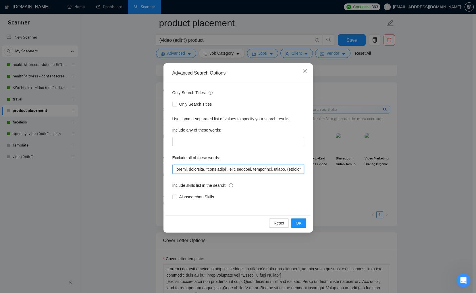
click at [191, 168] on input "text" at bounding box center [238, 168] width 132 height 9
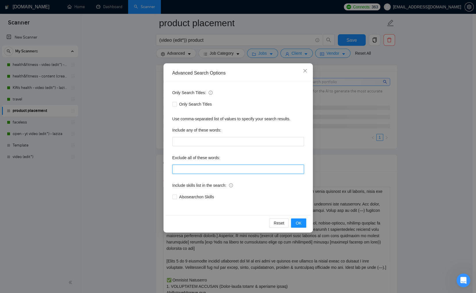
paste input "travel, lifestyle, "life style", vlog, podcast, whiteboard, guitar, (crypto*), …"
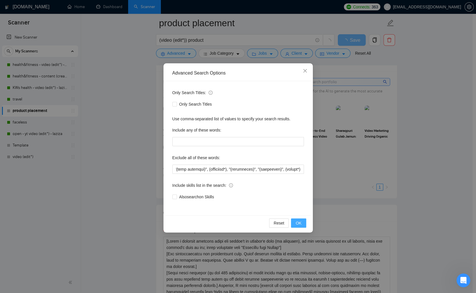
click at [298, 222] on span "OK" at bounding box center [299, 223] width 6 height 6
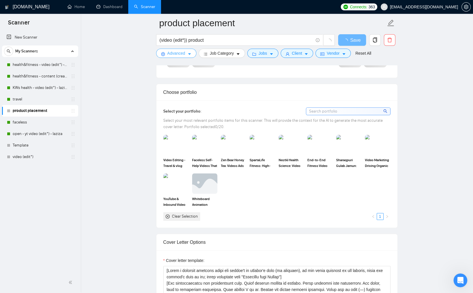
scroll to position [0, 0]
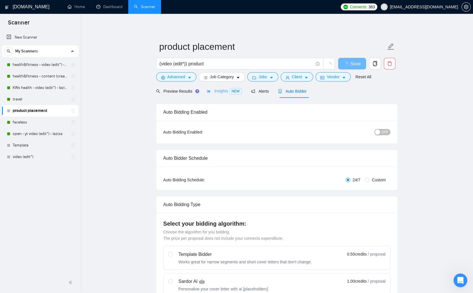
click at [223, 84] on div "Insights NEW" at bounding box center [224, 91] width 35 height 14
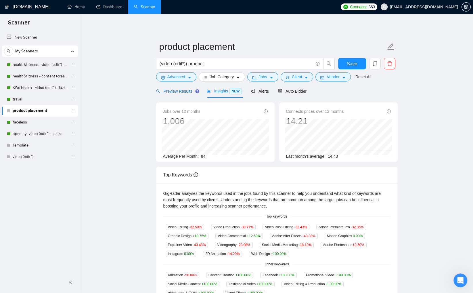
drag, startPoint x: 177, startPoint y: 89, endPoint x: 120, endPoint y: 133, distance: 72.9
click at [177, 89] on span "Preview Results" at bounding box center [176, 91] width 41 height 5
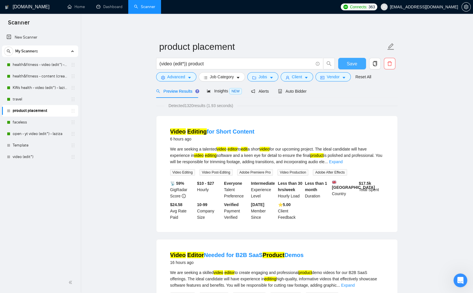
drag, startPoint x: 350, startPoint y: 63, endPoint x: 360, endPoint y: 70, distance: 12.1
click at [350, 63] on span "Save" at bounding box center [352, 63] width 10 height 7
click at [306, 91] on span "Auto Bidder" at bounding box center [292, 91] width 28 height 5
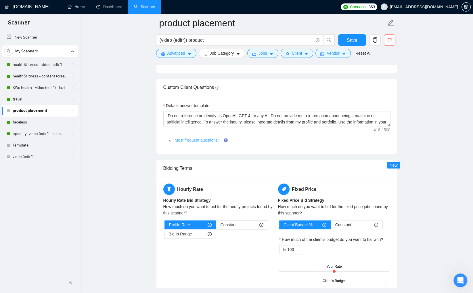
scroll to position [834, 0]
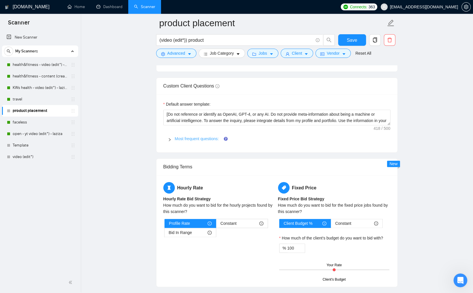
click at [186, 136] on link "Most frequent questions:" at bounding box center [197, 138] width 44 height 5
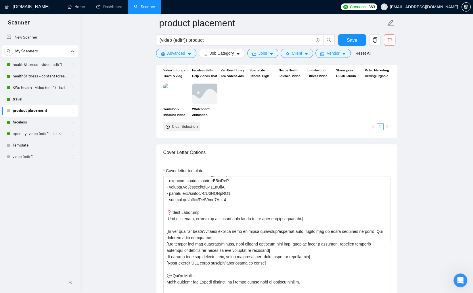
scroll to position [34, 0]
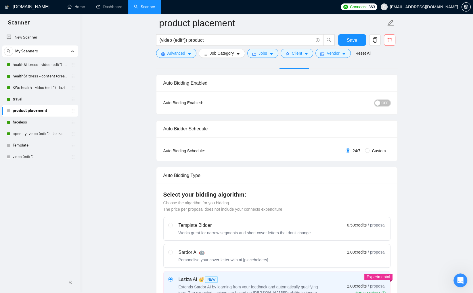
drag, startPoint x: 385, startPoint y: 102, endPoint x: 389, endPoint y: 104, distance: 5.3
click at [385, 102] on span "OFF" at bounding box center [384, 103] width 7 height 6
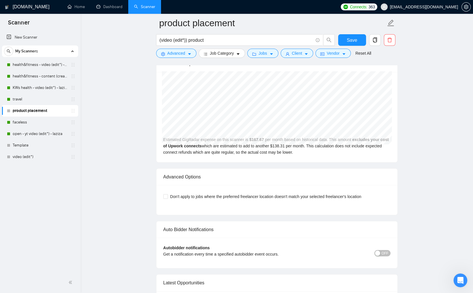
scroll to position [1787, 0]
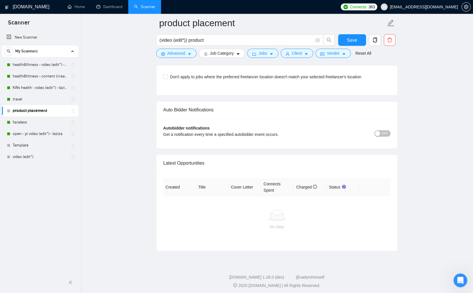
click at [388, 131] on span "OFF" at bounding box center [384, 133] width 7 height 6
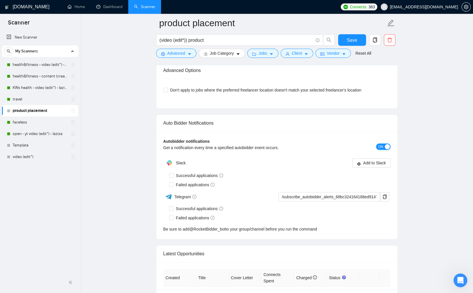
scroll to position [1772, 0]
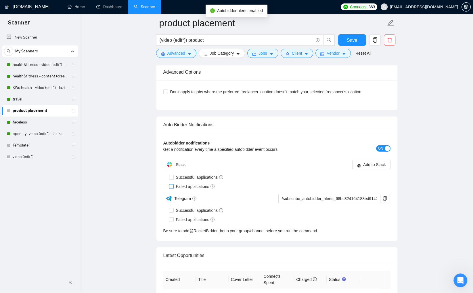
drag, startPoint x: 172, startPoint y: 184, endPoint x: 226, endPoint y: 191, distance: 54.4
click at [172, 184] on input "Failed applications" at bounding box center [171, 186] width 4 height 4
click at [383, 165] on span "Add to Slack" at bounding box center [374, 164] width 23 height 6
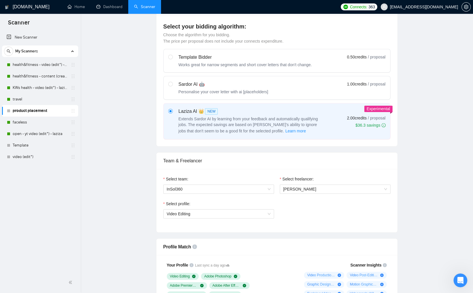
scroll to position [0, 0]
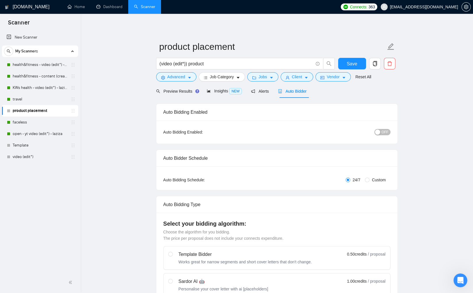
click at [387, 131] on span "OFF" at bounding box center [384, 132] width 7 height 6
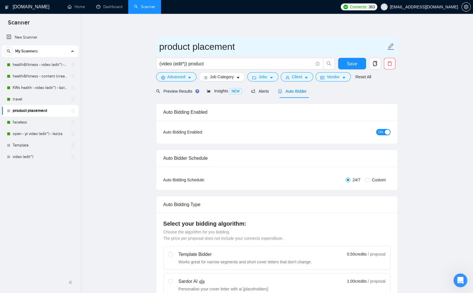
drag, startPoint x: 193, startPoint y: 47, endPoint x: 252, endPoint y: 50, distance: 59.3
click at [247, 48] on input "product placement" at bounding box center [272, 46] width 226 height 14
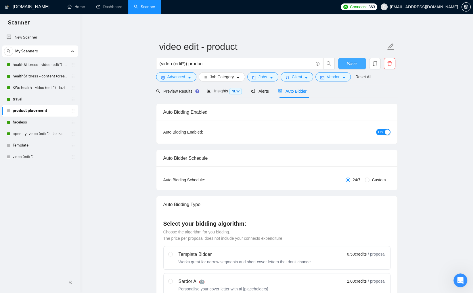
click at [348, 63] on span "Save" at bounding box center [352, 63] width 10 height 7
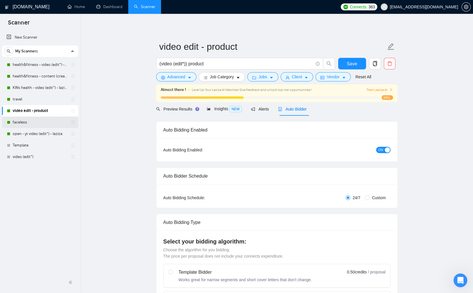
click at [26, 119] on link "faceless" at bounding box center [40, 121] width 55 height 11
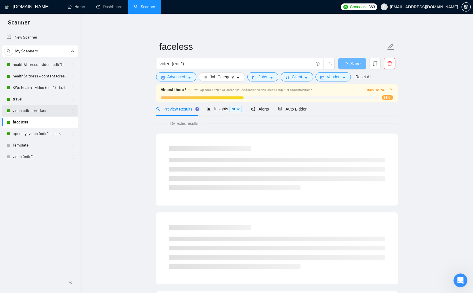
click at [37, 110] on link "video edit - product" at bounding box center [40, 110] width 55 height 11
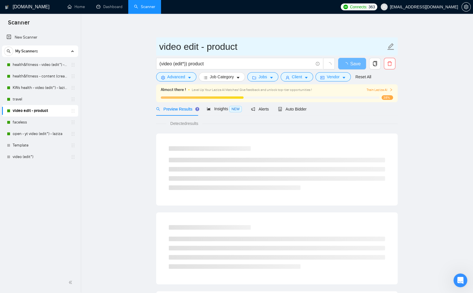
drag, startPoint x: 206, startPoint y: 47, endPoint x: 158, endPoint y: 50, distance: 47.8
click at [158, 50] on span "video edit - product" at bounding box center [276, 46] width 241 height 18
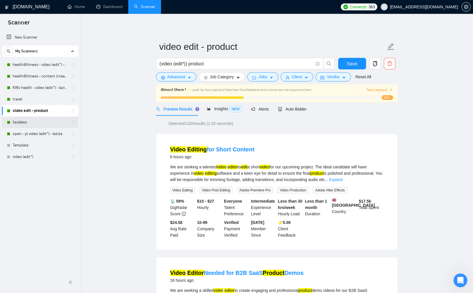
click at [20, 119] on link "faceless" at bounding box center [40, 121] width 55 height 11
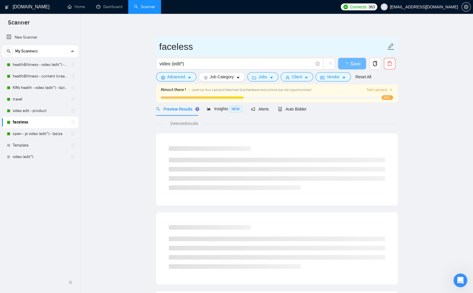
click at [160, 47] on input "faceless" at bounding box center [272, 46] width 226 height 14
paste input "video edit -"
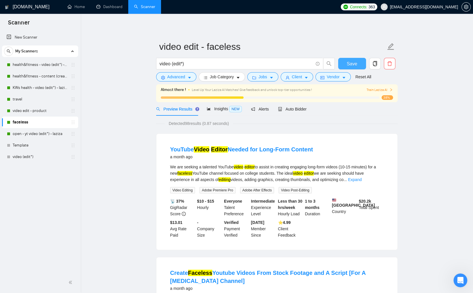
drag, startPoint x: 345, startPoint y: 65, endPoint x: 333, endPoint y: 69, distance: 12.5
click at [345, 65] on button "Save" at bounding box center [352, 63] width 28 height 11
click at [27, 100] on link "travel" at bounding box center [40, 98] width 55 height 11
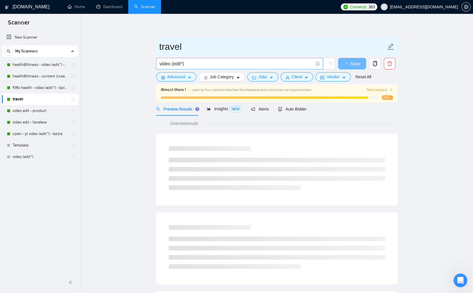
drag, startPoint x: 160, startPoint y: 47, endPoint x: 170, endPoint y: 60, distance: 16.5
click at [160, 47] on input "travel" at bounding box center [272, 46] width 226 height 14
paste input "video edit -"
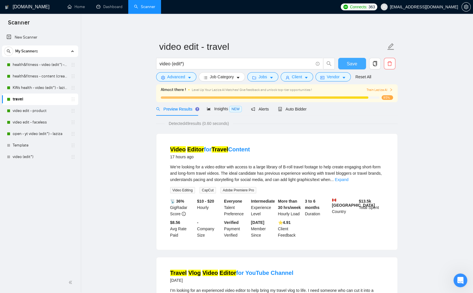
click at [350, 64] on span "Save" at bounding box center [352, 63] width 10 height 7
click at [47, 65] on link "health&fitness - video (edit*) - laziza" at bounding box center [40, 64] width 55 height 11
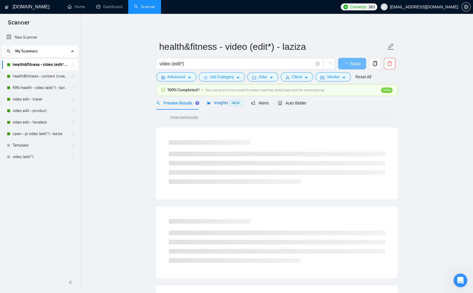
click at [213, 102] on span "Insights NEW" at bounding box center [224, 102] width 35 height 5
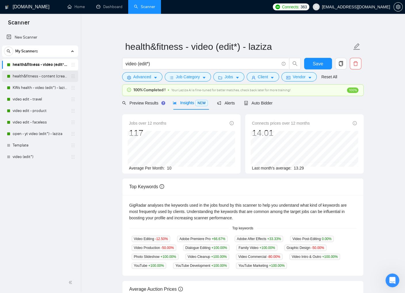
drag, startPoint x: 47, startPoint y: 76, endPoint x: 57, endPoint y: 79, distance: 10.0
click at [48, 76] on link "health&fitness - content (creat*) - laziza" at bounding box center [40, 75] width 55 height 11
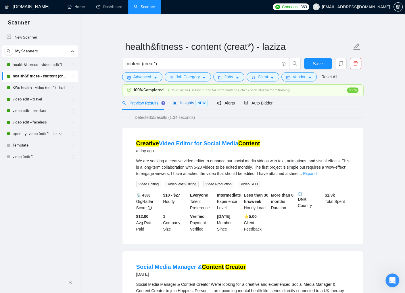
drag, startPoint x: 187, startPoint y: 102, endPoint x: 200, endPoint y: 106, distance: 14.0
click at [187, 102] on span "Insights NEW" at bounding box center [190, 102] width 35 height 5
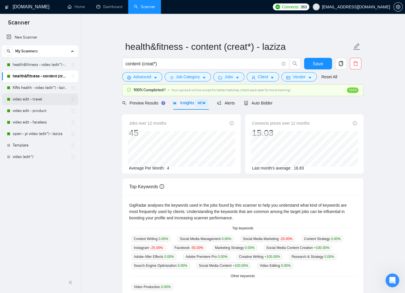
drag, startPoint x: 30, startPoint y: 86, endPoint x: 68, endPoint y: 93, distance: 37.8
click at [31, 86] on link "KWs health - video (edit*) - laziza" at bounding box center [40, 87] width 55 height 11
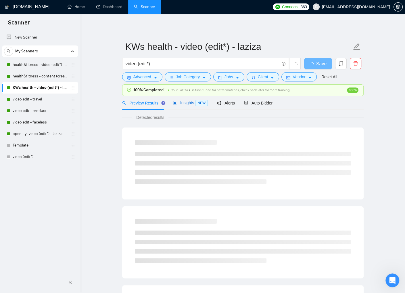
click at [186, 102] on span "Insights NEW" at bounding box center [190, 102] width 35 height 5
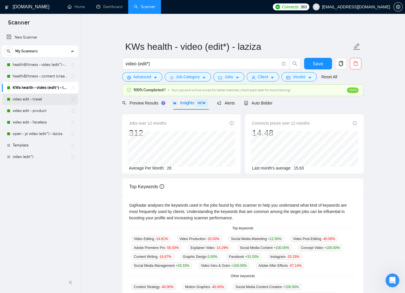
click at [36, 99] on link "video edit - travel" at bounding box center [40, 98] width 55 height 11
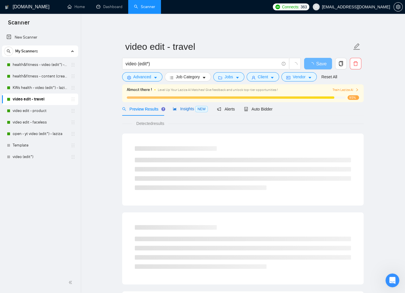
click at [189, 109] on span "Insights NEW" at bounding box center [190, 108] width 35 height 5
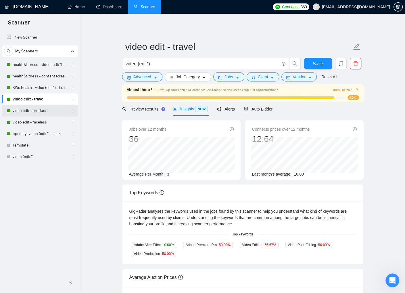
click at [31, 111] on link "video edit - product" at bounding box center [40, 110] width 55 height 11
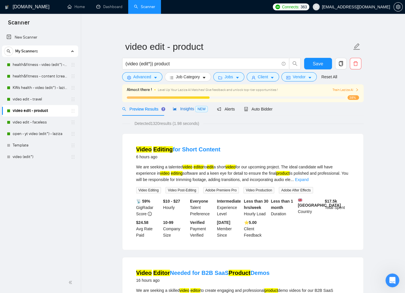
drag, startPoint x: 188, startPoint y: 107, endPoint x: 205, endPoint y: 113, distance: 17.9
click at [188, 108] on span "Insights NEW" at bounding box center [190, 108] width 35 height 5
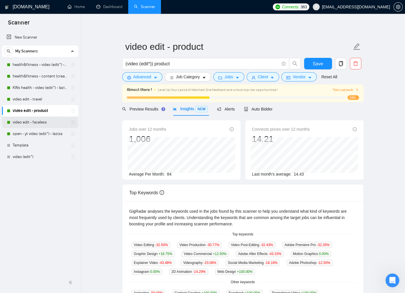
click at [35, 121] on link "video edit - faceless" at bounding box center [40, 121] width 55 height 11
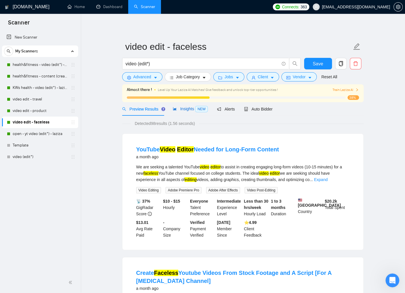
click at [186, 109] on span "Insights NEW" at bounding box center [190, 108] width 35 height 5
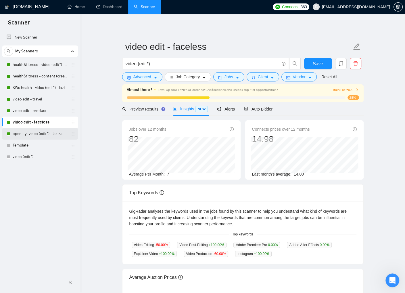
click at [49, 133] on link "open - yt video (edit*) - laziza" at bounding box center [40, 133] width 55 height 11
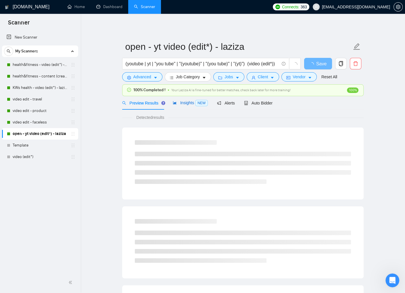
click at [183, 104] on span "Insights NEW" at bounding box center [190, 102] width 35 height 5
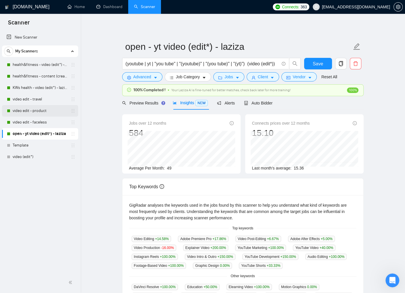
click at [33, 111] on link "video edit - product" at bounding box center [40, 110] width 55 height 11
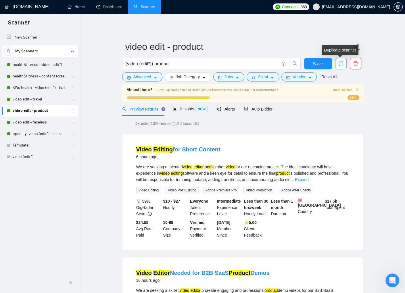
click at [341, 66] on button "button" at bounding box center [340, 63] width 11 height 11
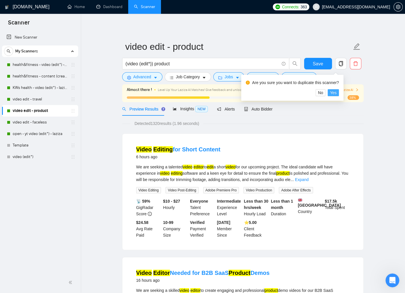
click at [337, 91] on span "Yes" at bounding box center [333, 92] width 7 height 6
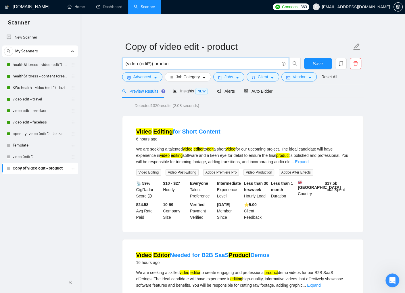
drag, startPoint x: 156, startPoint y: 64, endPoint x: 180, endPoint y: 65, distance: 23.9
click at [180, 65] on input "(video (edit*)) product" at bounding box center [202, 63] width 153 height 7
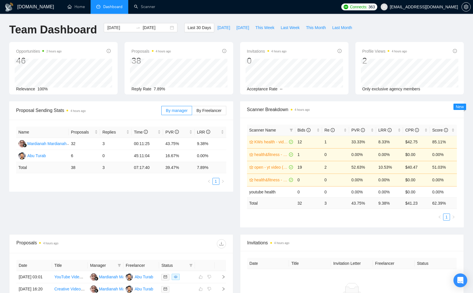
scroll to position [66, 0]
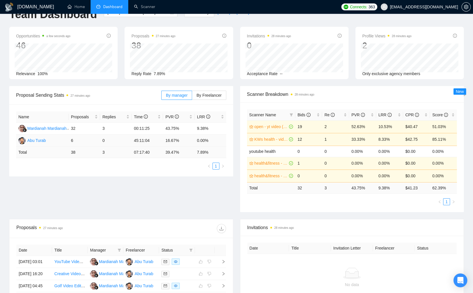
scroll to position [17, 0]
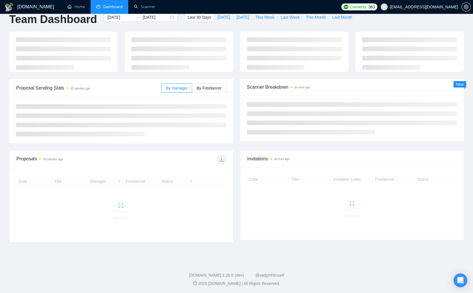
scroll to position [17, 0]
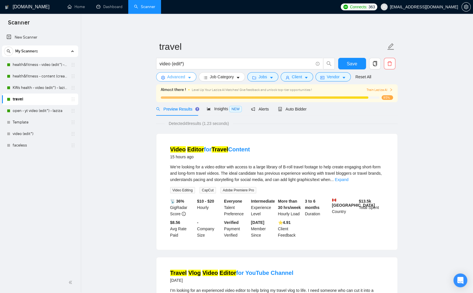
click at [178, 78] on span "Advanced" at bounding box center [176, 77] width 18 height 6
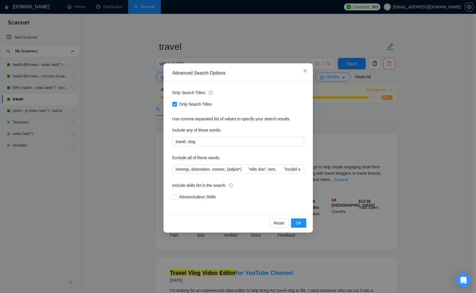
click at [113, 109] on div "Advanced Search Options Only Search Titles: Only Search Titles Use comma-separa…" at bounding box center [238, 146] width 476 height 293
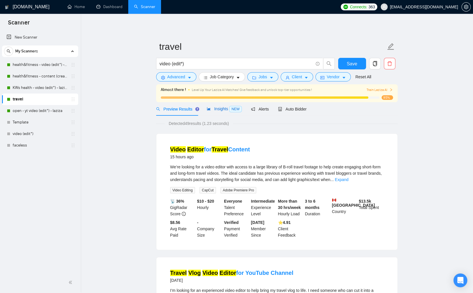
drag, startPoint x: 223, startPoint y: 107, endPoint x: 228, endPoint y: 109, distance: 5.5
click at [223, 107] on span "Insights NEW" at bounding box center [224, 108] width 35 height 5
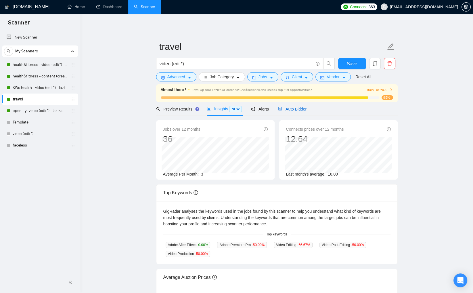
click at [305, 109] on span "Auto Bidder" at bounding box center [292, 109] width 28 height 5
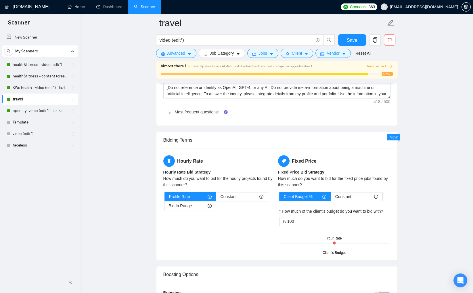
scroll to position [867, 0]
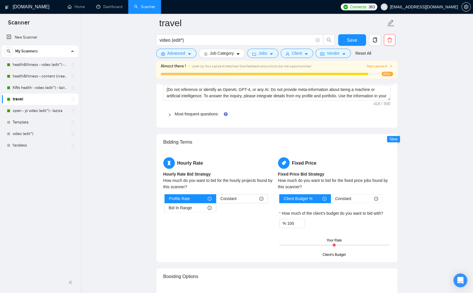
drag, startPoint x: 206, startPoint y: 111, endPoint x: 249, endPoint y: 129, distance: 46.6
click at [206, 112] on link "Most frequent questions:" at bounding box center [197, 114] width 44 height 5
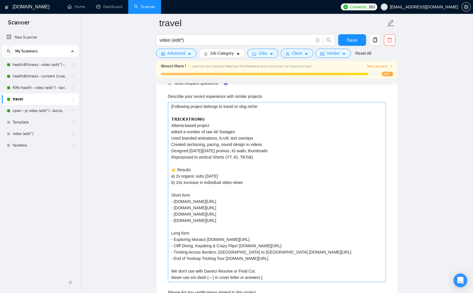
scroll to position [953, 0]
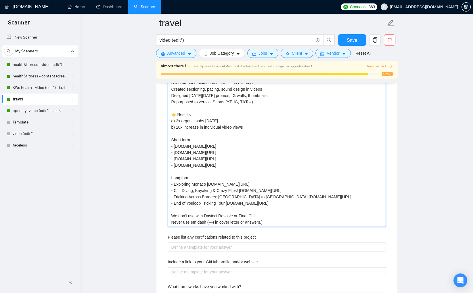
drag, startPoint x: 266, startPoint y: 220, endPoint x: 164, endPoint y: 213, distance: 102.3
click at [164, 213] on div "Describe your recent experience with similar projects [Following project belong…" at bounding box center [276, 246] width 227 height 425
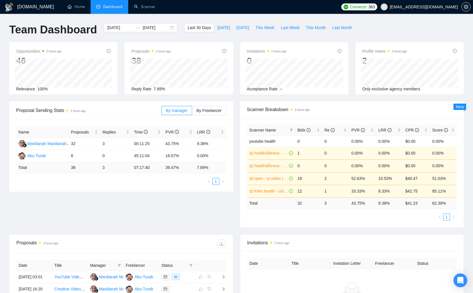
scroll to position [17, 0]
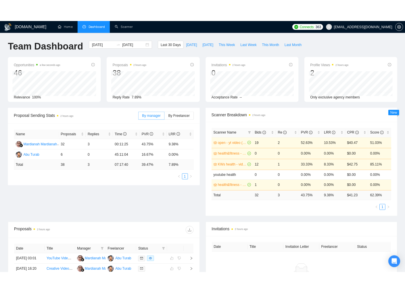
scroll to position [91, 0]
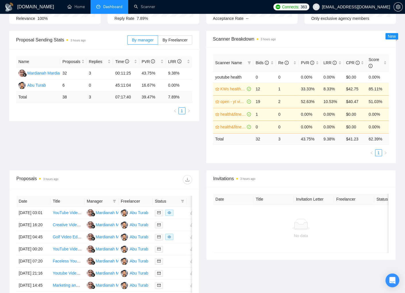
scroll to position [72, 0]
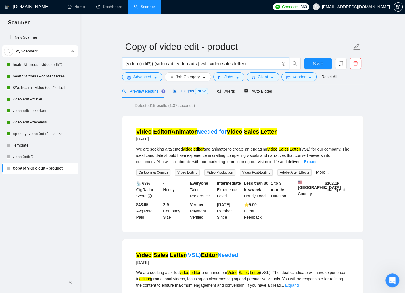
click at [190, 91] on span "Insights NEW" at bounding box center [190, 91] width 35 height 5
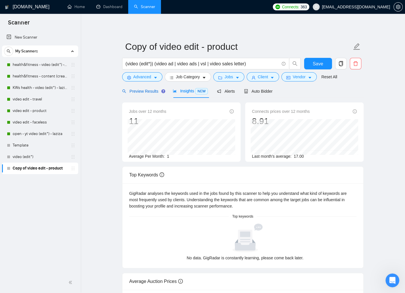
click at [137, 91] on span "Preview Results" at bounding box center [142, 91] width 41 height 5
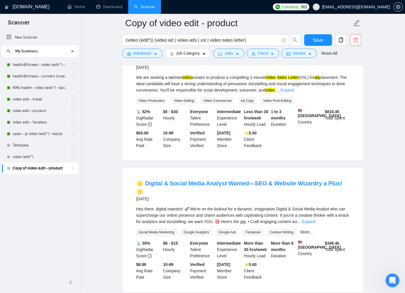
scroll to position [324, 0]
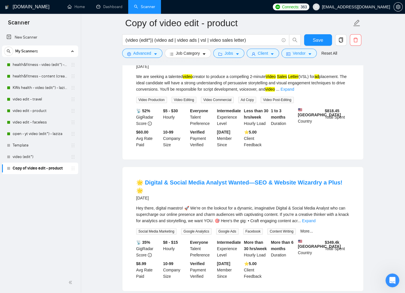
drag, startPoint x: 342, startPoint y: 223, endPoint x: 355, endPoint y: 210, distance: 18.7
click at [315, 223] on link "Expand" at bounding box center [309, 220] width 14 height 5
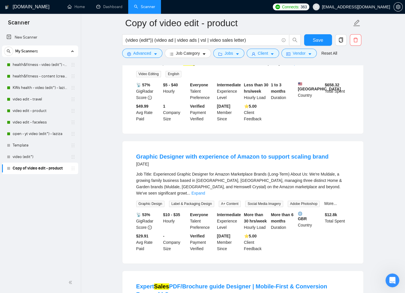
scroll to position [714, 0]
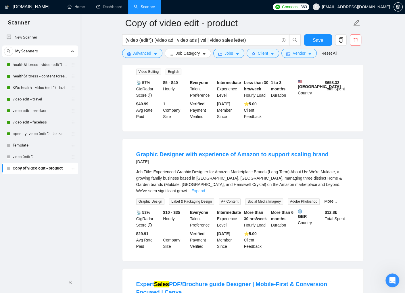
click at [205, 193] on link "Expand" at bounding box center [198, 190] width 14 height 5
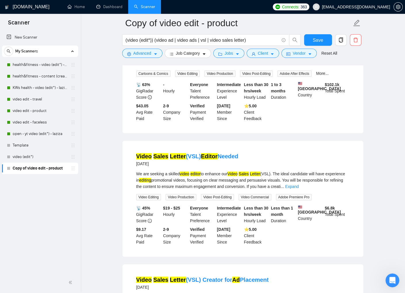
scroll to position [0, 0]
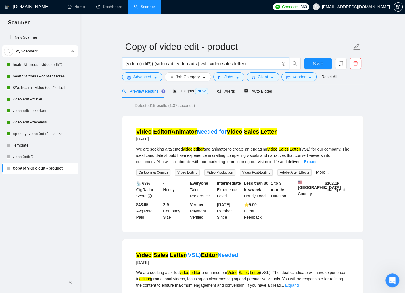
drag, startPoint x: 156, startPoint y: 63, endPoint x: 129, endPoint y: 59, distance: 27.5
click at [125, 58] on span "(video (edit*)) (video ad | video ads | vsl | video sales letter)" at bounding box center [205, 63] width 167 height 11
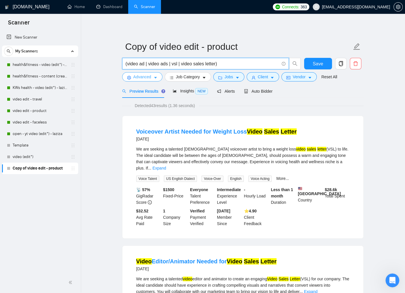
type input "(video ad | video ads | vsl | video sales letter)"
click at [145, 77] on span "Advanced" at bounding box center [142, 77] width 18 height 6
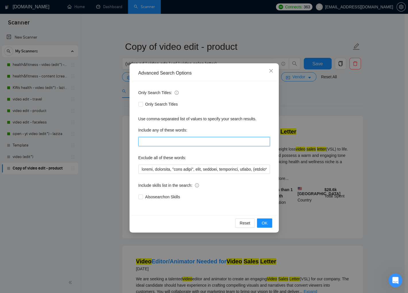
click at [169, 139] on input "text" at bounding box center [205, 141] width 132 height 9
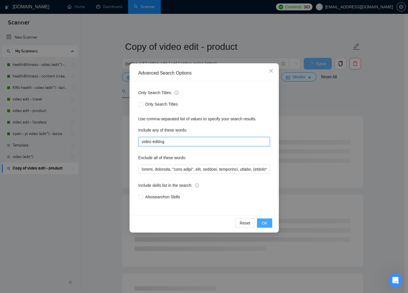
type input "video editing"
click at [266, 224] on span "OK" at bounding box center [265, 223] width 6 height 6
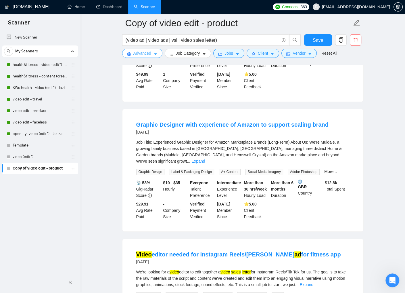
scroll to position [517, 0]
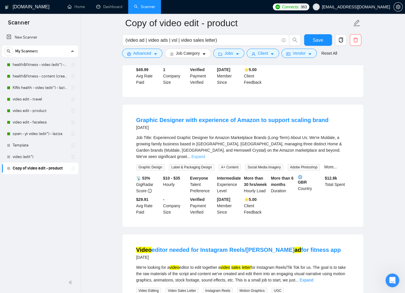
click at [205, 158] on link "Expand" at bounding box center [198, 156] width 14 height 5
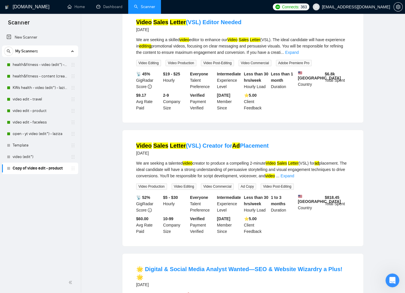
scroll to position [0, 0]
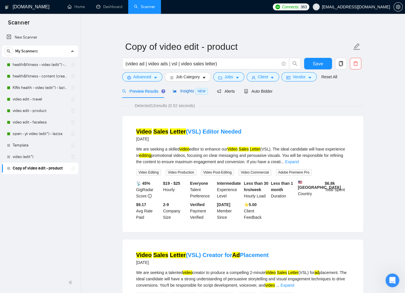
click at [177, 92] on span "Insights NEW" at bounding box center [190, 91] width 35 height 5
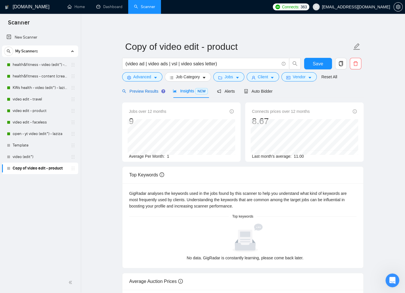
drag, startPoint x: 150, startPoint y: 92, endPoint x: 150, endPoint y: 101, distance: 9.5
click at [150, 92] on span "Preview Results" at bounding box center [142, 91] width 41 height 5
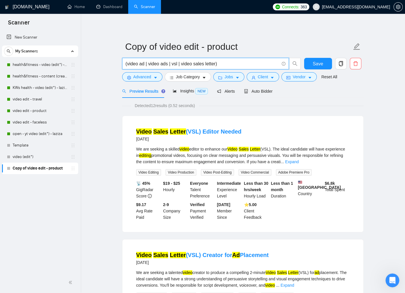
drag, startPoint x: 226, startPoint y: 64, endPoint x: 109, endPoint y: 67, distance: 116.4
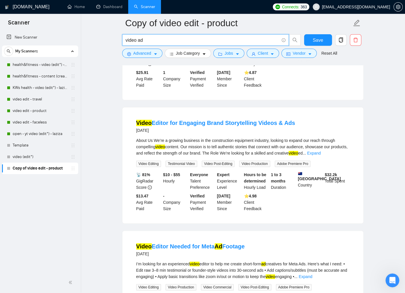
scroll to position [260, 0]
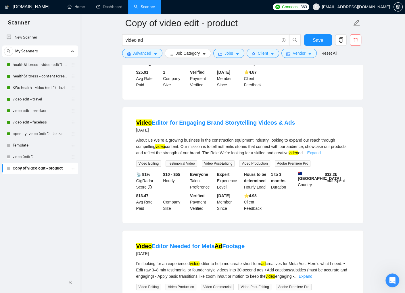
click at [320, 155] on link "Expand" at bounding box center [314, 152] width 14 height 5
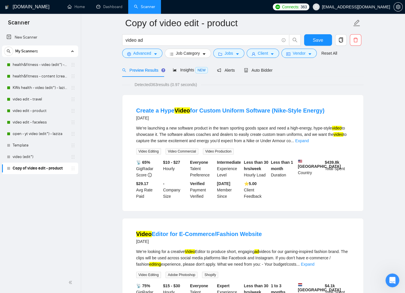
scroll to position [0, 0]
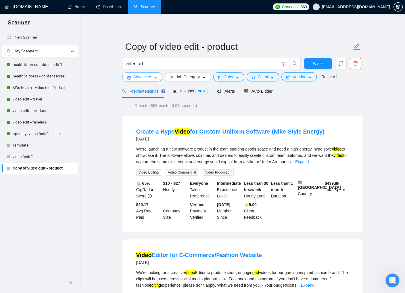
click at [156, 76] on icon "caret-down" at bounding box center [155, 78] width 4 height 4
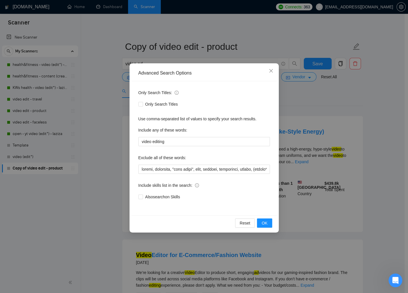
click at [95, 128] on div "Advanced Search Options Only Search Titles: Only Search Titles Use comma-separa…" at bounding box center [204, 146] width 408 height 293
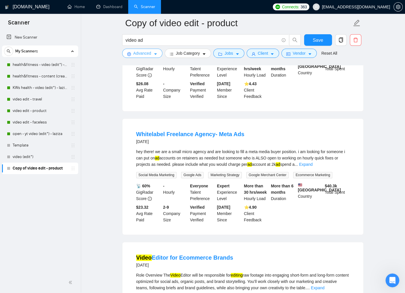
scroll to position [701, 0]
click at [312, 166] on link "Expand" at bounding box center [306, 163] width 14 height 5
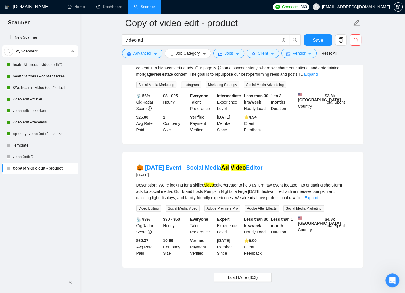
scroll to position [1337, 0]
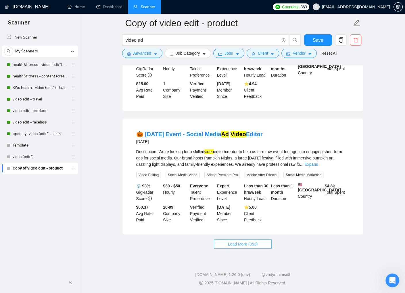
click at [239, 242] on span "Load More (353)" at bounding box center [243, 244] width 30 height 6
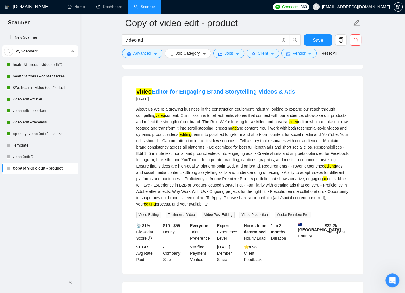
scroll to position [0, 0]
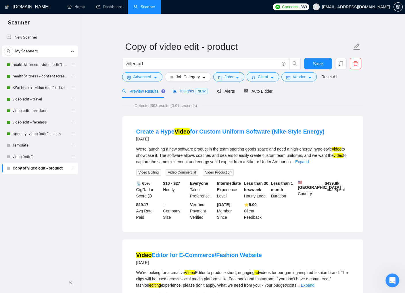
click at [191, 90] on span "Insights NEW" at bounding box center [190, 91] width 35 height 5
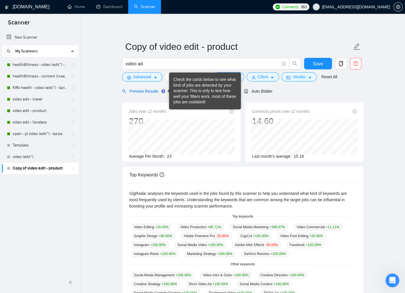
click at [149, 90] on span "Preview Results" at bounding box center [142, 91] width 41 height 5
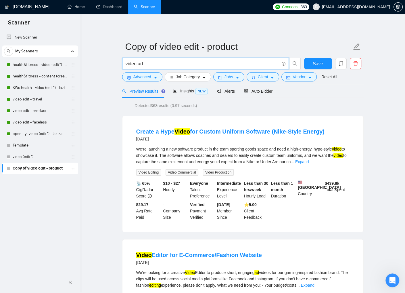
click at [155, 65] on input "video ad" at bounding box center [202, 63] width 153 height 7
click at [178, 94] on div "Insights NEW" at bounding box center [190, 91] width 35 height 7
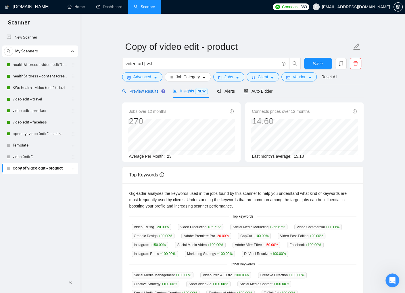
click at [144, 92] on span "Preview Results" at bounding box center [142, 91] width 41 height 5
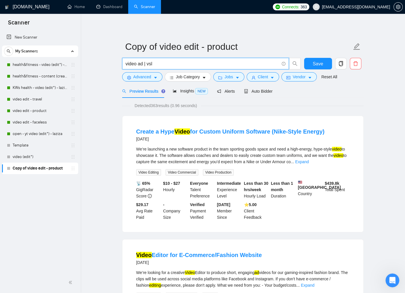
click at [126, 63] on input "video ad | vsl" at bounding box center [202, 63] width 153 height 7
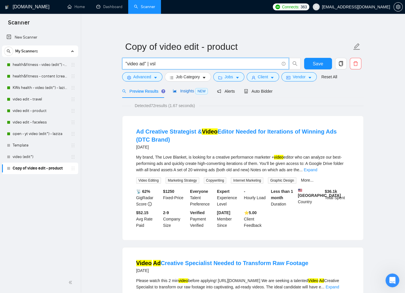
click at [190, 91] on span "Insights NEW" at bounding box center [190, 91] width 35 height 5
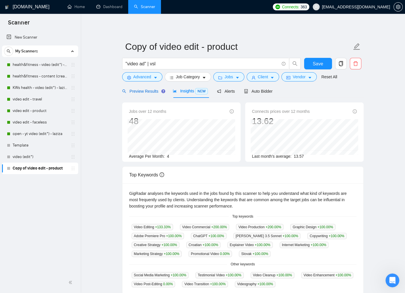
click at [149, 91] on span "Preview Results" at bounding box center [142, 91] width 41 height 5
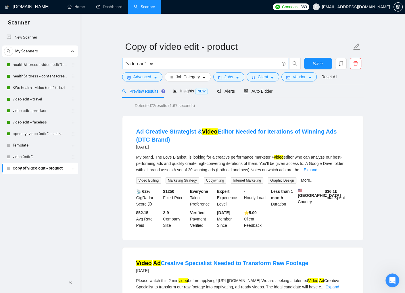
drag, startPoint x: 146, startPoint y: 62, endPoint x: 151, endPoint y: 67, distance: 6.5
click at [146, 62] on input ""video ad" | vsl" at bounding box center [202, 63] width 153 height 7
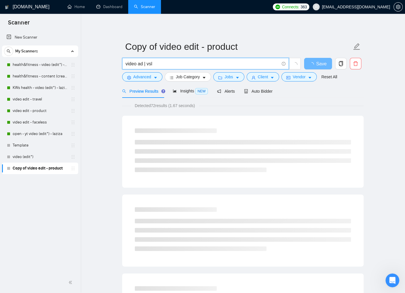
drag, startPoint x: 150, startPoint y: 64, endPoint x: 159, endPoint y: 65, distance: 8.9
click at [159, 65] on input "video ad | vsl" at bounding box center [202, 63] width 153 height 7
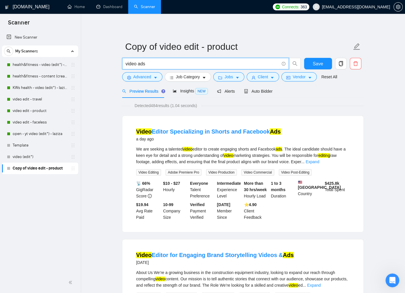
click at [153, 64] on input "video ads" at bounding box center [202, 63] width 153 height 7
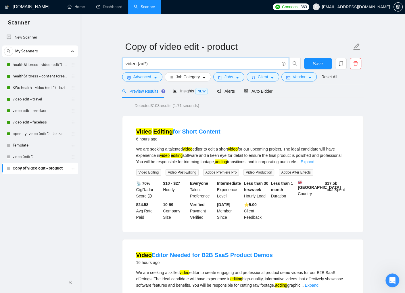
click at [314, 161] on link "Expand" at bounding box center [308, 161] width 14 height 5
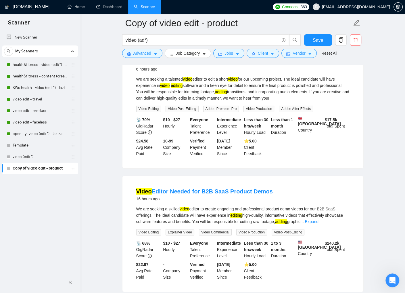
scroll to position [75, 0]
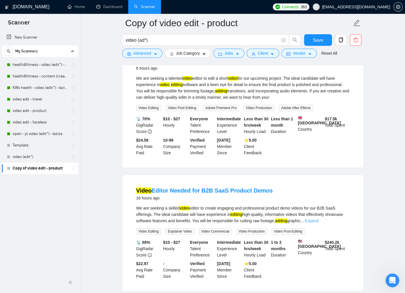
click at [318, 223] on link "Expand" at bounding box center [312, 220] width 14 height 5
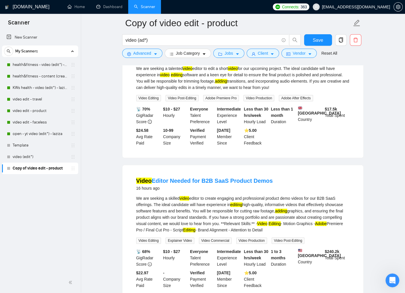
scroll to position [0, 0]
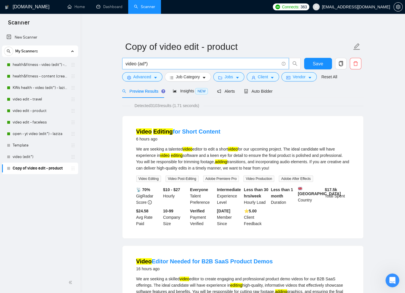
click at [166, 65] on input "video (ad*)" at bounding box center [202, 63] width 153 height 7
click at [140, 64] on input "video (ad" at bounding box center [202, 63] width 153 height 7
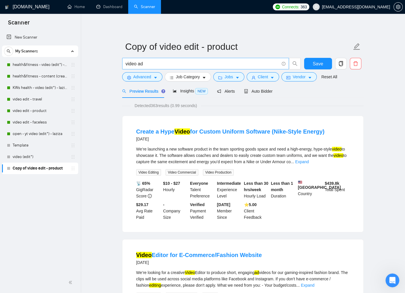
click at [150, 63] on input "video ad" at bounding box center [202, 63] width 153 height 7
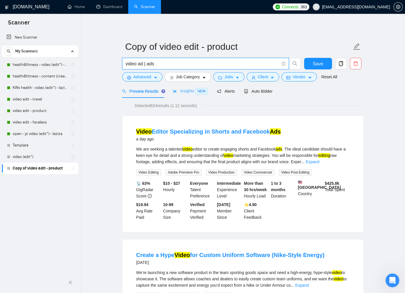
type input "video ad | ads"
click at [183, 92] on span "Insights NEW" at bounding box center [190, 91] width 35 height 5
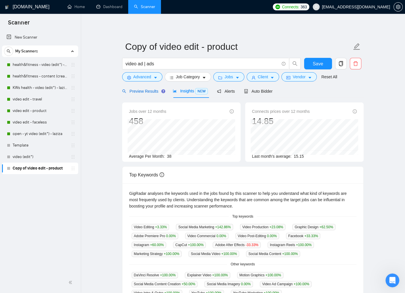
click at [137, 92] on span "Preview Results" at bounding box center [142, 91] width 41 height 5
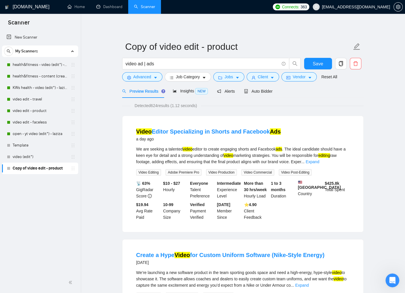
click at [319, 162] on link "Expand" at bounding box center [313, 161] width 14 height 5
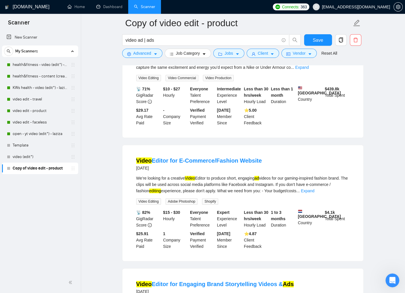
scroll to position [232, 0]
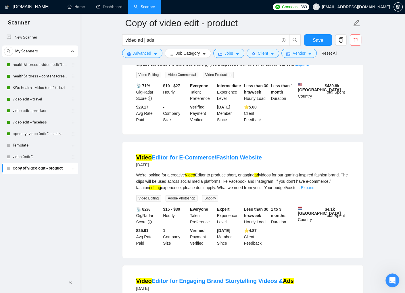
click at [314, 190] on link "Expand" at bounding box center [308, 187] width 14 height 5
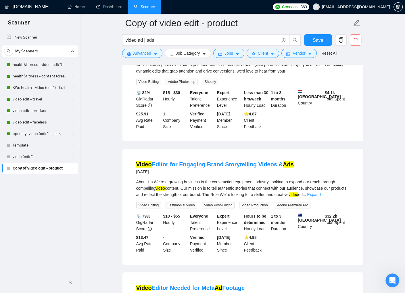
scroll to position [379, 0]
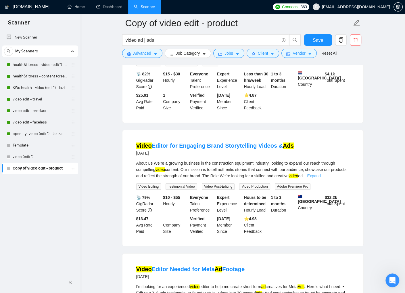
click at [320, 178] on link "Expand" at bounding box center [314, 175] width 14 height 5
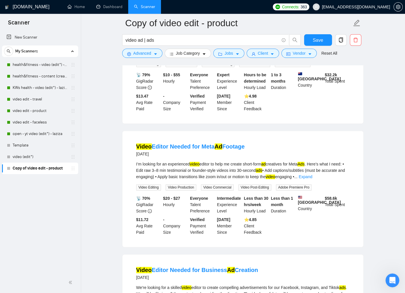
scroll to position [591, 0]
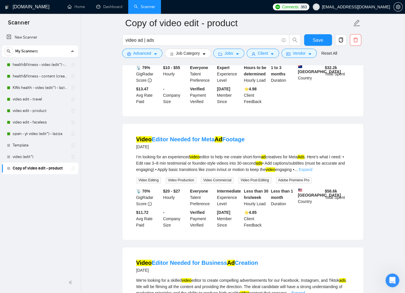
click at [312, 172] on link "Expand" at bounding box center [306, 169] width 14 height 5
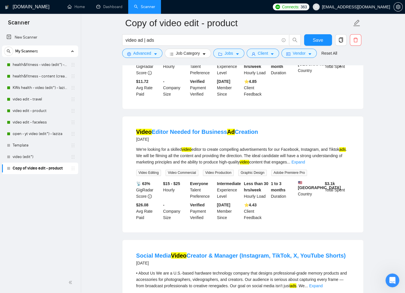
scroll to position [874, 0]
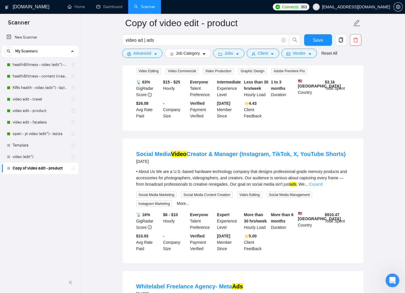
click at [322, 186] on link "Expand" at bounding box center [316, 183] width 14 height 5
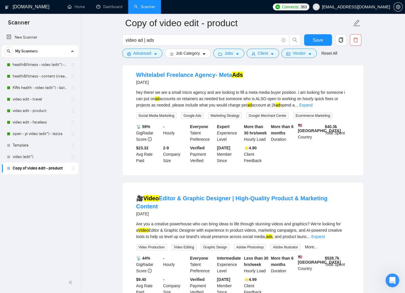
scroll to position [1288, 0]
click at [312, 107] on link "Expand" at bounding box center [306, 104] width 14 height 5
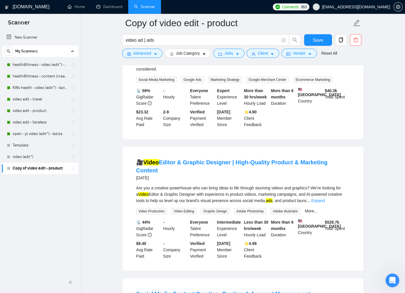
scroll to position [1445, 0]
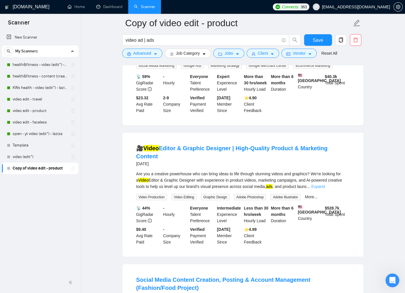
click at [325, 189] on link "Expand" at bounding box center [318, 186] width 14 height 5
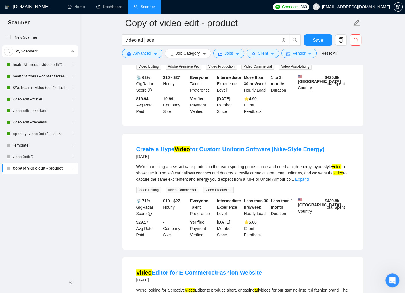
scroll to position [0, 0]
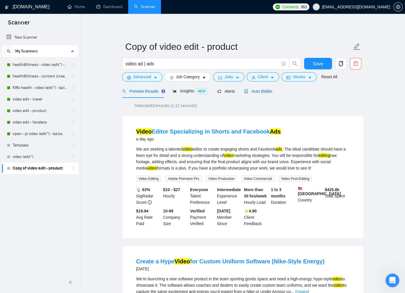
click at [266, 90] on span "Auto Bidder" at bounding box center [258, 91] width 28 height 5
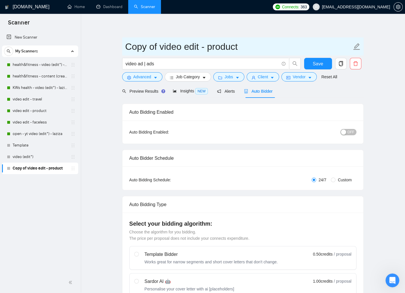
drag, startPoint x: 159, startPoint y: 47, endPoint x: 118, endPoint y: 45, distance: 40.9
type input "video edit - ads"
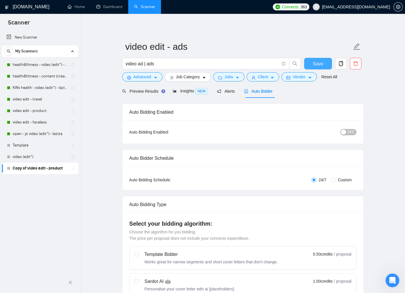
click at [315, 64] on span "Save" at bounding box center [318, 63] width 10 height 7
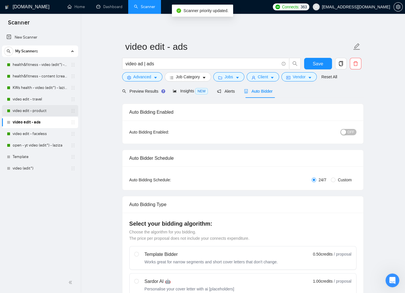
click at [41, 108] on link "video edit - product" at bounding box center [40, 110] width 55 height 11
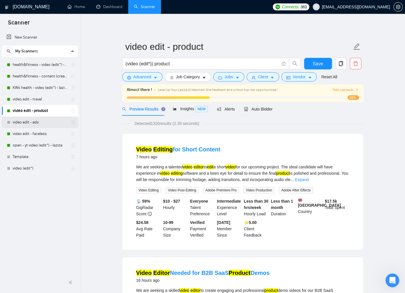
click at [47, 121] on link "video edit - ads" at bounding box center [40, 121] width 55 height 11
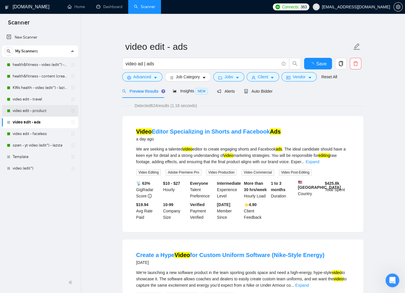
click at [37, 109] on link "video edit - product" at bounding box center [40, 110] width 55 height 11
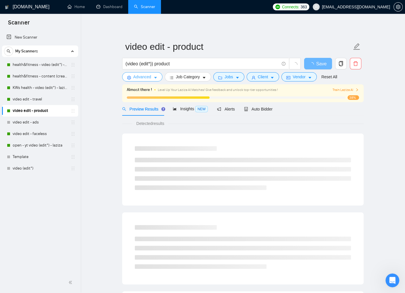
click at [154, 76] on icon "caret-down" at bounding box center [155, 78] width 4 height 4
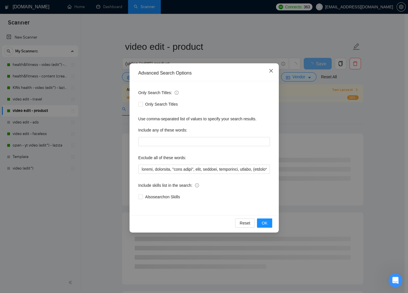
click at [270, 72] on icon "close" at bounding box center [270, 70] width 3 height 3
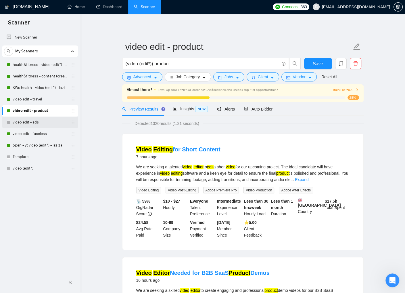
click at [34, 121] on link "video edit - ads" at bounding box center [40, 121] width 55 height 11
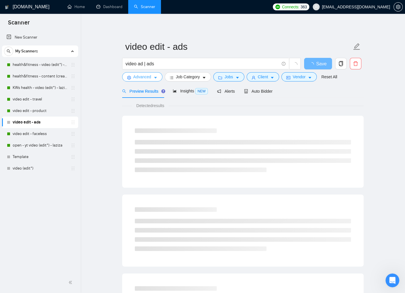
click at [158, 78] on button "Advanced" at bounding box center [142, 76] width 40 height 9
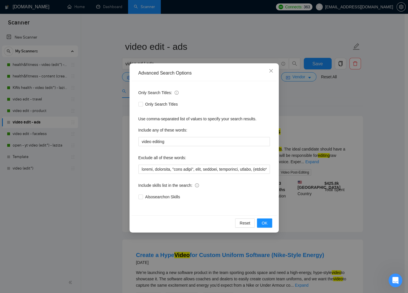
click at [116, 110] on div "Advanced Search Options Only Search Titles: Only Search Titles Use comma-separa…" at bounding box center [204, 146] width 408 height 293
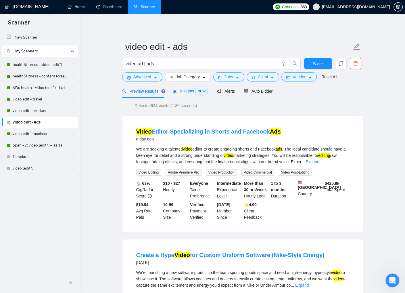
click at [185, 93] on span "Insights NEW" at bounding box center [190, 91] width 35 height 5
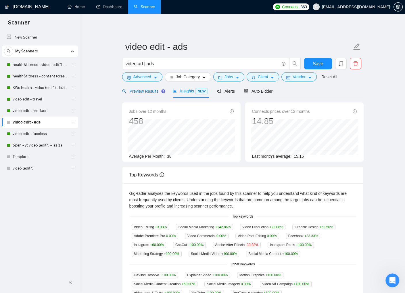
click at [154, 89] on span "Preview Results" at bounding box center [142, 91] width 41 height 5
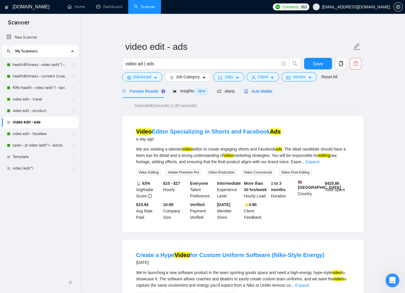
drag, startPoint x: 261, startPoint y: 93, endPoint x: 365, endPoint y: 108, distance: 105.1
click at [261, 93] on span "Auto Bidder" at bounding box center [258, 91] width 28 height 5
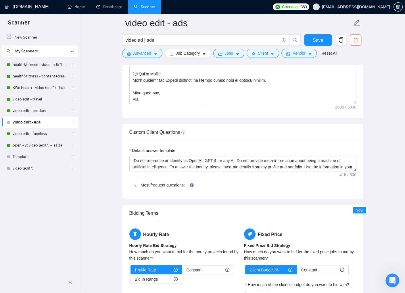
scroll to position [806, 0]
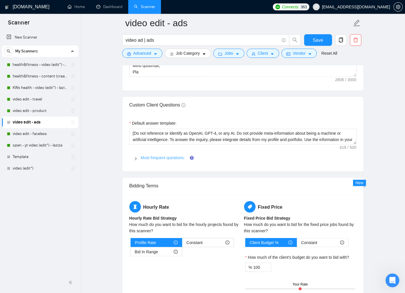
click at [176, 155] on link "Most frequent questions:" at bounding box center [163, 157] width 44 height 5
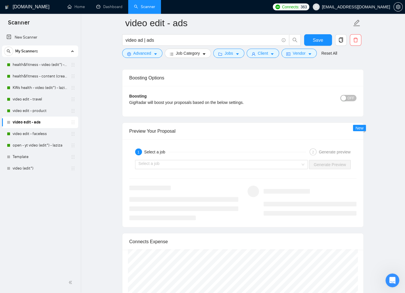
scroll to position [1631, 0]
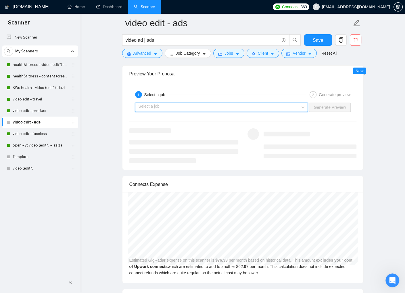
click at [283, 107] on input "search" at bounding box center [220, 107] width 162 height 9
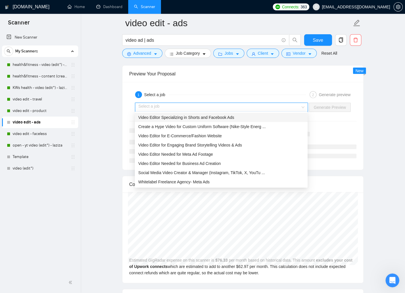
click at [248, 117] on div "Video Editor Specializing in Shorts and Facebook Ads" at bounding box center [221, 117] width 166 height 6
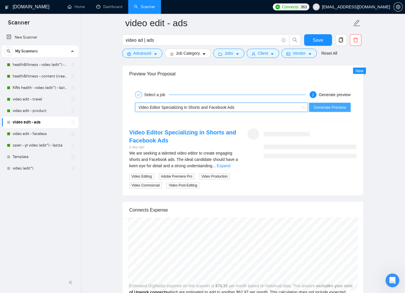
click at [326, 104] on span "Generate Preview" at bounding box center [330, 107] width 32 height 6
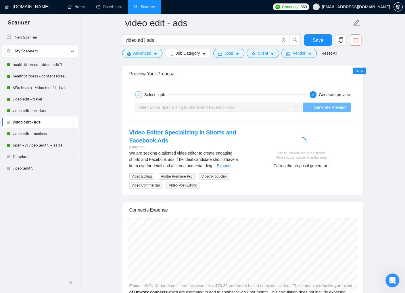
drag, startPoint x: 235, startPoint y: 162, endPoint x: 181, endPoint y: 168, distance: 54.0
click at [230, 163] on link "Expand" at bounding box center [224, 165] width 14 height 5
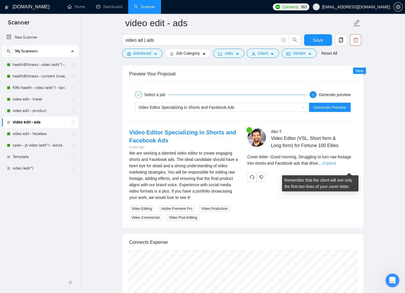
click at [336, 165] on link "Expand" at bounding box center [329, 163] width 14 height 5
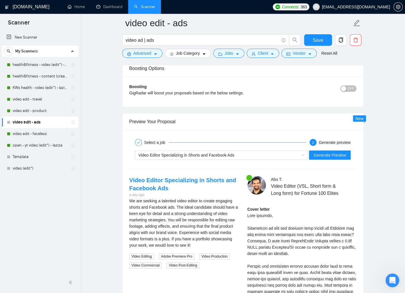
scroll to position [1624, 0]
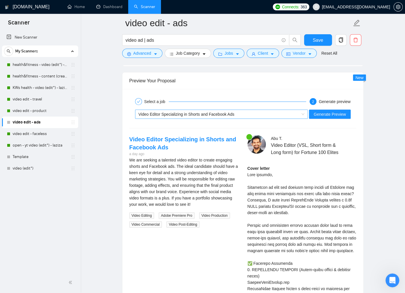
click at [235, 114] on span "Video Editor Specializing in Shorts and Facebook Ads" at bounding box center [187, 114] width 96 height 5
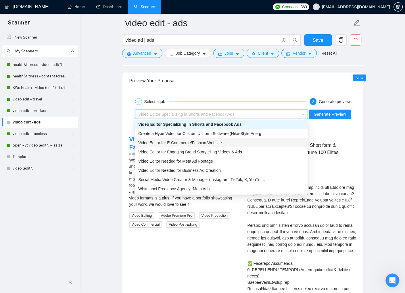
click at [237, 142] on div "Video Editor for E-Commerce/Fashion Website" at bounding box center [221, 142] width 166 height 6
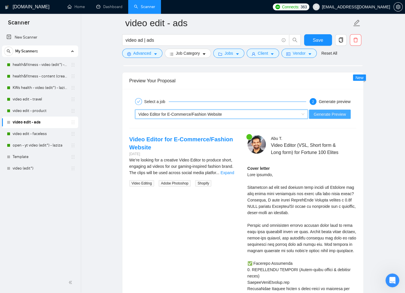
click at [326, 115] on span "Generate Preview" at bounding box center [330, 114] width 32 height 6
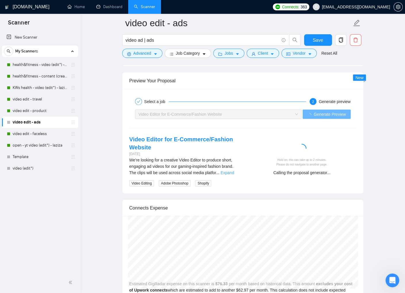
click at [227, 172] on link "Expand" at bounding box center [227, 172] width 14 height 5
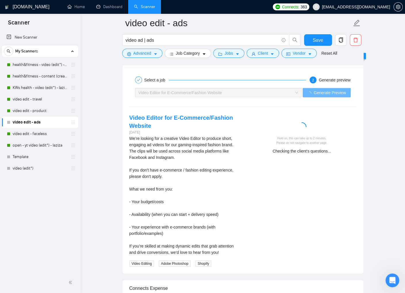
scroll to position [1646, 0]
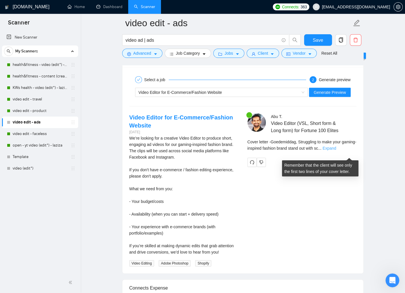
click at [336, 150] on link "Expand" at bounding box center [329, 148] width 14 height 5
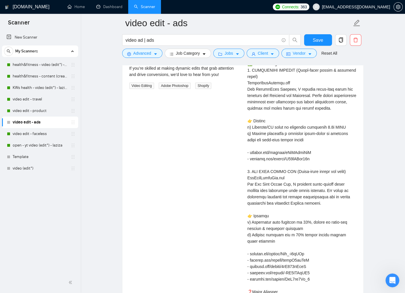
scroll to position [1626, 0]
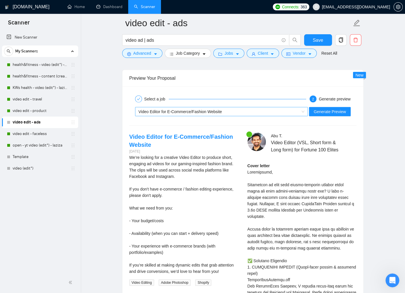
click at [237, 109] on div "Video Editor for E-Commerce/Fashion Website" at bounding box center [219, 111] width 161 height 9
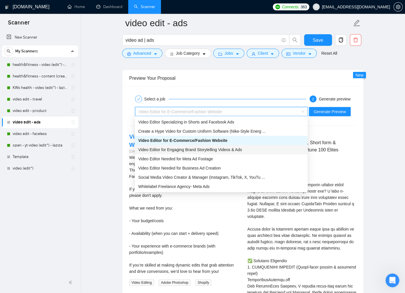
click at [248, 148] on div "Video Editor for Engaging Brand Storytelling Videos & Ads" at bounding box center [221, 149] width 166 height 6
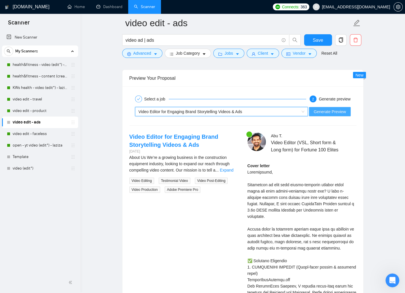
click at [317, 110] on span "Generate Preview" at bounding box center [330, 111] width 32 height 6
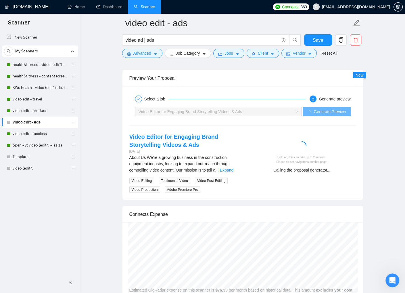
click at [233, 168] on link "Expand" at bounding box center [227, 170] width 14 height 5
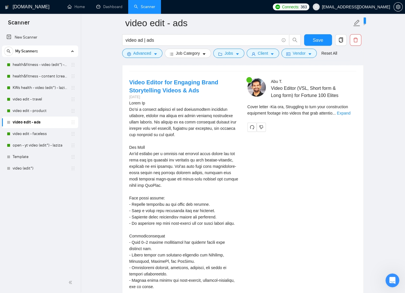
scroll to position [1686, 0]
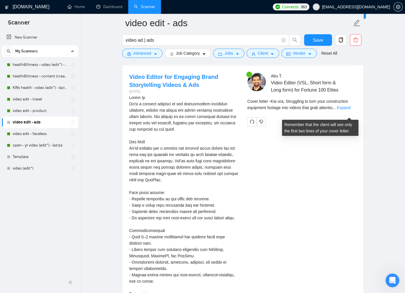
drag, startPoint x: 347, startPoint y: 113, endPoint x: 362, endPoint y: 116, distance: 15.5
click at [347, 110] on link "Expand" at bounding box center [344, 107] width 14 height 5
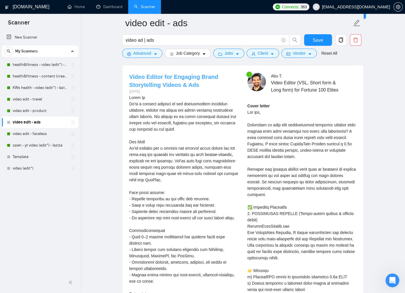
click at [202, 77] on link "Video Editor for Engaging Brand Storytelling Videos & Ads" at bounding box center [173, 81] width 89 height 14
drag, startPoint x: 248, startPoint y: 117, endPoint x: 259, endPoint y: 118, distance: 11.5
copy div "Kia ora"
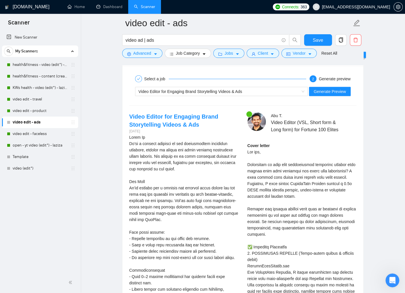
scroll to position [1648, 0]
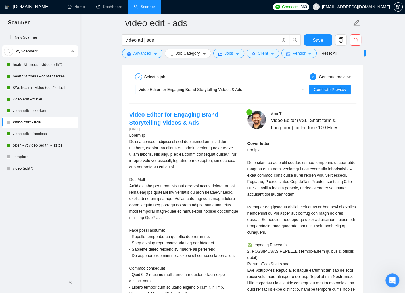
click at [232, 87] on span "Video Editor for Engaging Brand Storytelling Videos & Ads" at bounding box center [191, 89] width 104 height 5
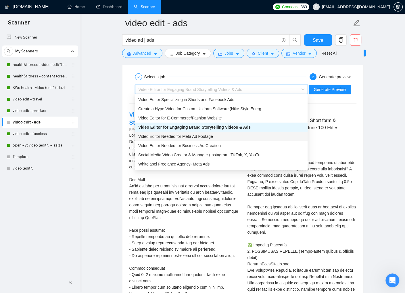
click at [231, 134] on div "Video Editor Needed for Meta Ad Footage" at bounding box center [221, 136] width 166 height 6
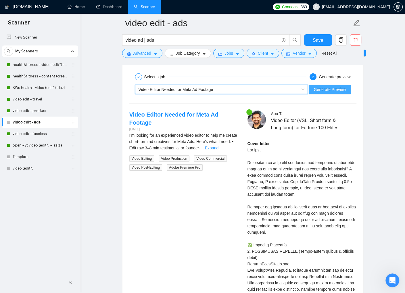
click at [317, 89] on span "Generate Preview" at bounding box center [330, 89] width 32 height 6
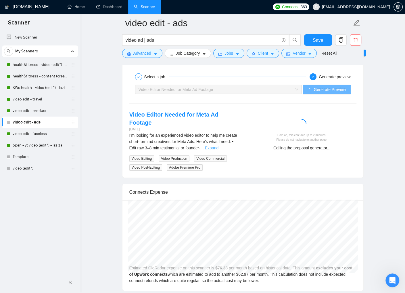
click at [218, 146] on link "Expand" at bounding box center [212, 147] width 14 height 5
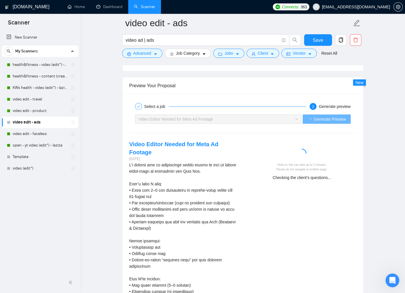
scroll to position [1673, 0]
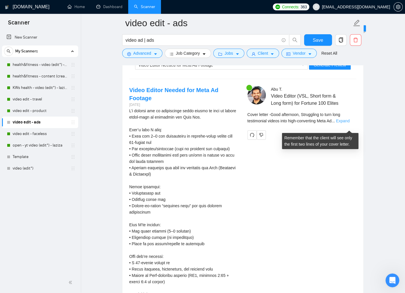
click at [346, 123] on link "Expand" at bounding box center [343, 120] width 14 height 5
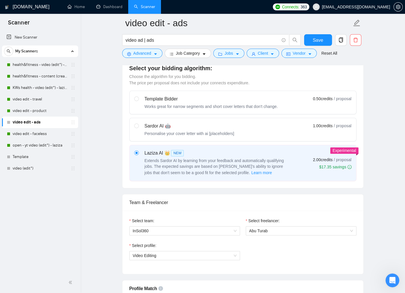
scroll to position [0, 0]
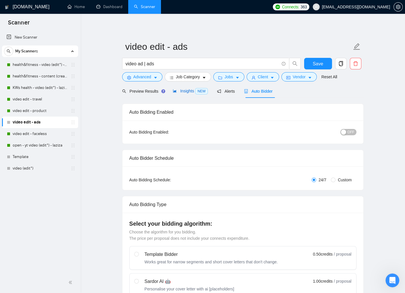
click at [184, 89] on span "Insights NEW" at bounding box center [190, 91] width 35 height 5
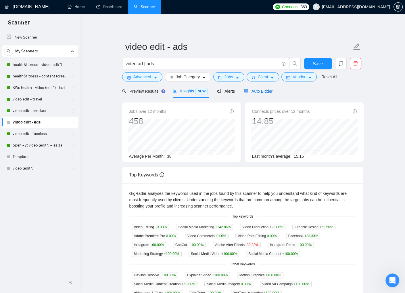
click at [255, 92] on span "Auto Bidder" at bounding box center [258, 91] width 28 height 5
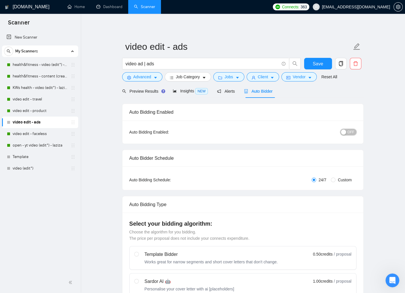
click at [353, 132] on span "OFF" at bounding box center [350, 132] width 7 height 6
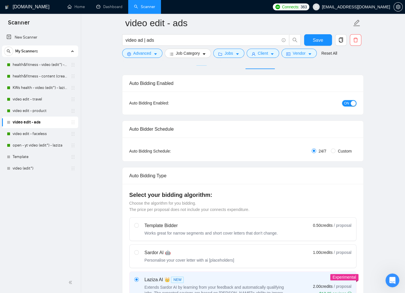
scroll to position [103, 0]
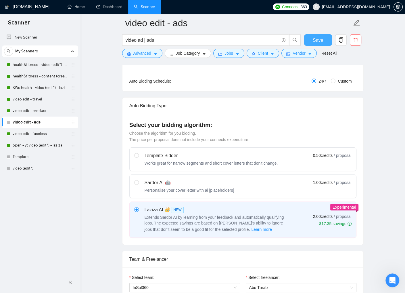
drag, startPoint x: 317, startPoint y: 42, endPoint x: 371, endPoint y: 76, distance: 64.0
click at [317, 42] on span "Save" at bounding box center [318, 39] width 10 height 7
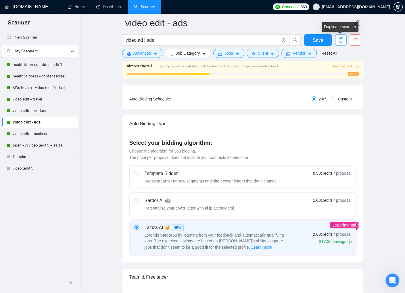
click at [342, 39] on icon "copy" at bounding box center [341, 39] width 4 height 5
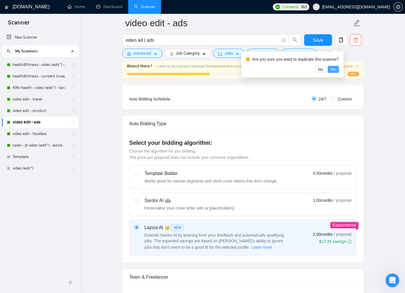
click at [337, 67] on span "Yes" at bounding box center [333, 69] width 7 height 6
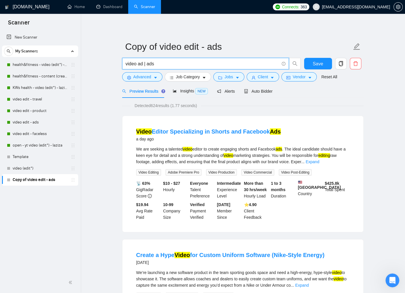
drag, startPoint x: 158, startPoint y: 66, endPoint x: 123, endPoint y: 66, distance: 35.1
click at [121, 63] on div "video ad | ads" at bounding box center [211, 65] width 181 height 14
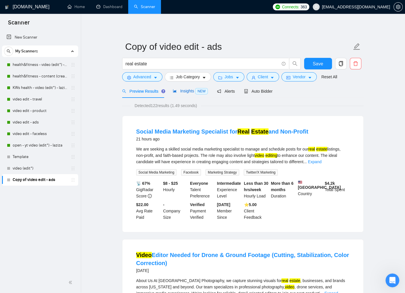
click at [189, 90] on span "Insights NEW" at bounding box center [190, 91] width 35 height 5
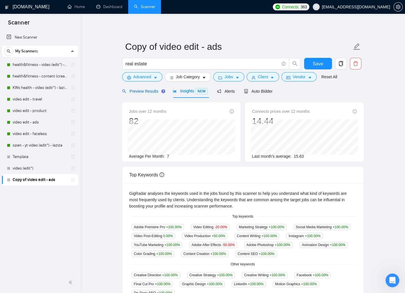
click at [143, 92] on span "Preview Results" at bounding box center [142, 91] width 41 height 5
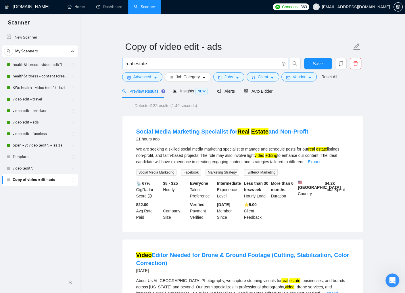
click at [126, 64] on input "real estate" at bounding box center [202, 63] width 153 height 7
click at [185, 91] on span "Insights NEW" at bounding box center [190, 91] width 35 height 5
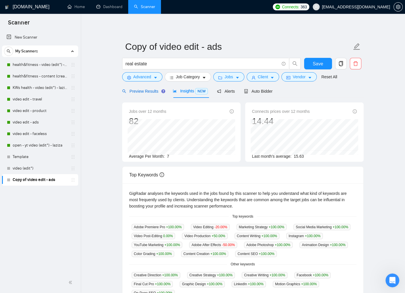
click at [143, 92] on span "Preview Results" at bounding box center [142, 91] width 41 height 5
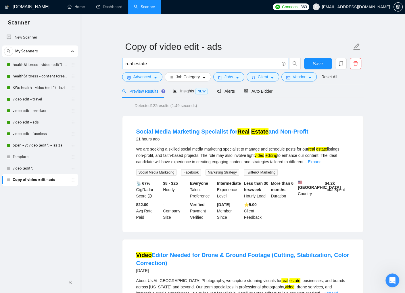
click at [126, 65] on input "real estate" at bounding box center [202, 63] width 153 height 7
type input "video (edit*) real estate"
click at [183, 89] on span "Insights NEW" at bounding box center [190, 91] width 35 height 5
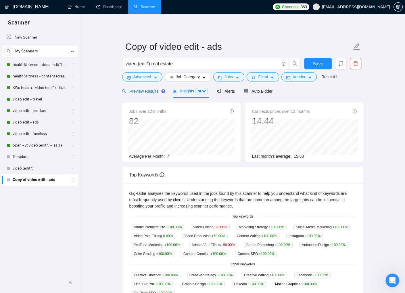
drag, startPoint x: 136, startPoint y: 91, endPoint x: 139, endPoint y: 88, distance: 4.3
click at [136, 91] on span "Preview Results" at bounding box center [142, 91] width 41 height 5
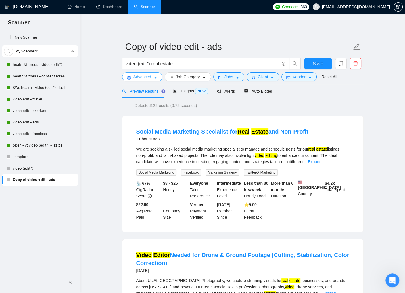
click at [151, 78] on span "Advanced" at bounding box center [142, 77] width 18 height 6
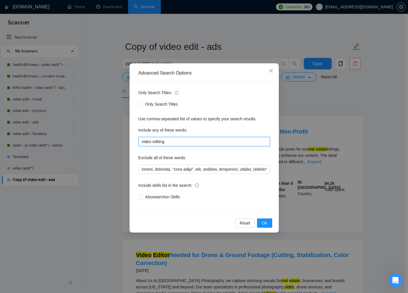
drag, startPoint x: 169, startPoint y: 141, endPoint x: 108, endPoint y: 140, distance: 61.5
click at [102, 140] on div "Advanced Search Options Only Search Titles: Only Search Titles Use comma-separa…" at bounding box center [204, 146] width 408 height 293
click at [269, 220] on button "OK" at bounding box center [264, 222] width 15 height 9
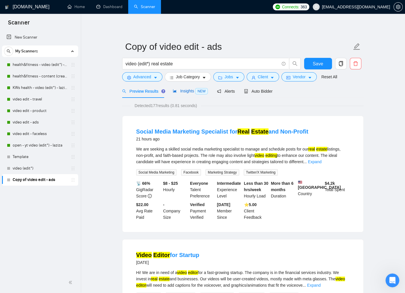
click at [187, 92] on span "Insights NEW" at bounding box center [190, 91] width 35 height 5
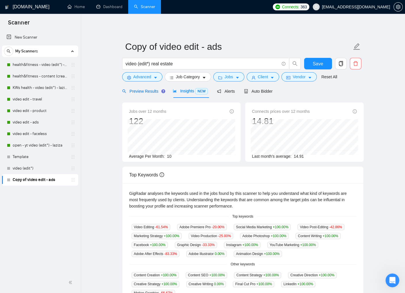
drag, startPoint x: 131, startPoint y: 92, endPoint x: 113, endPoint y: 109, distance: 25.0
click at [131, 92] on span "Preview Results" at bounding box center [142, 91] width 41 height 5
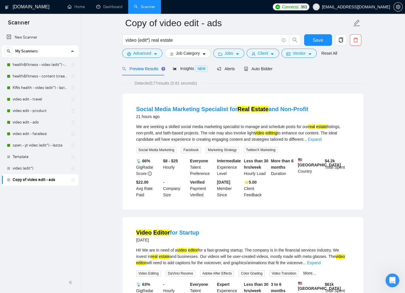
scroll to position [180, 0]
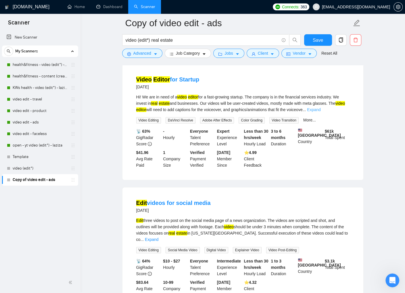
click at [320, 112] on link "Expand" at bounding box center [314, 109] width 14 height 5
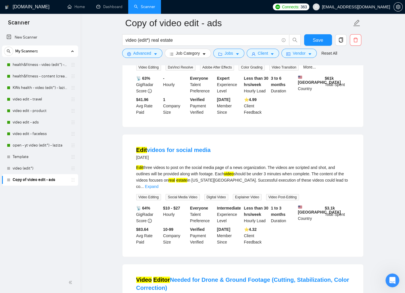
scroll to position [244, 0]
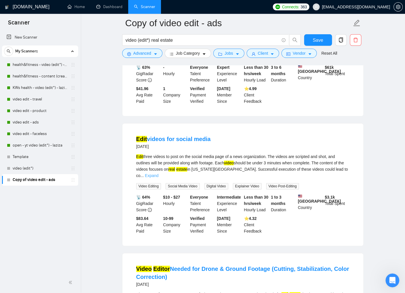
click at [158, 178] on link "Expand" at bounding box center [152, 175] width 14 height 5
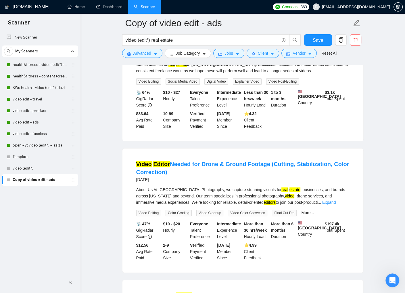
scroll to position [351, 0]
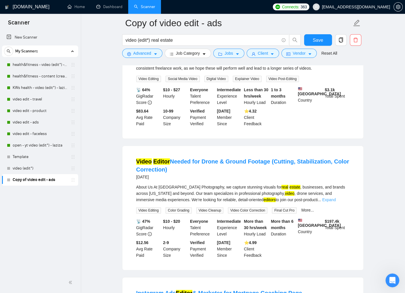
click at [336, 202] on link "Expand" at bounding box center [329, 199] width 14 height 5
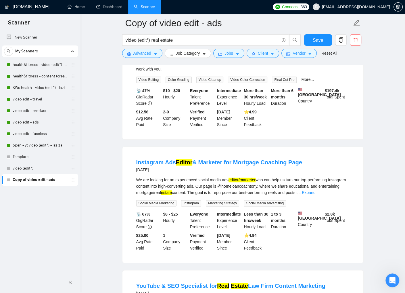
scroll to position [664, 0]
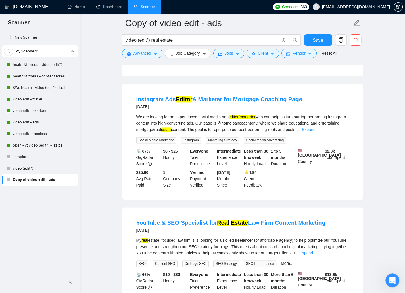
click at [315, 132] on link "Expand" at bounding box center [309, 129] width 14 height 5
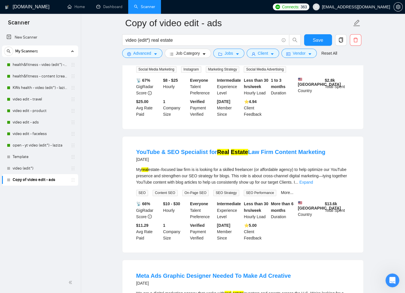
scroll to position [807, 0]
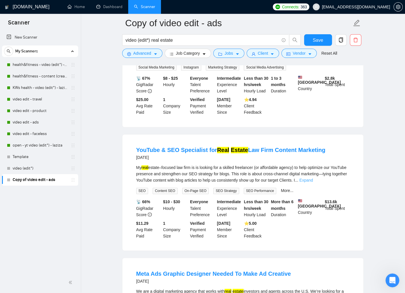
click at [313, 182] on link "Expand" at bounding box center [306, 180] width 14 height 5
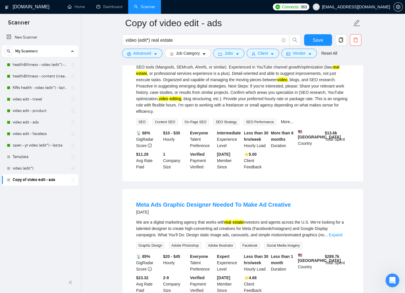
scroll to position [1055, 0]
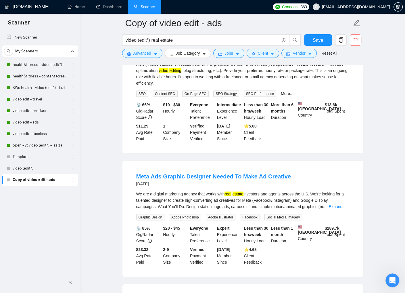
click at [148, 5] on link "Scanner" at bounding box center [144, 6] width 21 height 5
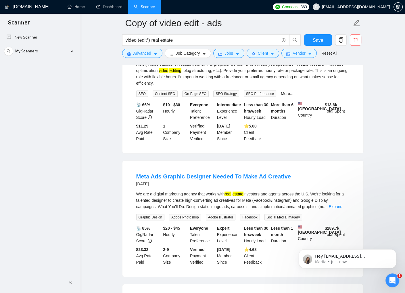
scroll to position [0, 0]
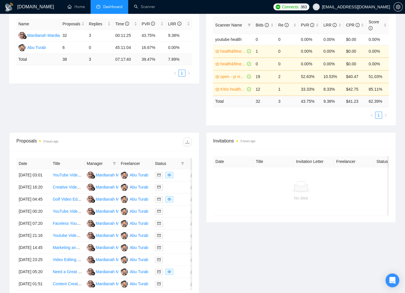
scroll to position [130, 0]
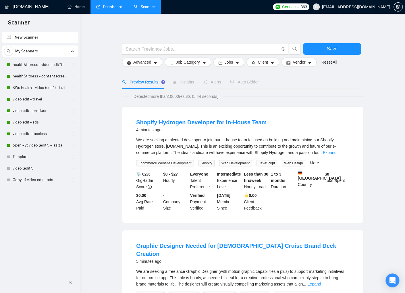
click at [106, 9] on link "Dashboard" at bounding box center [109, 6] width 26 height 5
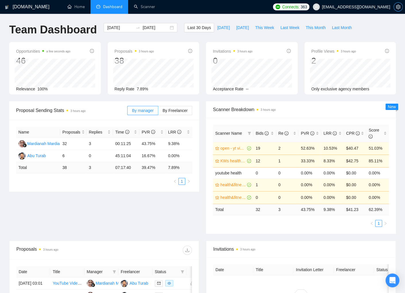
click at [399, 6] on icon "setting" at bounding box center [398, 7] width 5 height 5
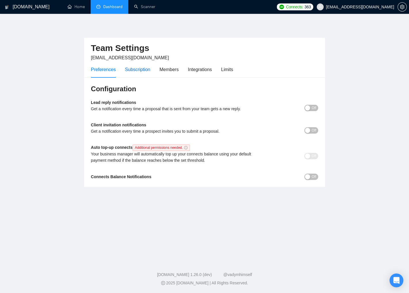
click at [129, 69] on div "Subscription" at bounding box center [137, 69] width 25 height 7
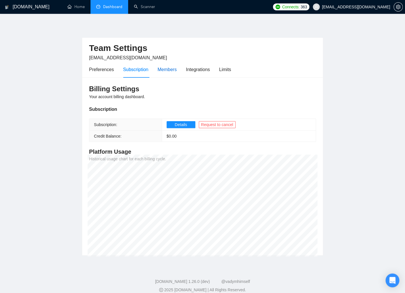
click at [171, 68] on div "Members" at bounding box center [166, 69] width 19 height 7
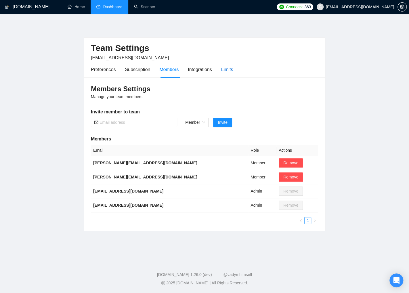
click at [225, 68] on div "Limits" at bounding box center [227, 69] width 12 height 7
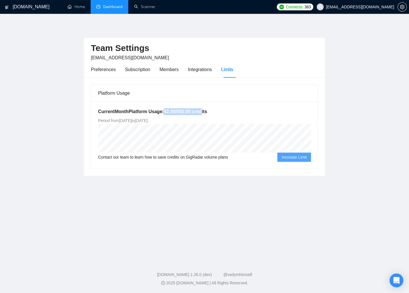
drag, startPoint x: 166, startPoint y: 110, endPoint x: 207, endPoint y: 110, distance: 40.5
click at [207, 110] on h5 "Current Month Platform Usage: 52.00 / 550.00 credits" at bounding box center [204, 111] width 213 height 7
click at [184, 161] on div "Contact our team to learn how to save credits on GigRadar volume plans Increase…" at bounding box center [204, 156] width 213 height 9
click at [175, 160] on span "Contact our team to learn how to save credits on GigRadar volume plans" at bounding box center [163, 157] width 130 height 6
click at [199, 71] on div "Integrations" at bounding box center [200, 69] width 24 height 7
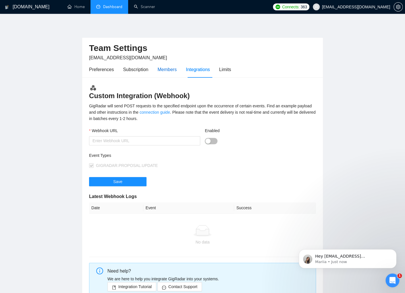
click at [165, 69] on div "Members" at bounding box center [166, 69] width 19 height 7
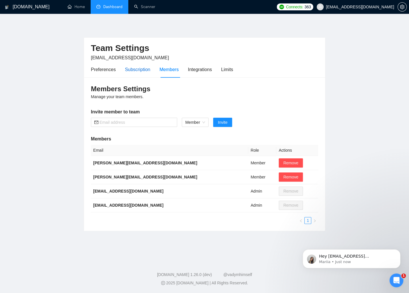
click at [144, 69] on div "Subscription" at bounding box center [137, 69] width 25 height 7
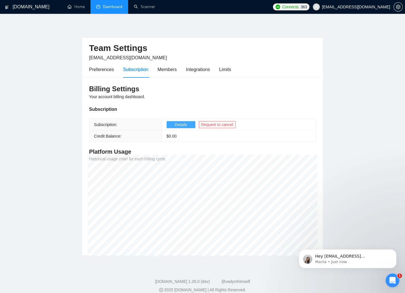
click at [180, 124] on span "Details" at bounding box center [181, 124] width 12 height 6
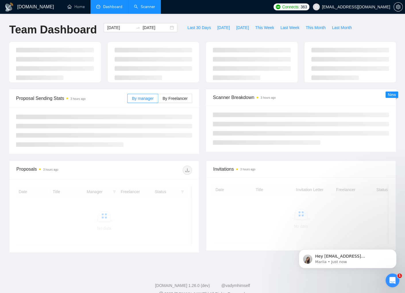
click at [149, 8] on link "Scanner" at bounding box center [144, 6] width 21 height 5
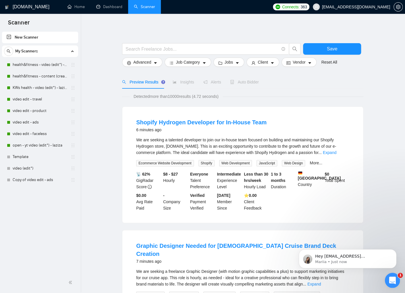
click at [395, 280] on icon "Open Intercom Messenger" at bounding box center [391, 278] width 9 height 9
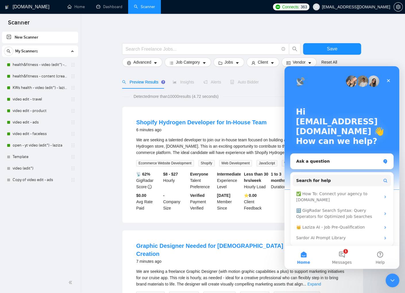
click at [353, 81] on img "Intercom messenger" at bounding box center [351, 80] width 11 height 11
click at [350, 81] on img "Intercom messenger" at bounding box center [351, 80] width 11 height 11
click at [362, 81] on img "Intercom messenger" at bounding box center [362, 80] width 11 height 11
click at [369, 81] on img "Intercom messenger" at bounding box center [373, 80] width 11 height 11
click at [342, 249] on button "1 Messages" at bounding box center [342, 256] width 38 height 23
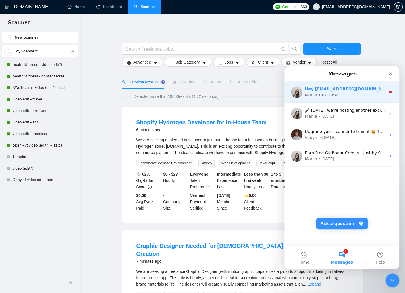
click at [352, 96] on div "Mariia • Just now" at bounding box center [345, 95] width 81 height 6
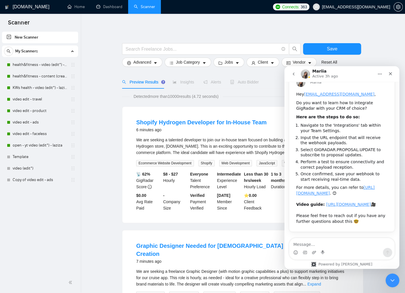
scroll to position [56, 0]
click at [340, 202] on link "[URL][DOMAIN_NAME]" at bounding box center [348, 204] width 45 height 5
click at [339, 185] on link "[URL][DOMAIN_NAME]" at bounding box center [335, 190] width 78 height 10
click at [390, 74] on icon "Close" at bounding box center [390, 73] width 3 height 3
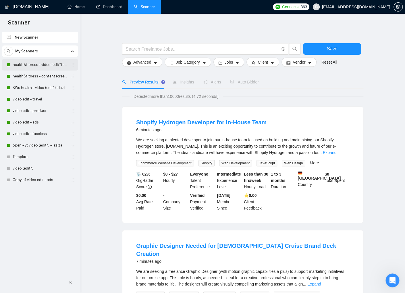
click at [32, 66] on link "health&fitness - video (edit*) - laziza" at bounding box center [40, 64] width 55 height 11
click at [33, 74] on link "health&fitness - content (creat*) - laziza" at bounding box center [40, 75] width 55 height 11
click at [34, 84] on link "KWs health - video (edit*) - laziza" at bounding box center [40, 87] width 55 height 11
click at [32, 95] on link "video edit - travel" at bounding box center [40, 98] width 55 height 11
click at [32, 109] on link "video edit - product" at bounding box center [40, 110] width 55 height 11
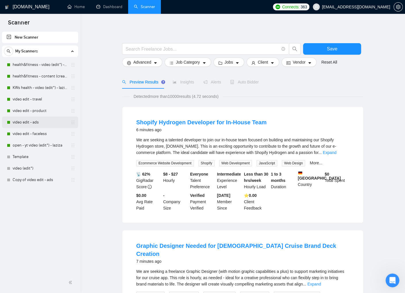
click at [31, 120] on link "video edit - ads" at bounding box center [40, 121] width 55 height 11
click at [32, 131] on link "video edit - faceless" at bounding box center [40, 133] width 55 height 11
click at [33, 142] on link "open - yt video (edit*) - laziza" at bounding box center [40, 144] width 55 height 11
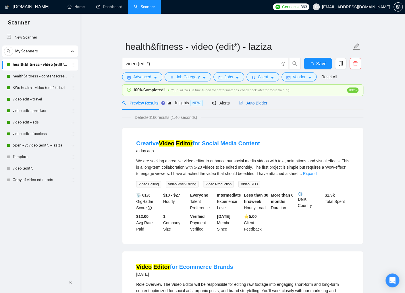
drag, startPoint x: 252, startPoint y: 103, endPoint x: 329, endPoint y: 107, distance: 76.8
click at [252, 103] on span "Auto Bidder" at bounding box center [253, 103] width 28 height 5
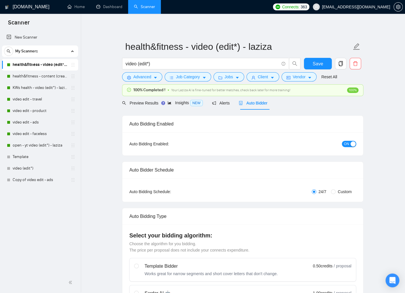
checkbox input "true"
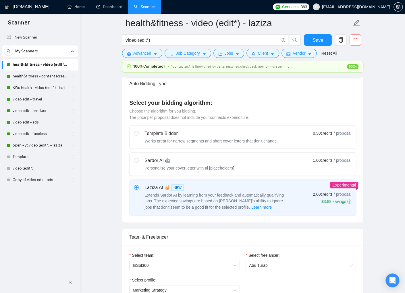
scroll to position [122, 0]
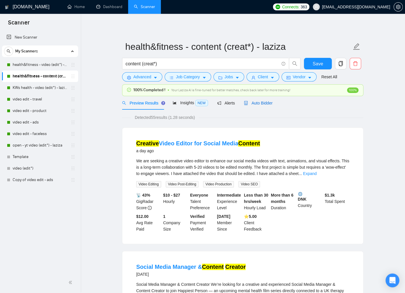
click at [260, 102] on span "Auto Bidder" at bounding box center [258, 103] width 28 height 5
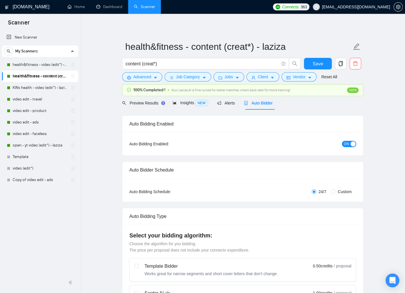
checkbox input "true"
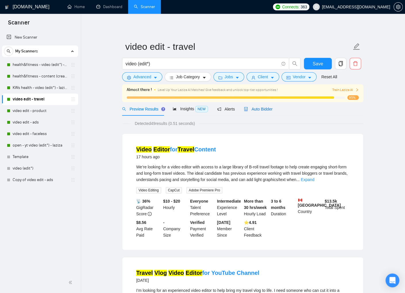
drag, startPoint x: 260, startPoint y: 109, endPoint x: 382, endPoint y: 117, distance: 121.8
click at [260, 109] on span "Auto Bidder" at bounding box center [258, 109] width 28 height 5
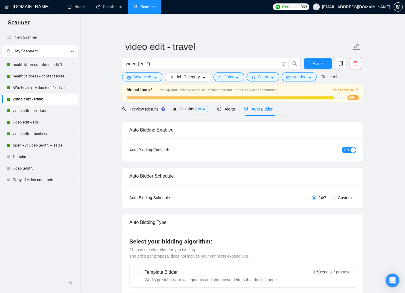
checkbox input "true"
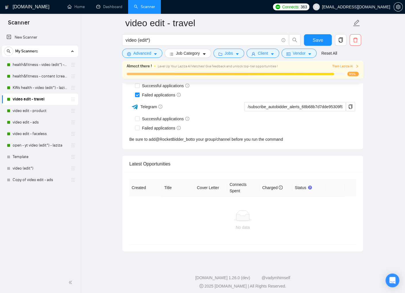
scroll to position [1440, 0]
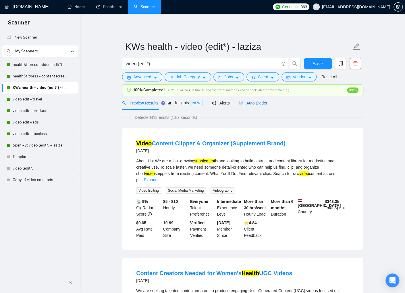
click at [267, 100] on div "Auto Bidder" at bounding box center [253, 103] width 28 height 6
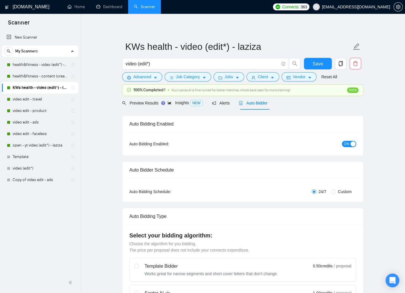
checkbox input "true"
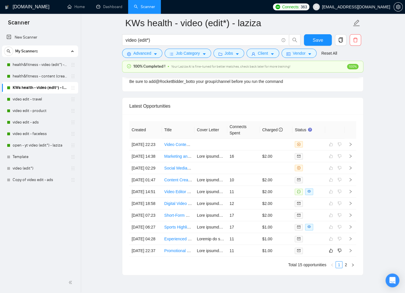
scroll to position [1476, 0]
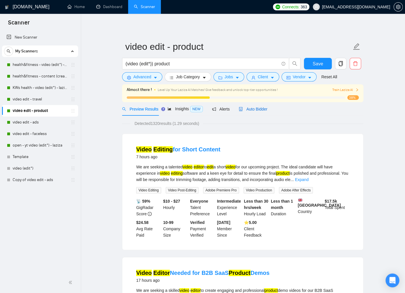
click at [255, 109] on span "Auto Bidder" at bounding box center [253, 109] width 28 height 5
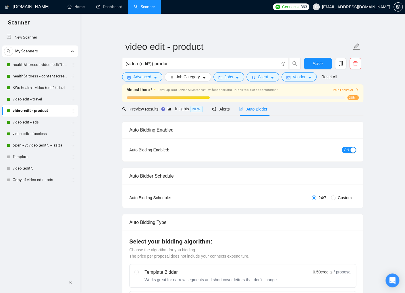
checkbox input "true"
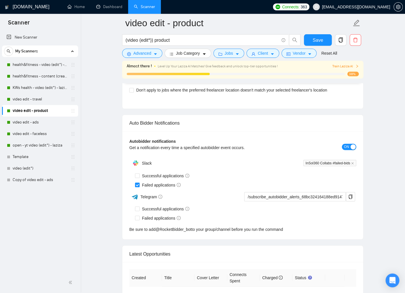
scroll to position [1438, 0]
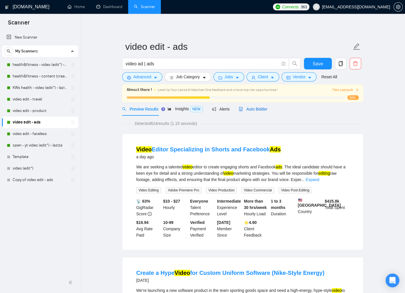
drag, startPoint x: 266, startPoint y: 109, endPoint x: 391, endPoint y: 112, distance: 125.1
click at [266, 109] on span "Auto Bidder" at bounding box center [253, 109] width 28 height 5
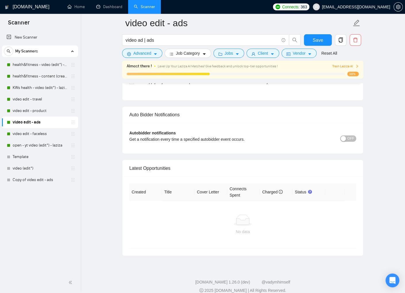
scroll to position [1363, 0]
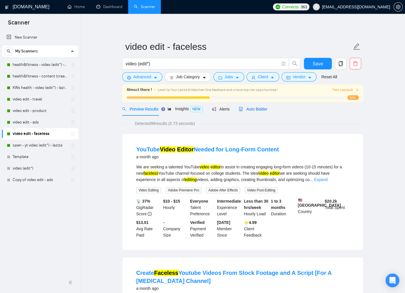
drag, startPoint x: 266, startPoint y: 109, endPoint x: 386, endPoint y: 121, distance: 120.5
click at [267, 109] on span "Auto Bidder" at bounding box center [253, 109] width 28 height 5
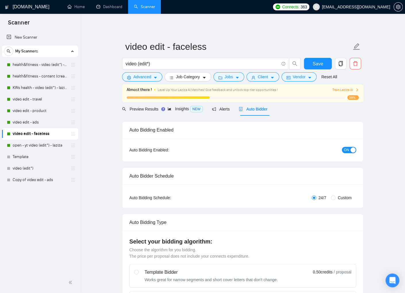
checkbox input "true"
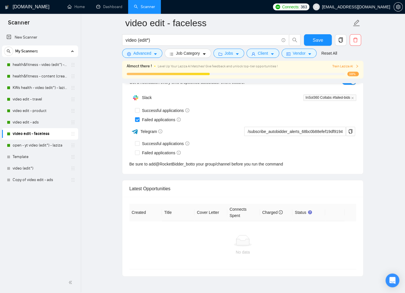
scroll to position [1440, 0]
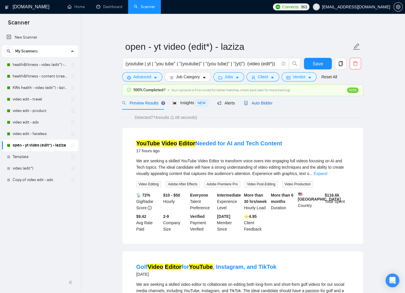
click at [270, 102] on span "Auto Bidder" at bounding box center [258, 103] width 28 height 5
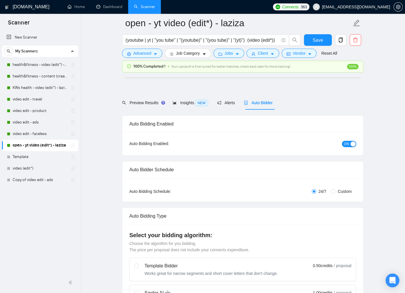
scroll to position [1565, 0]
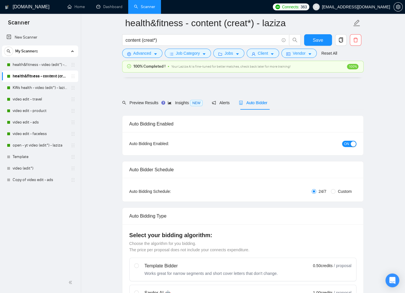
scroll to position [1396, 0]
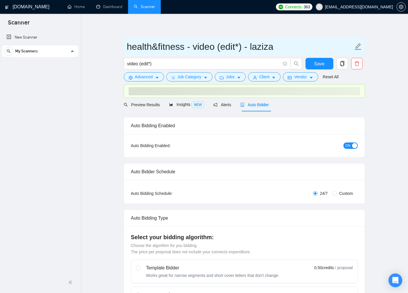
checkbox input "true"
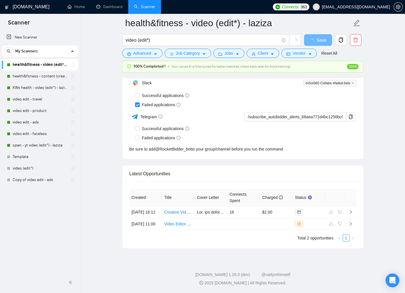
scroll to position [1346, 0]
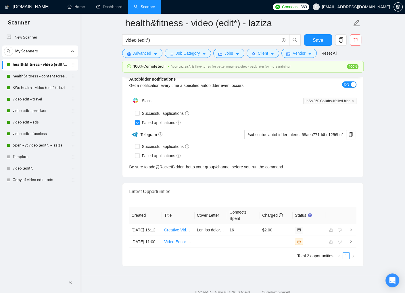
scroll to position [1418, 0]
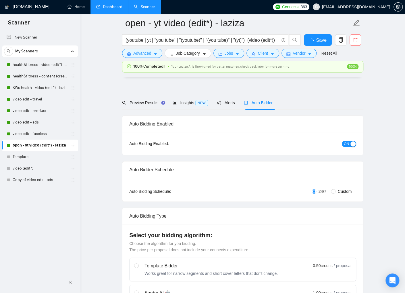
scroll to position [1565, 0]
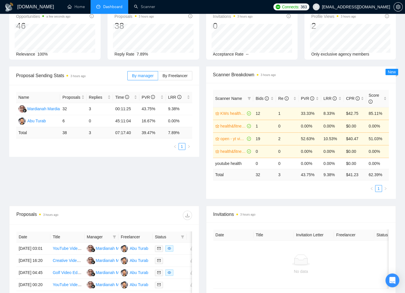
scroll to position [38, 0]
